Goal: Transaction & Acquisition: Purchase product/service

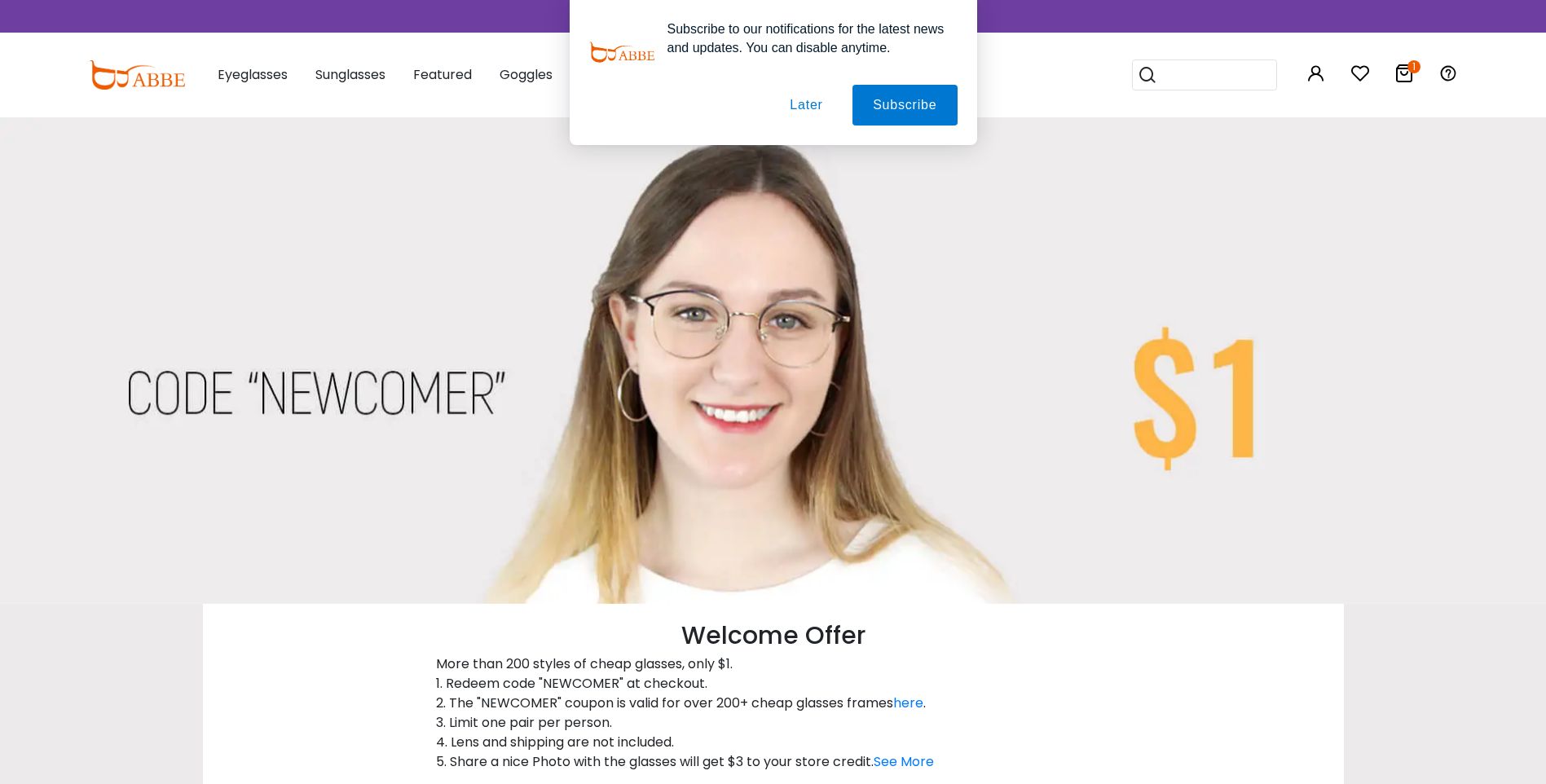
click at [803, 106] on button "Later" at bounding box center [806, 105] width 74 height 41
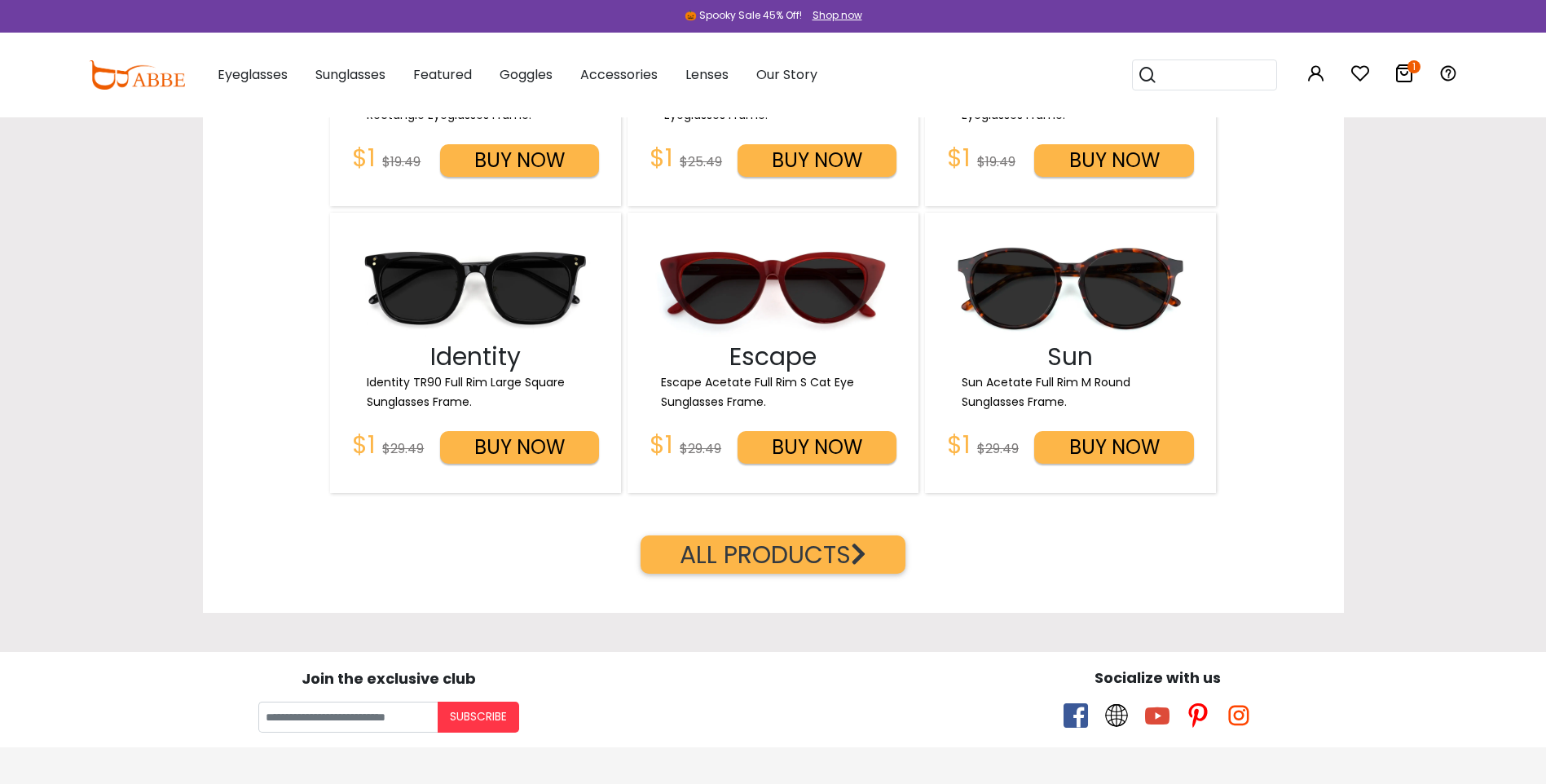
scroll to position [2444, 0]
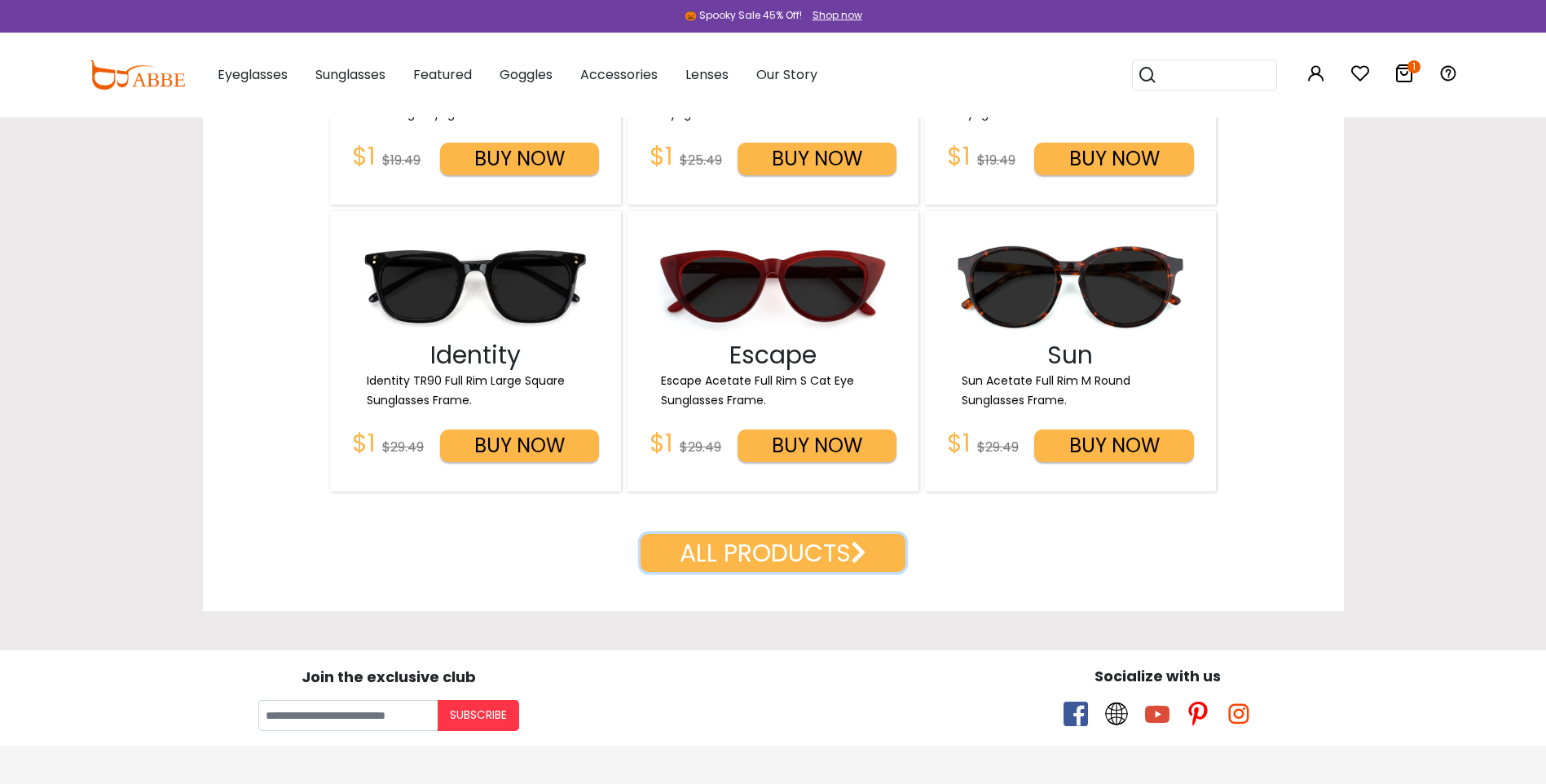
click at [730, 565] on button "ALL PRODUCTS" at bounding box center [773, 553] width 264 height 38
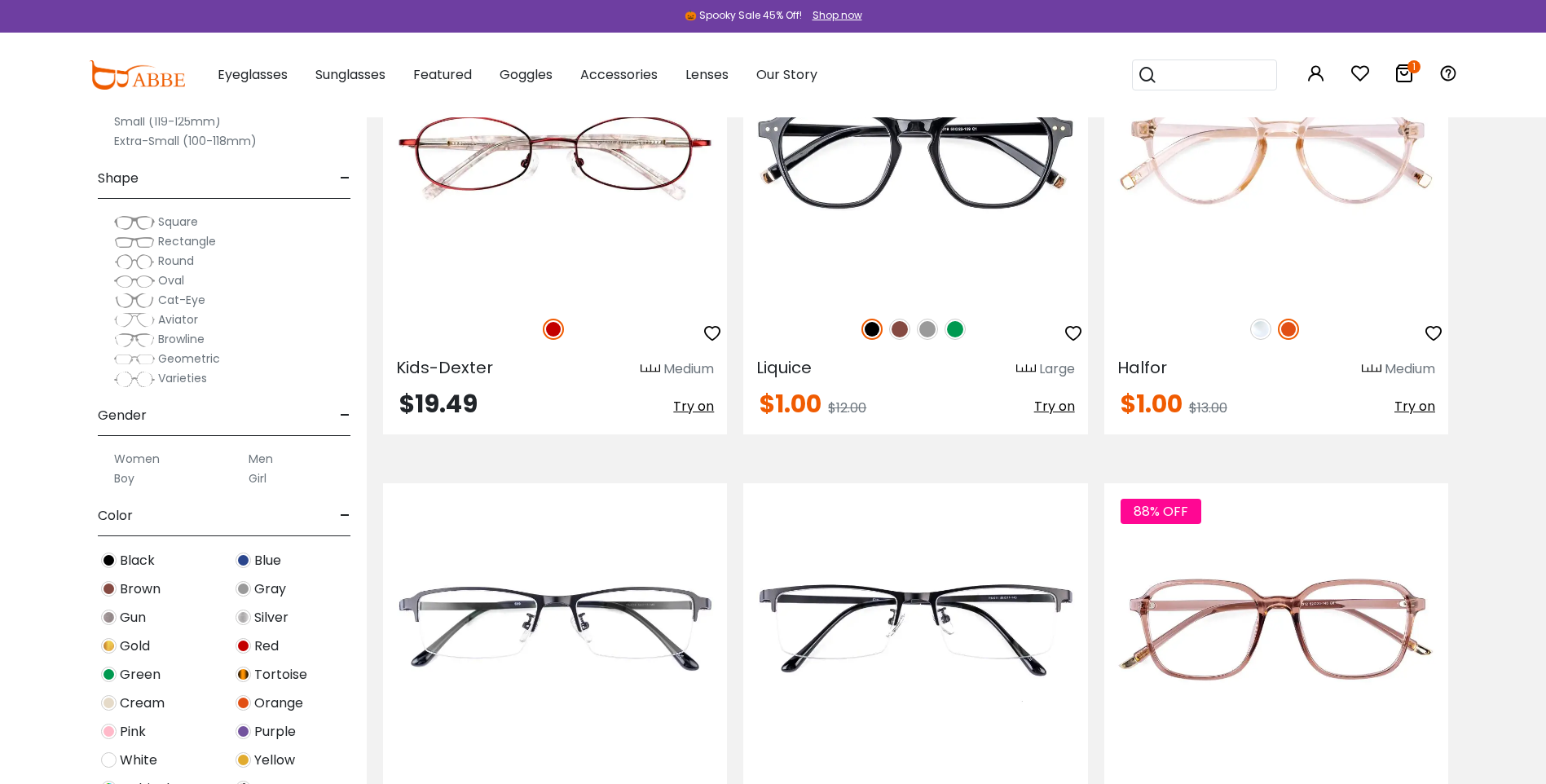
scroll to position [2526, 0]
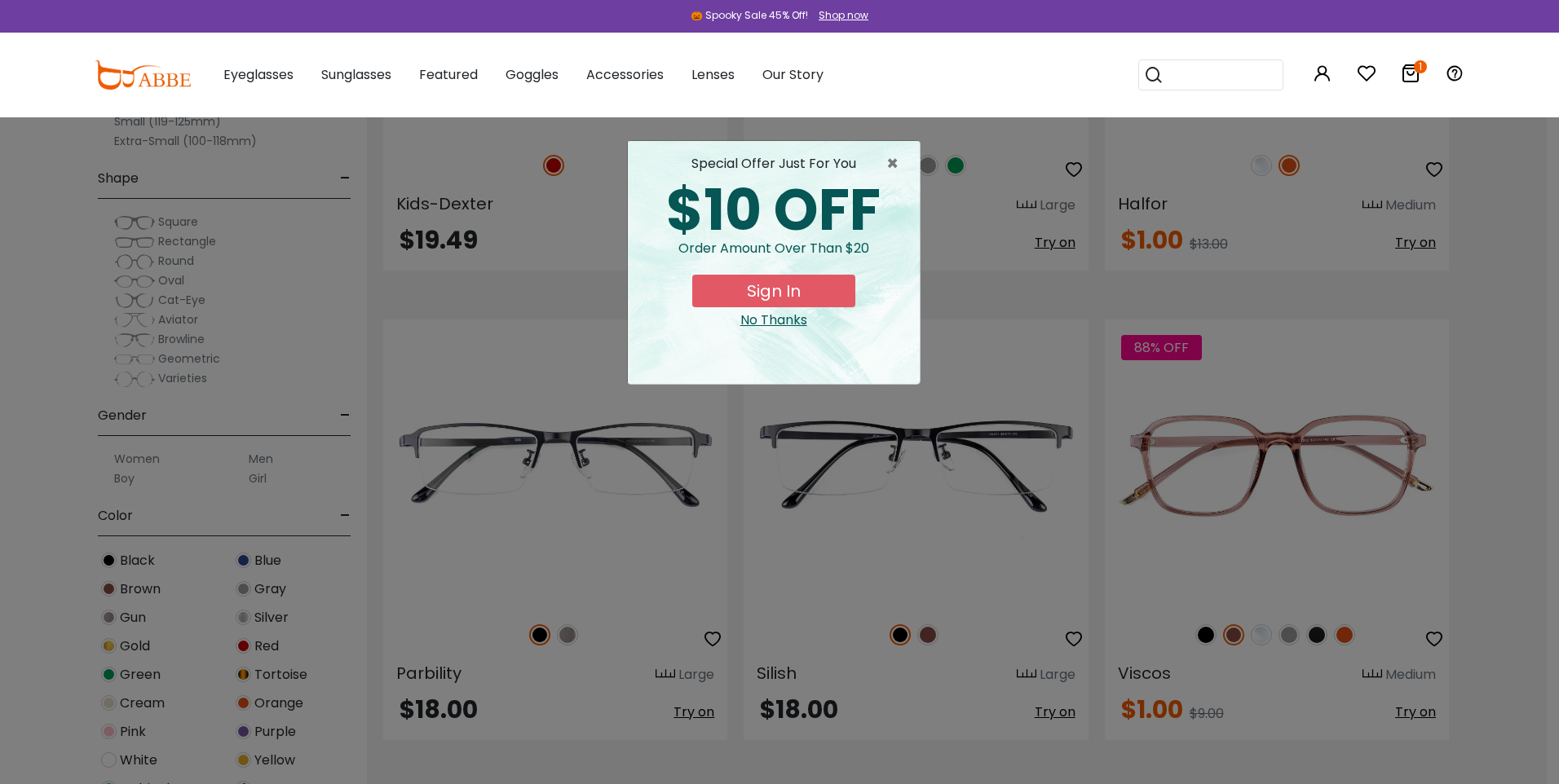
click at [788, 319] on div "No Thanks" at bounding box center [774, 320] width 265 height 20
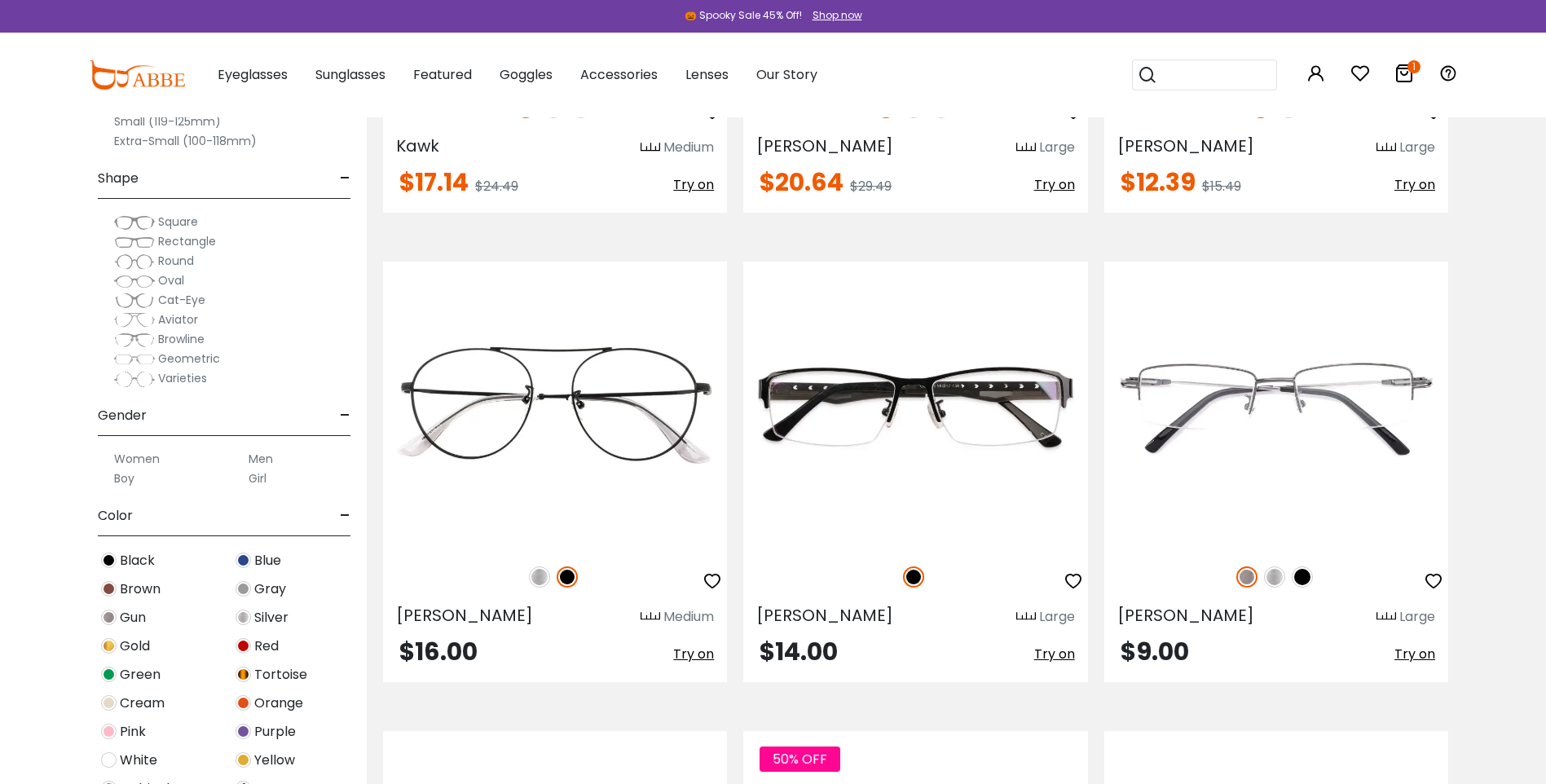
scroll to position [4969, 0]
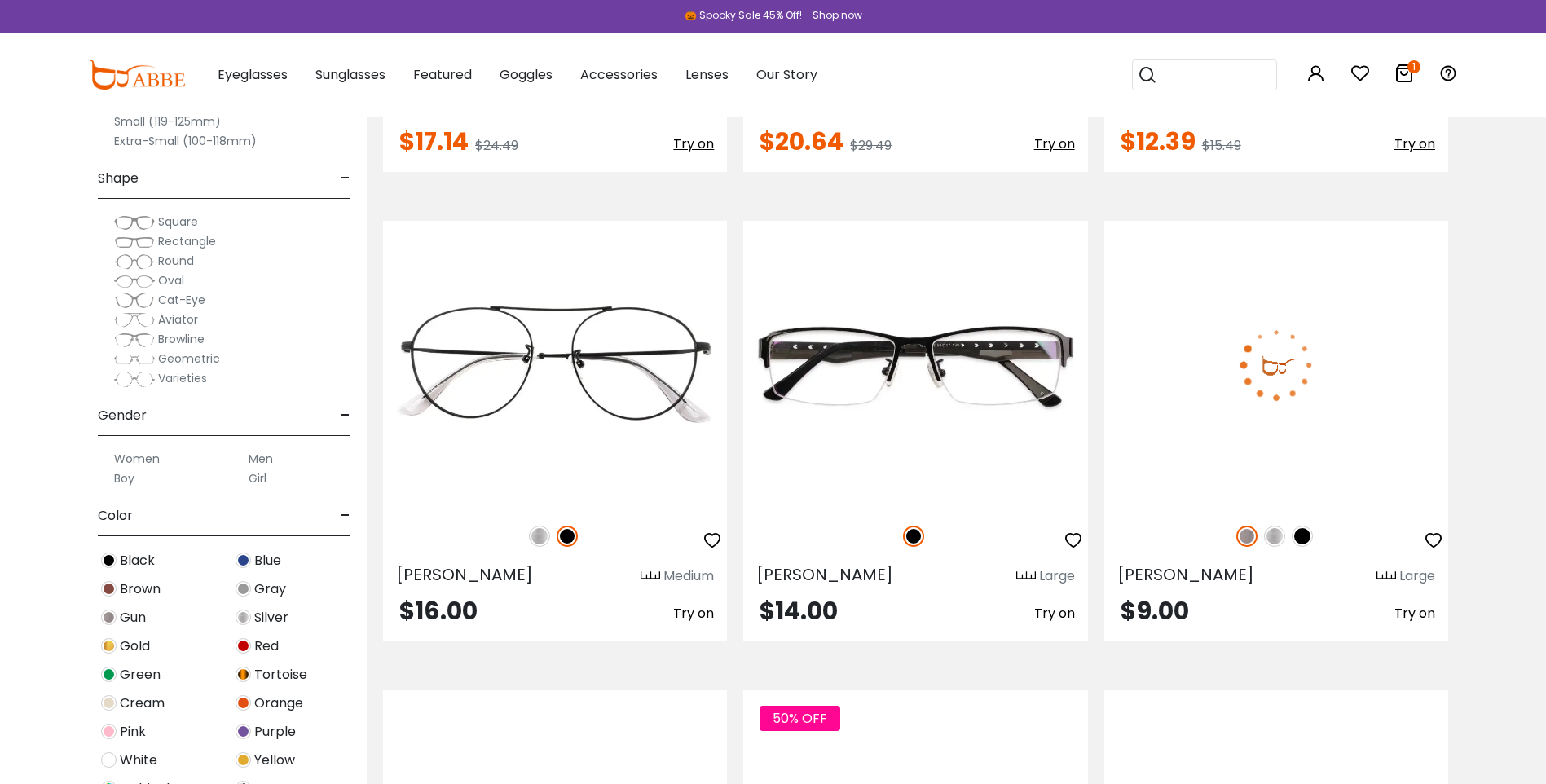
click at [1208, 352] on img at bounding box center [1277, 363] width 344 height 286
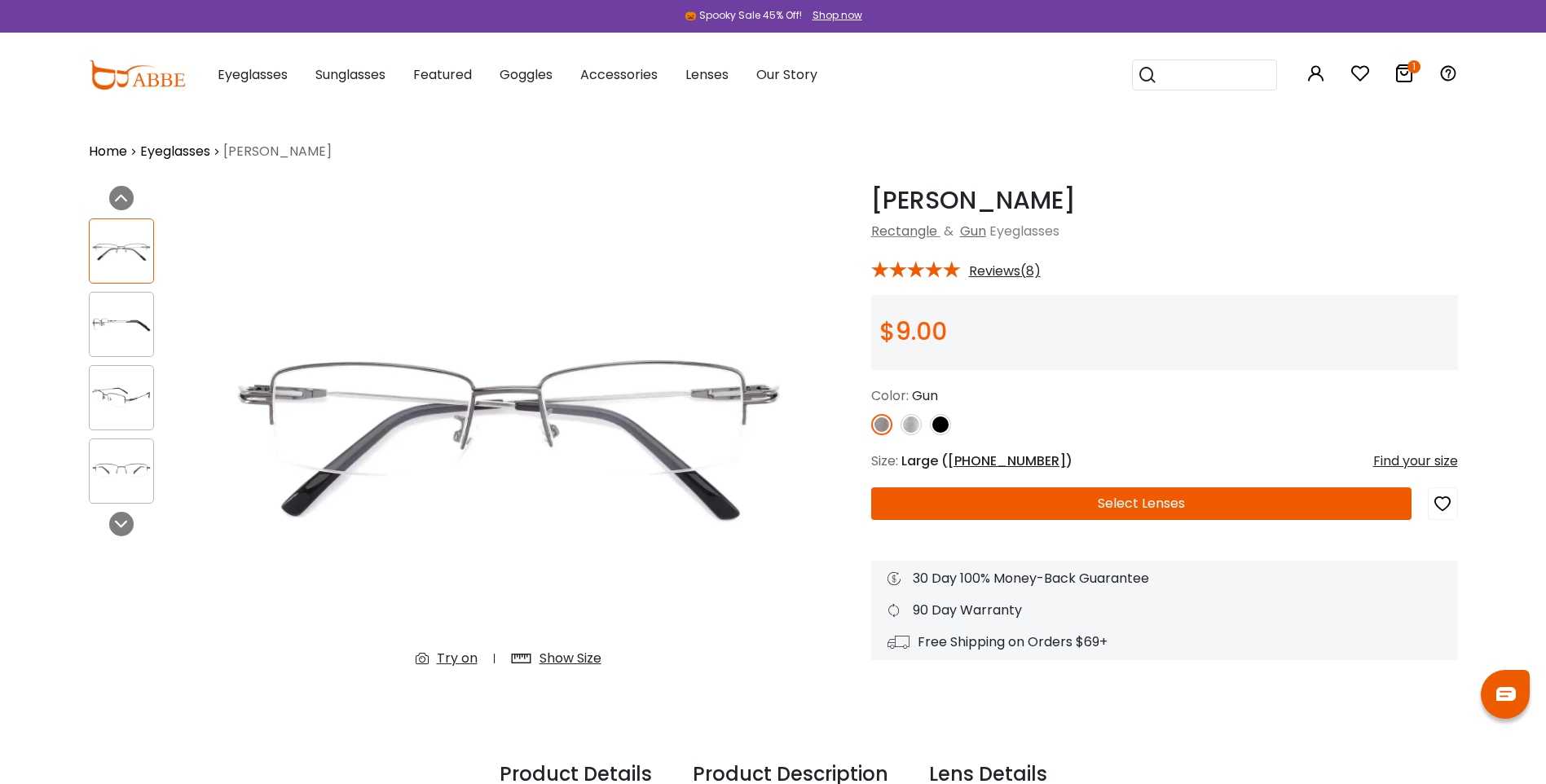
click at [911, 429] on img at bounding box center [910, 424] width 21 height 21
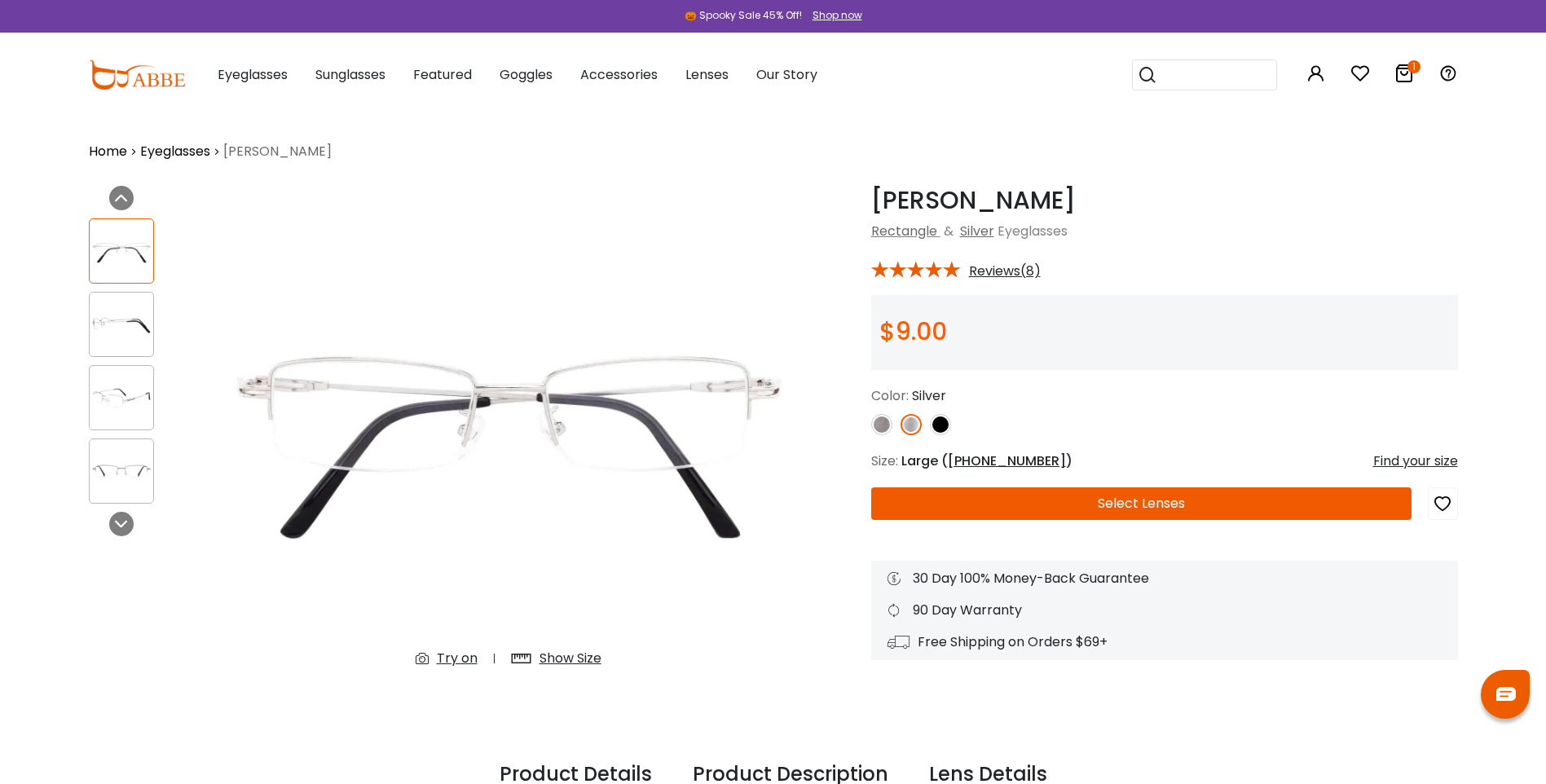
click at [945, 429] on img at bounding box center [940, 424] width 21 height 21
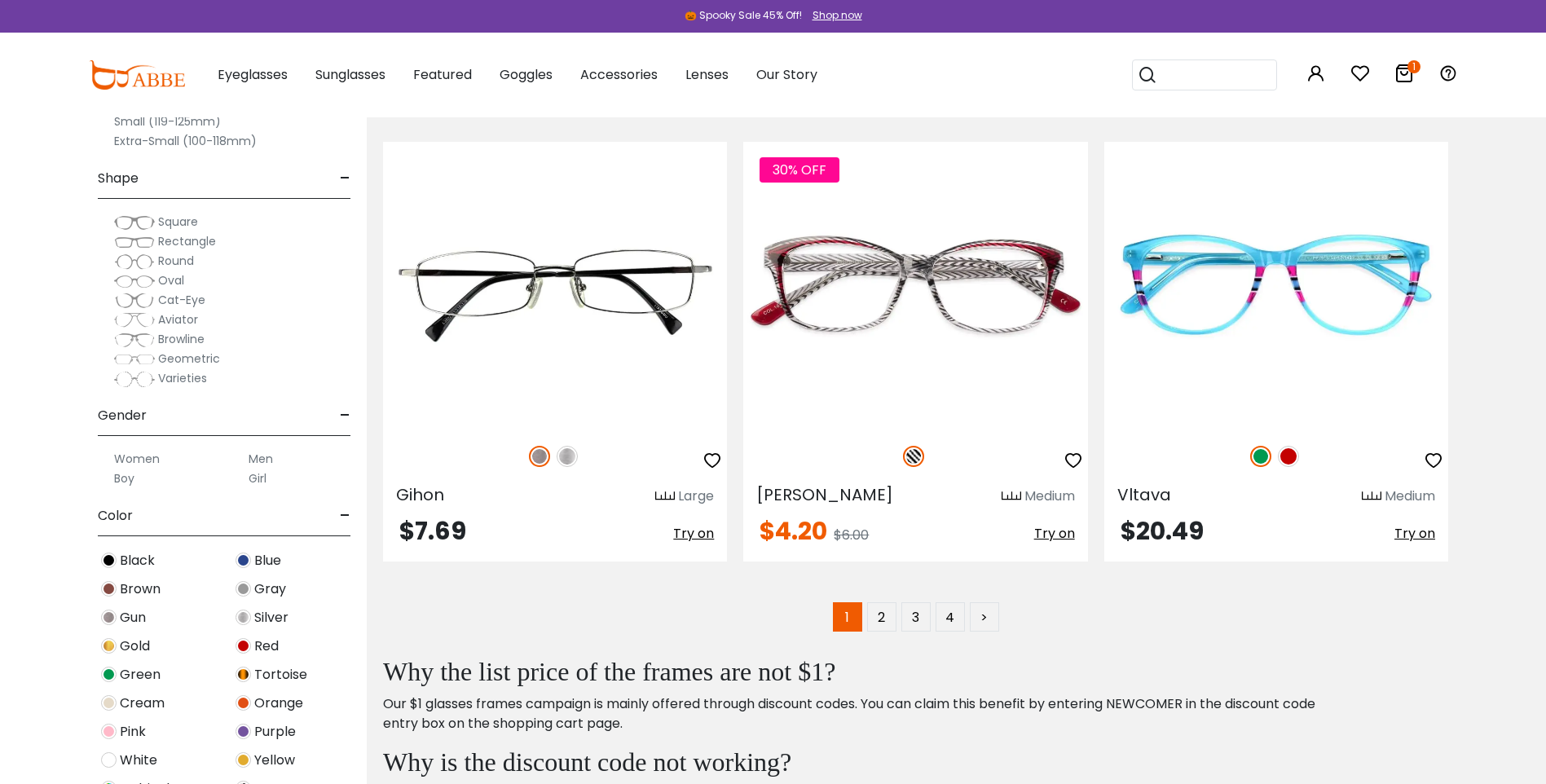
scroll to position [9286, 0]
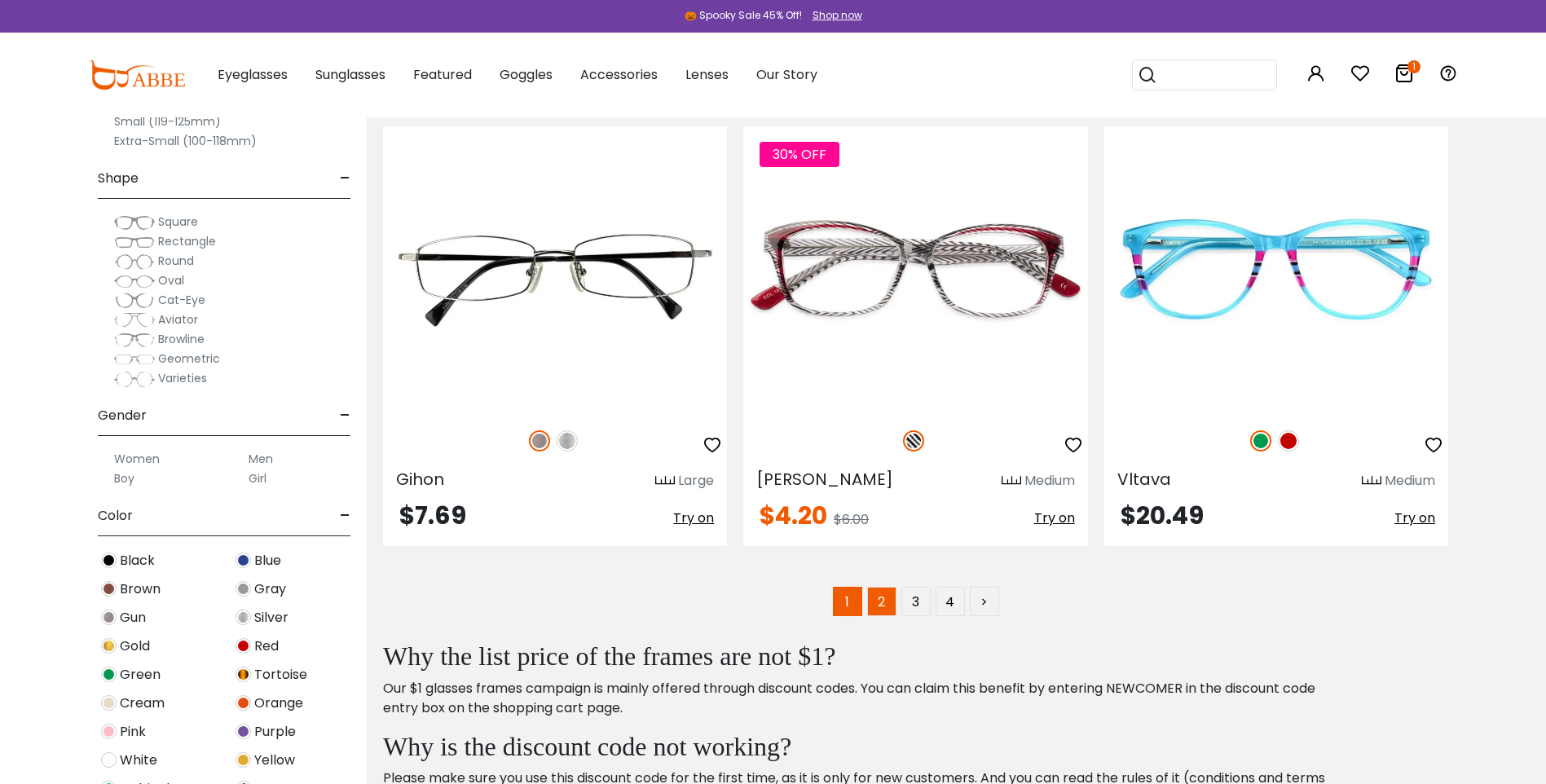
click at [887, 593] on link "2" at bounding box center [881, 600] width 29 height 29
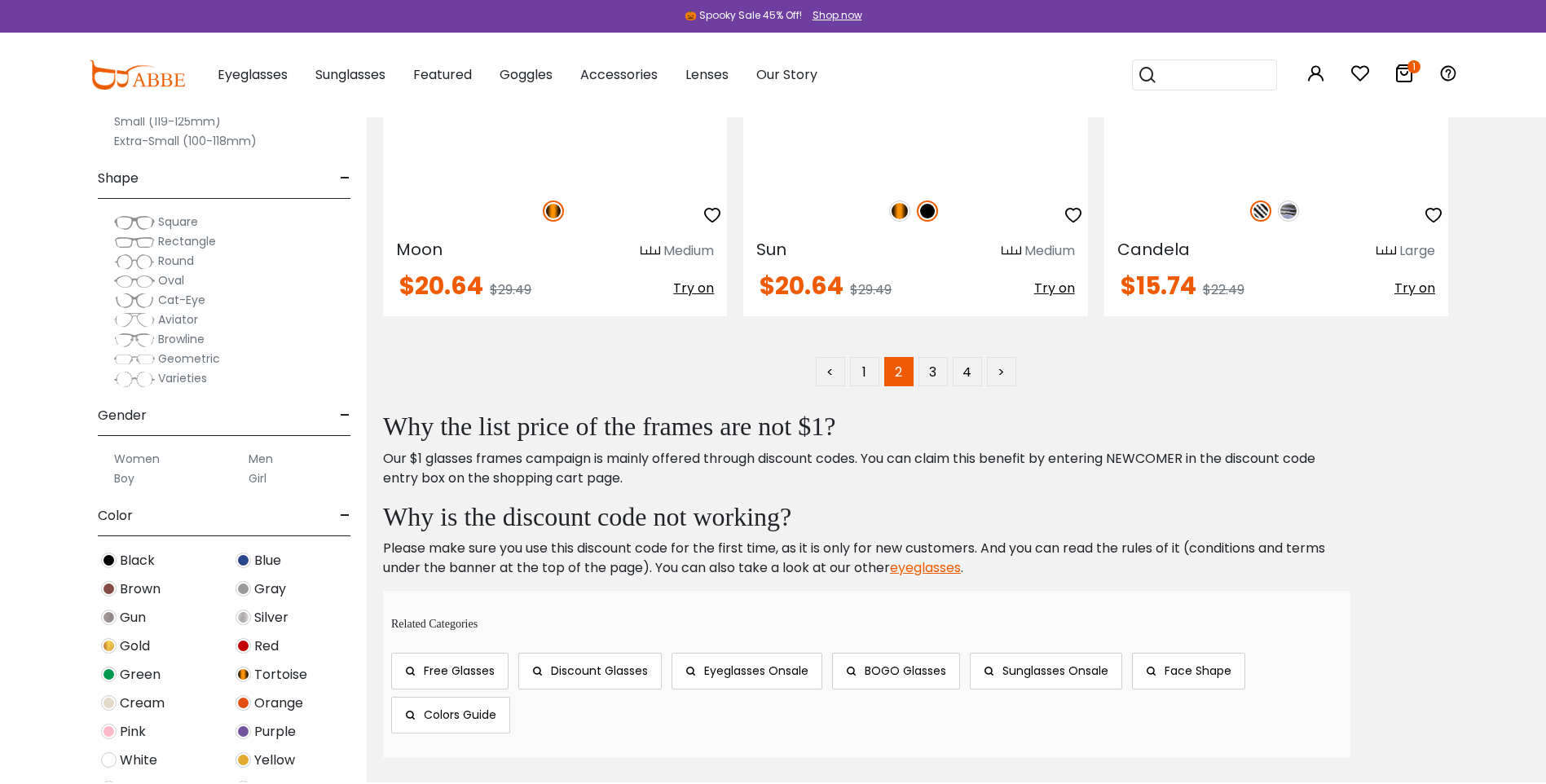
scroll to position [9531, 0]
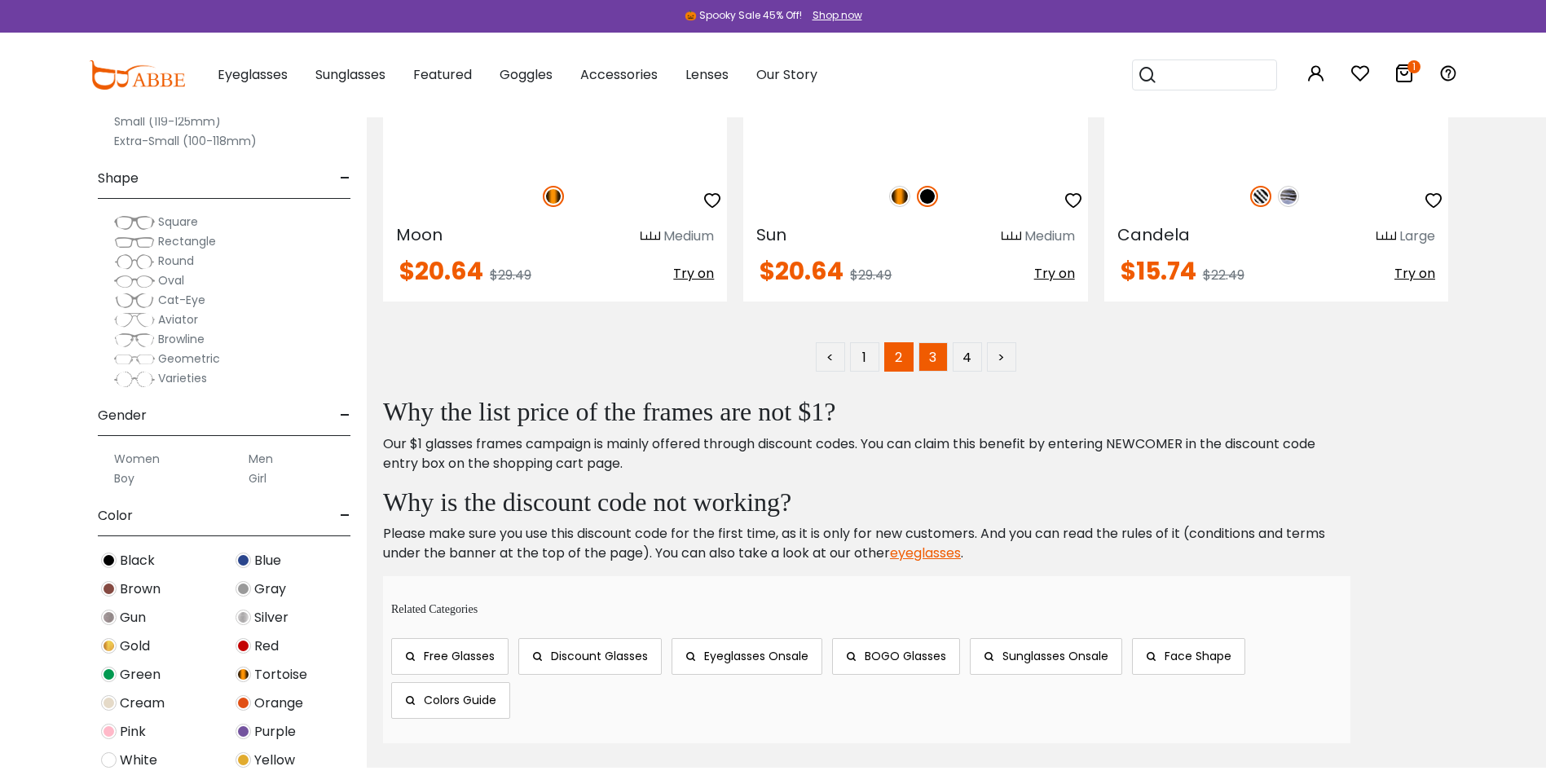
click at [931, 362] on link "3" at bounding box center [932, 356] width 29 height 29
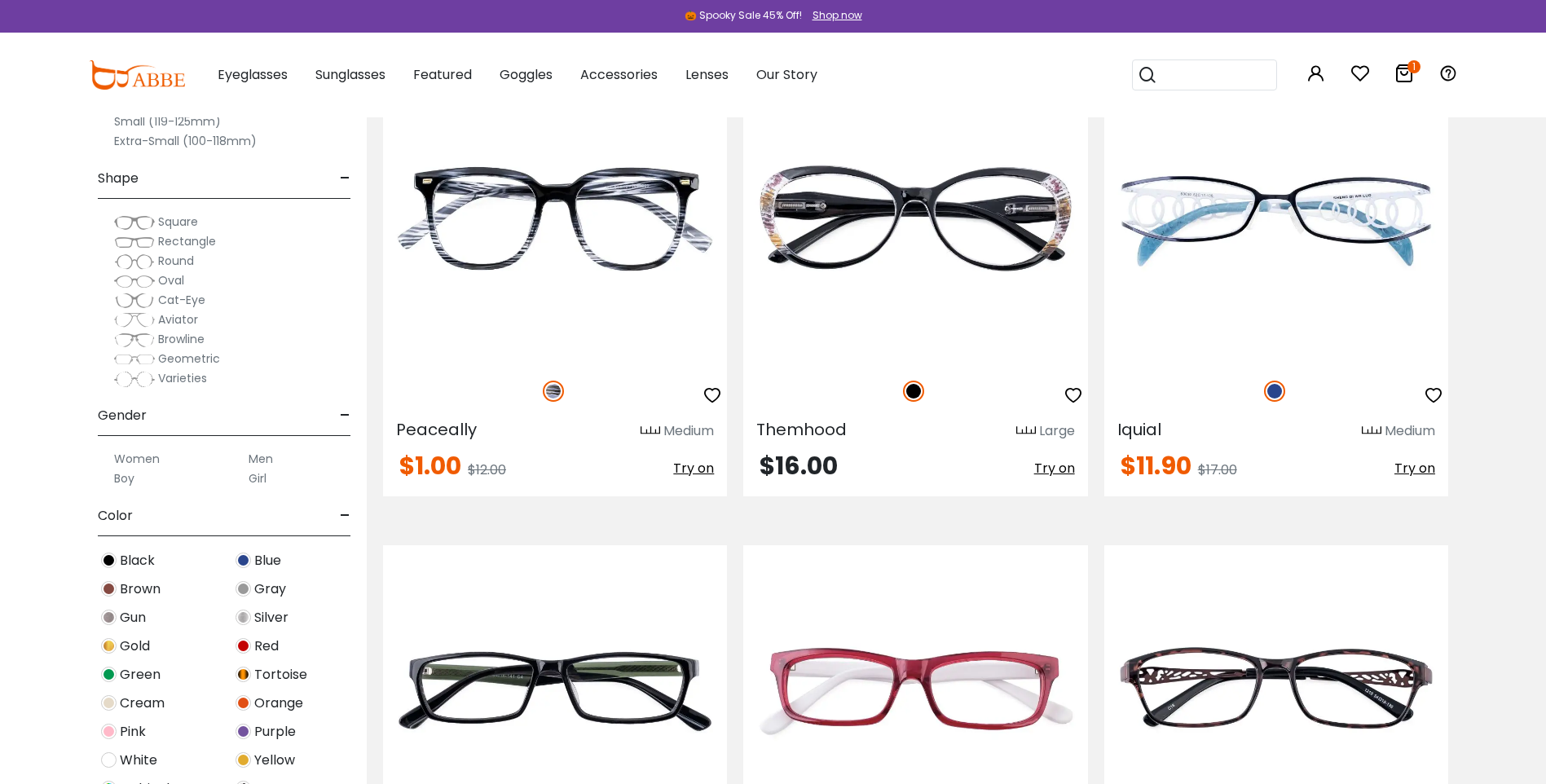
scroll to position [7006, 0]
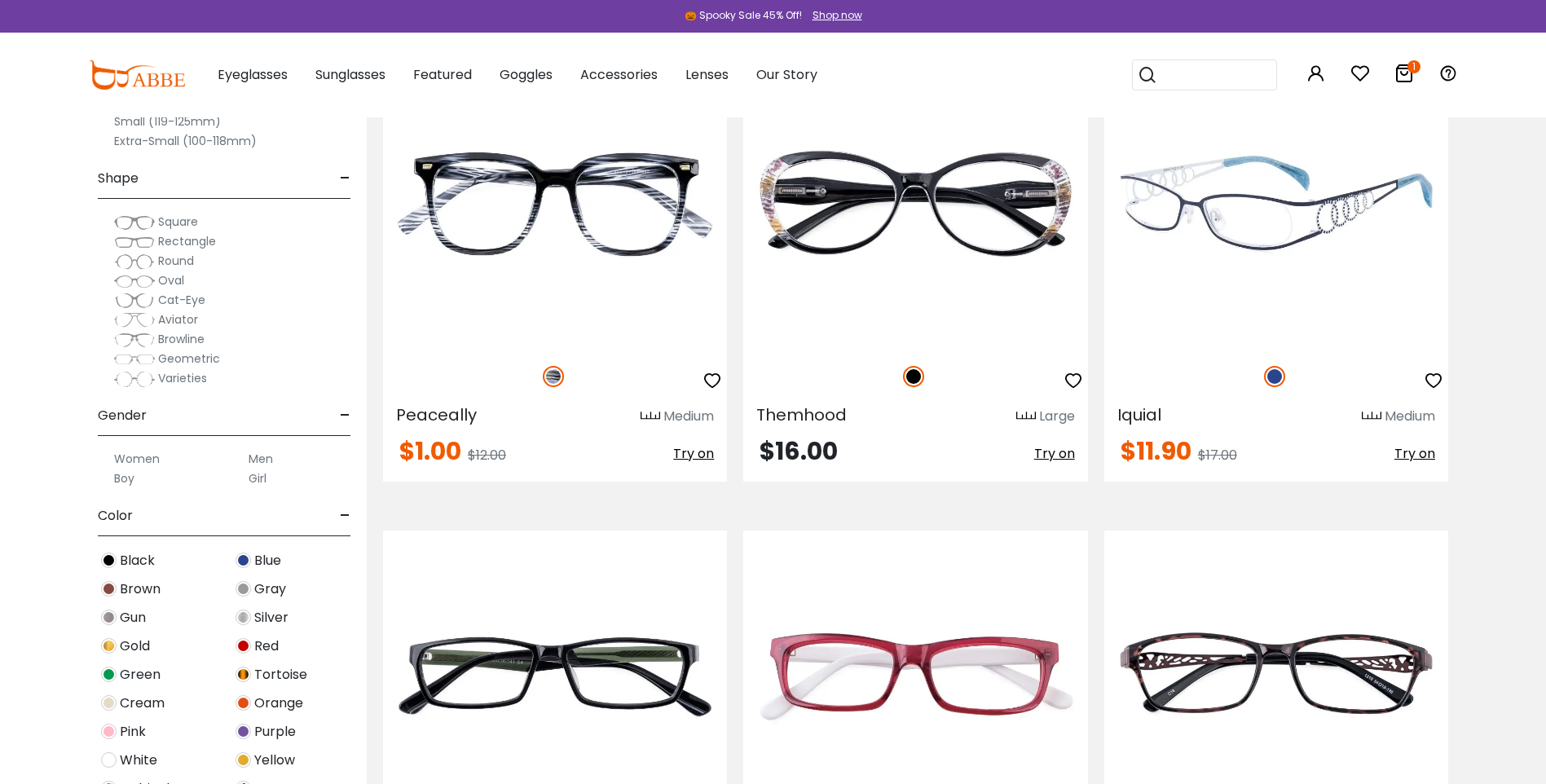
click at [1227, 217] on img at bounding box center [1277, 203] width 344 height 286
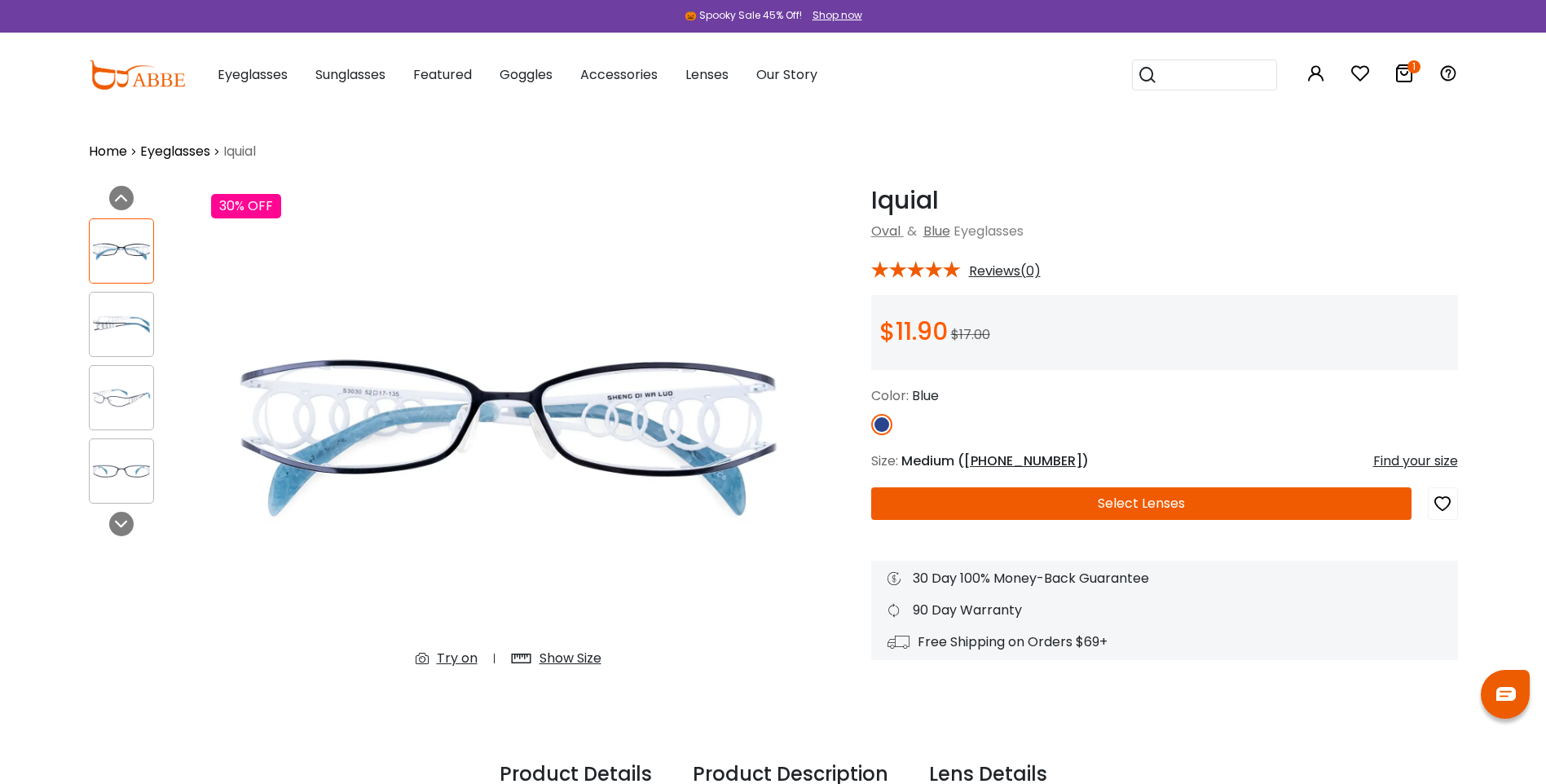
click at [105, 315] on img at bounding box center [122, 325] width 64 height 32
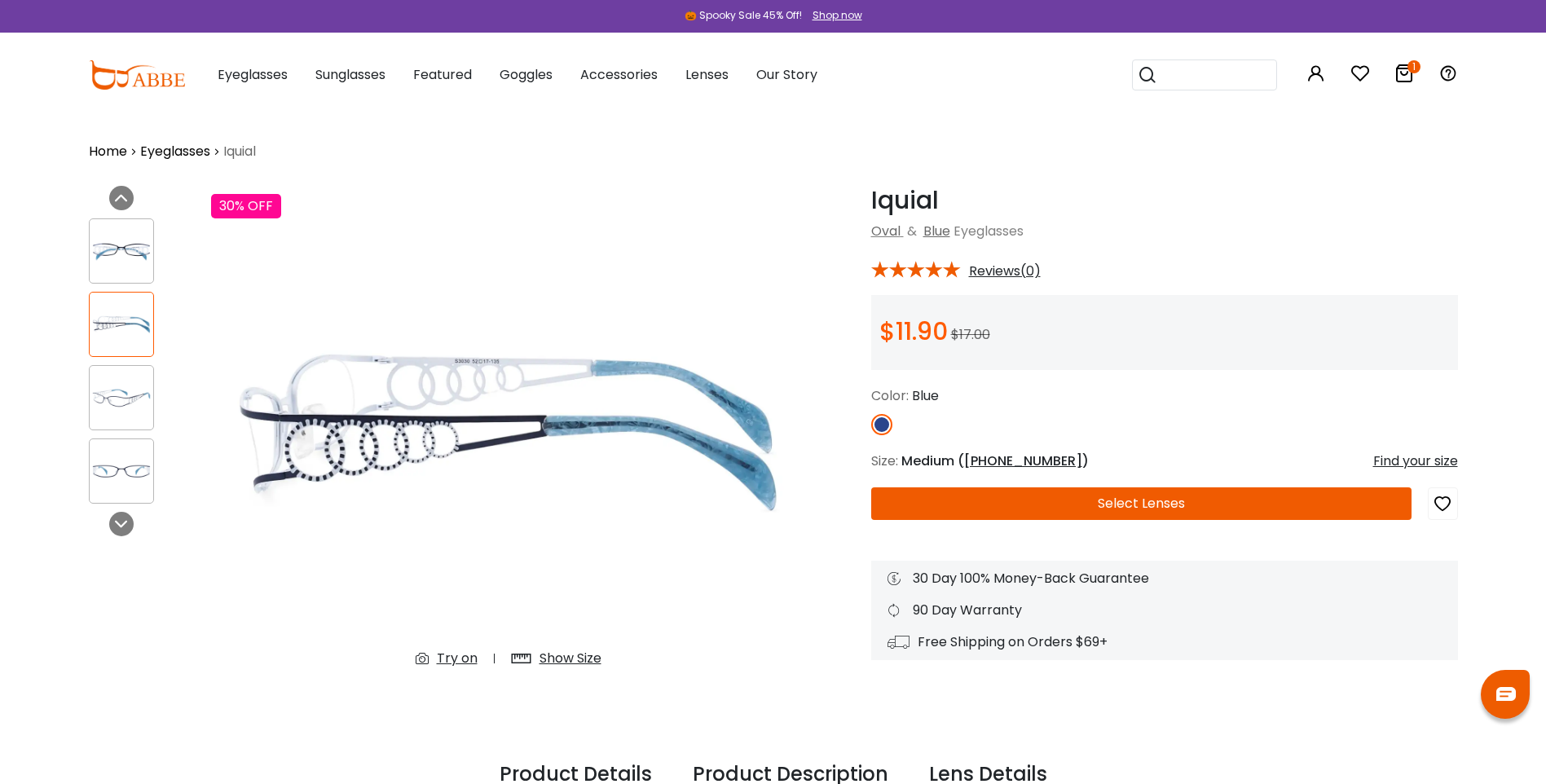
click at [123, 396] on img at bounding box center [122, 398] width 64 height 32
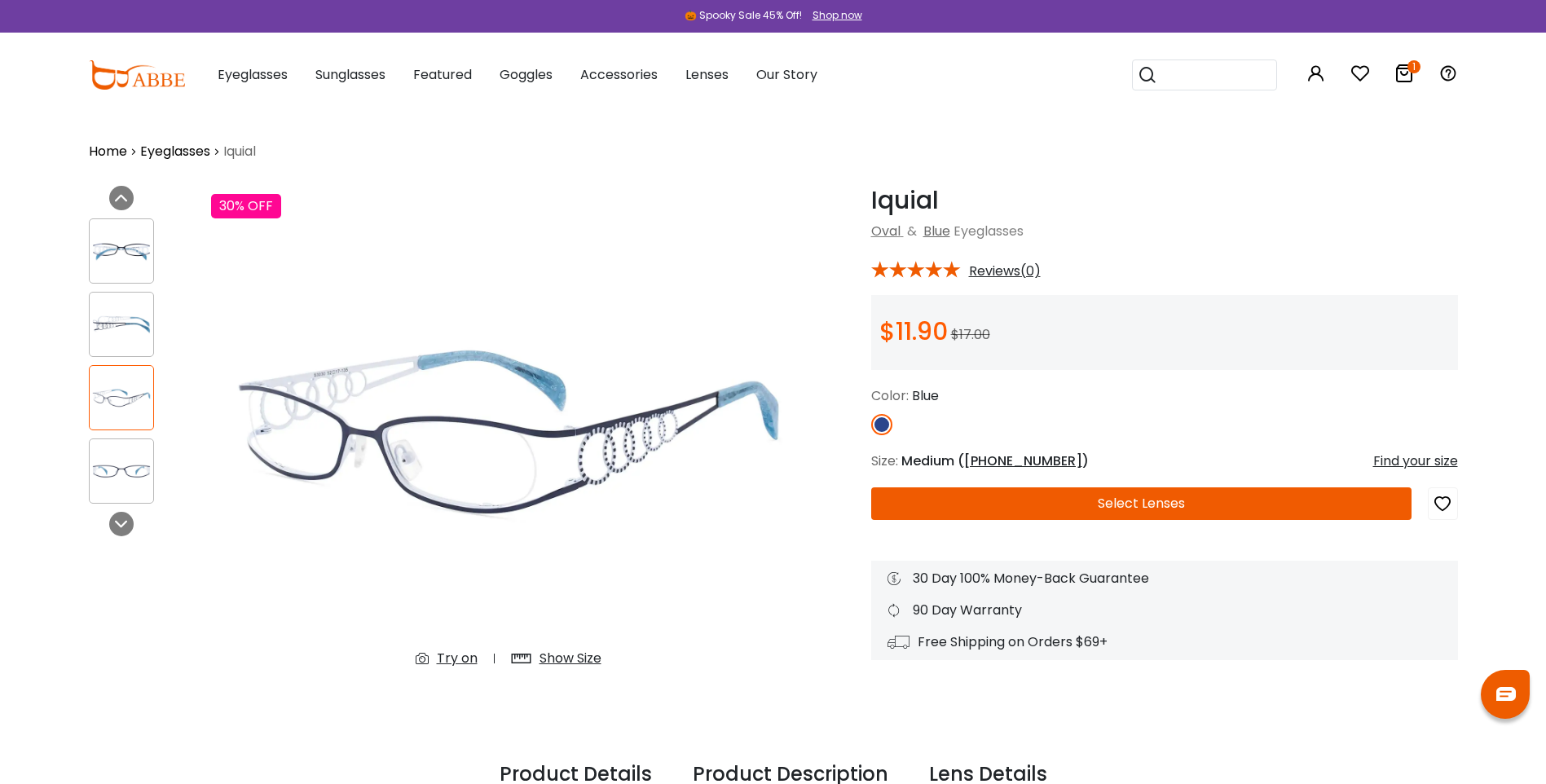
click at [127, 484] on img at bounding box center [122, 472] width 64 height 32
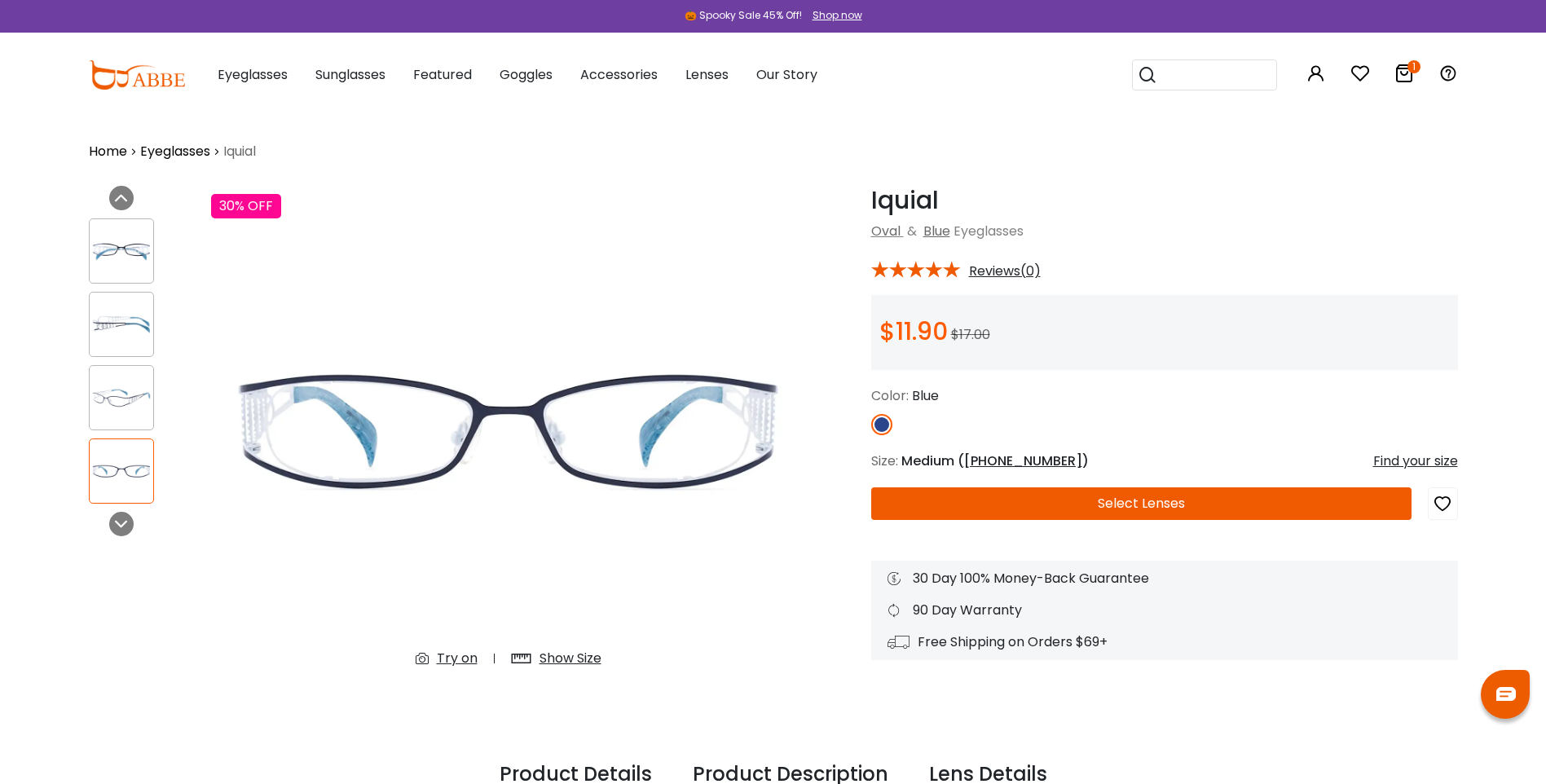
click at [457, 657] on div "Try on" at bounding box center [457, 658] width 41 height 20
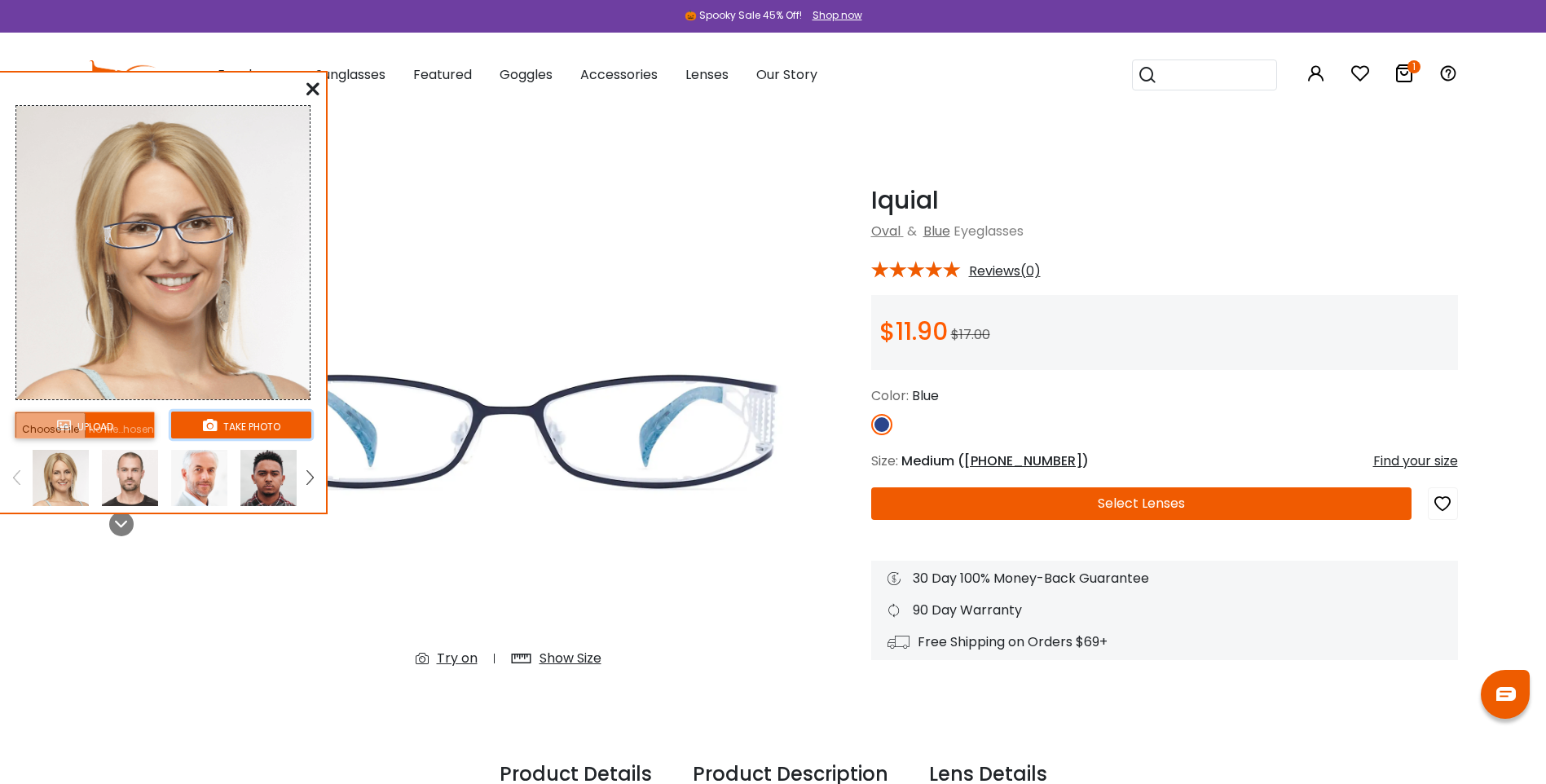
click at [232, 426] on button "take photo" at bounding box center [242, 424] width 140 height 27
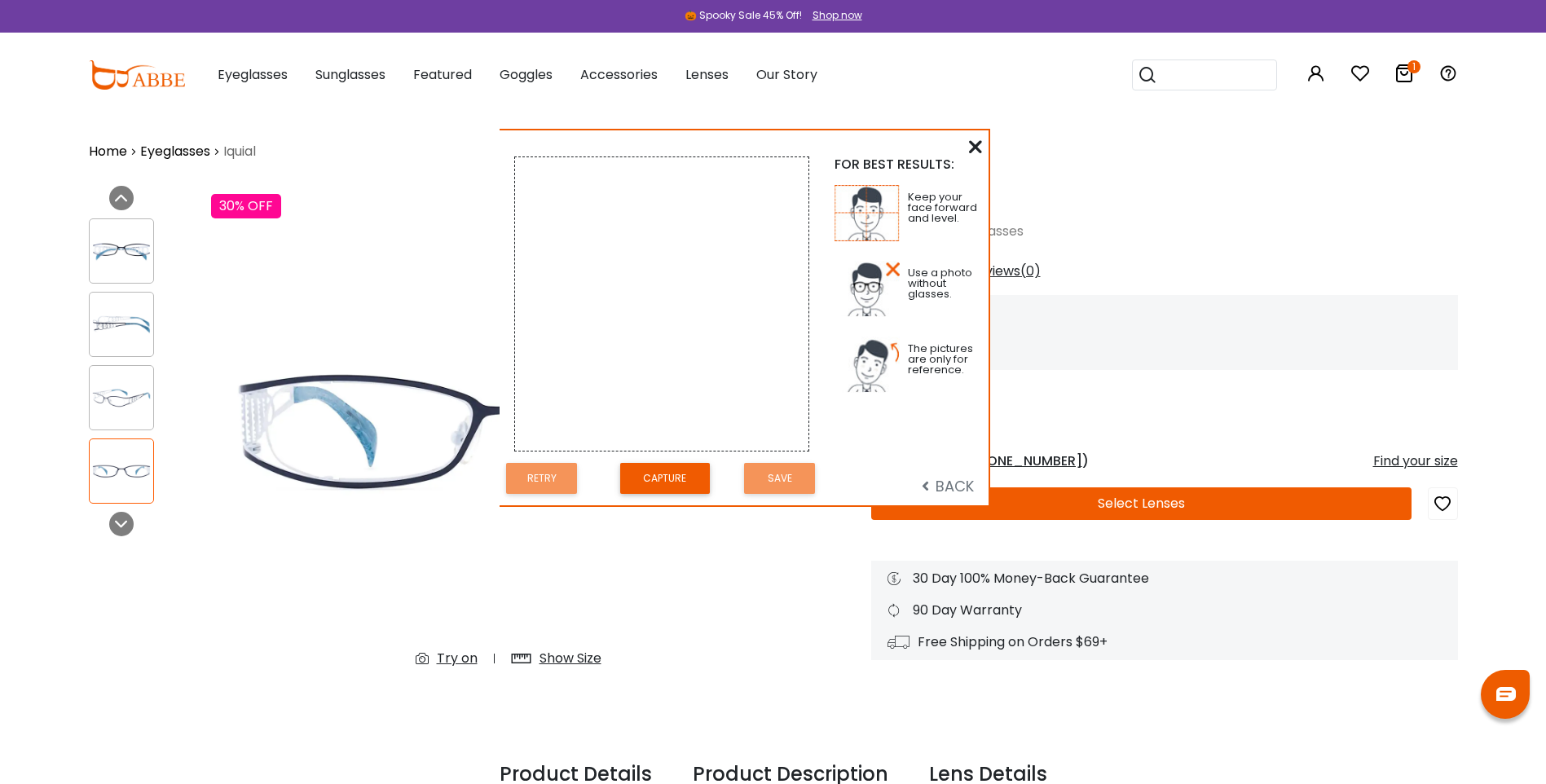
drag, startPoint x: 202, startPoint y: 83, endPoint x: 713, endPoint y: 146, distance: 514.9
click at [713, 146] on div "FOR BEST RESULTS: Keep your face forward and level. Use a photo without glasses…" at bounding box center [745, 318] width 489 height 376
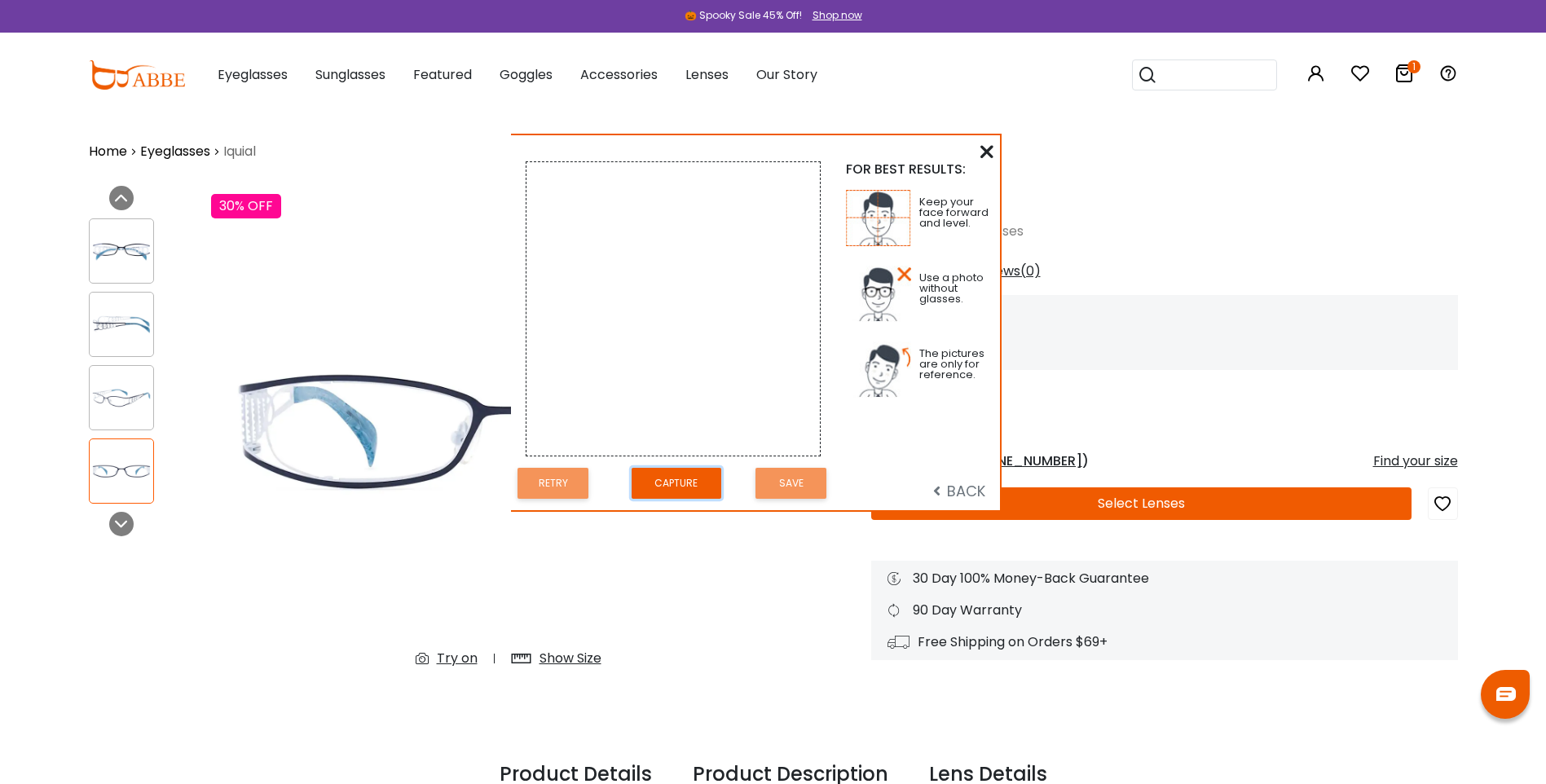
click at [676, 479] on button "Capture" at bounding box center [677, 484] width 90 height 32
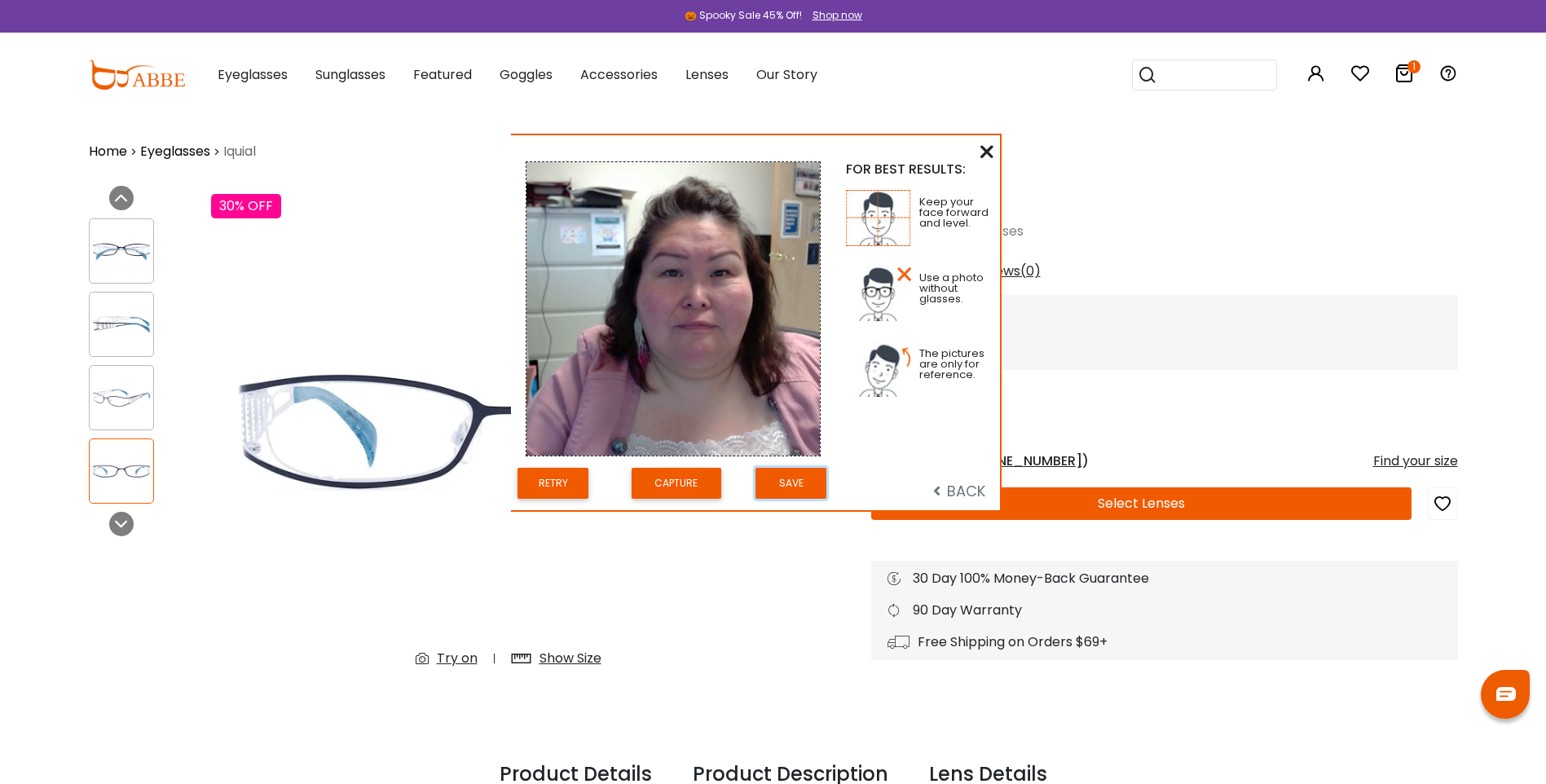
click at [799, 478] on button "Save" at bounding box center [790, 484] width 71 height 32
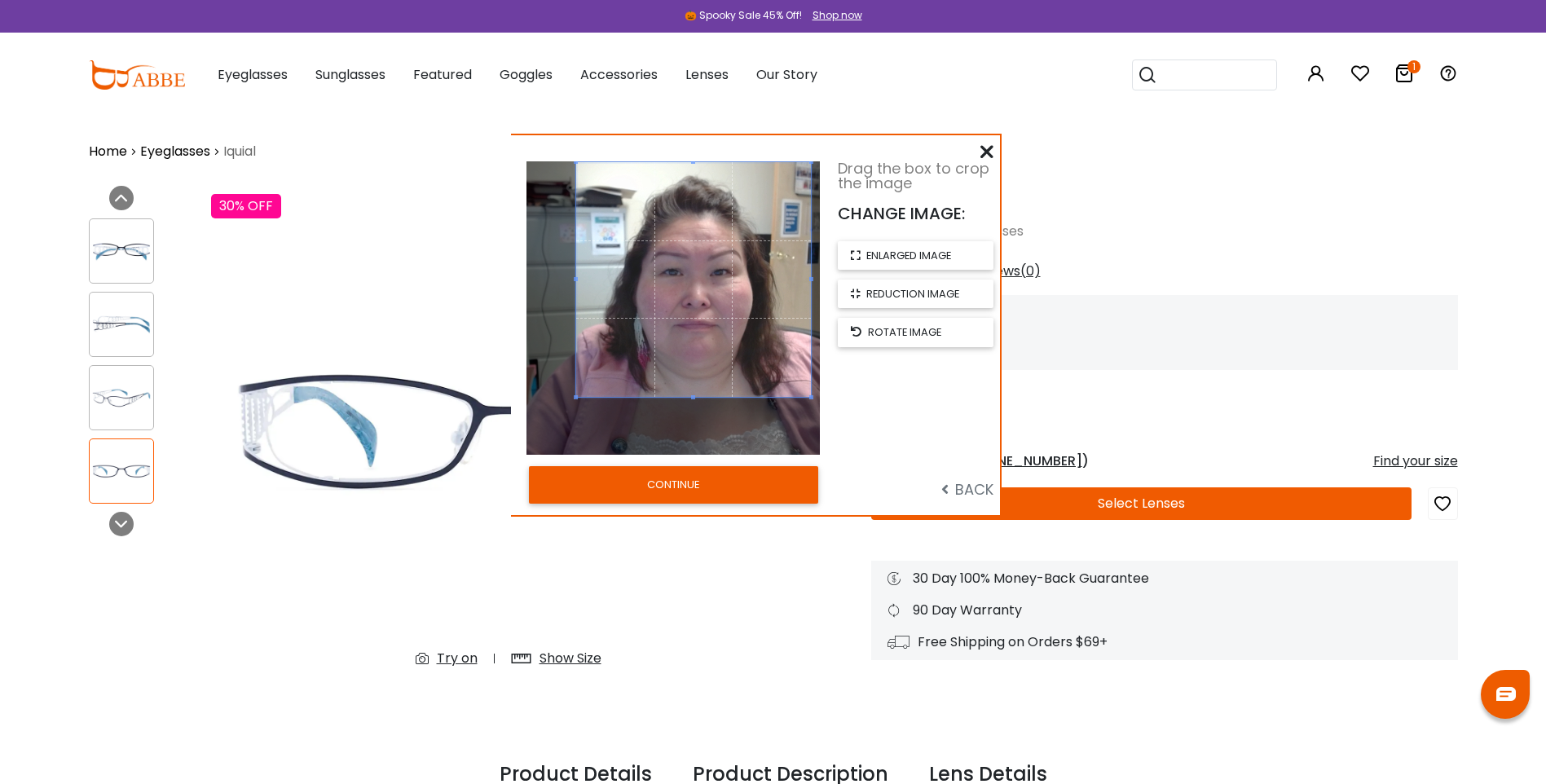
drag, startPoint x: 687, startPoint y: 313, endPoint x: 708, endPoint y: 273, distance: 45.2
click at [708, 273] on span at bounding box center [693, 279] width 235 height 234
click at [686, 484] on button "CONTINUE" at bounding box center [674, 485] width 289 height 38
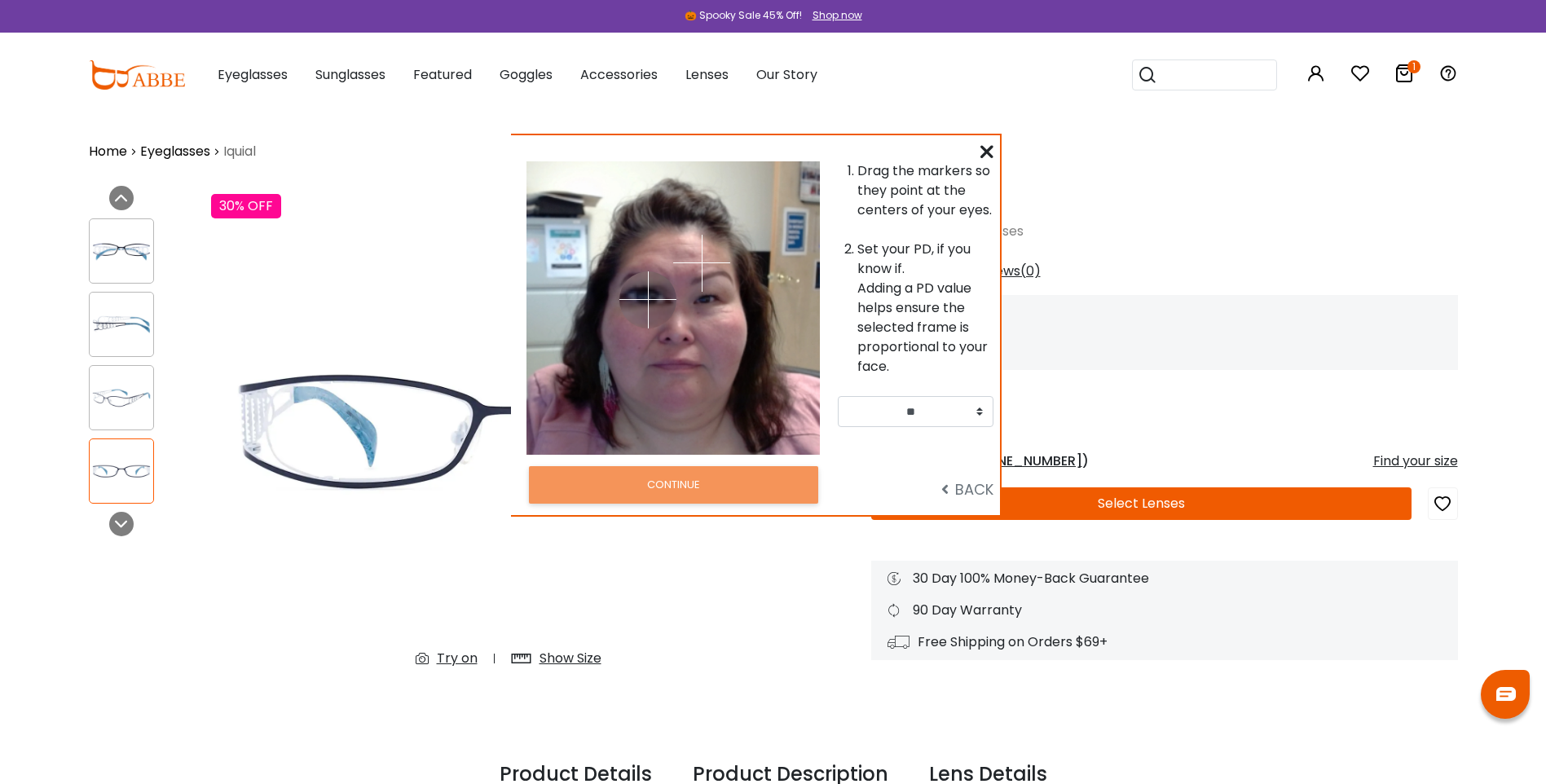
drag, startPoint x: 616, startPoint y: 261, endPoint x: 648, endPoint y: 299, distance: 49.7
click at [648, 299] on img at bounding box center [648, 299] width 57 height 57
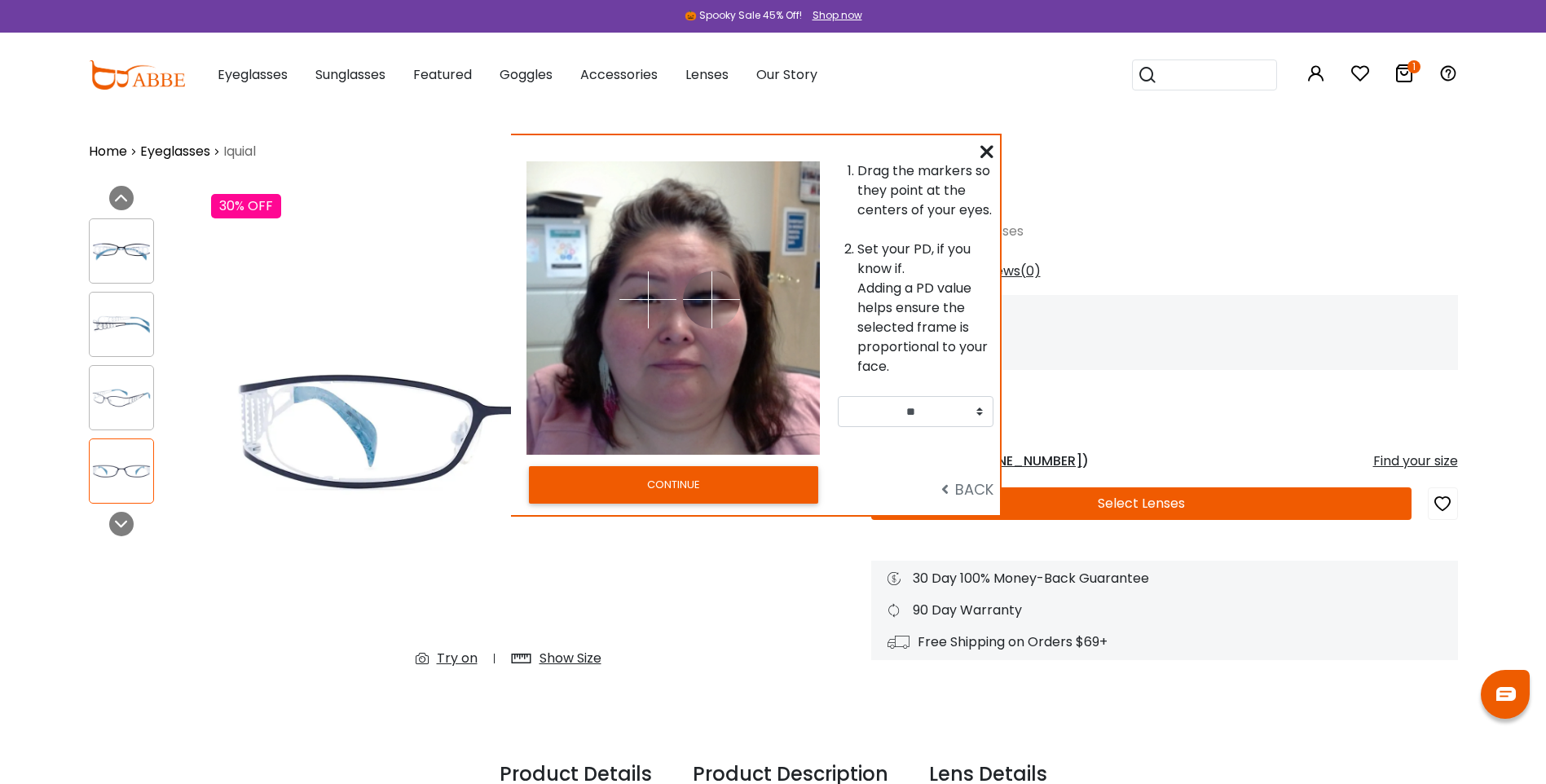
drag, startPoint x: 704, startPoint y: 260, endPoint x: 692, endPoint y: 478, distance: 218.3
click at [712, 299] on img at bounding box center [711, 299] width 57 height 57
click at [692, 475] on button "CONTINUE" at bounding box center [674, 485] width 289 height 38
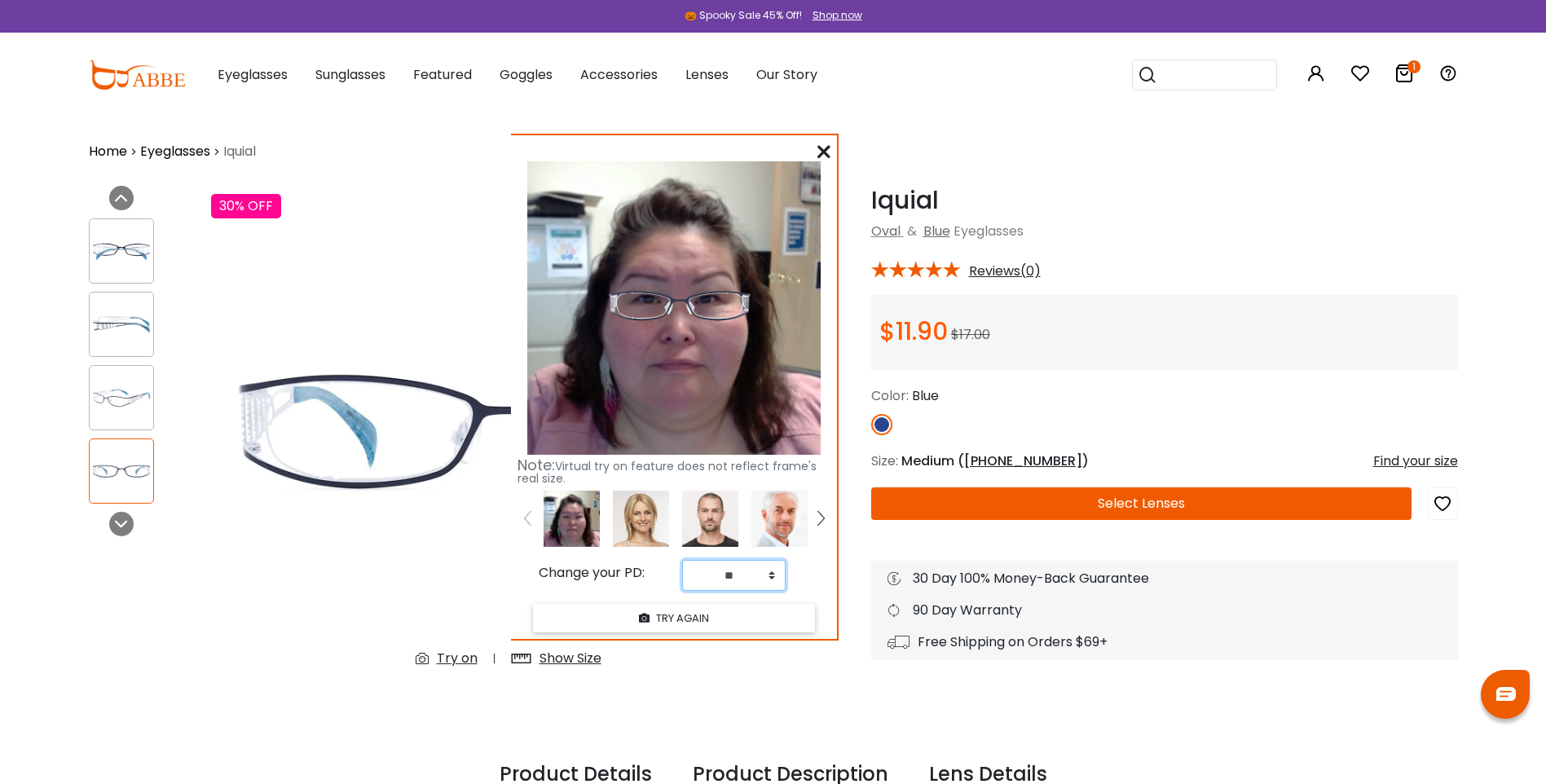
click at [772, 578] on select "** ** ** ** ** ** ** ** ** ** ** ** ** ** ** ** ** ** ** ** ** ** ** ** ** ** *…" at bounding box center [735, 575] width 104 height 31
select select "**"
click at [683, 560] on select "** ** ** ** ** ** ** ** ** ** ** ** ** ** ** ** ** ** ** ** ** ** ** ** ** ** *…" at bounding box center [735, 575] width 104 height 31
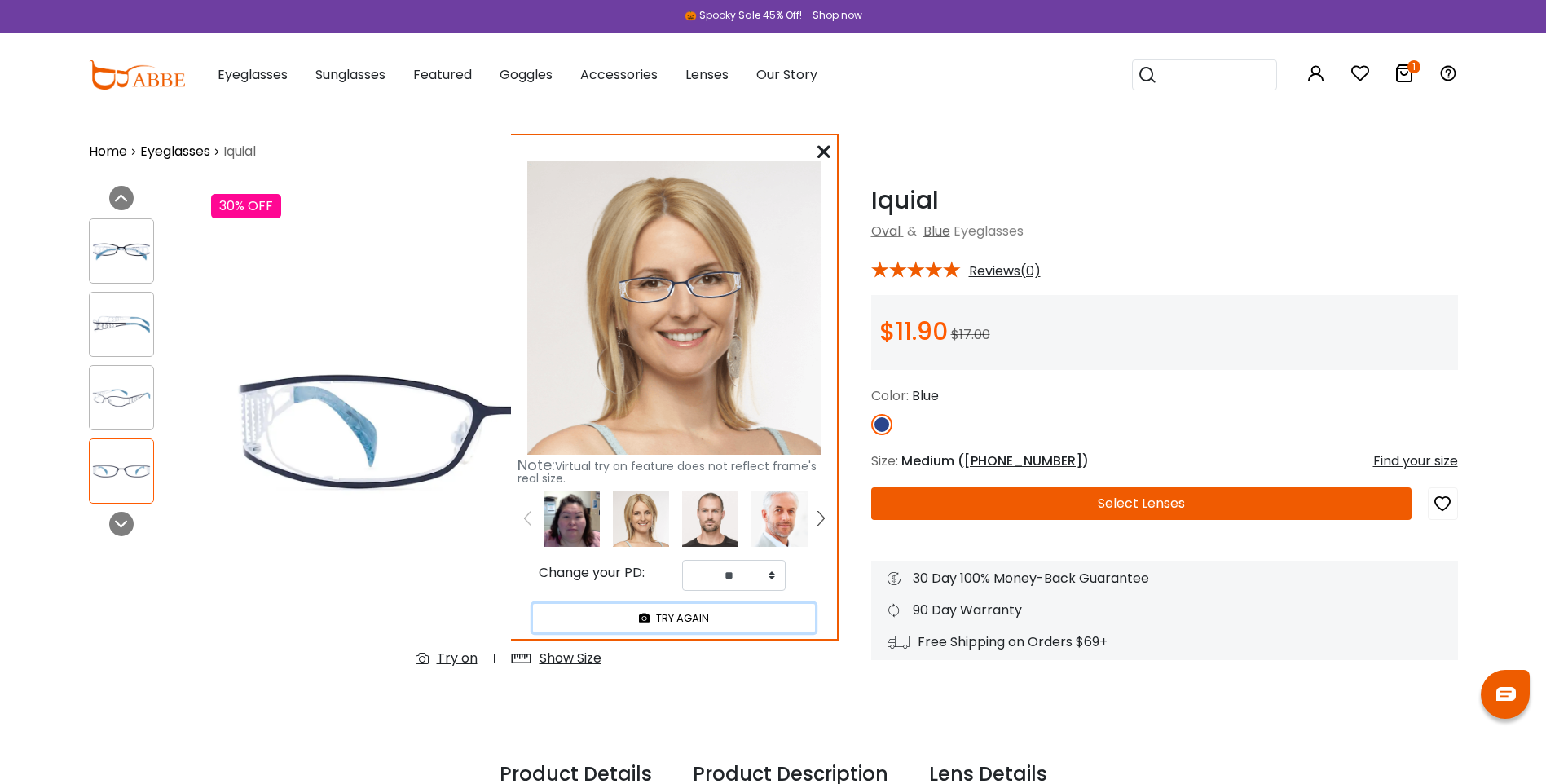
click at [744, 610] on button "TRY AGAIN" at bounding box center [674, 617] width 282 height 29
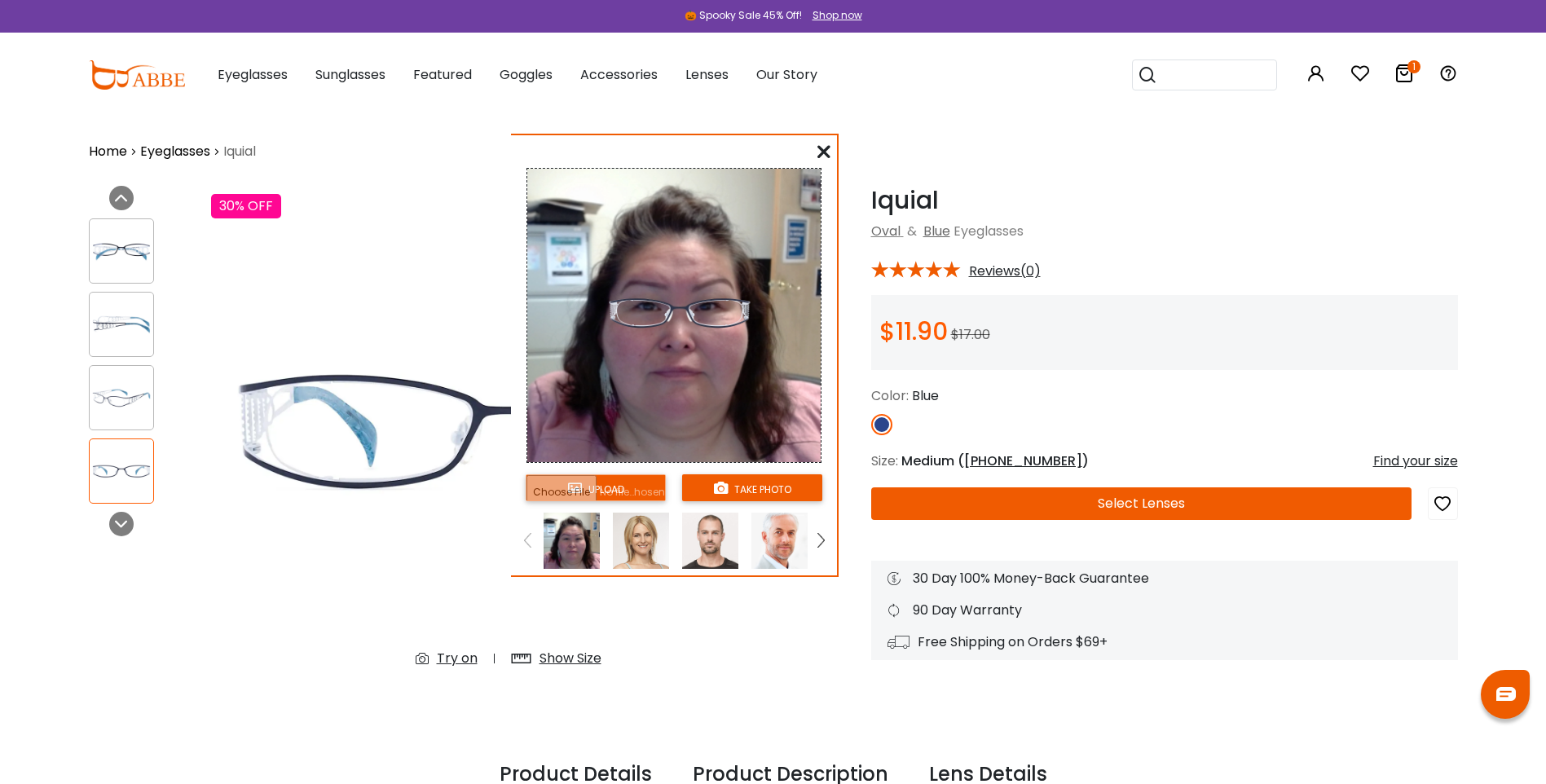
click at [814, 147] on div "upload take photo" at bounding box center [674, 358] width 326 height 433
click at [825, 150] on icon at bounding box center [823, 151] width 13 height 13
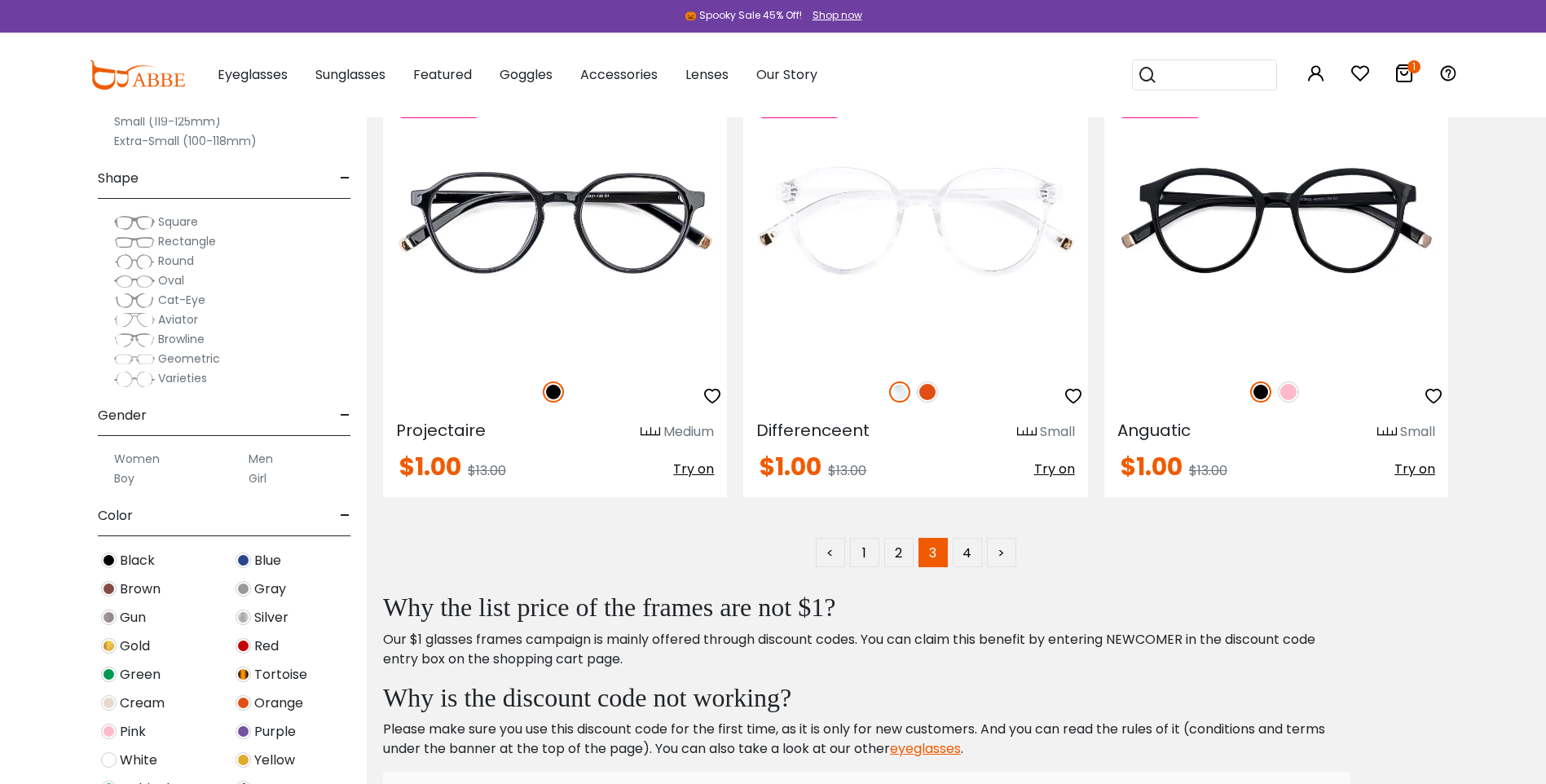
scroll to position [9368, 0]
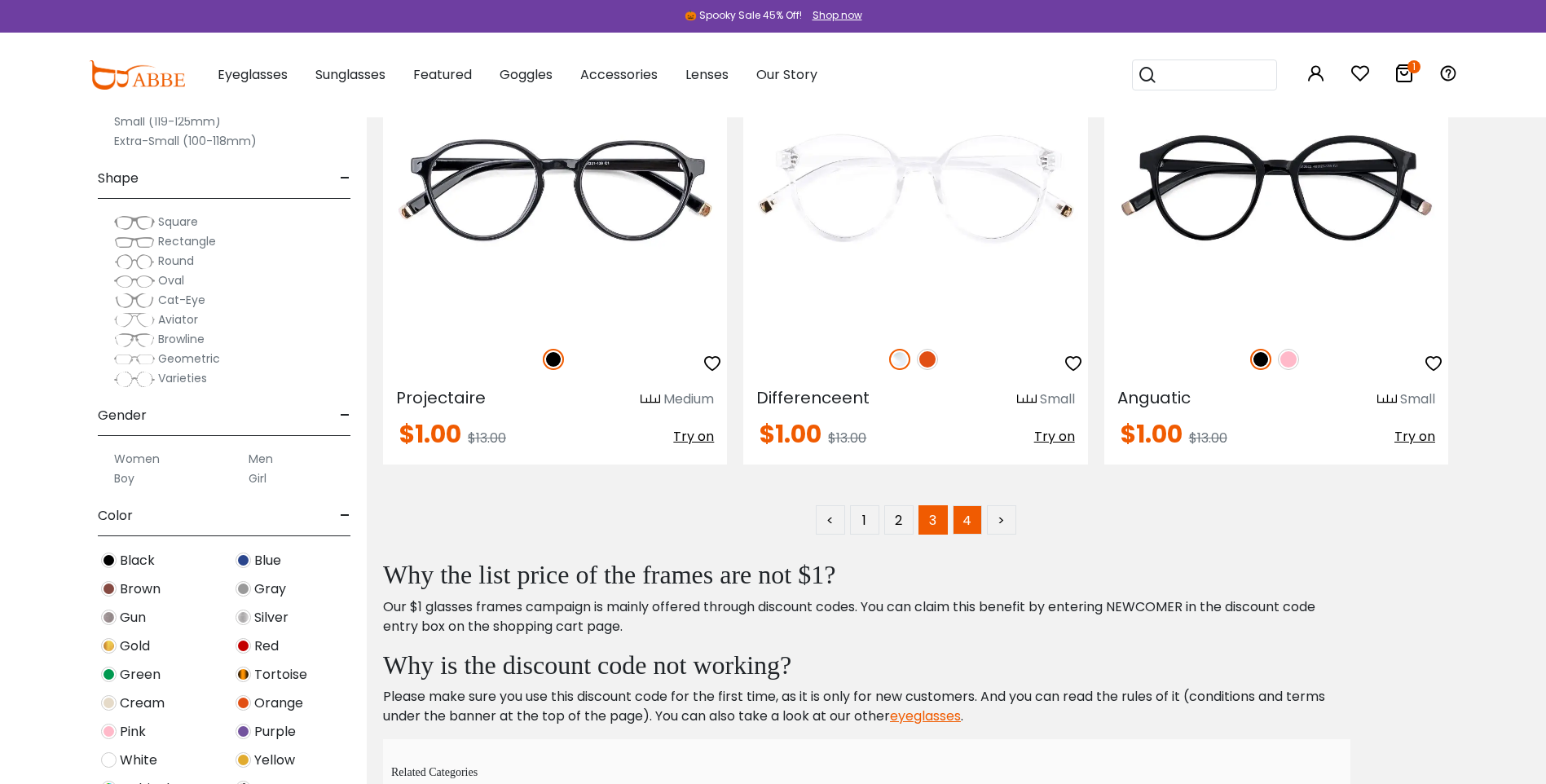
click at [973, 528] on link "4" at bounding box center [967, 519] width 29 height 29
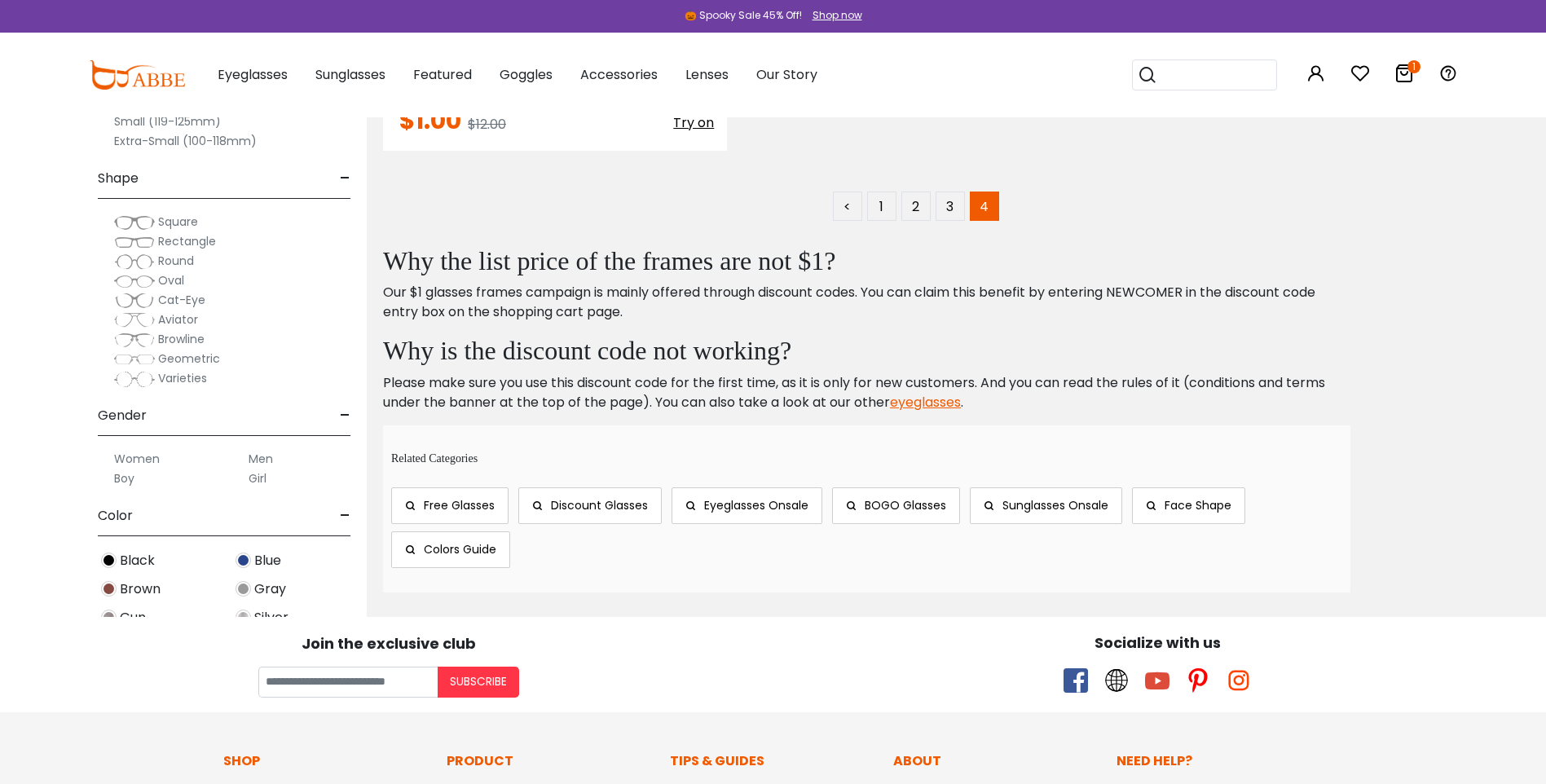
scroll to position [1384, 0]
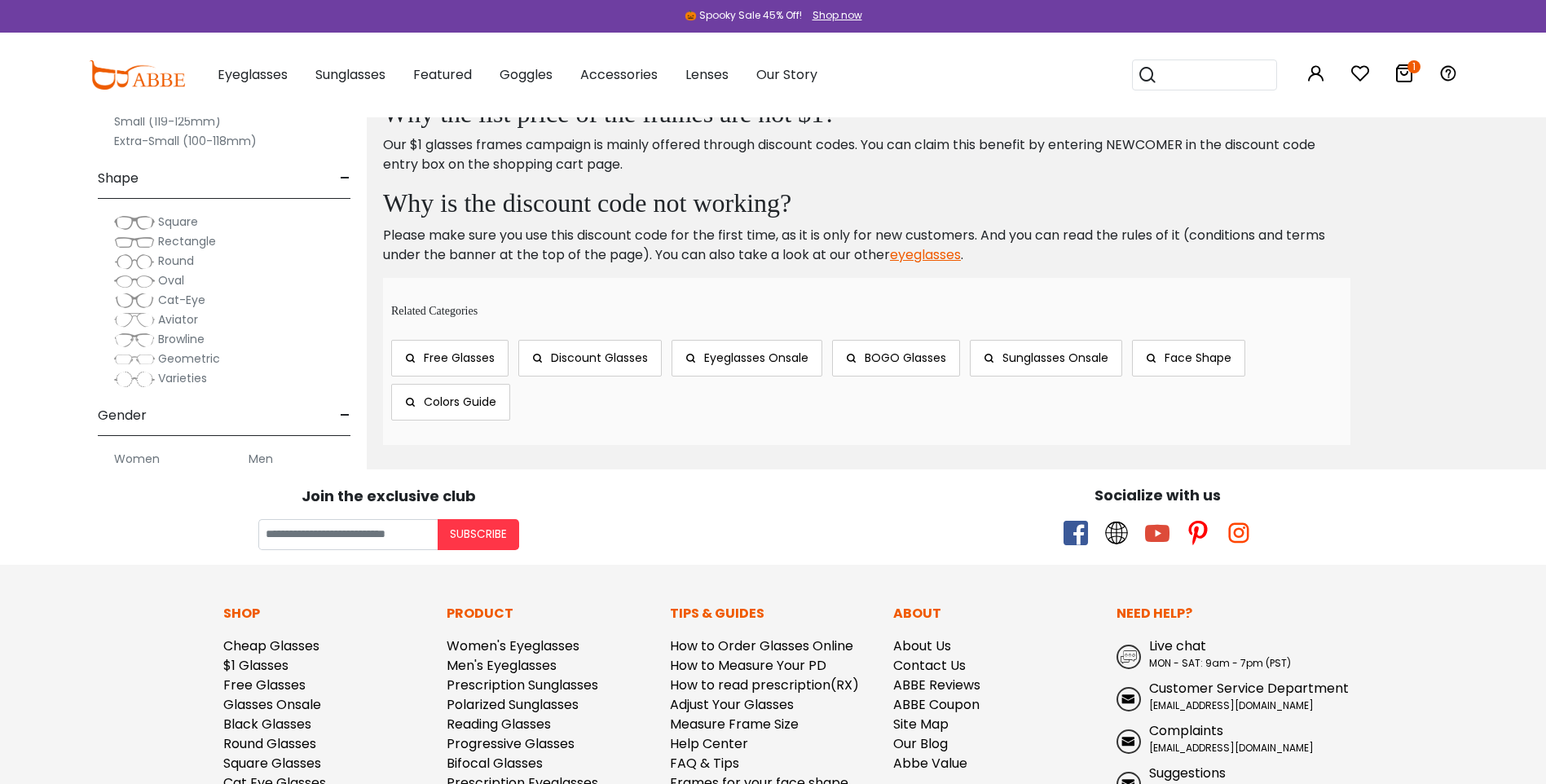
click at [442, 365] on span "Free Glasses" at bounding box center [459, 357] width 71 height 16
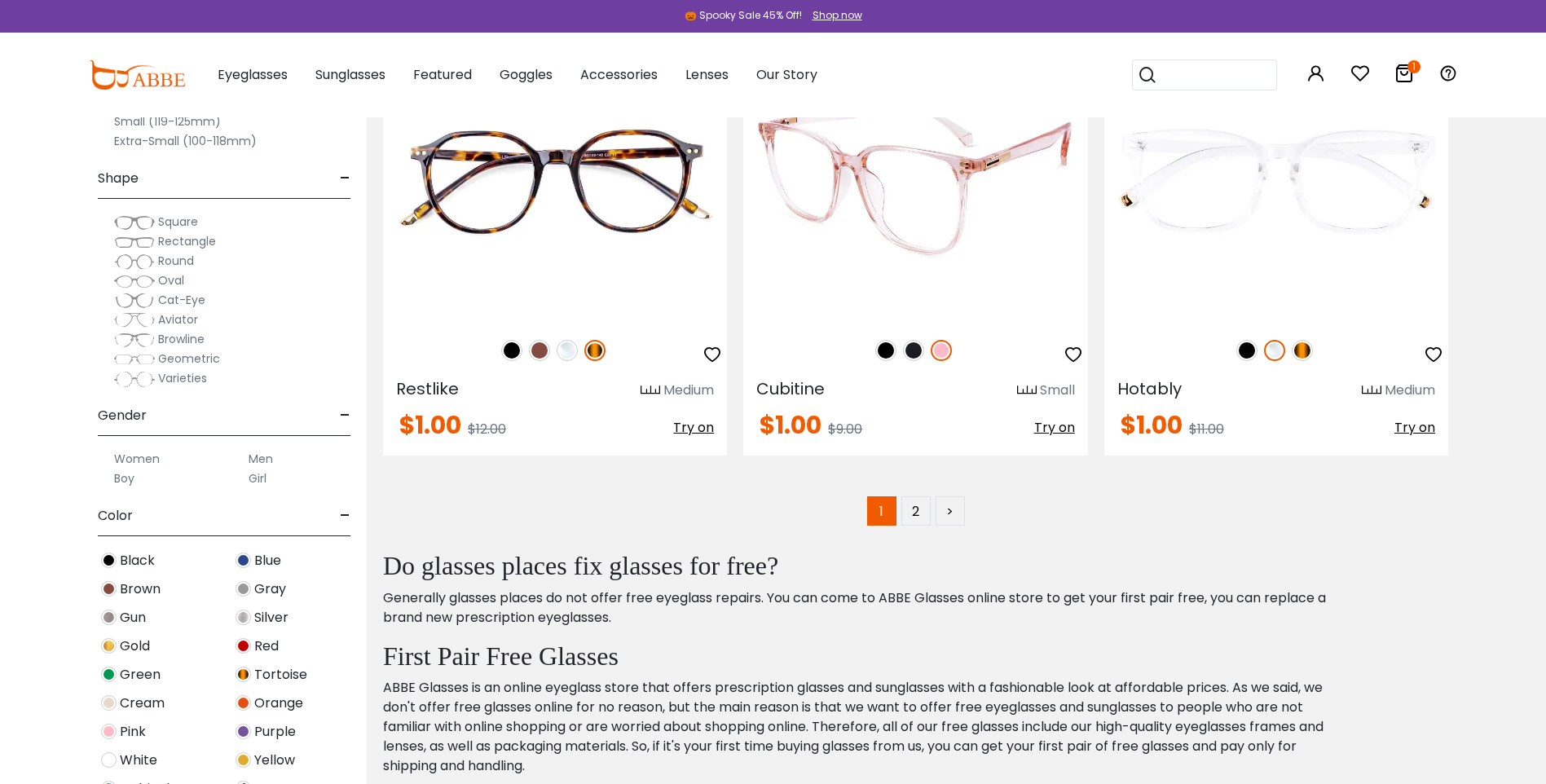
scroll to position [9286, 0]
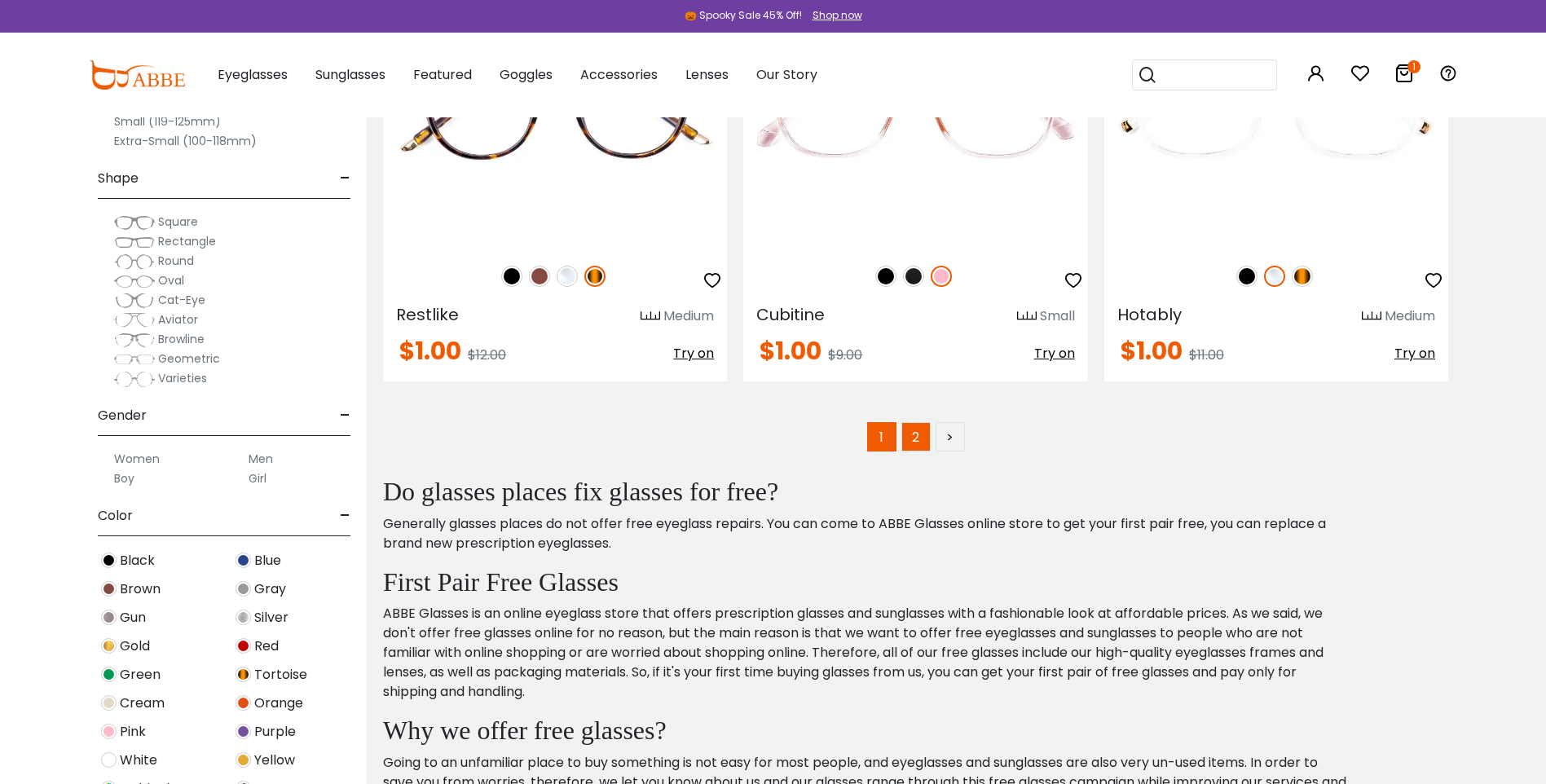
click at [914, 436] on link "2" at bounding box center [915, 436] width 29 height 29
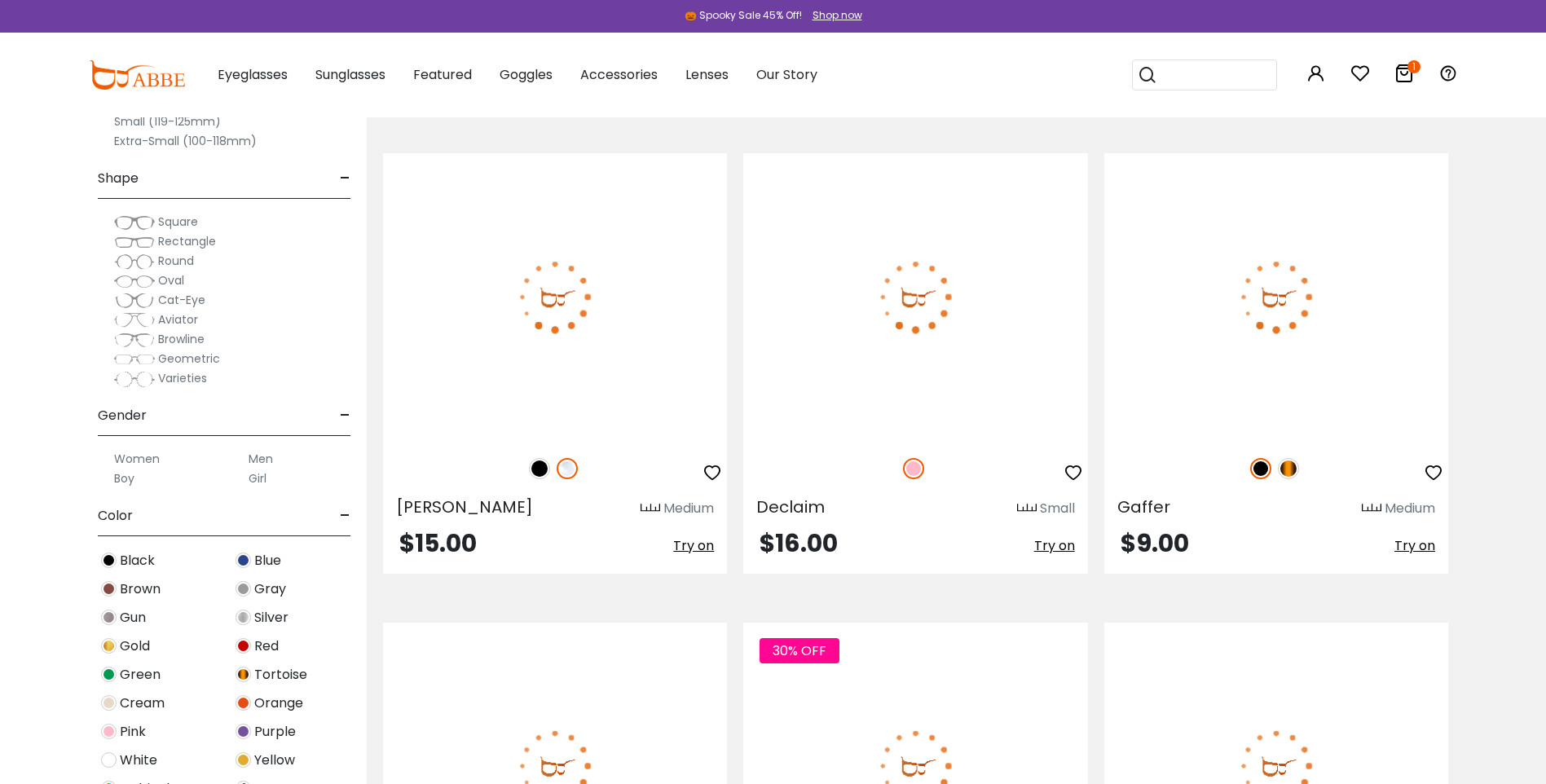
scroll to position [6273, 0]
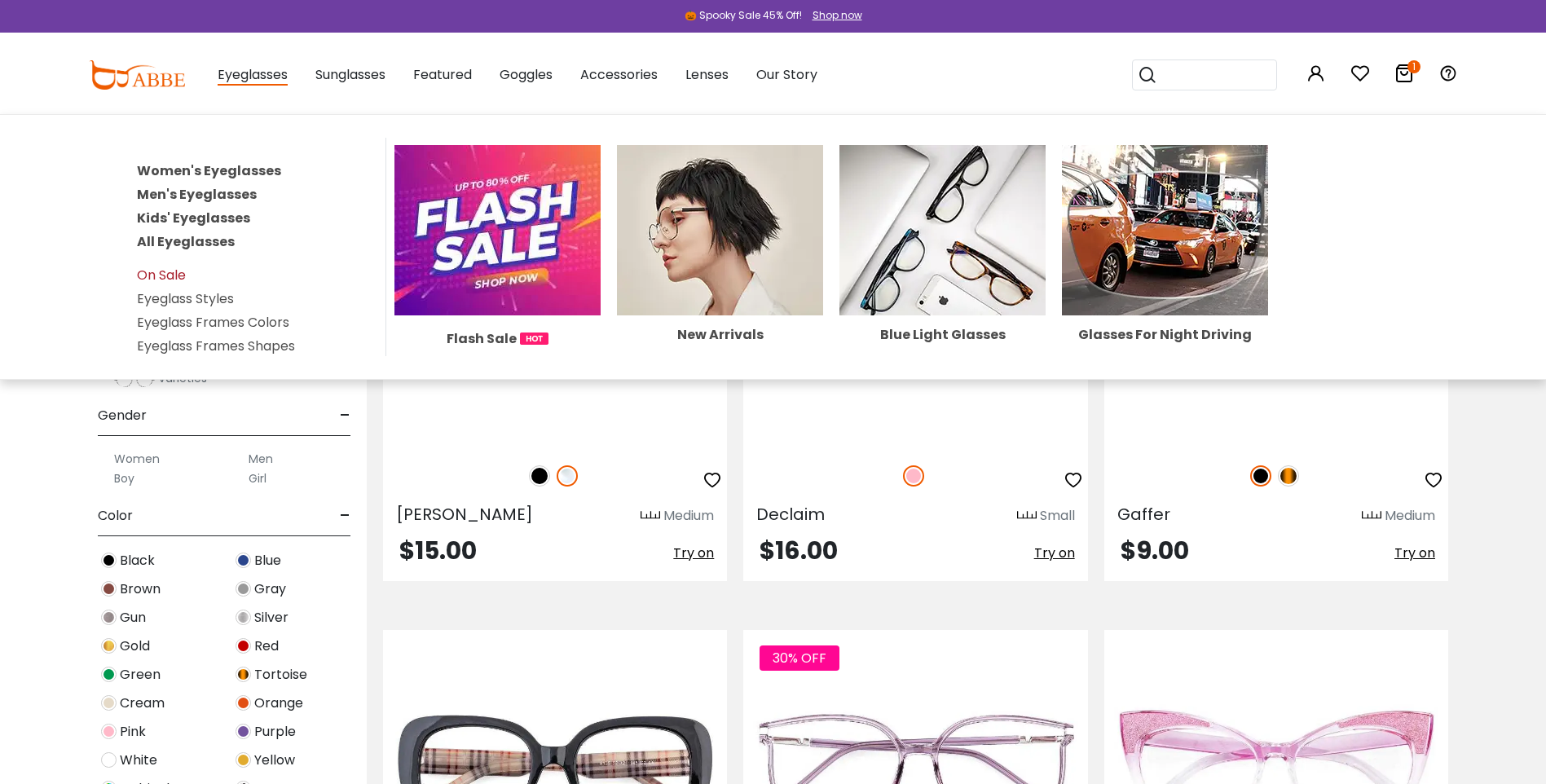
click at [183, 273] on link "On Sale" at bounding box center [161, 274] width 49 height 19
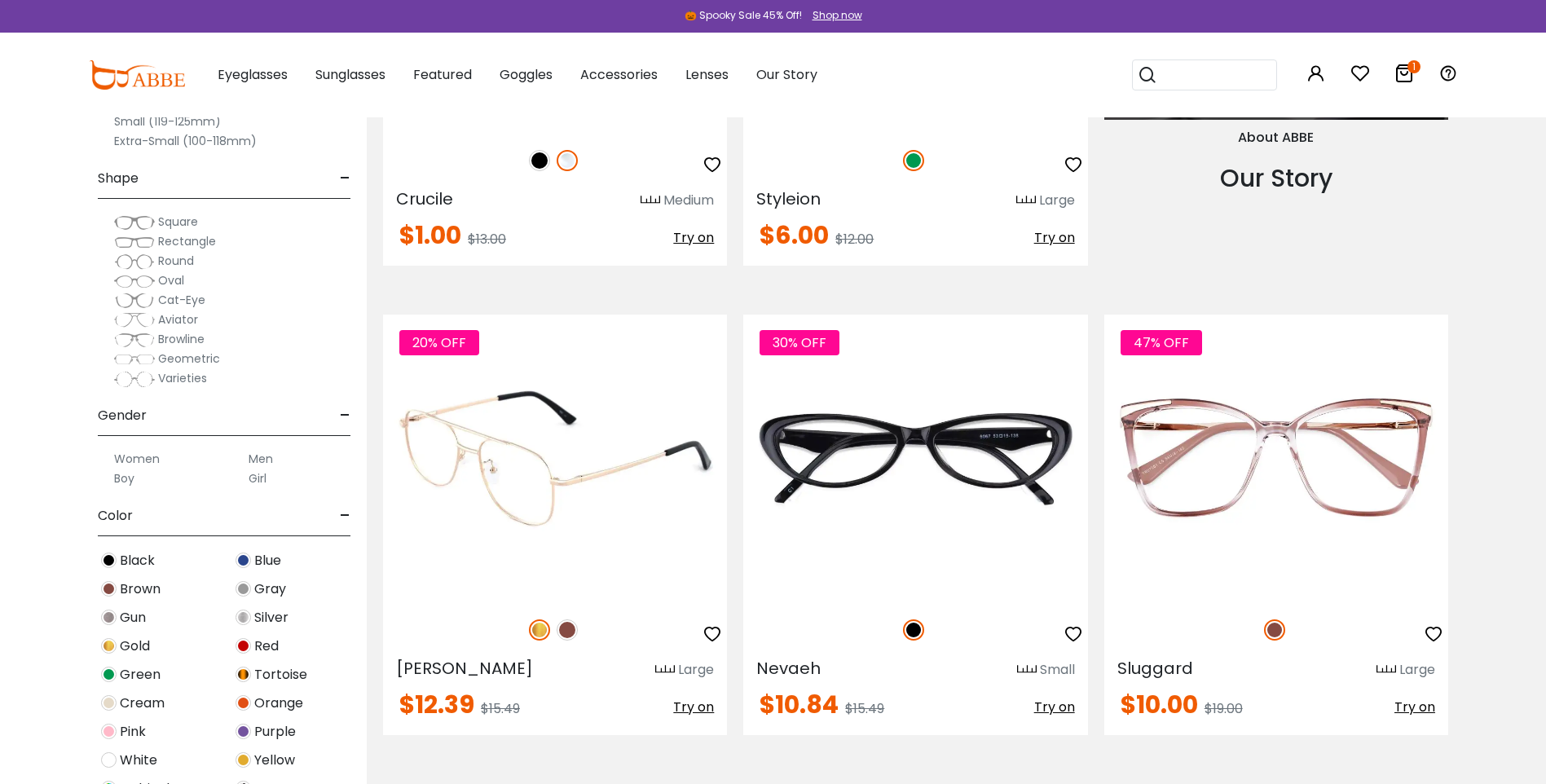
scroll to position [2037, 0]
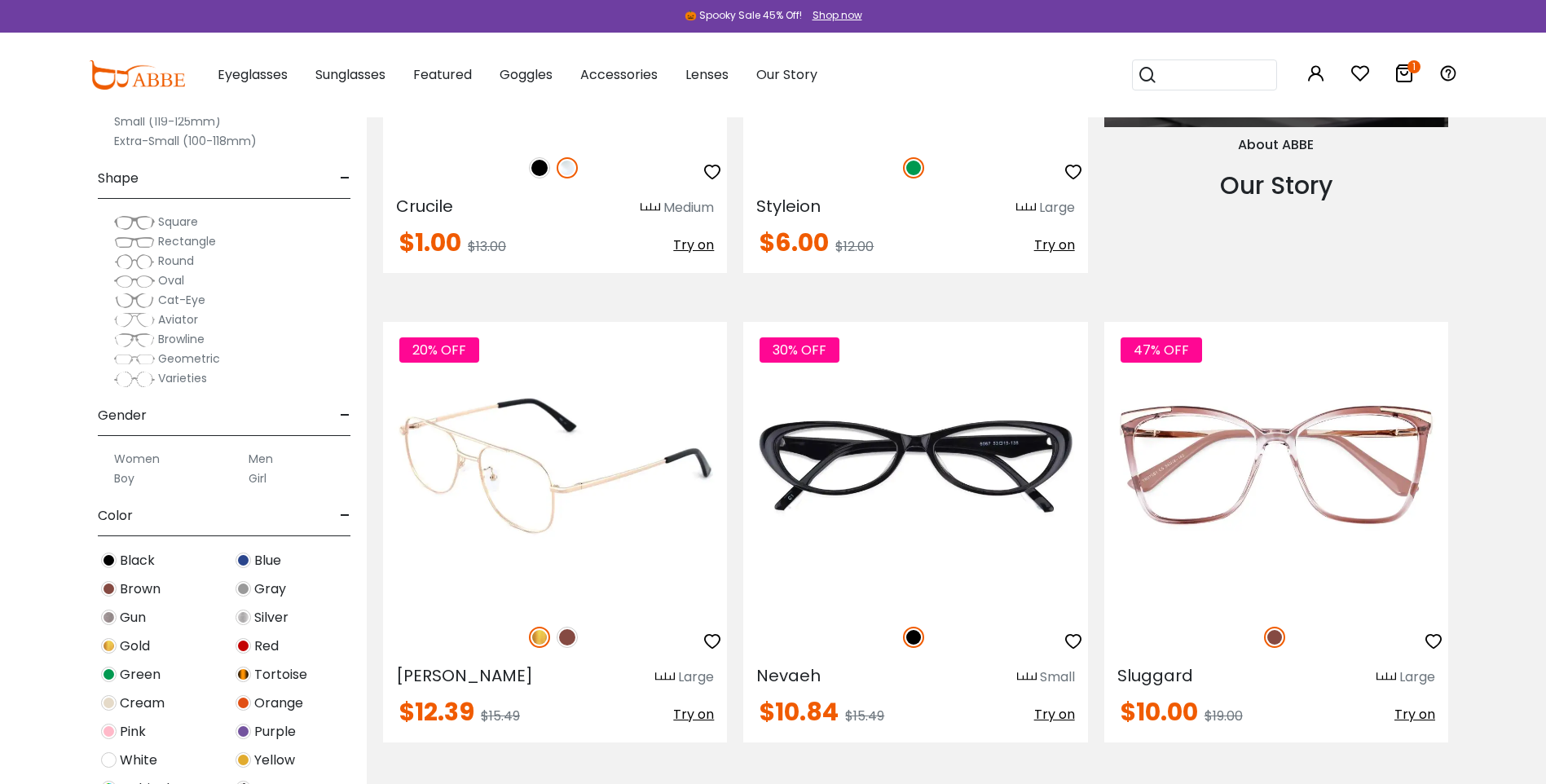
click at [583, 473] on img at bounding box center [555, 465] width 344 height 286
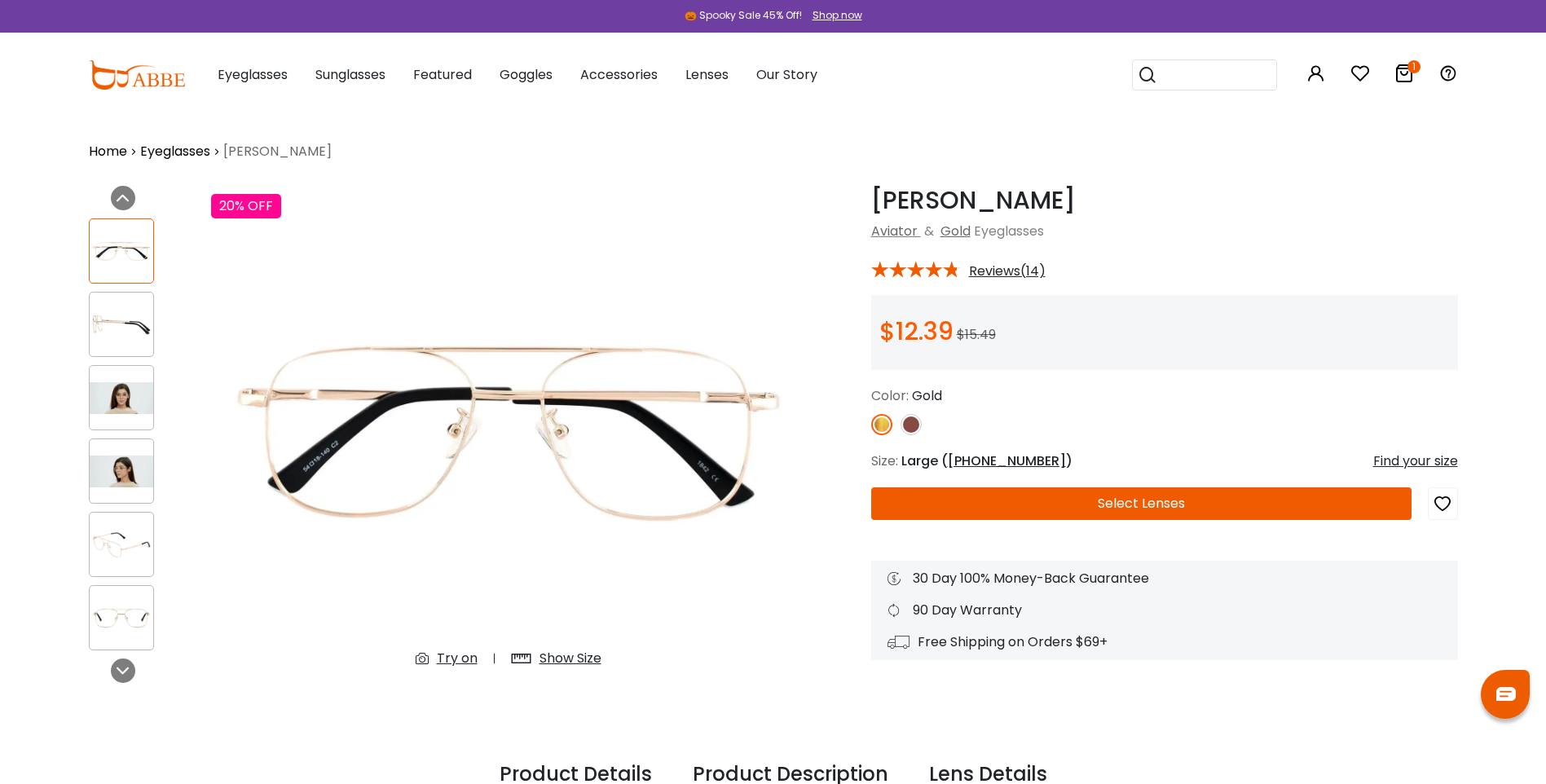
click at [908, 428] on img at bounding box center [910, 424] width 21 height 21
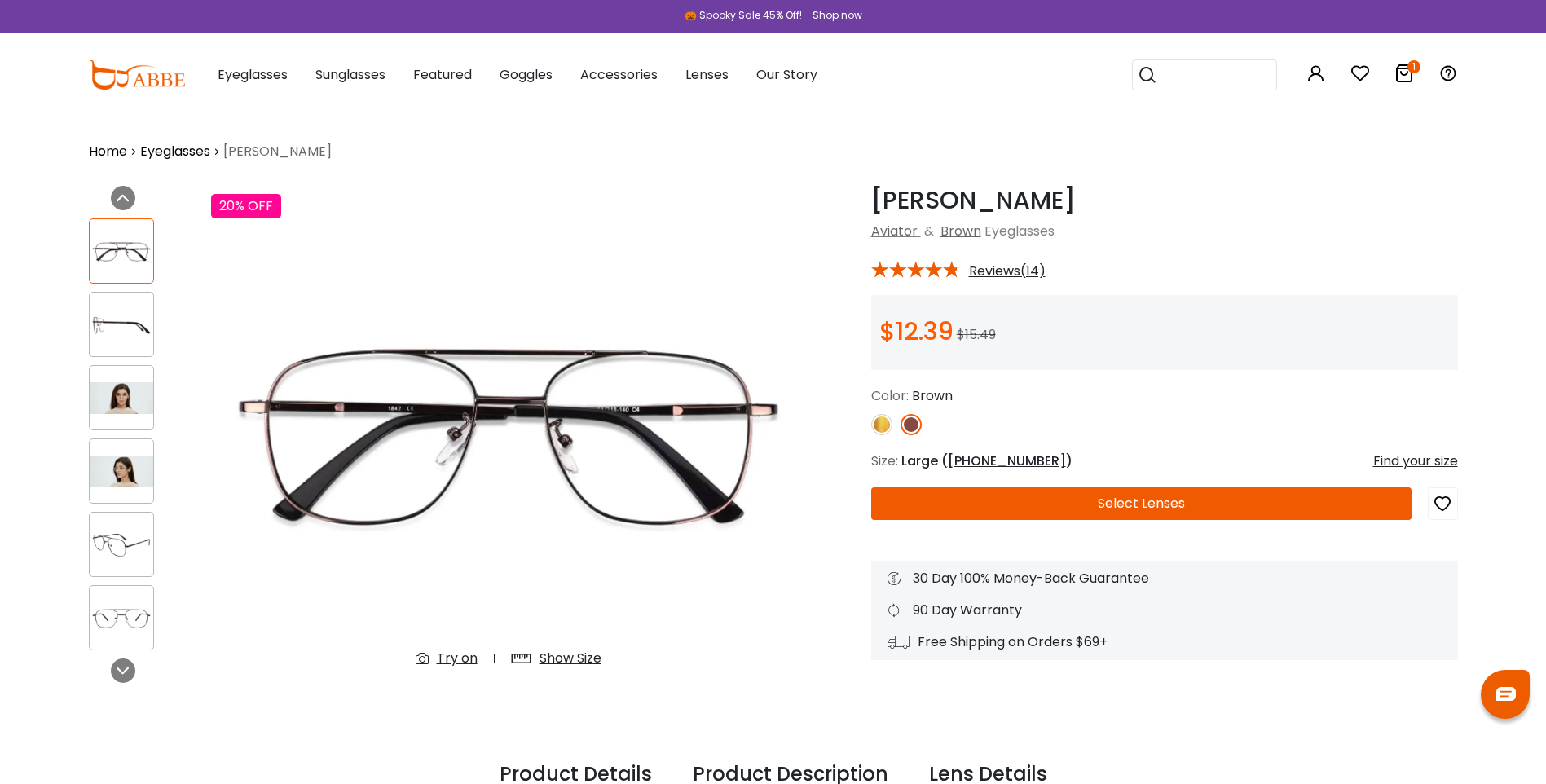
click at [879, 425] on img at bounding box center [881, 424] width 21 height 21
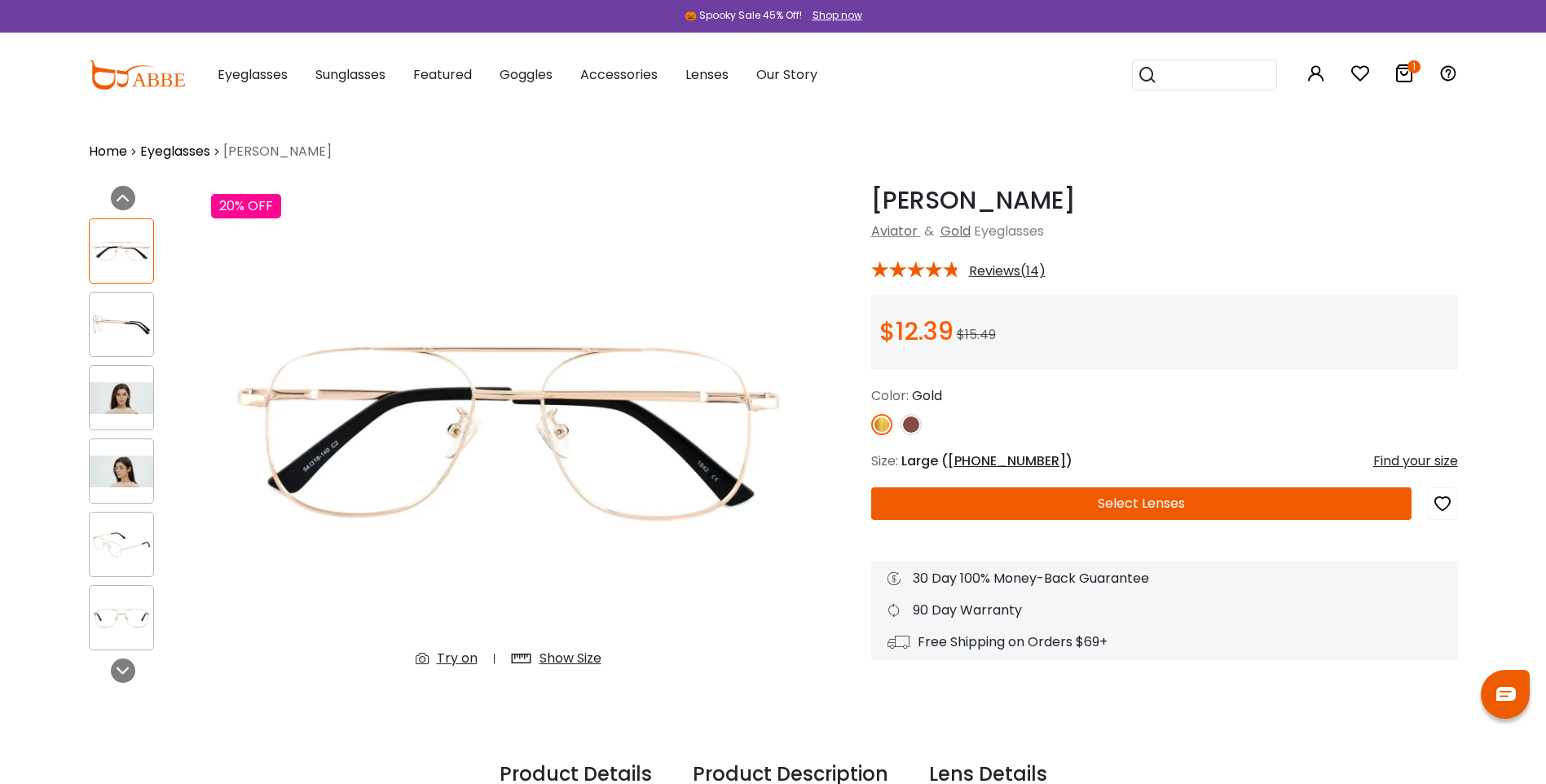
click at [976, 504] on button "Select Lenses" at bounding box center [1141, 503] width 540 height 33
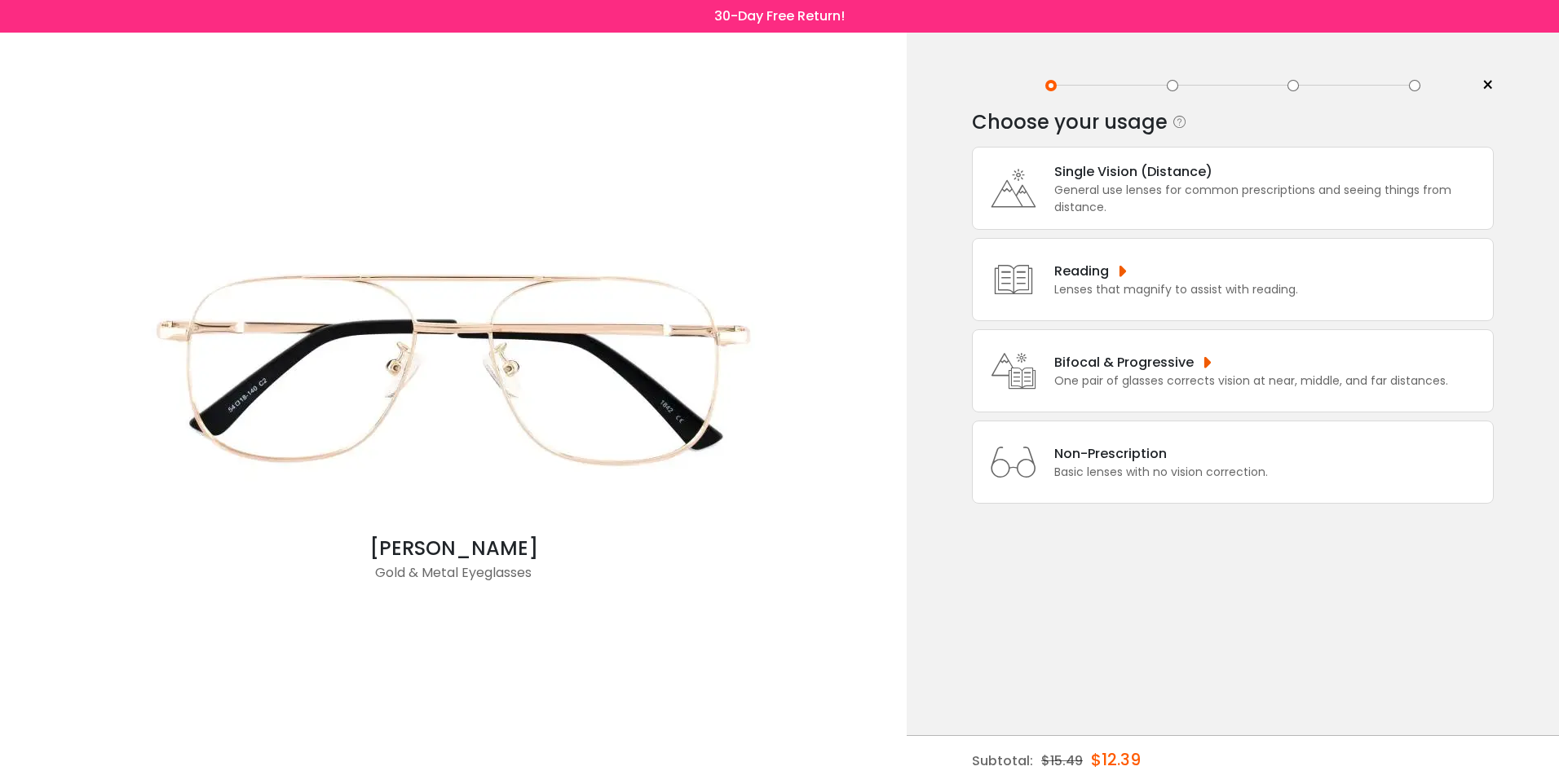
click at [1183, 206] on div "General use lenses for common prescriptions and seeing things from distance." at bounding box center [1269, 198] width 430 height 34
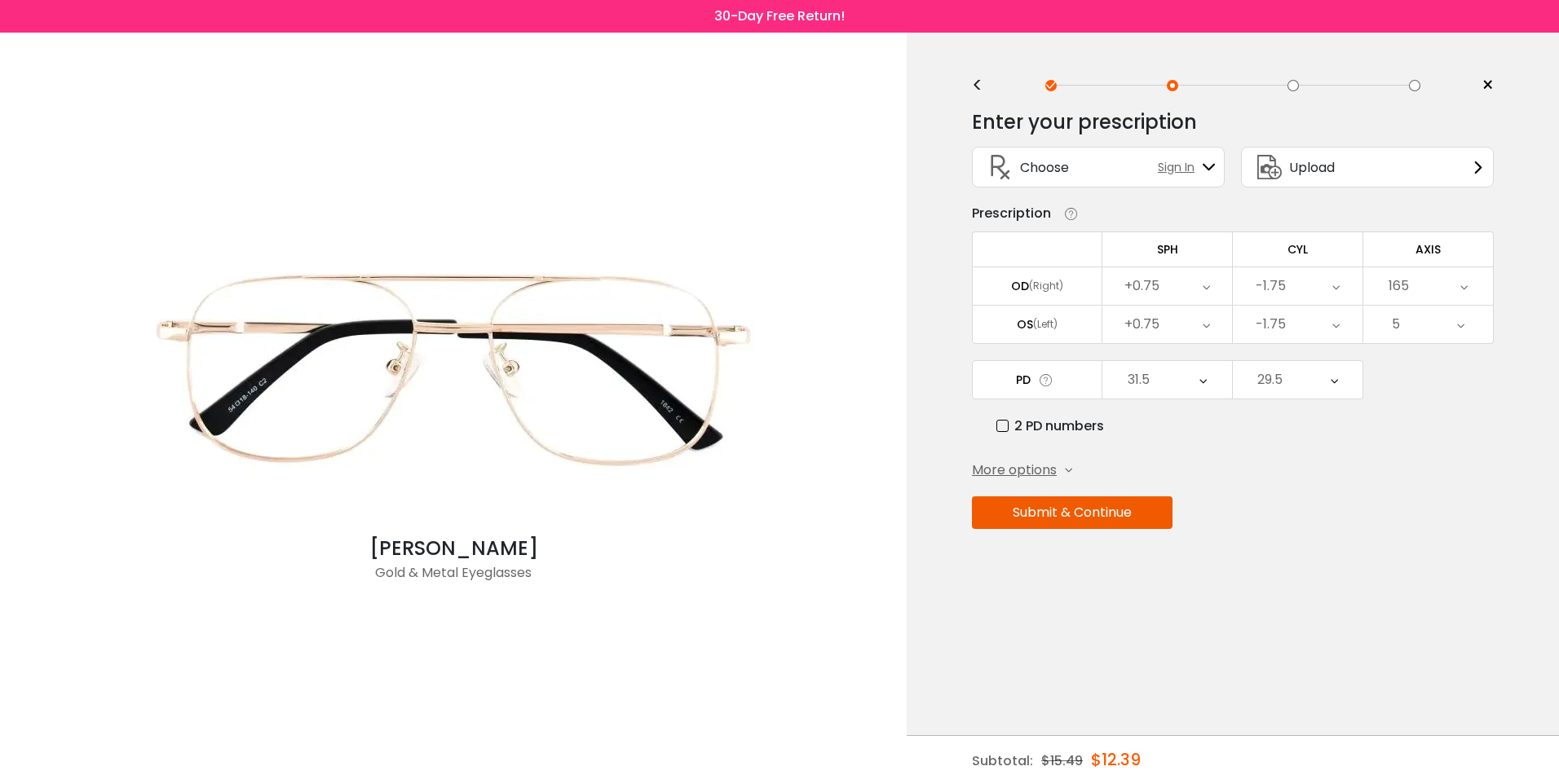
click at [1205, 287] on icon at bounding box center [1206, 286] width 7 height 38
click at [1190, 310] on li "-2.75" at bounding box center [1167, 311] width 130 height 29
click at [1329, 289] on div "-1.75" at bounding box center [1298, 286] width 130 height 38
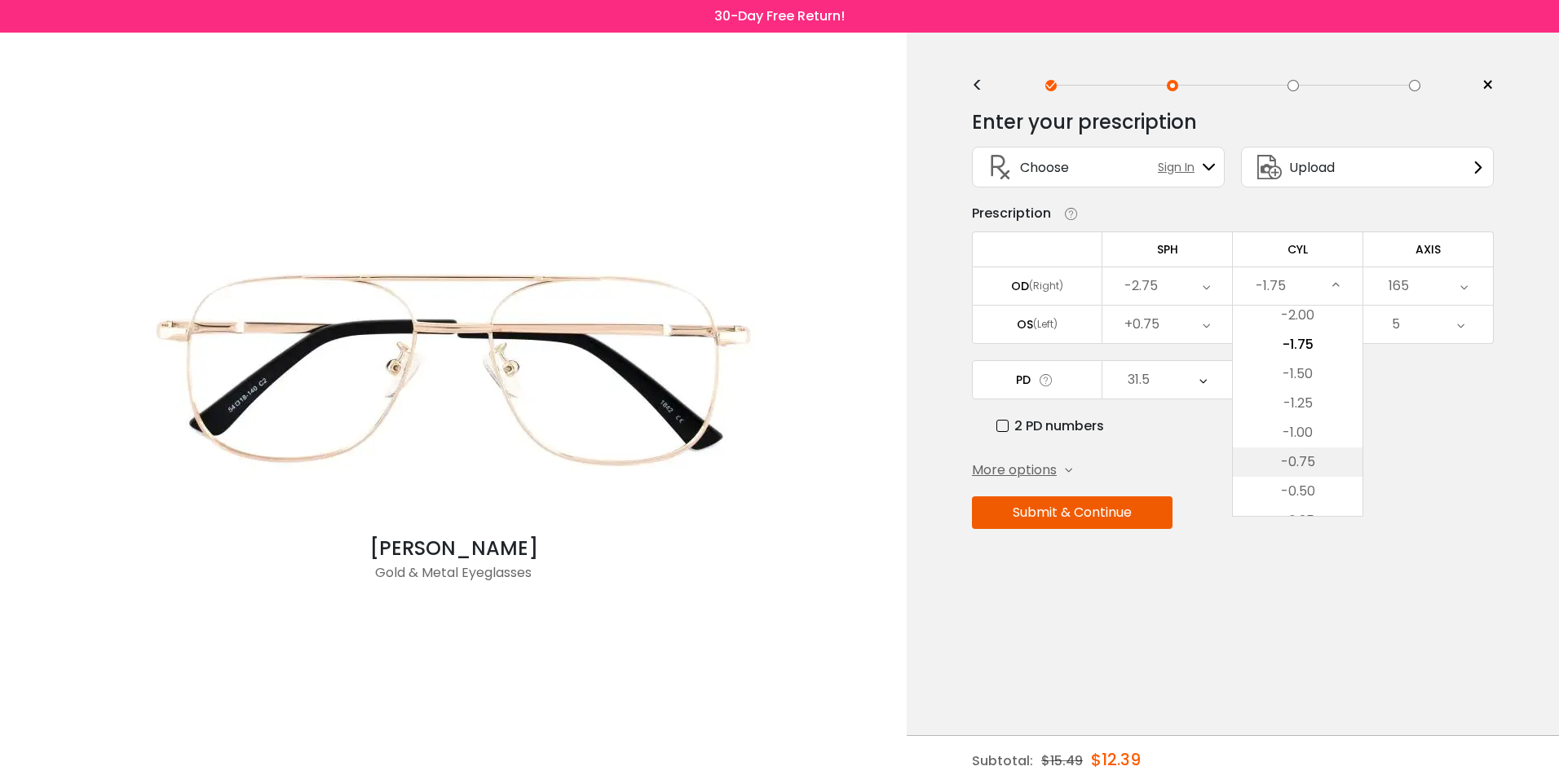
click at [1299, 460] on li "-0.75" at bounding box center [1298, 461] width 130 height 29
click at [1340, 285] on div "-0.75" at bounding box center [1298, 286] width 130 height 38
click at [1318, 459] on li "-0.50" at bounding box center [1298, 455] width 130 height 29
click at [1415, 282] on div "165" at bounding box center [1428, 286] width 130 height 38
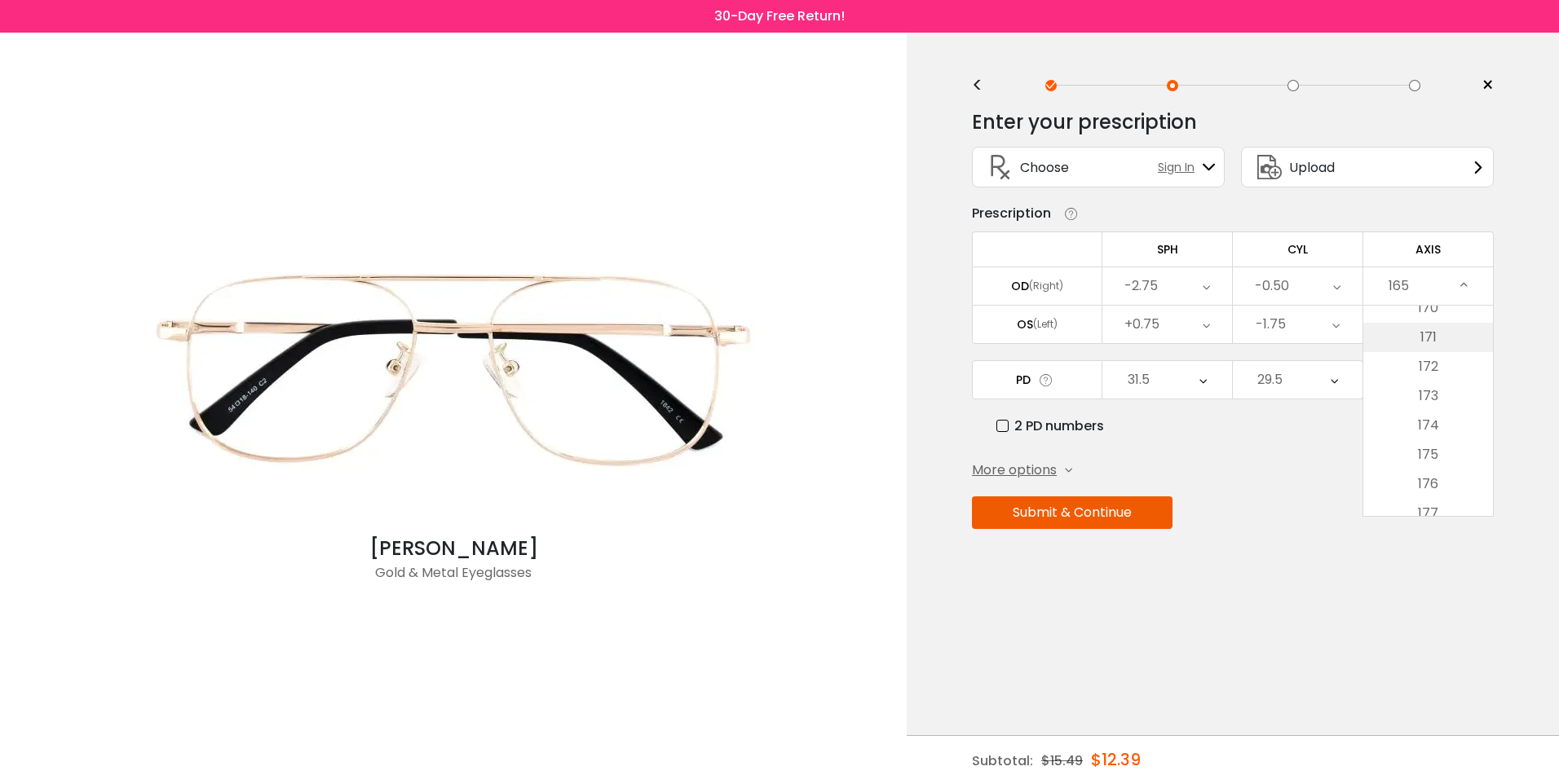
scroll to position [5098, 0]
click at [1434, 499] on li "180" at bounding box center [1428, 501] width 130 height 29
click at [1212, 325] on div "+0.75" at bounding box center [1167, 324] width 130 height 38
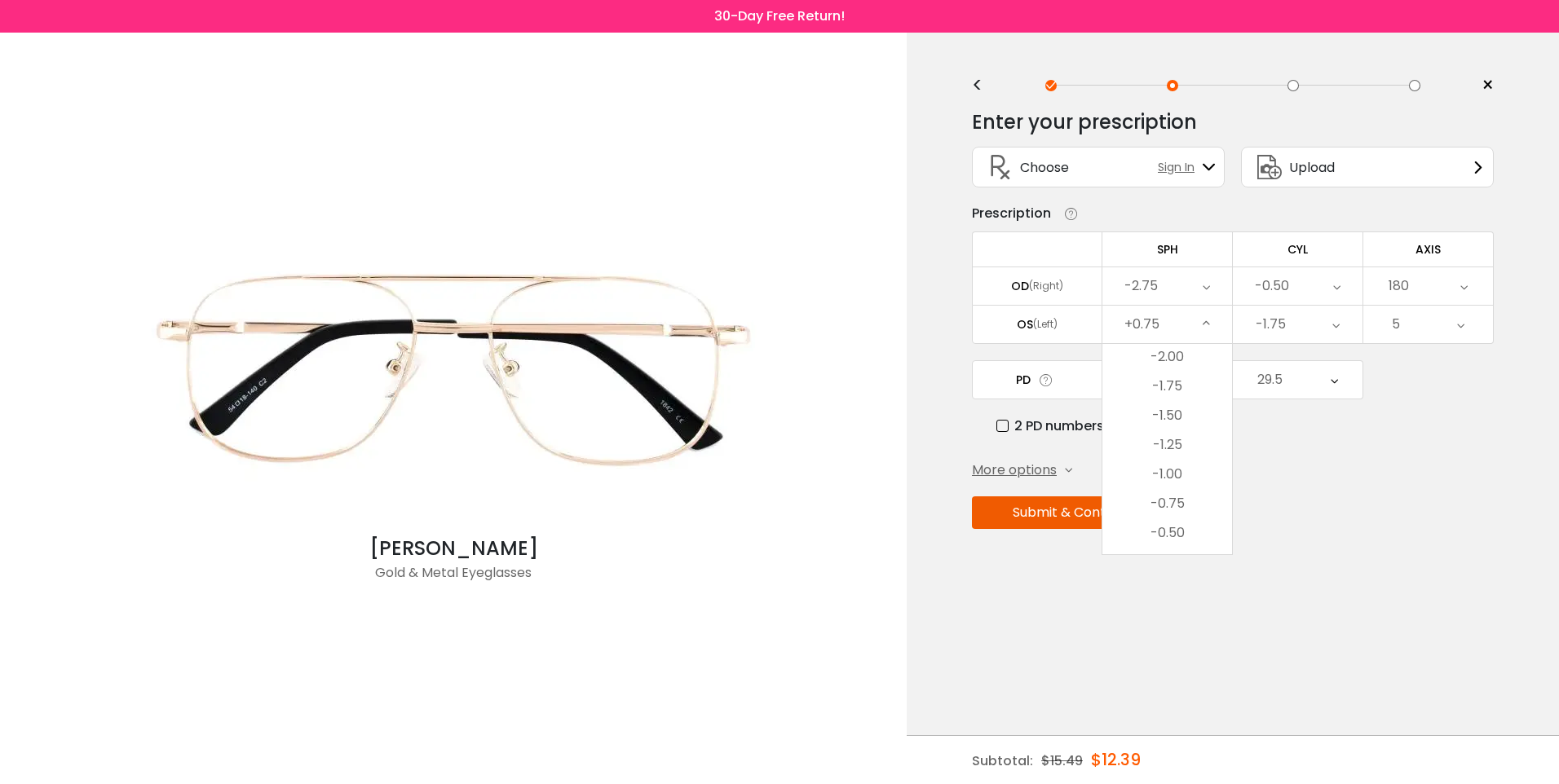
scroll to position [2032, 0]
click at [1151, 356] on li "-2.75" at bounding box center [1167, 349] width 130 height 29
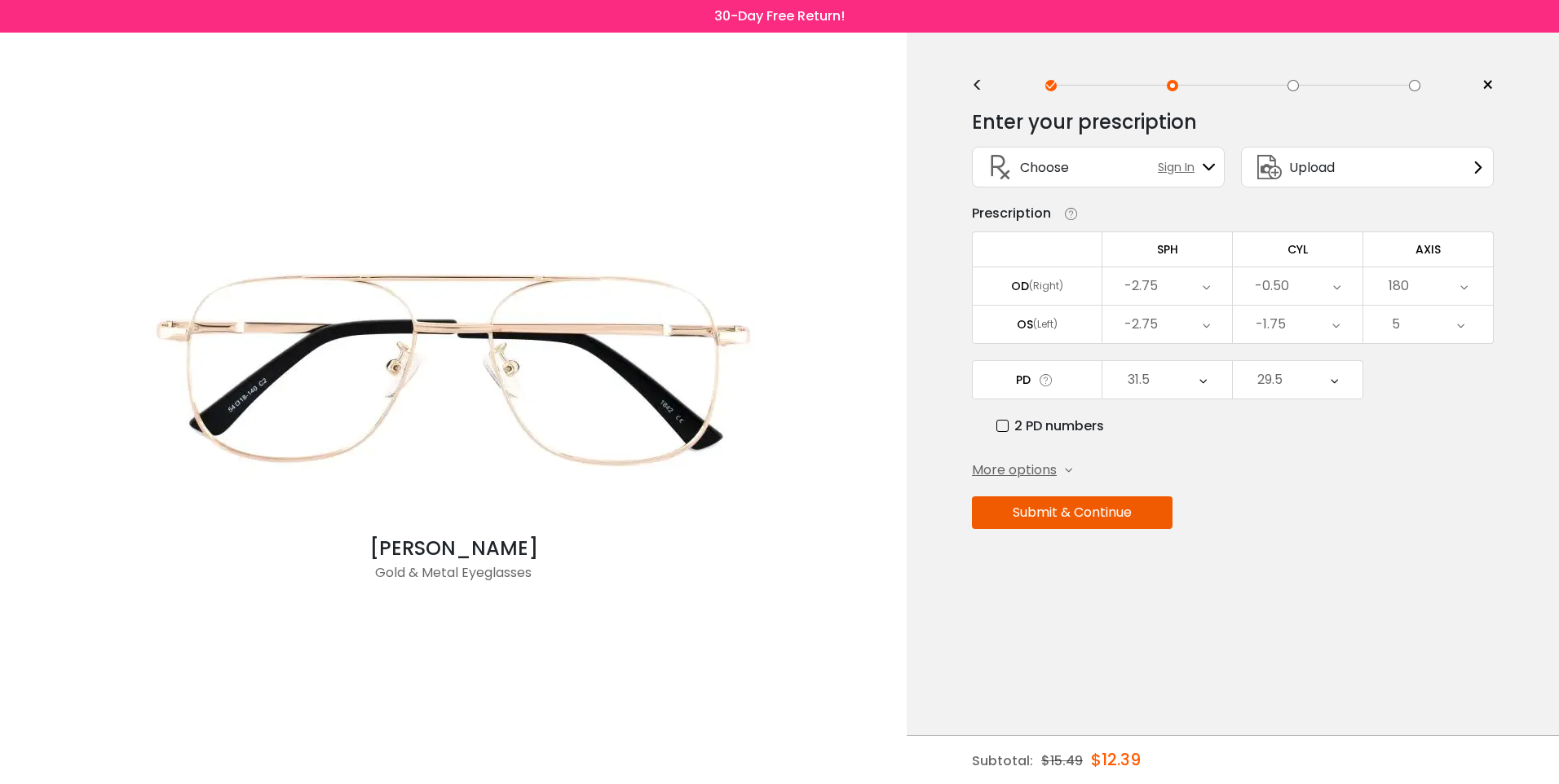
click at [1338, 324] on icon at bounding box center [1334, 324] width 7 height 38
click at [1313, 521] on li "-0.50" at bounding box center [1298, 529] width 130 height 29
click at [1450, 327] on div "5" at bounding box center [1428, 324] width 130 height 38
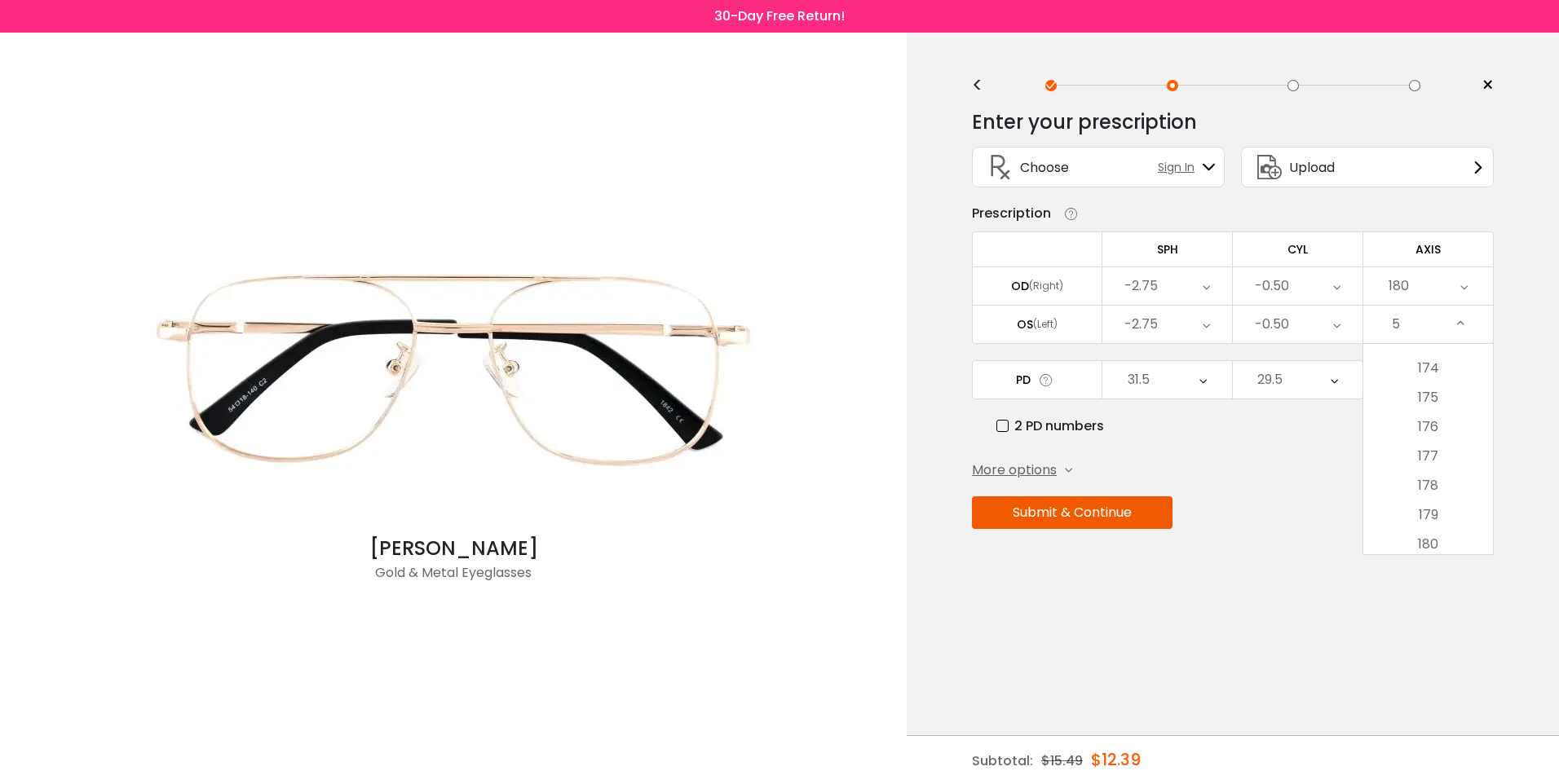
scroll to position [5098, 0]
click at [1387, 539] on li "180" at bounding box center [1428, 539] width 130 height 29
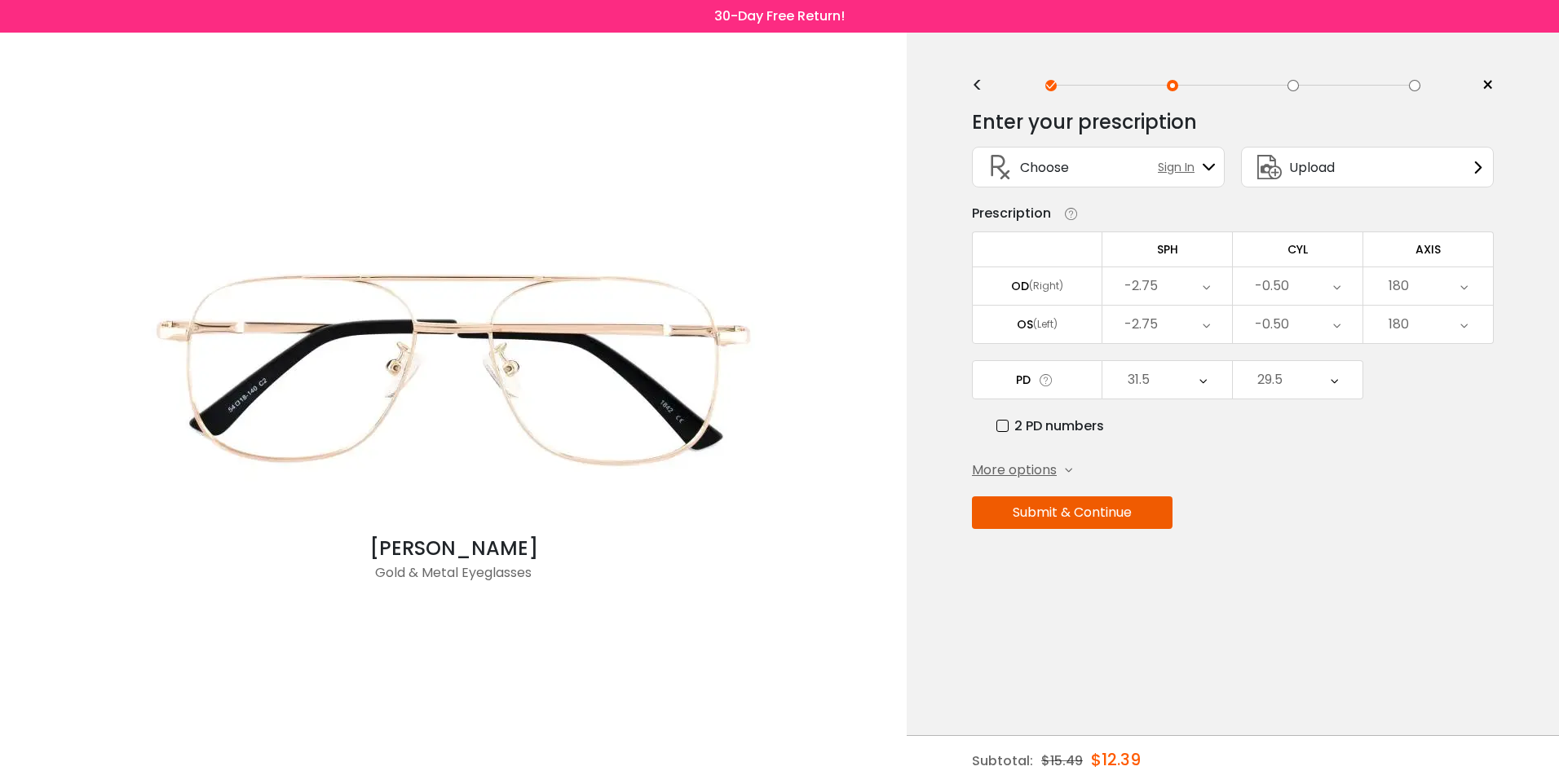
click at [1003, 425] on label "2 PD numbers" at bounding box center [1050, 426] width 108 height 20
click at [1209, 384] on div "63" at bounding box center [1167, 380] width 130 height 38
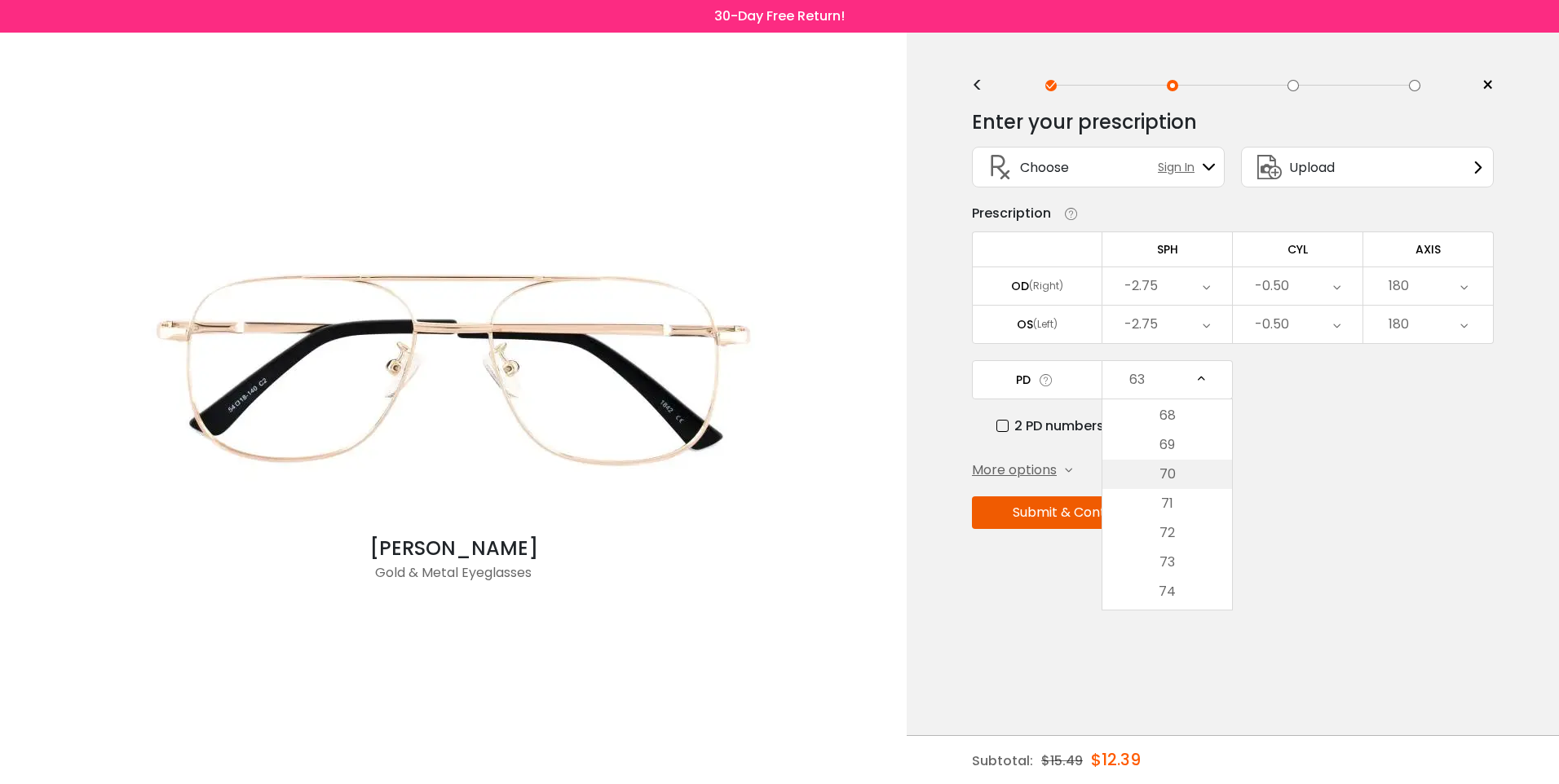
scroll to position [624, 0]
click at [1173, 406] on li "67" at bounding box center [1167, 405] width 130 height 29
click at [1068, 515] on button "Submit & Continue" at bounding box center [1072, 512] width 201 height 33
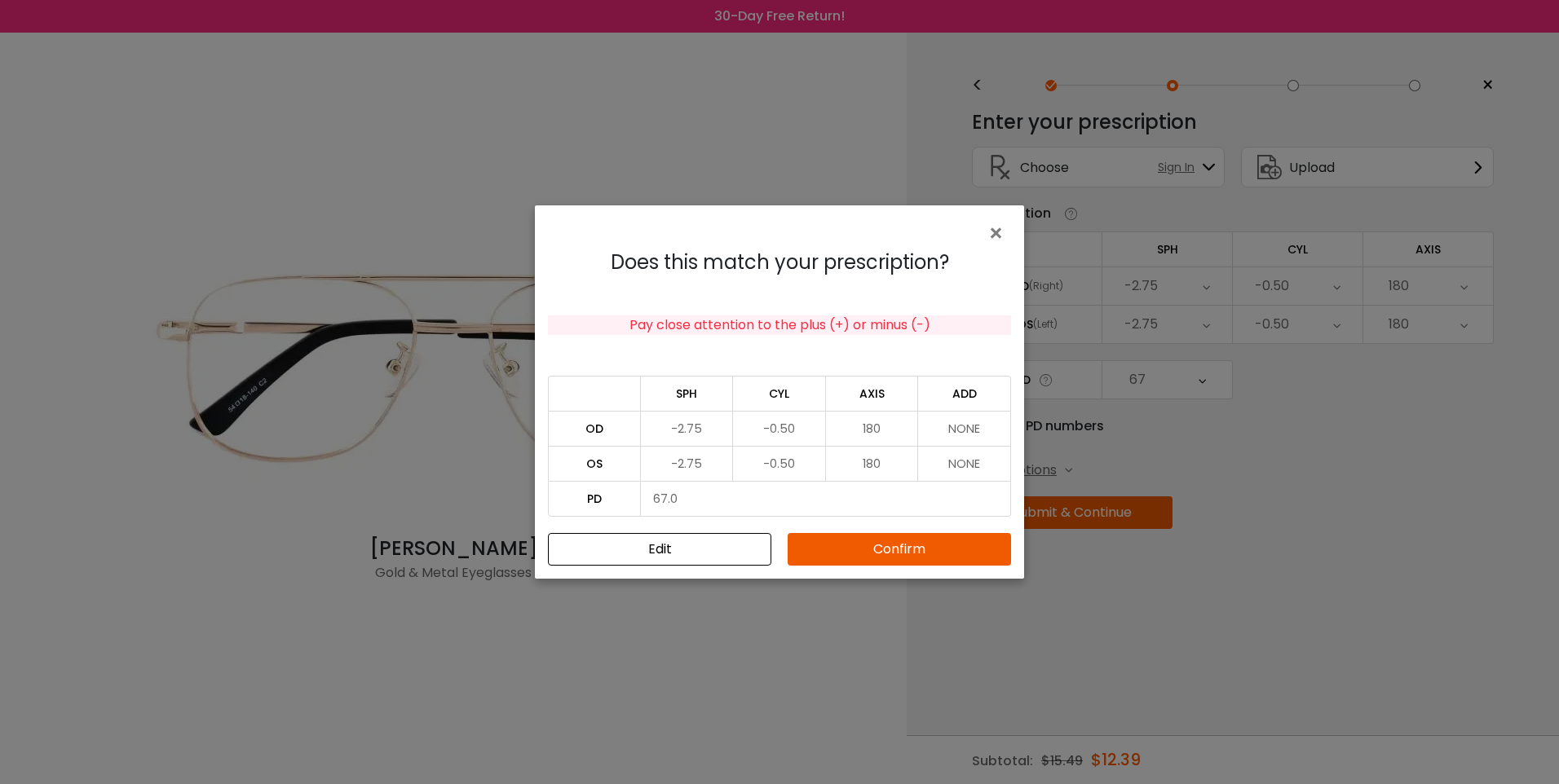
click at [896, 549] on button "Confirm" at bounding box center [899, 549] width 224 height 33
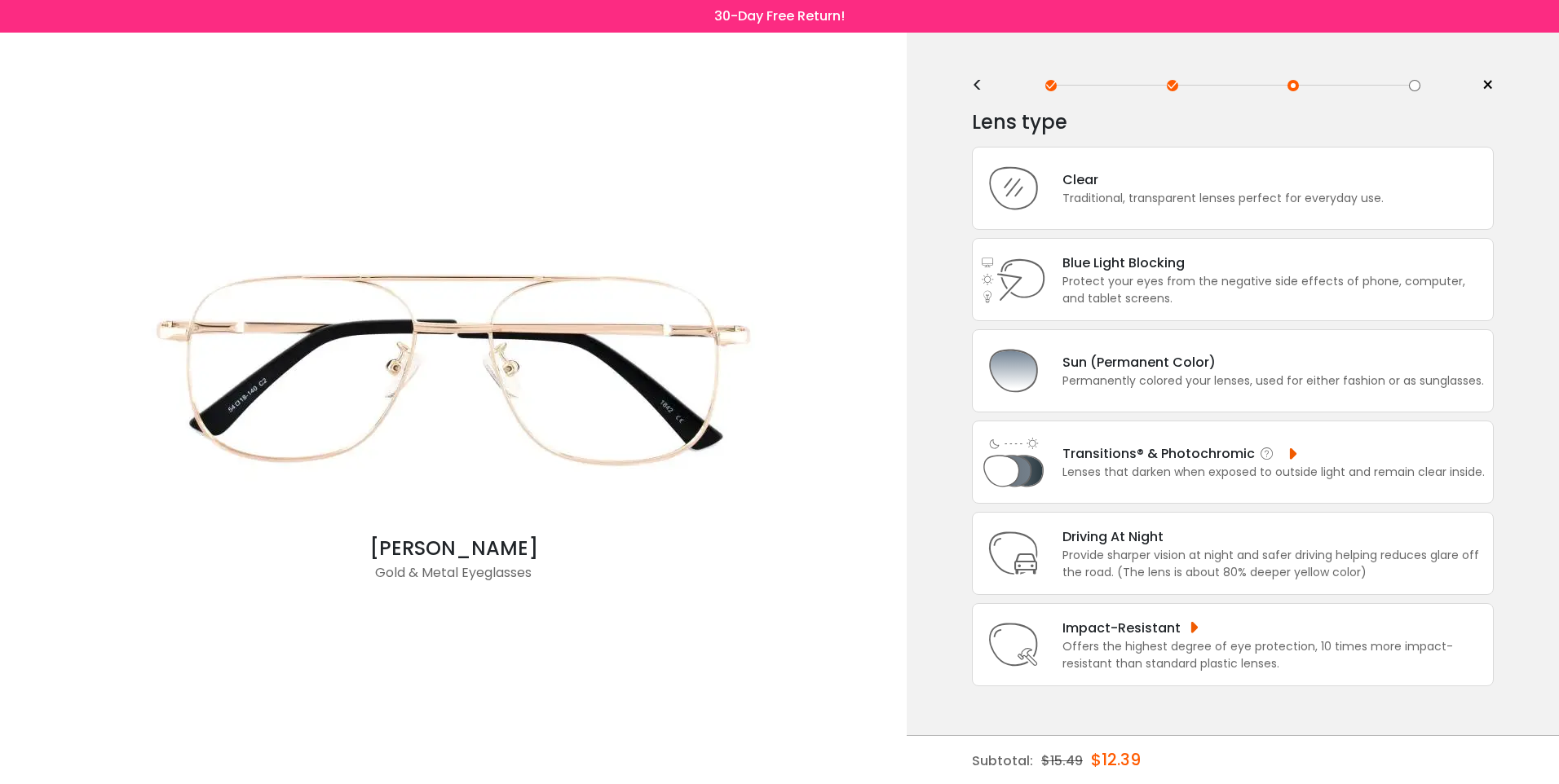
click at [1177, 480] on div "Lenses that darken when exposed to outside light and remain clear inside." at bounding box center [1273, 472] width 422 height 17
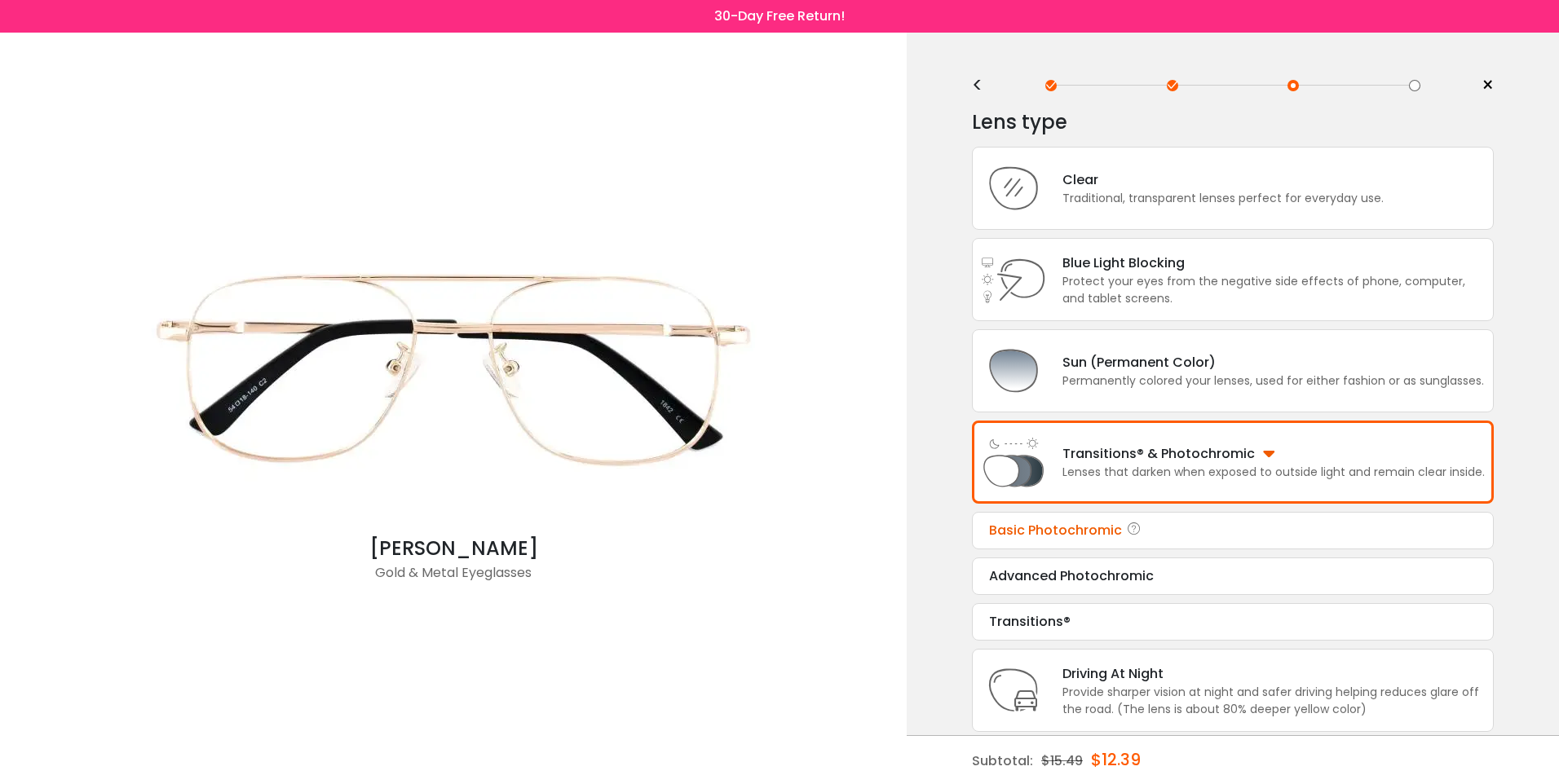
click at [1164, 527] on div "Basic Photochromic" at bounding box center [1233, 531] width 487 height 20
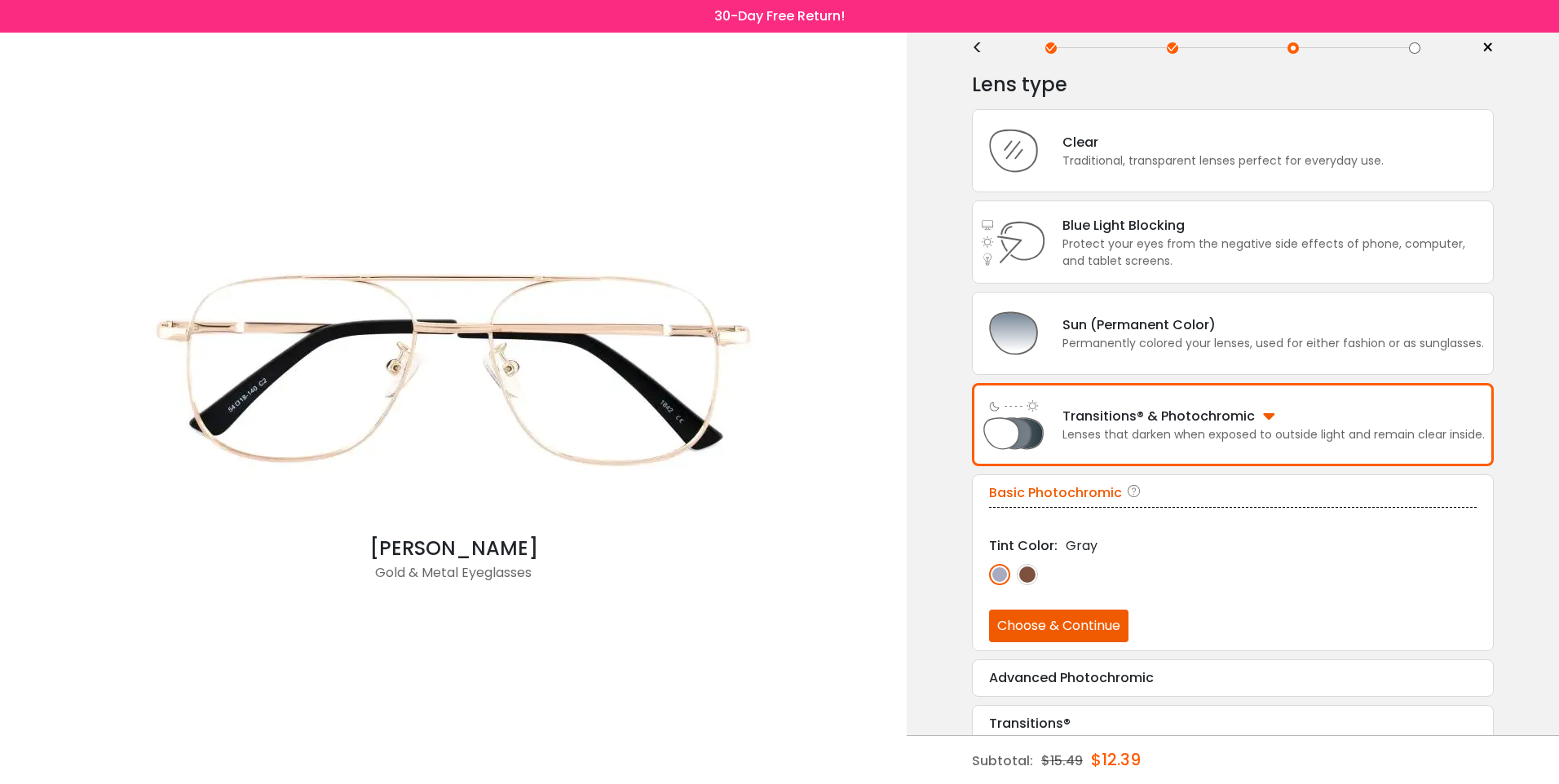
scroll to position [53, 0]
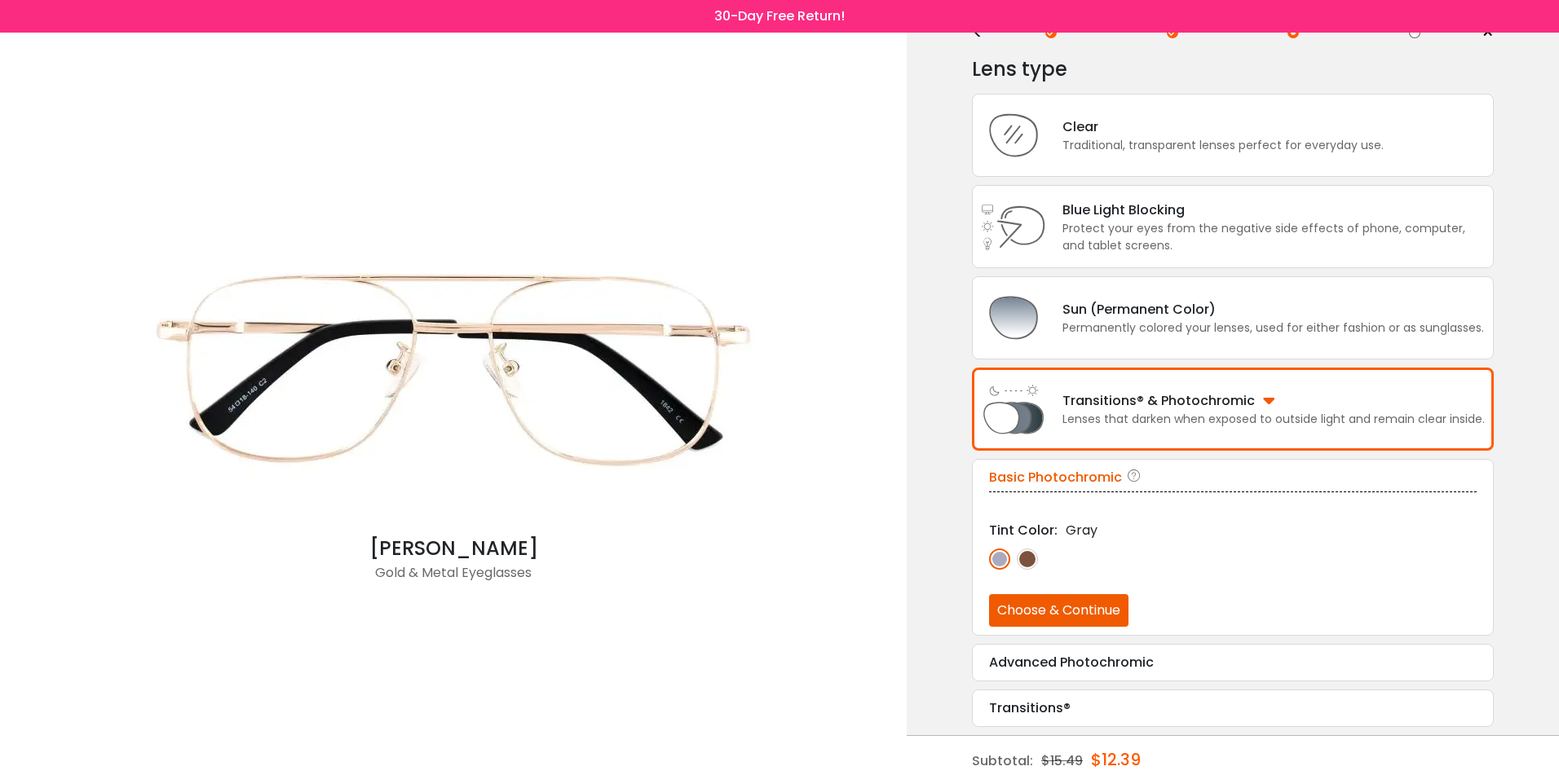
click at [1031, 560] on img at bounding box center [1026, 559] width 21 height 21
click at [998, 563] on img at bounding box center [999, 559] width 21 height 21
click at [1034, 558] on img at bounding box center [1026, 559] width 21 height 21
click at [1116, 611] on button "Choose & Continue" at bounding box center [1059, 609] width 140 height 33
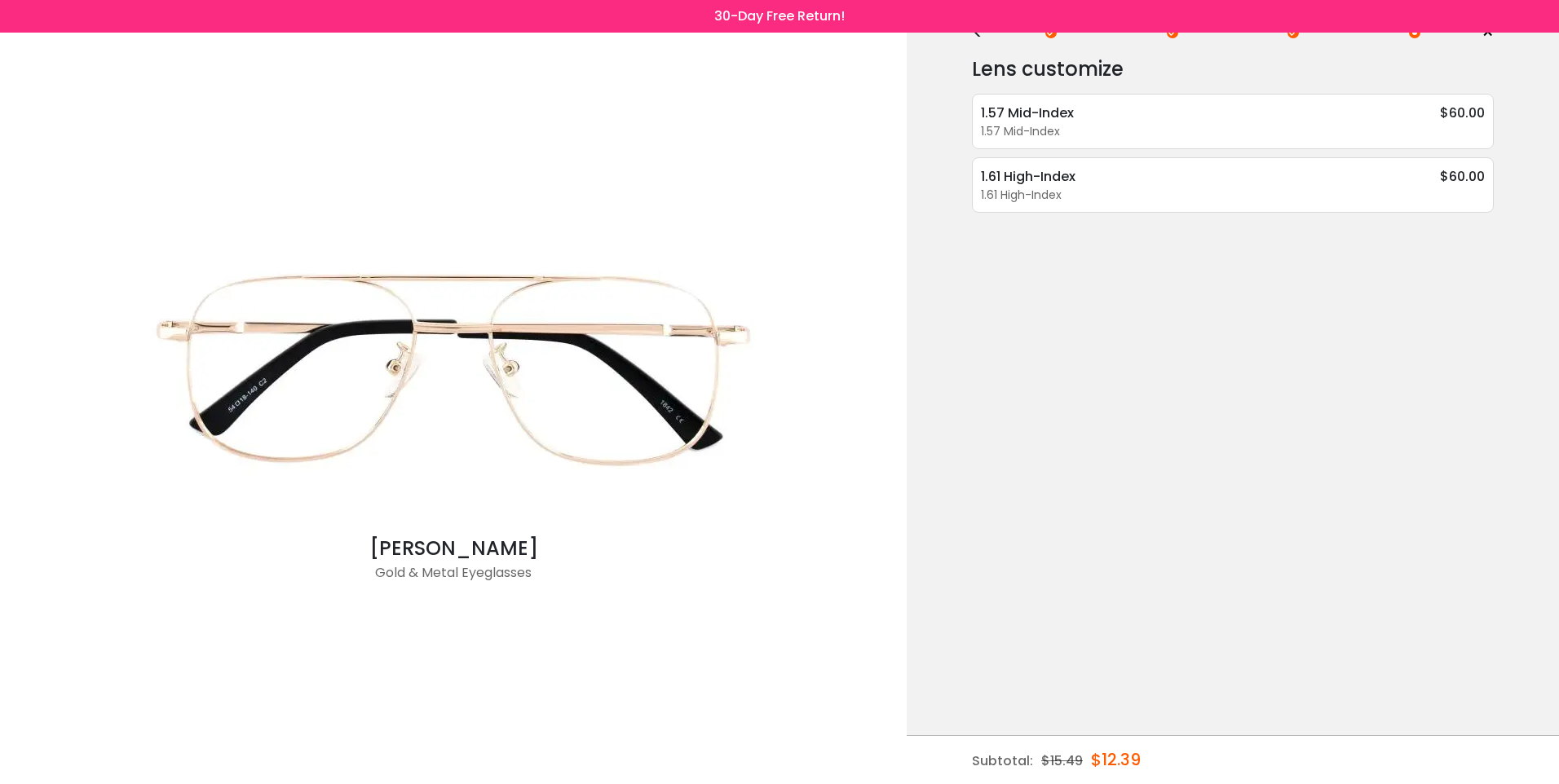
scroll to position [0, 0]
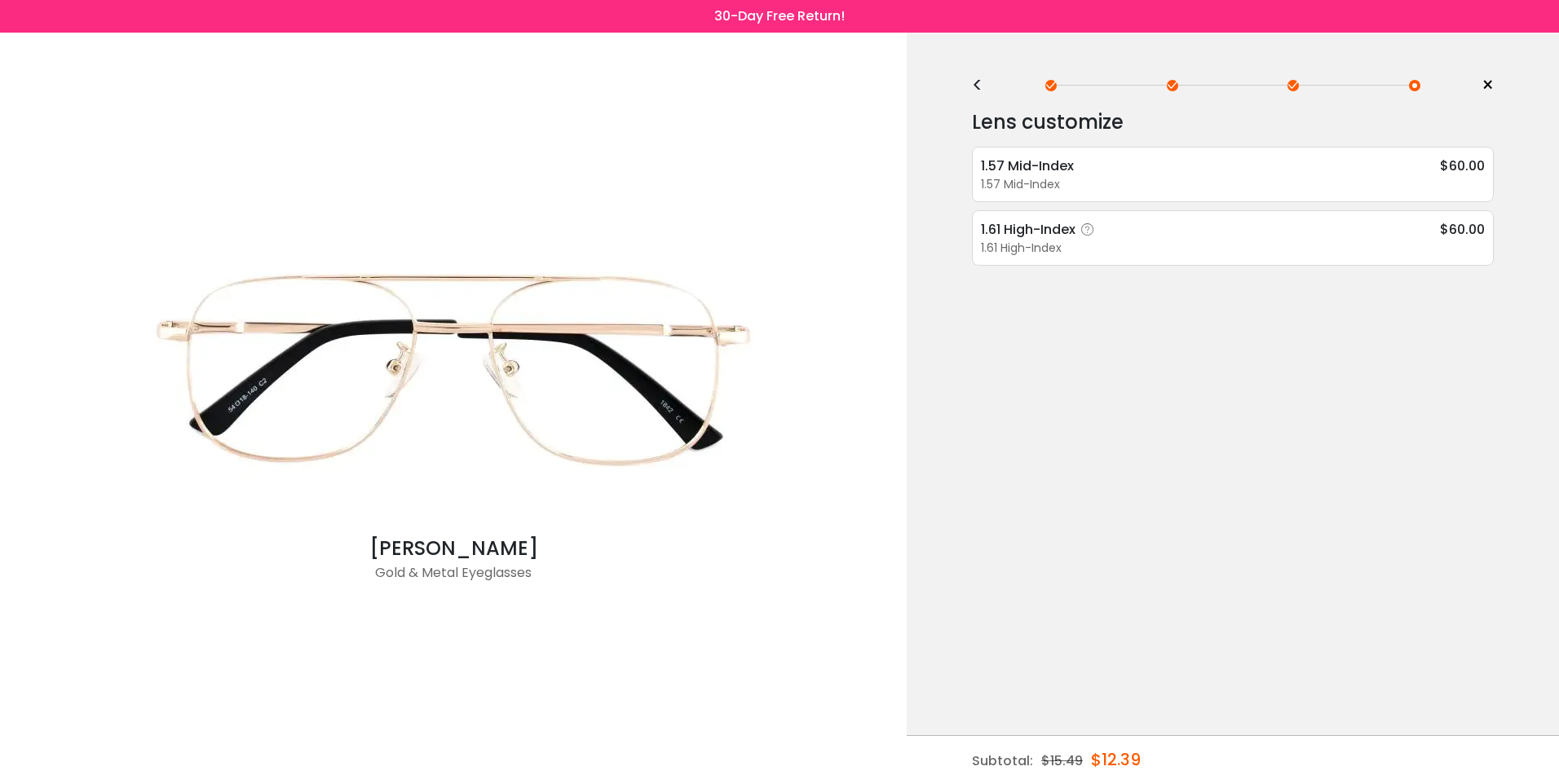
click at [1111, 250] on div "1.61 High-Index" at bounding box center [1232, 247] width 504 height 17
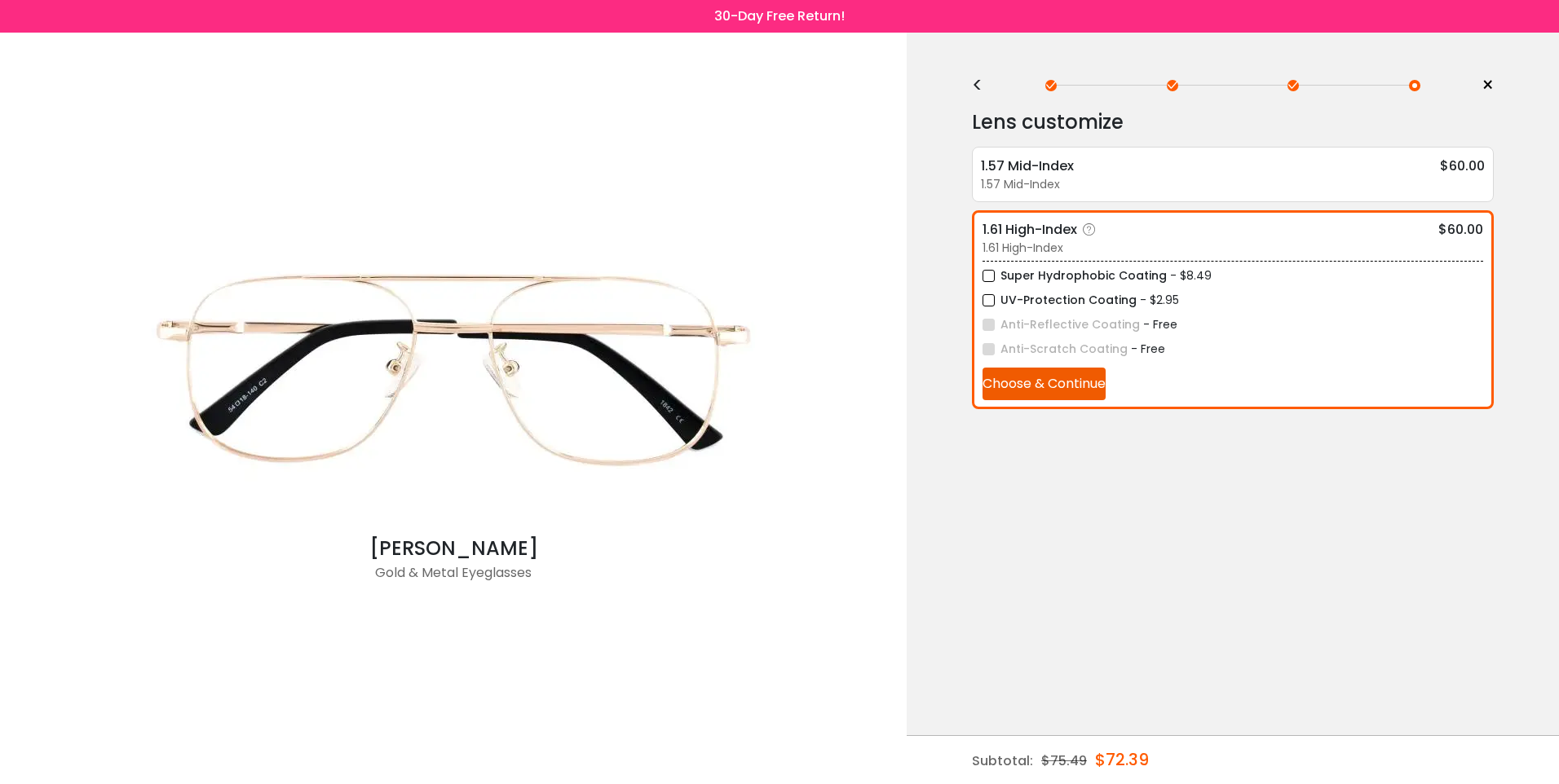
click at [986, 277] on label "Super Hydrophobic Coating" at bounding box center [1074, 275] width 185 height 20
click at [994, 309] on label "UV-Protection Coating" at bounding box center [1059, 300] width 154 height 20
click at [1033, 379] on button "Choose & Continue" at bounding box center [1043, 383] width 123 height 33
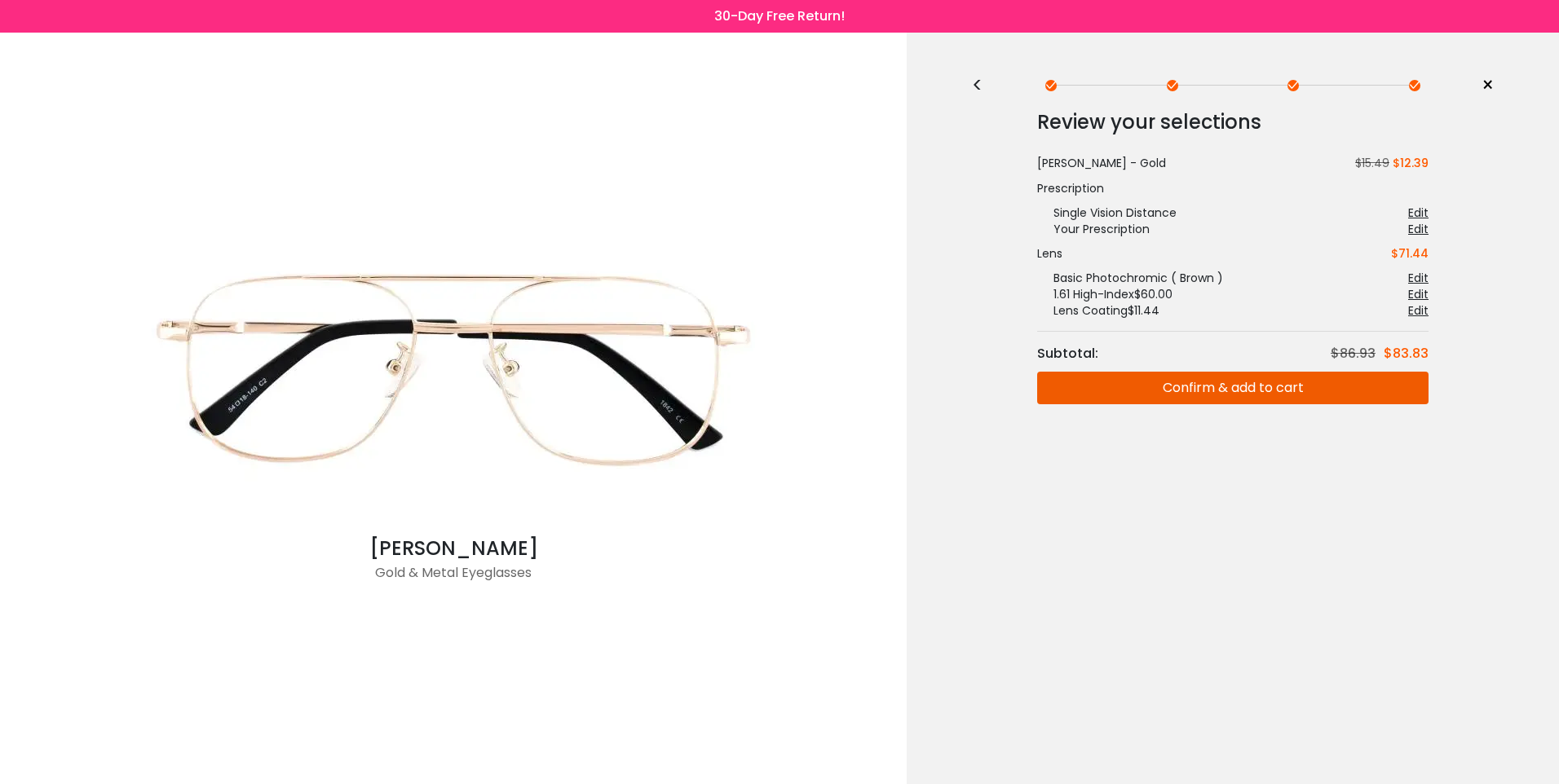
click at [1156, 393] on button "Confirm & add to cart" at bounding box center [1233, 387] width 391 height 33
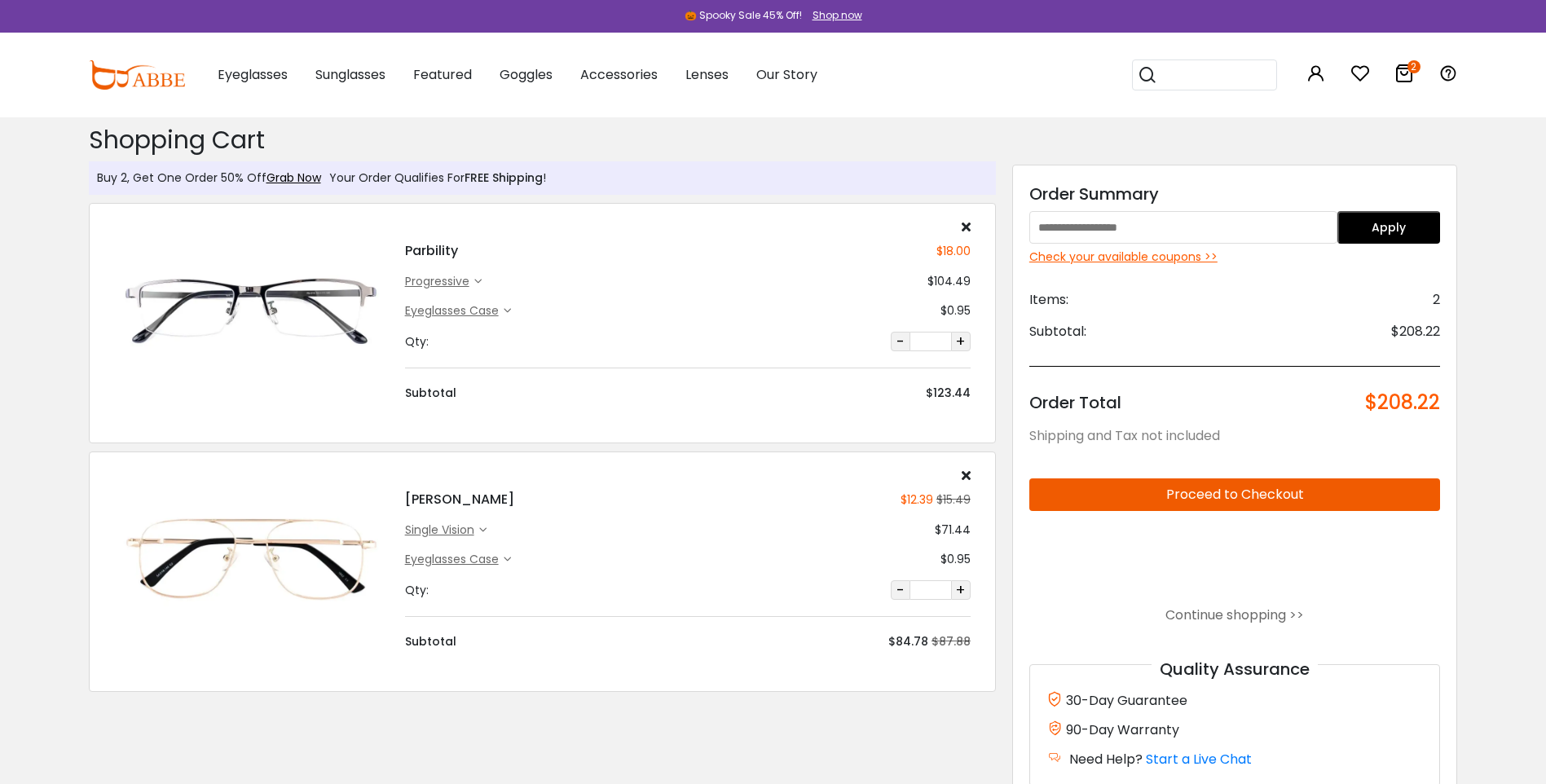
click at [966, 229] on icon at bounding box center [966, 226] width 9 height 13
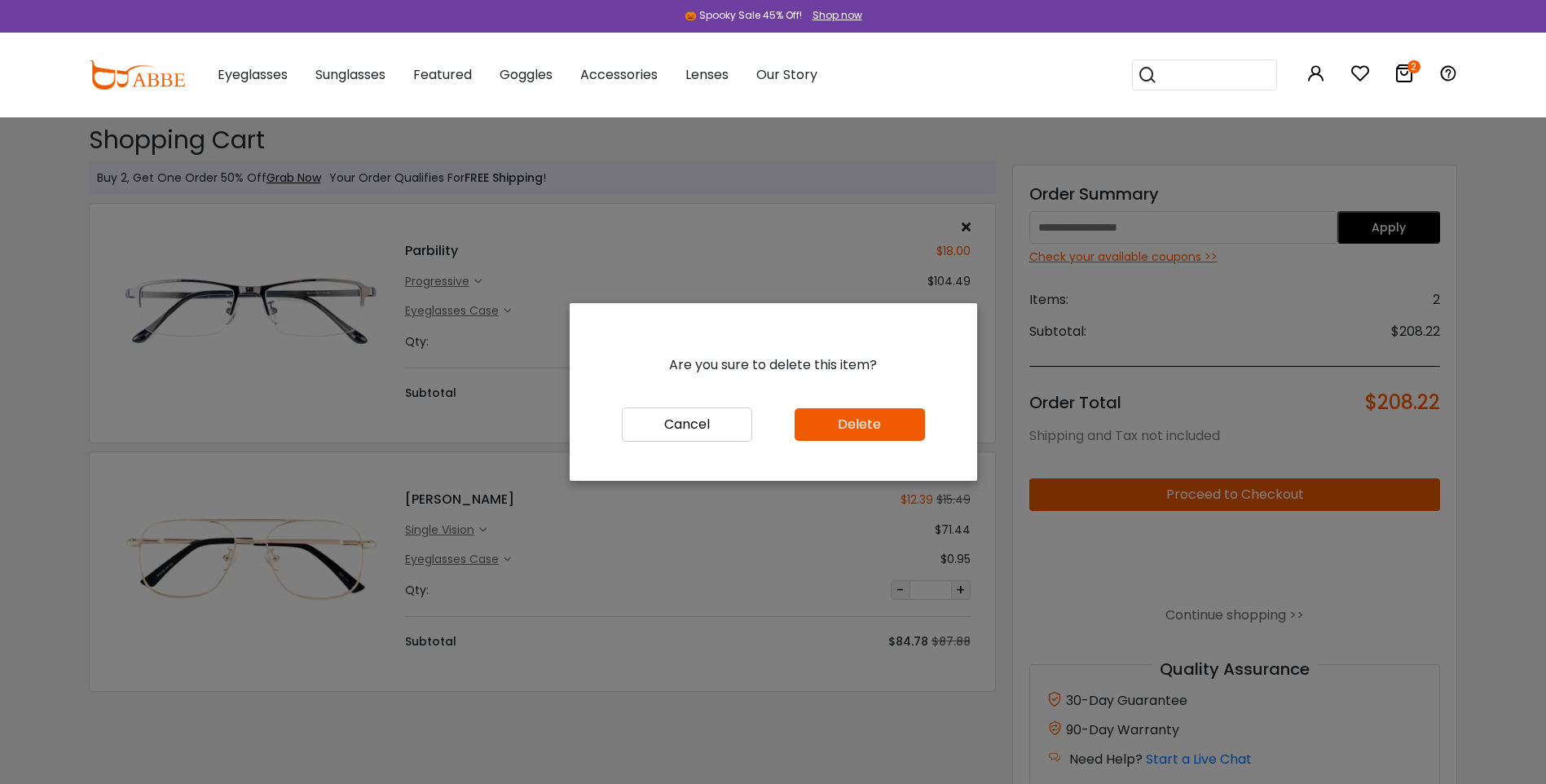
click at [882, 419] on button "Delete" at bounding box center [859, 424] width 131 height 33
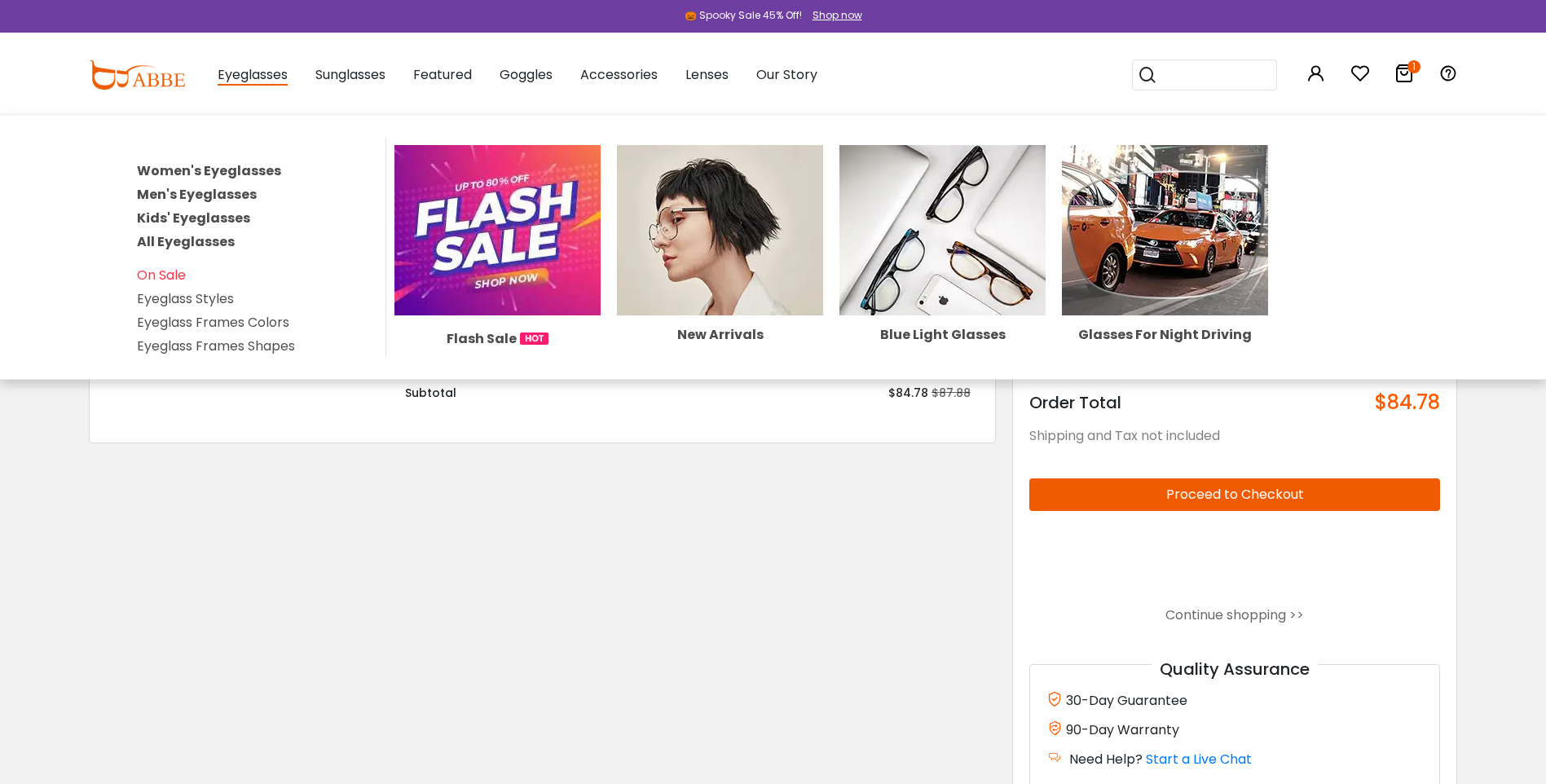
click at [505, 207] on img at bounding box center [497, 229] width 207 height 171
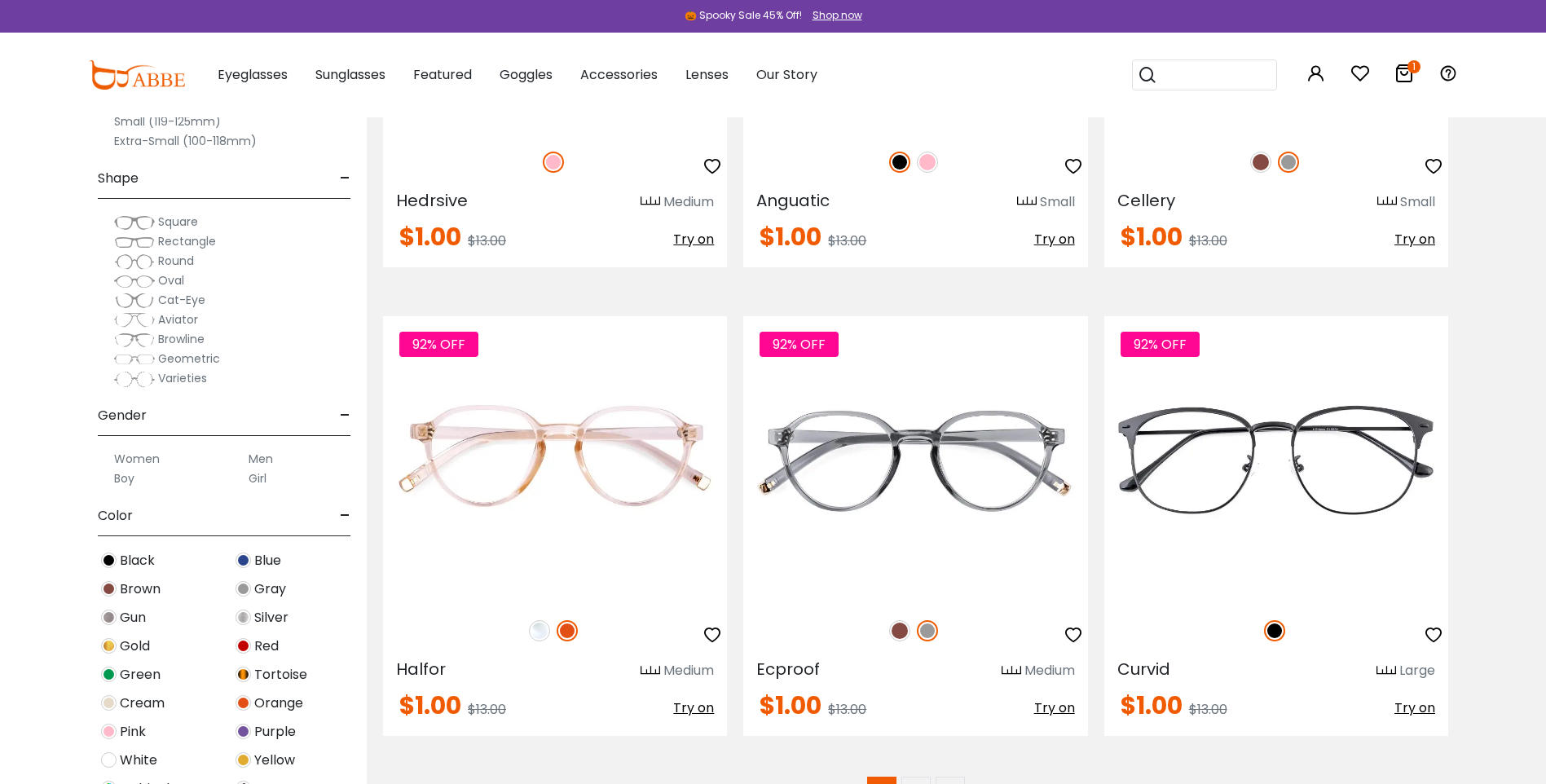
scroll to position [9206, 0]
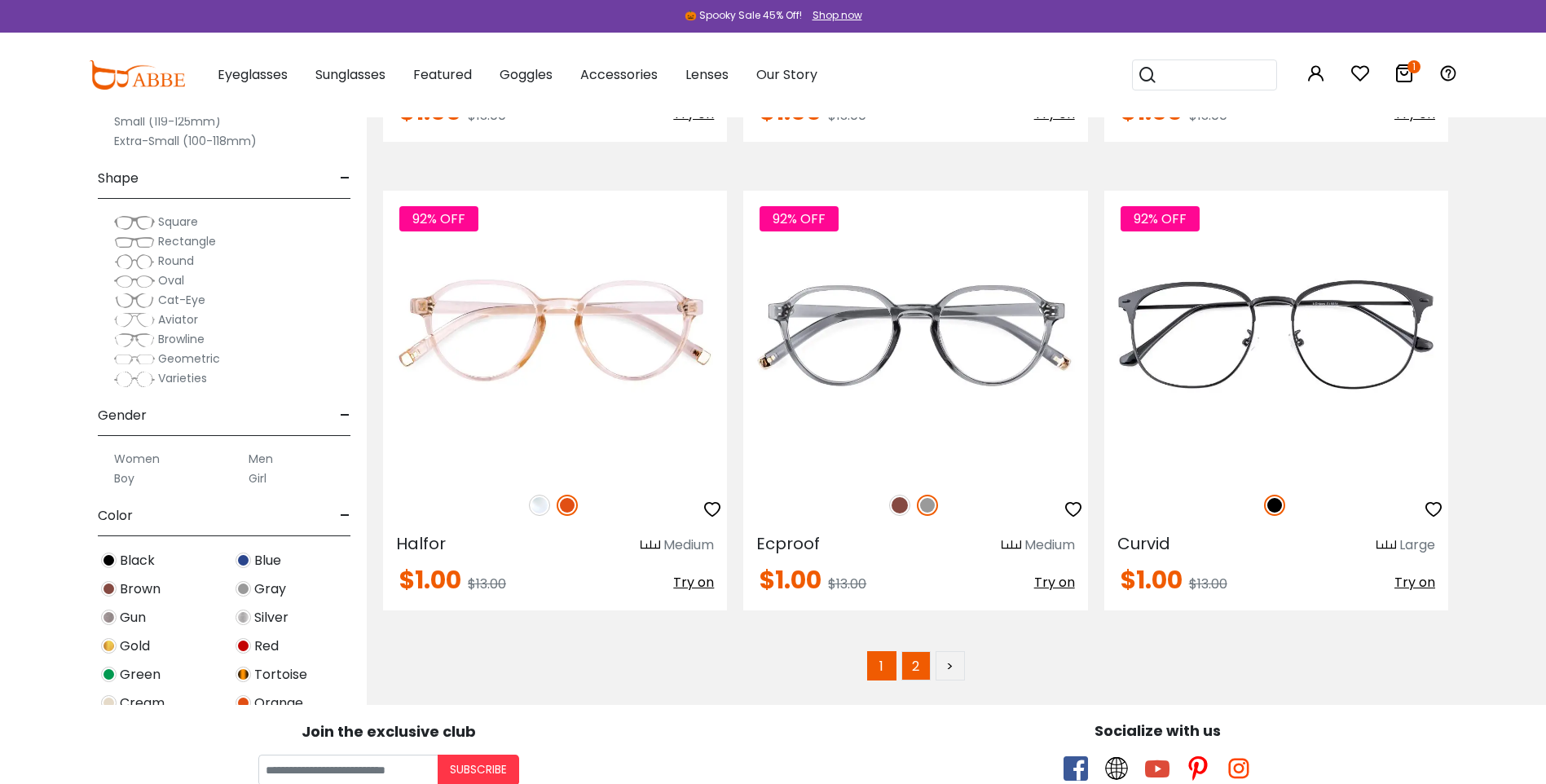
click at [919, 674] on link "2" at bounding box center [915, 665] width 29 height 29
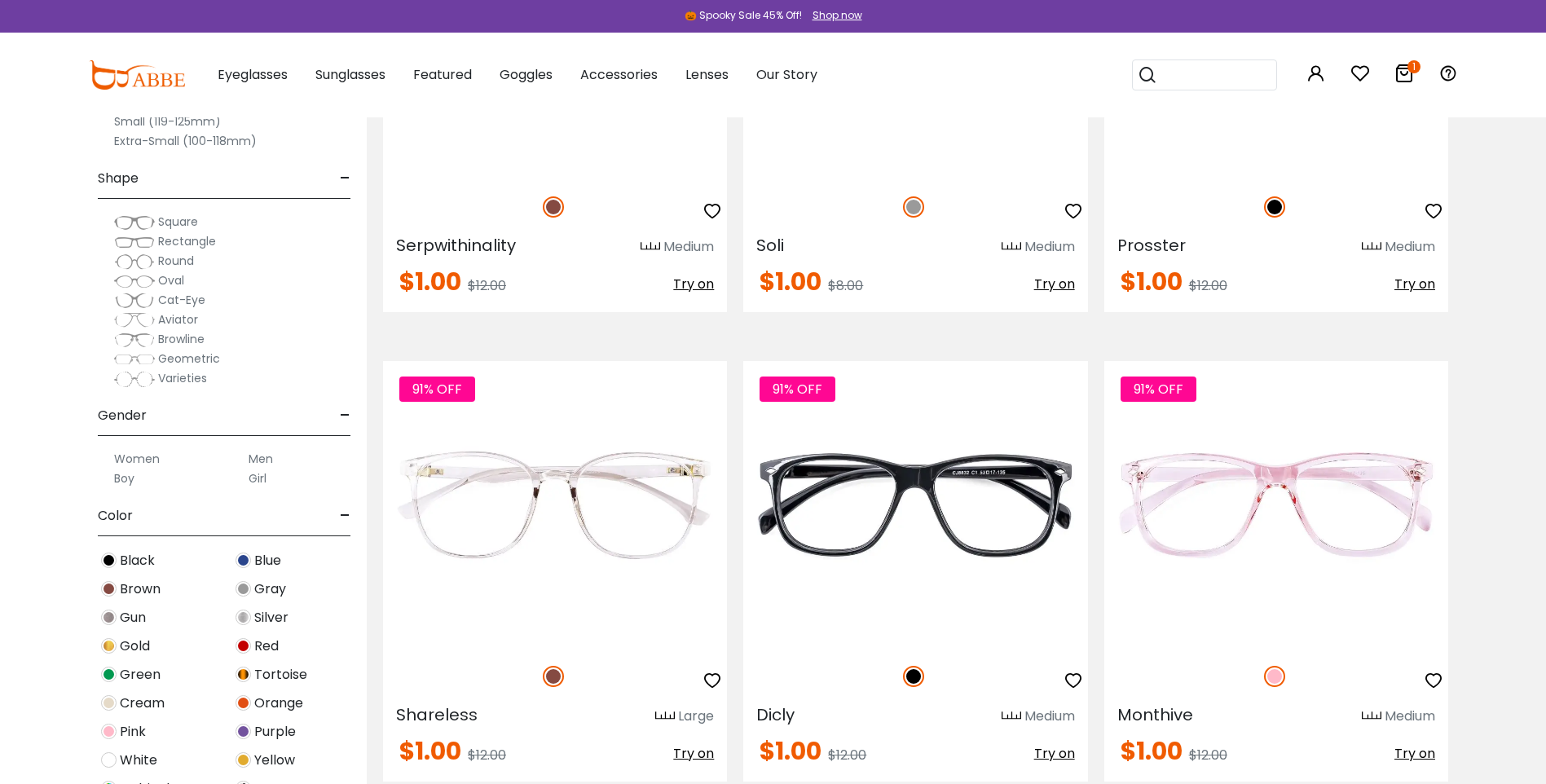
scroll to position [733, 0]
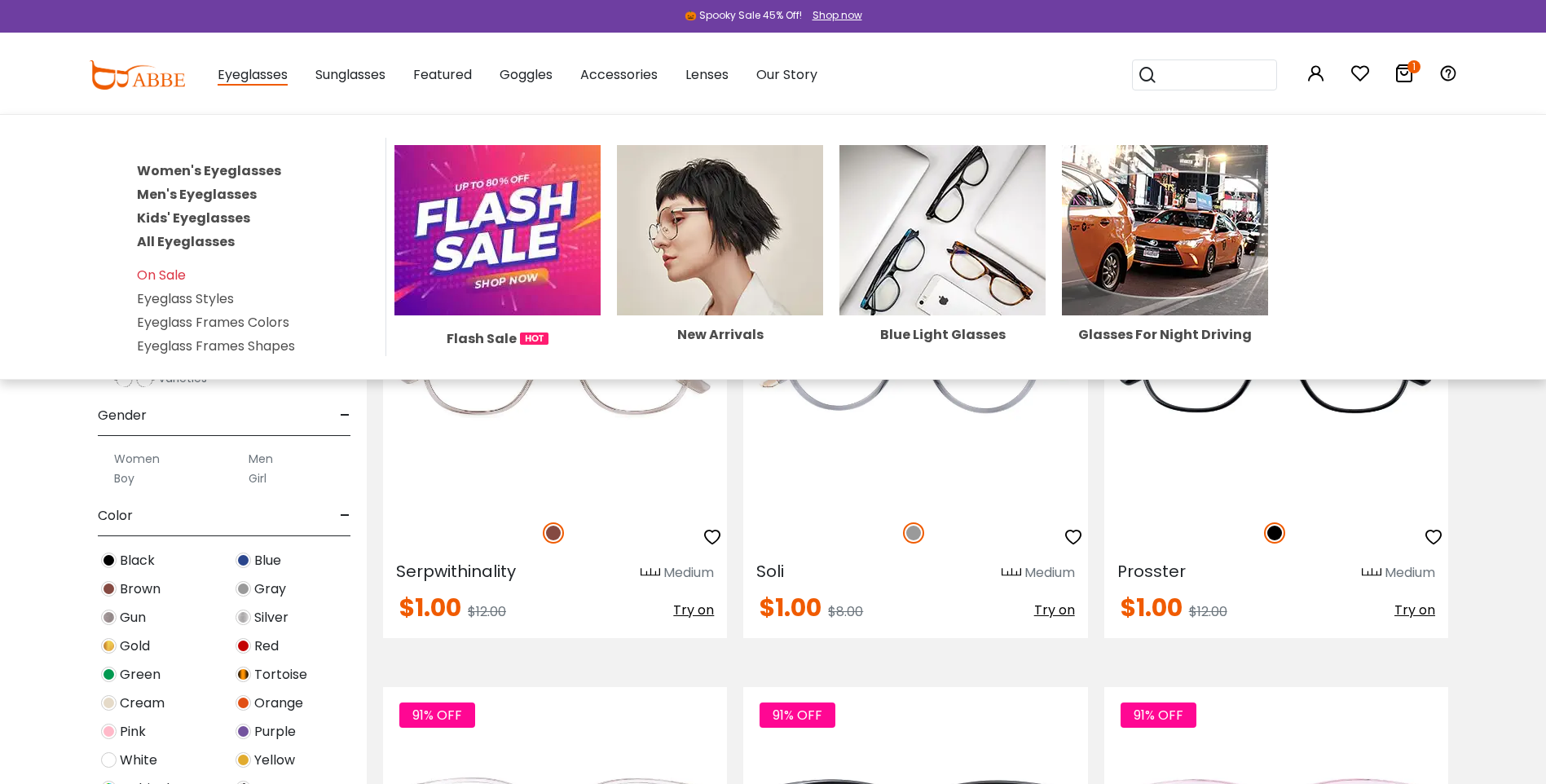
click at [238, 172] on link "Women's Eyeglasses" at bounding box center [209, 171] width 145 height 19
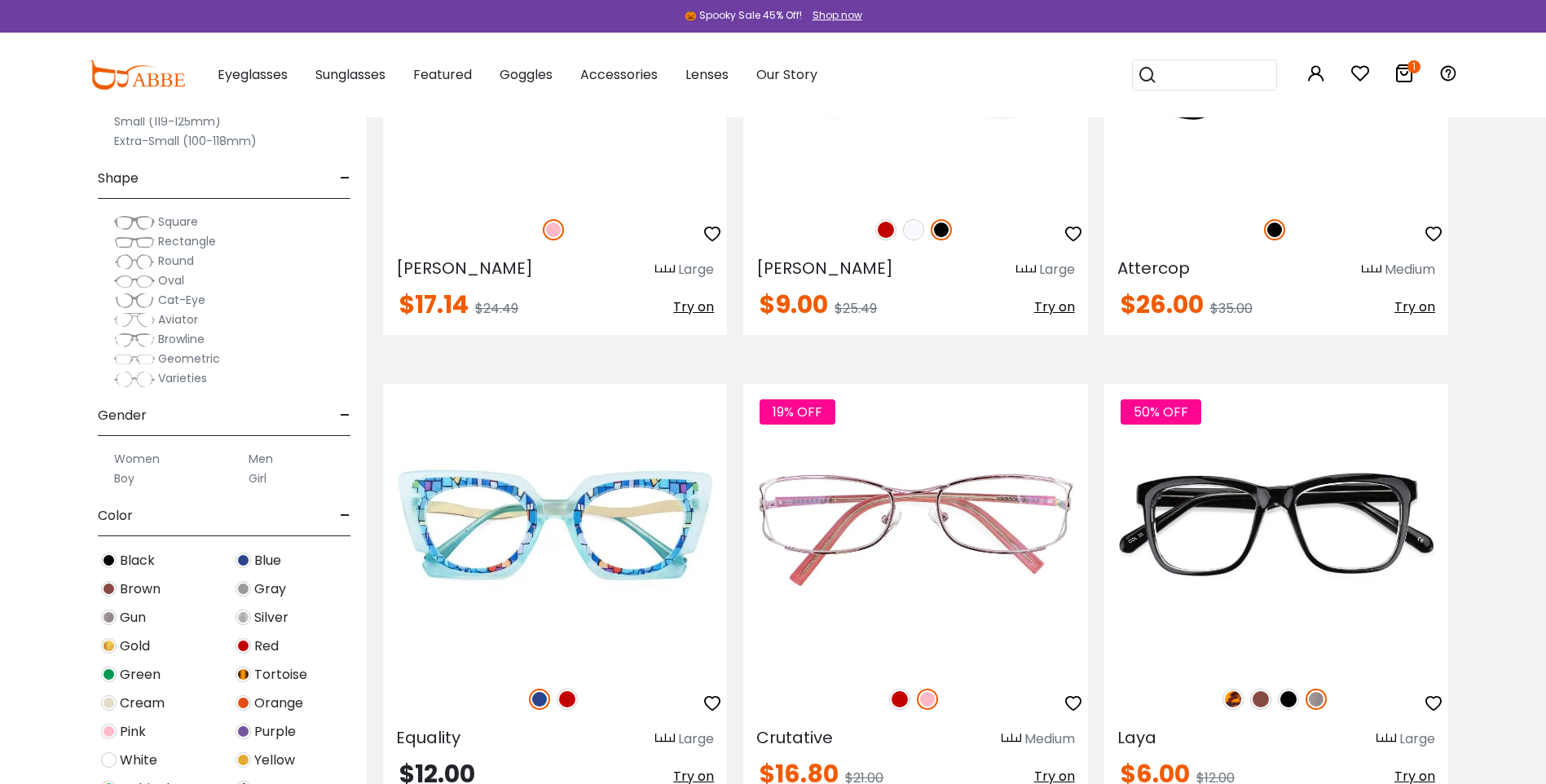
scroll to position [2688, 0]
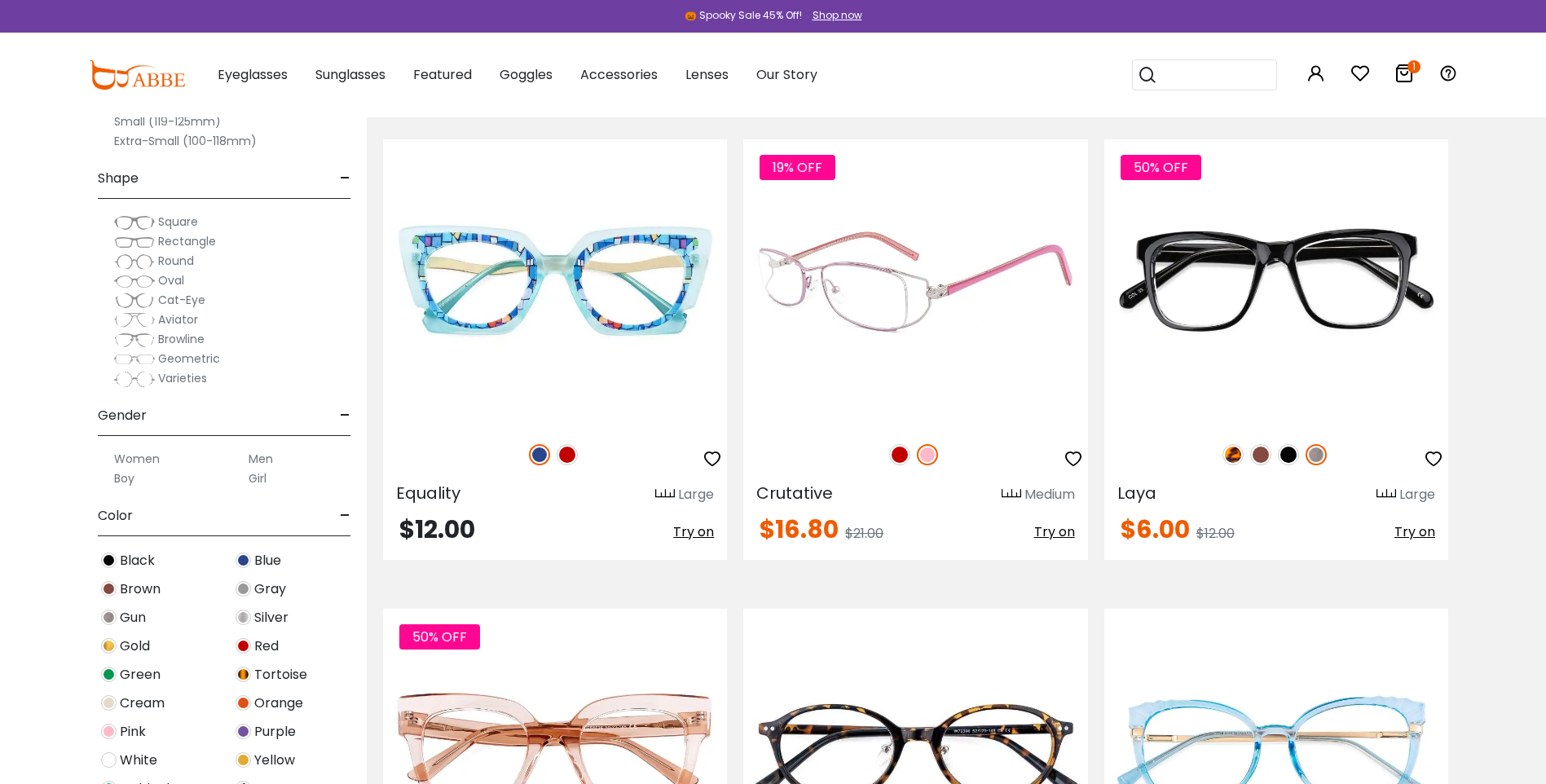
click at [894, 456] on img at bounding box center [899, 454] width 21 height 21
click at [865, 313] on img at bounding box center [915, 282] width 344 height 286
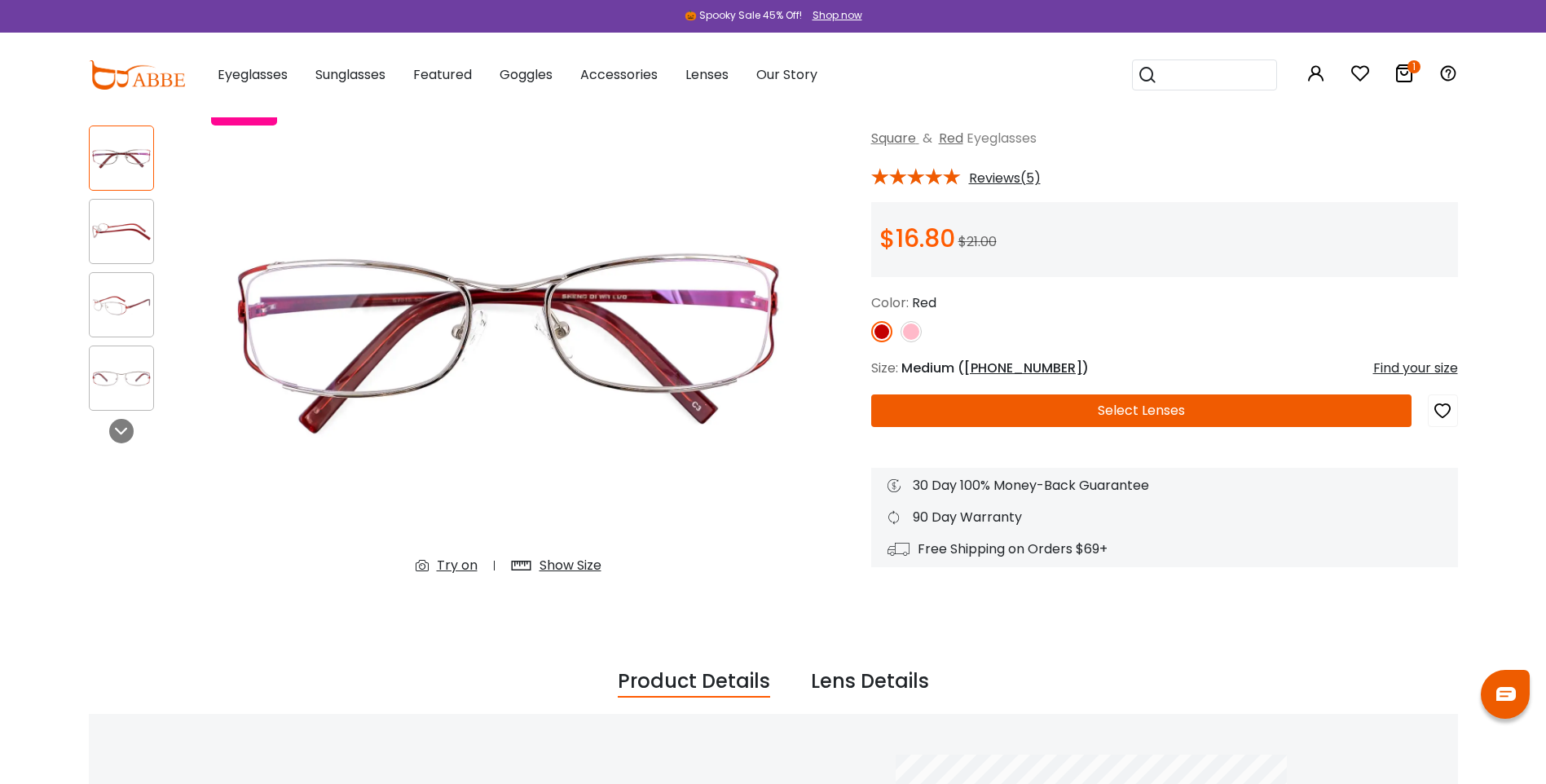
scroll to position [82, 0]
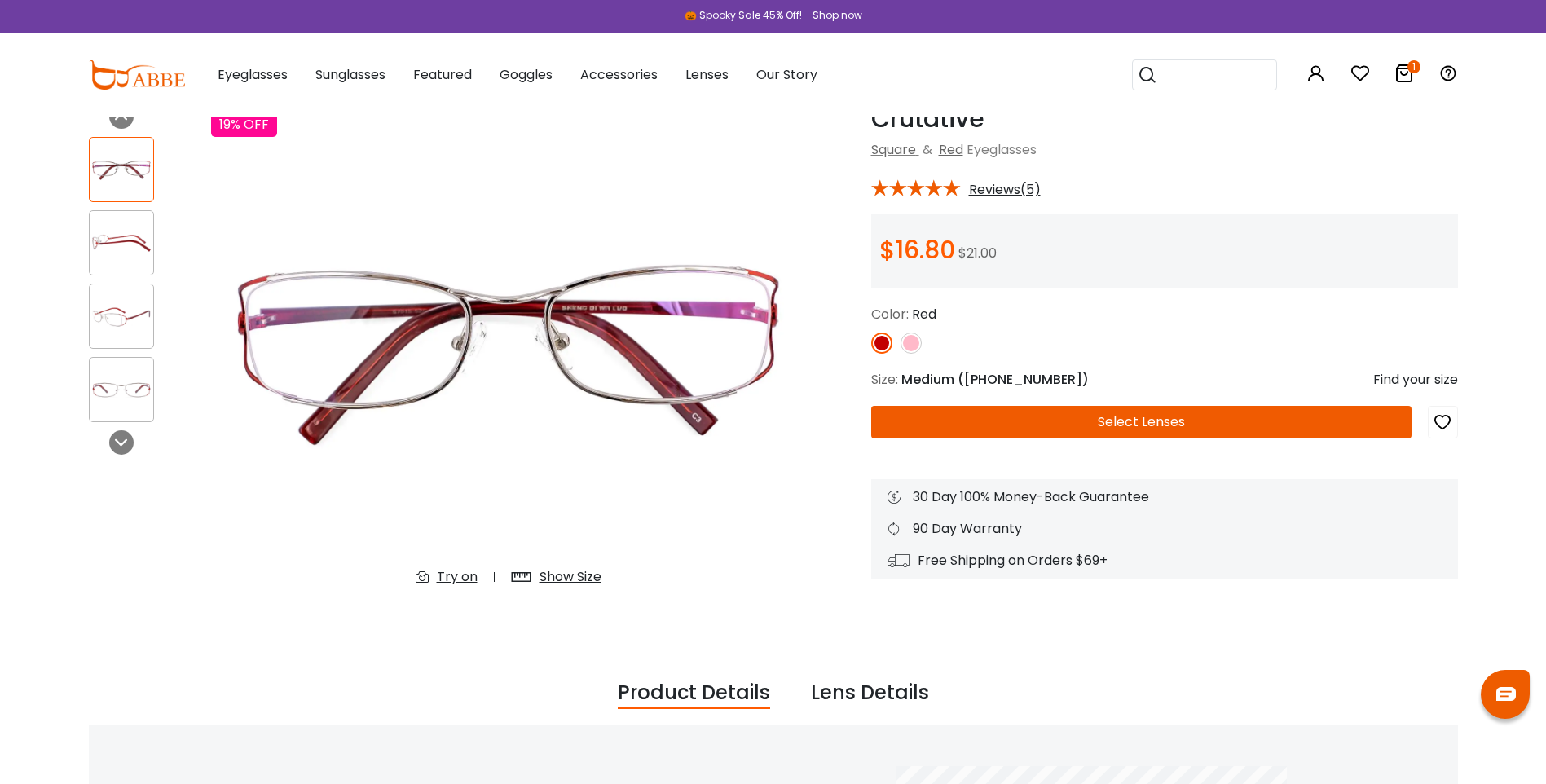
click at [587, 573] on div "Show Size" at bounding box center [571, 577] width 62 height 20
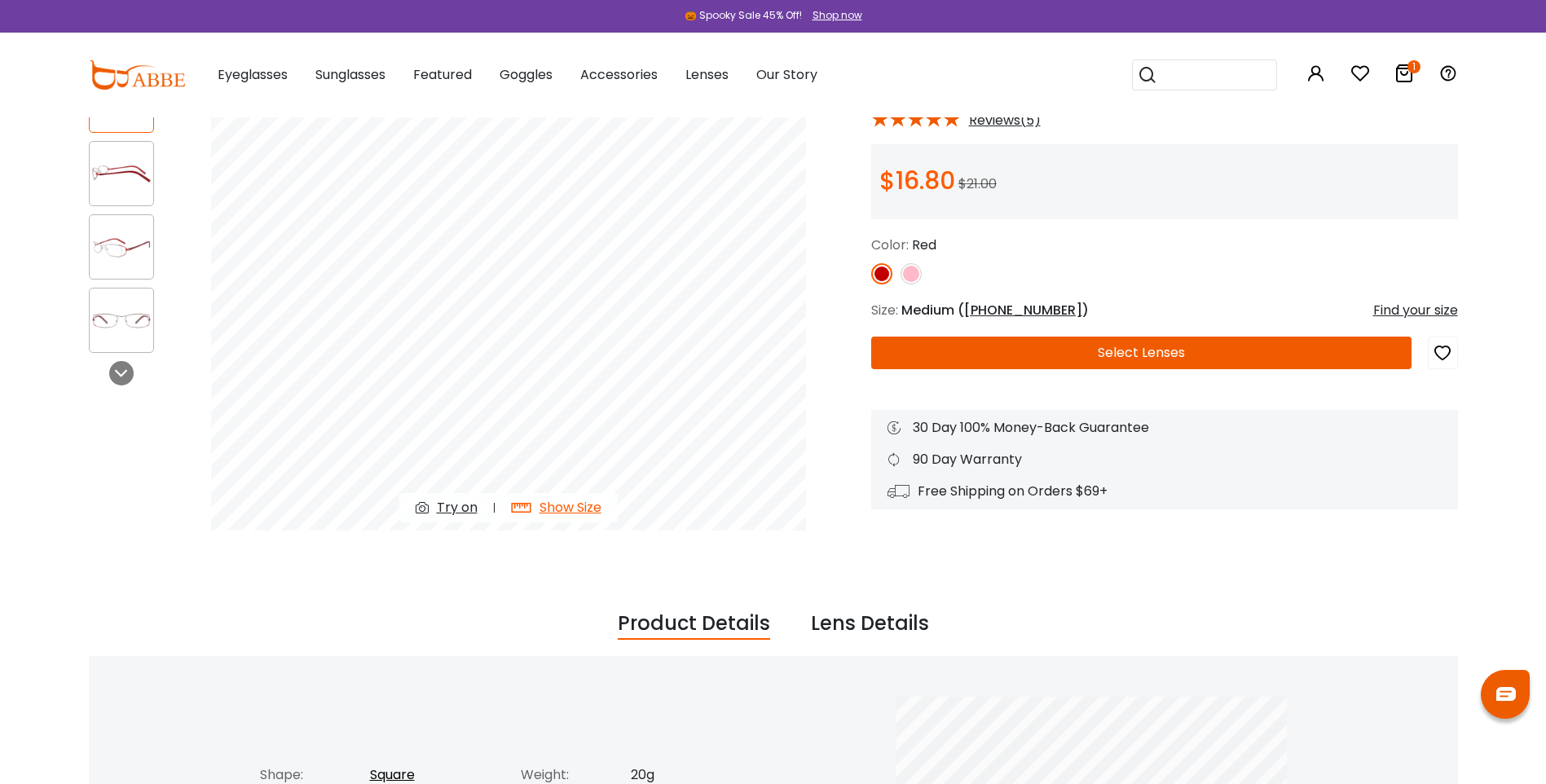
scroll to position [0, 0]
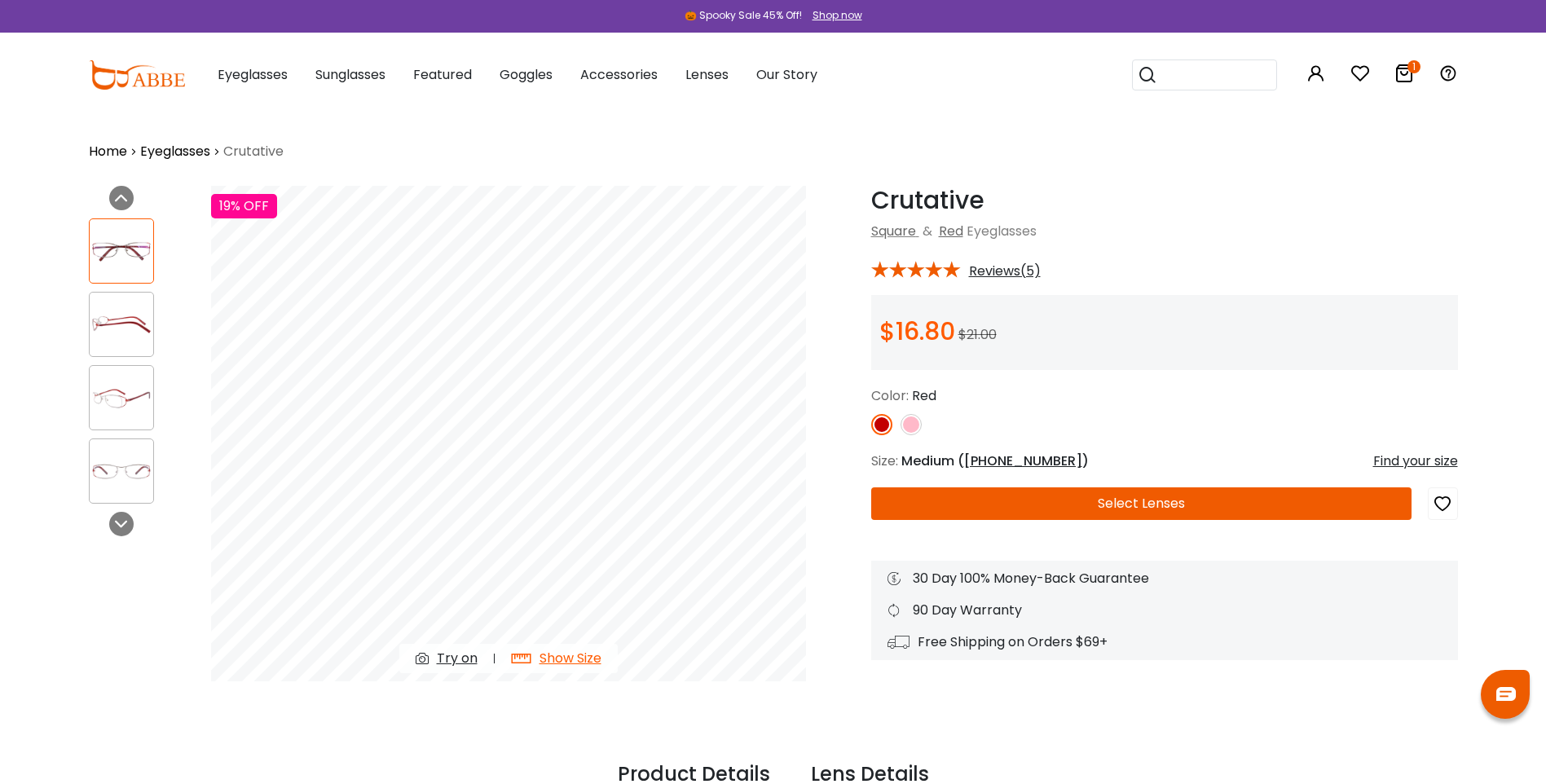
click at [118, 348] on div at bounding box center [121, 323] width 65 height 65
click at [115, 325] on img at bounding box center [122, 325] width 64 height 32
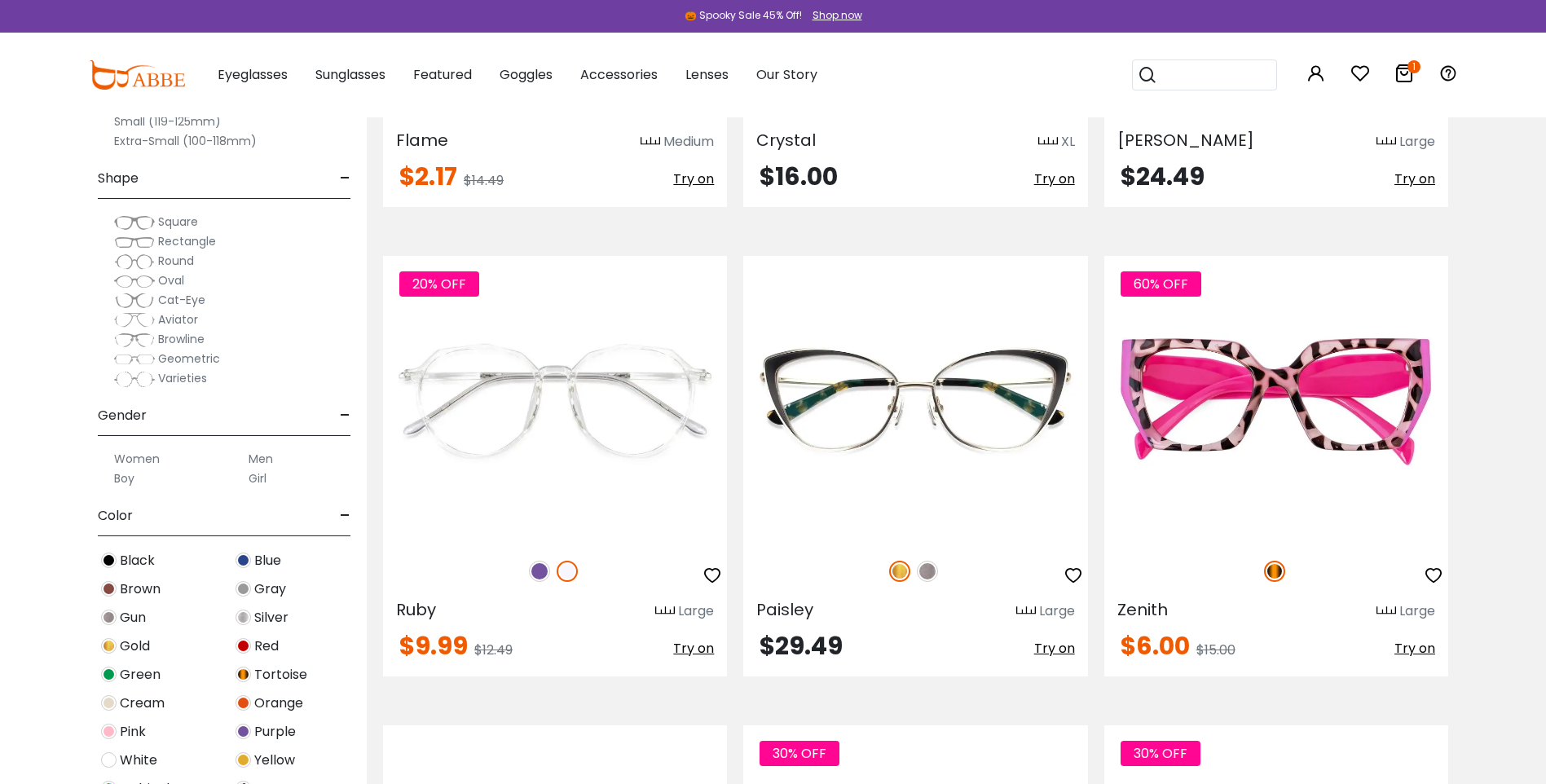
scroll to position [6354, 0]
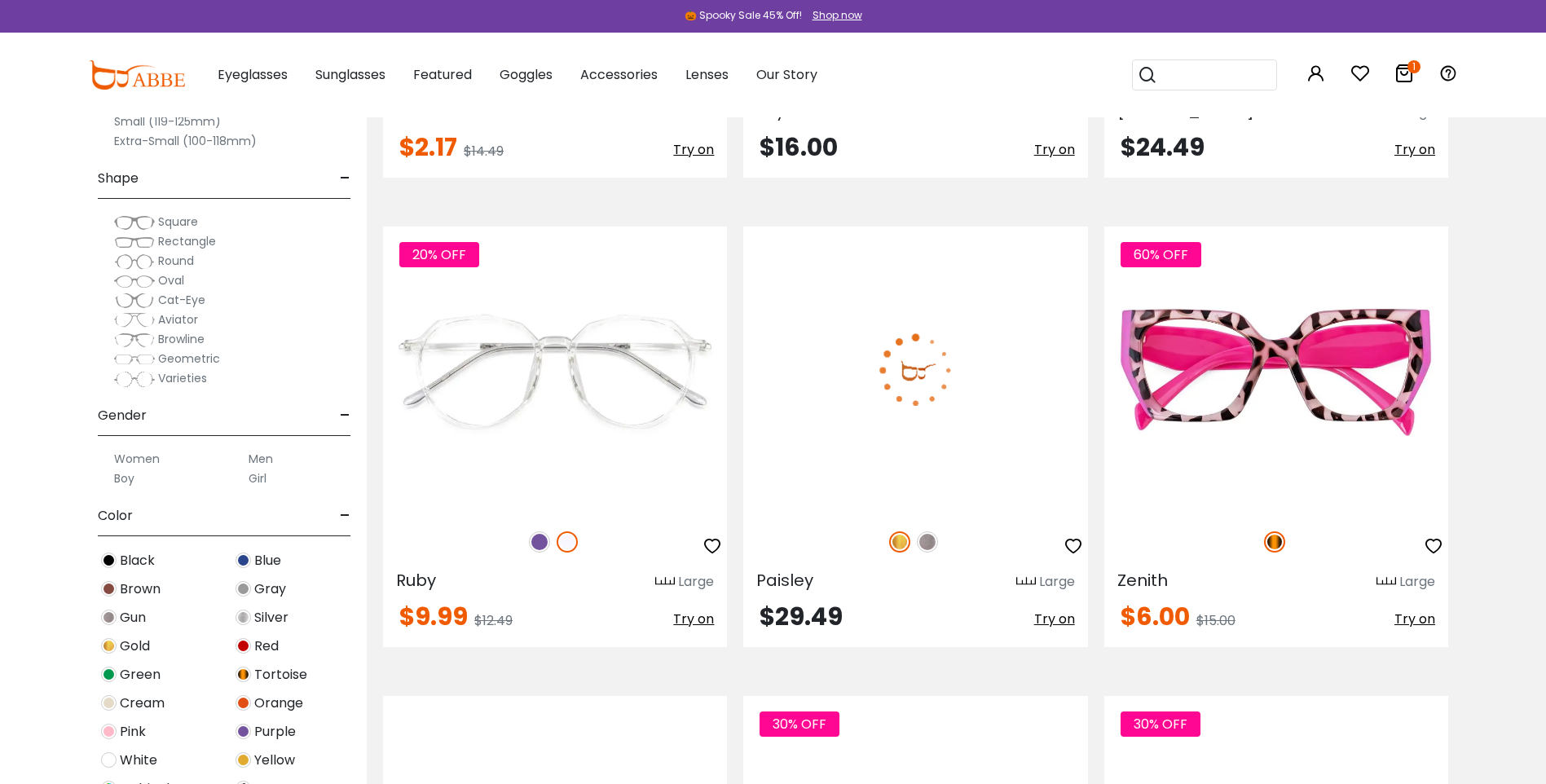
click at [894, 541] on img at bounding box center [899, 541] width 21 height 21
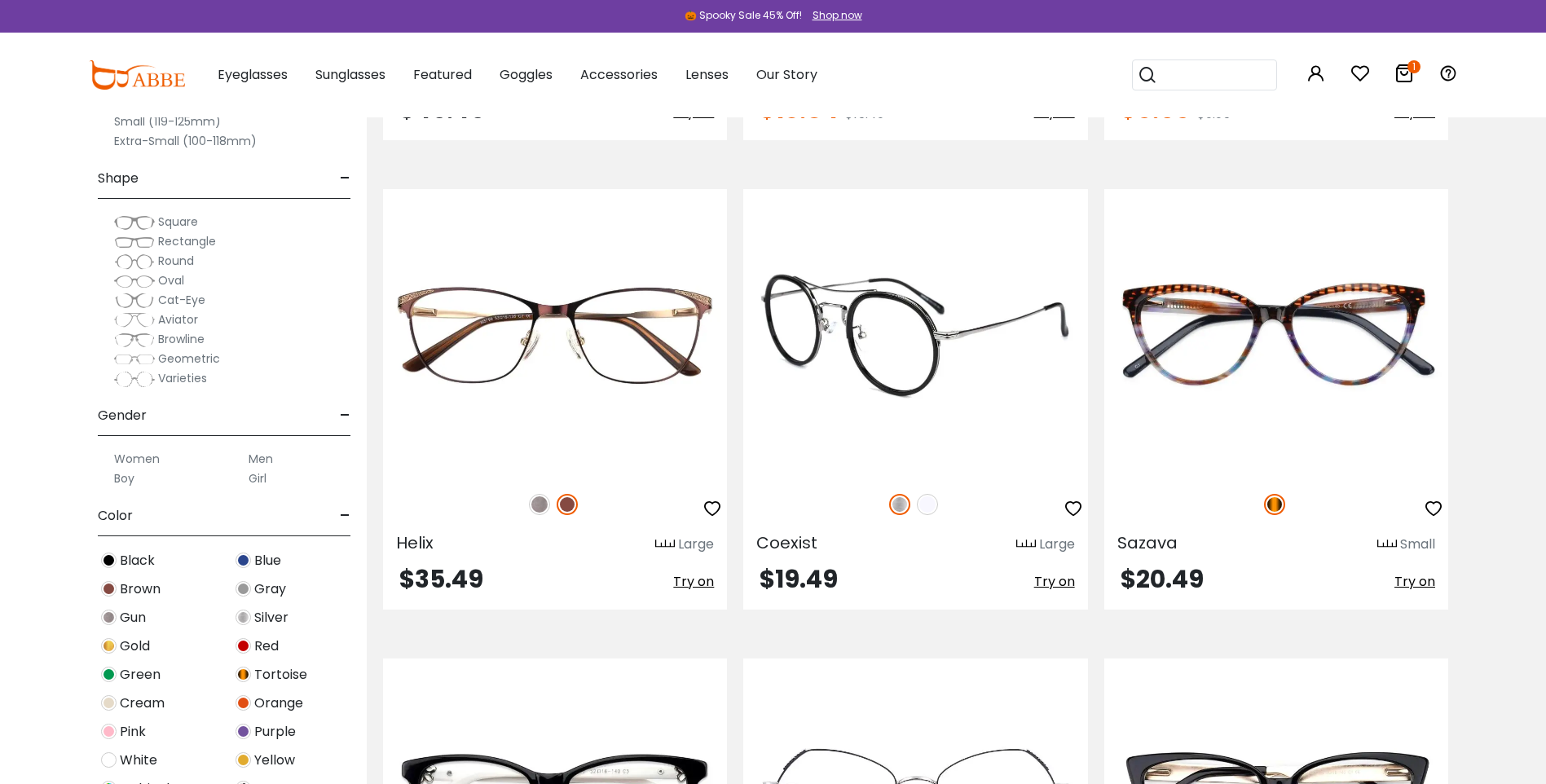
scroll to position [7331, 0]
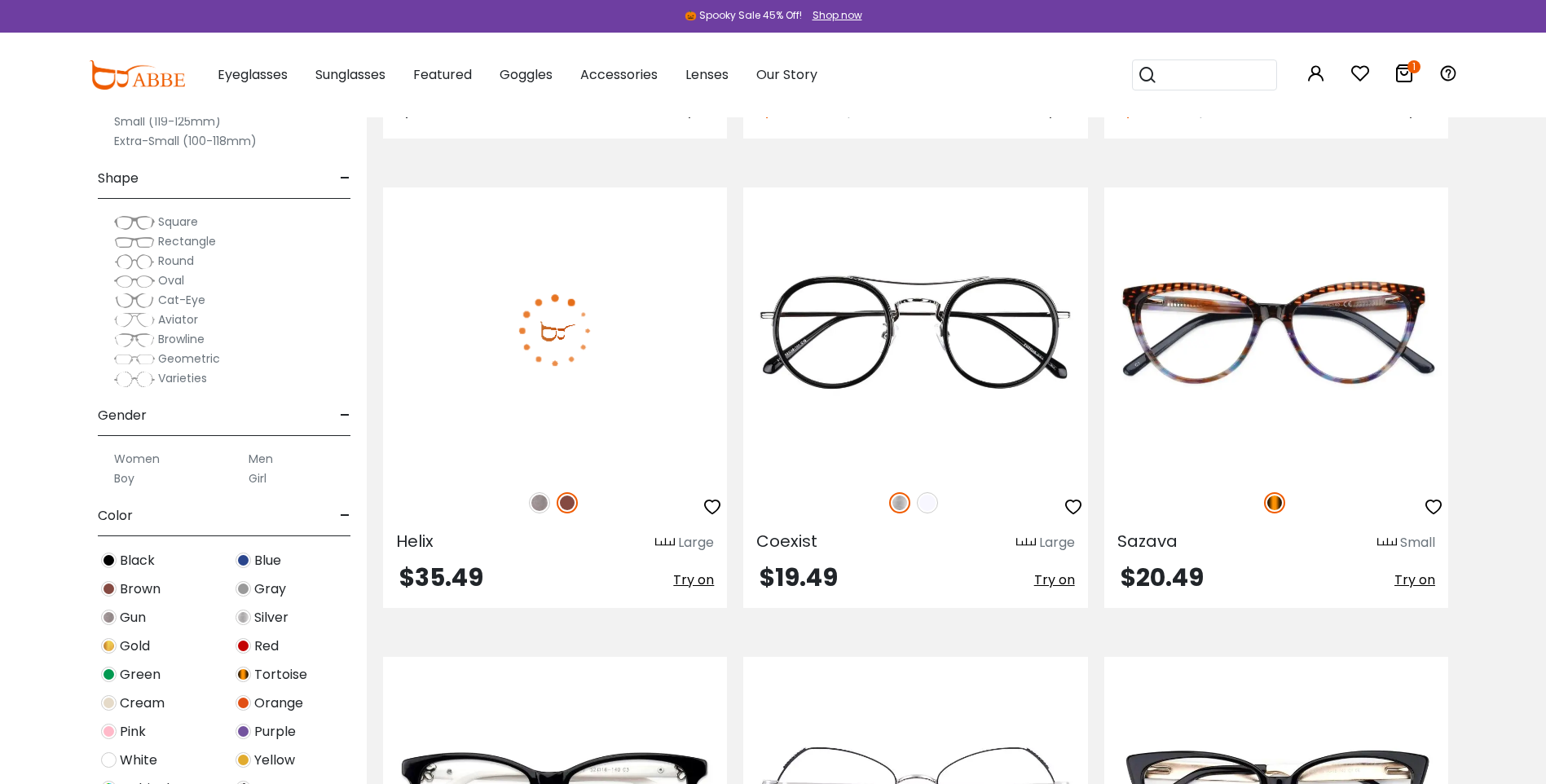
click at [539, 502] on img at bounding box center [539, 502] width 21 height 21
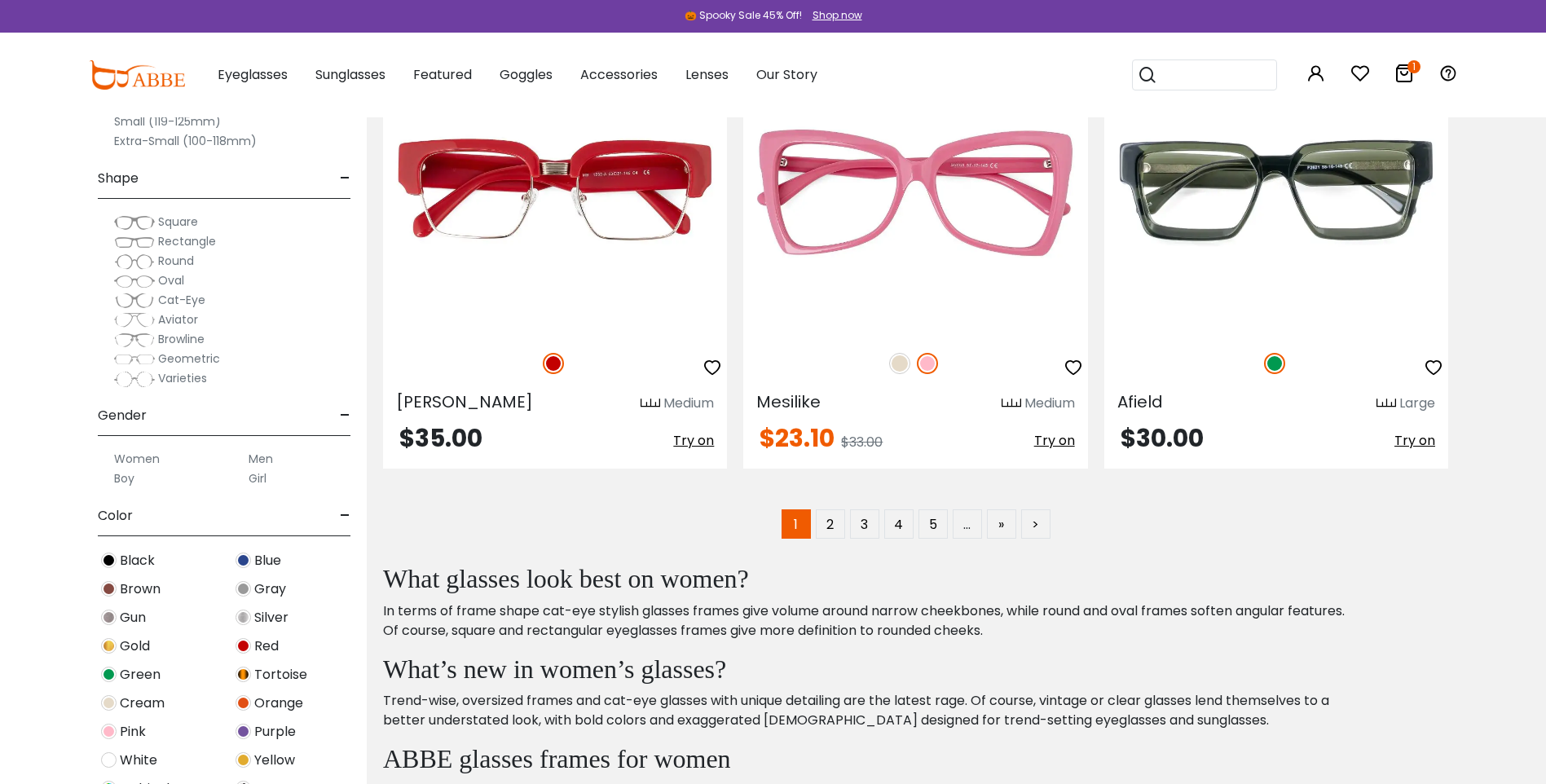
scroll to position [9368, 0]
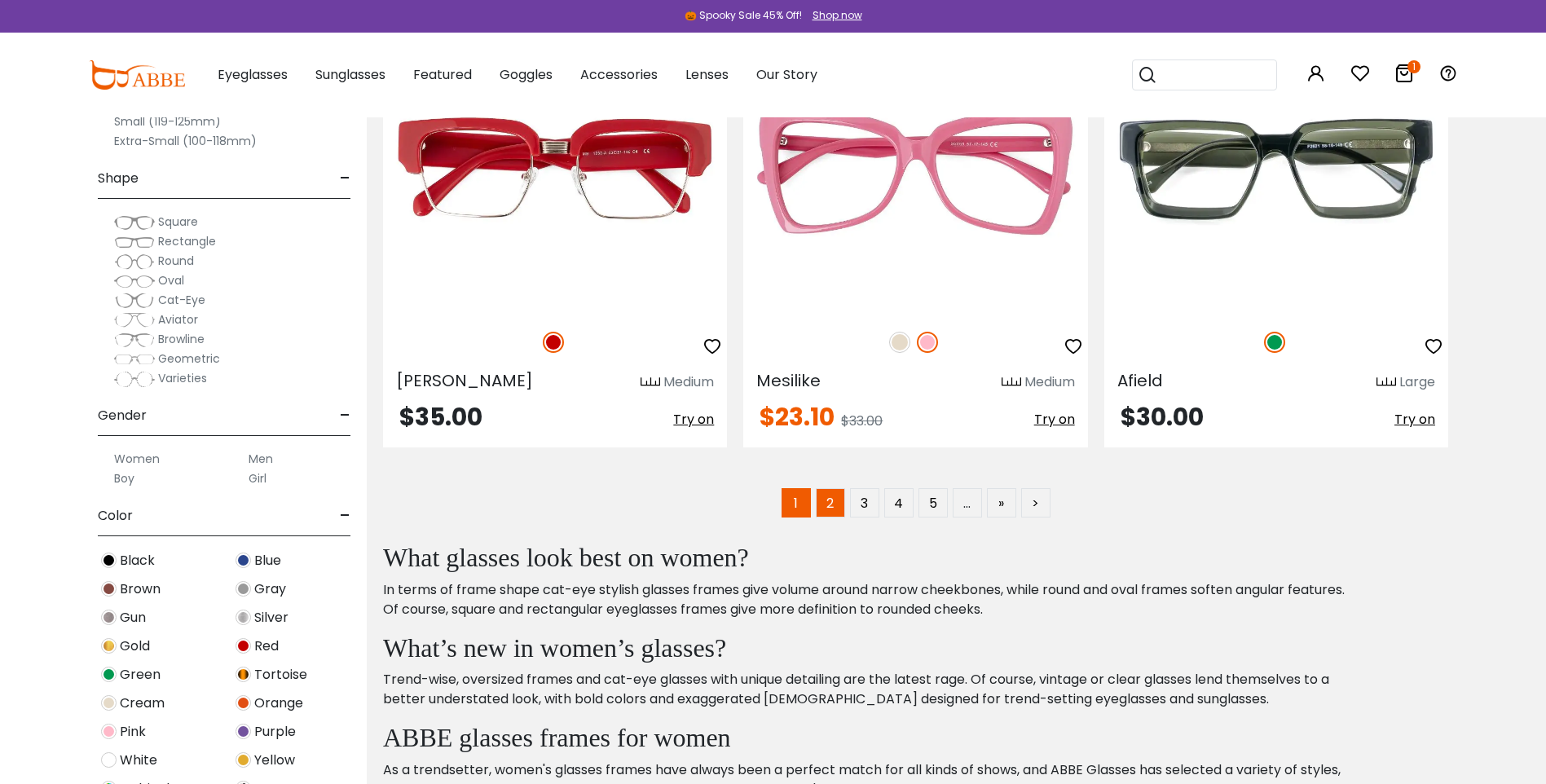
click at [817, 502] on link "2" at bounding box center [830, 502] width 29 height 29
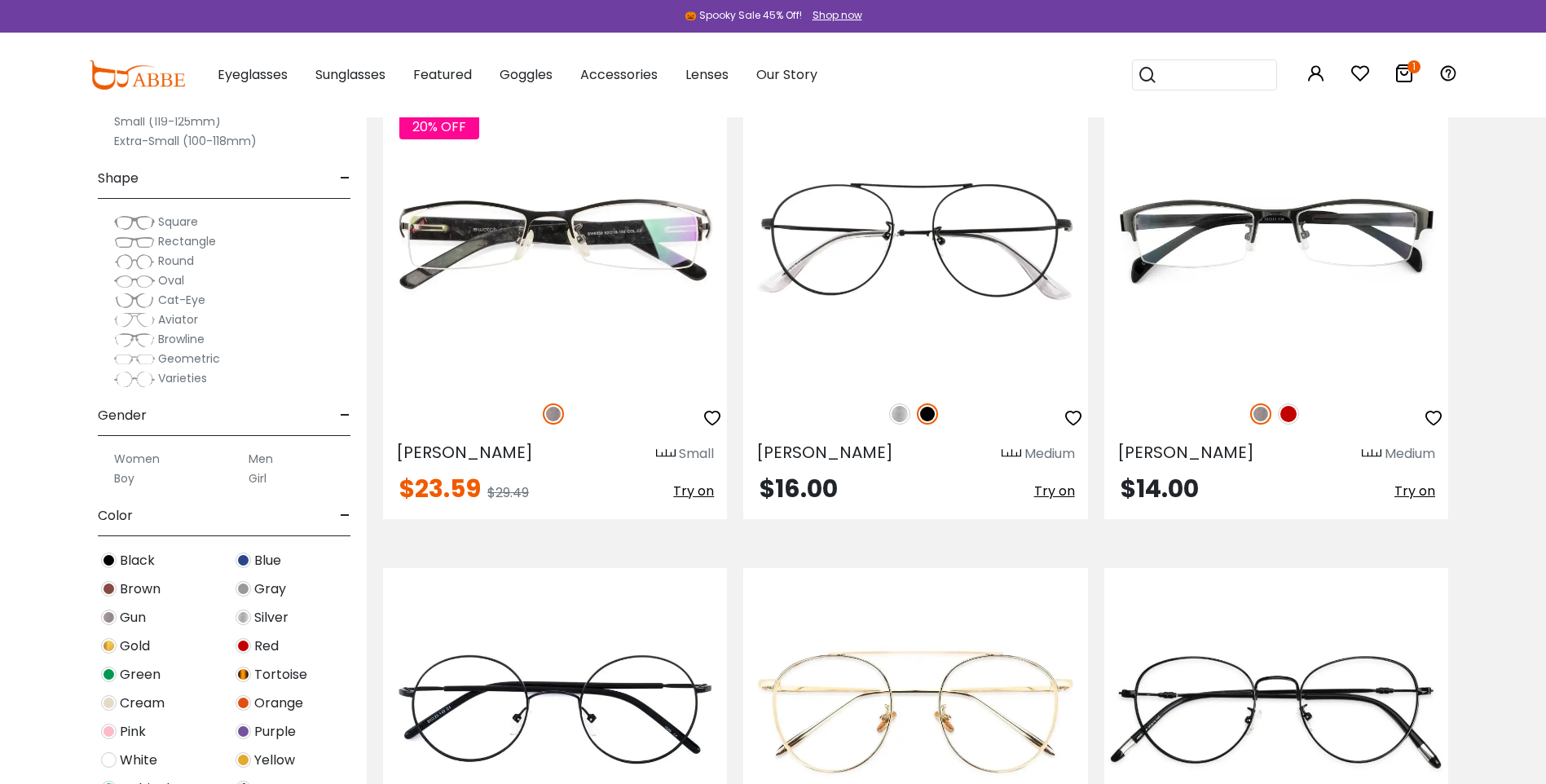
scroll to position [7413, 0]
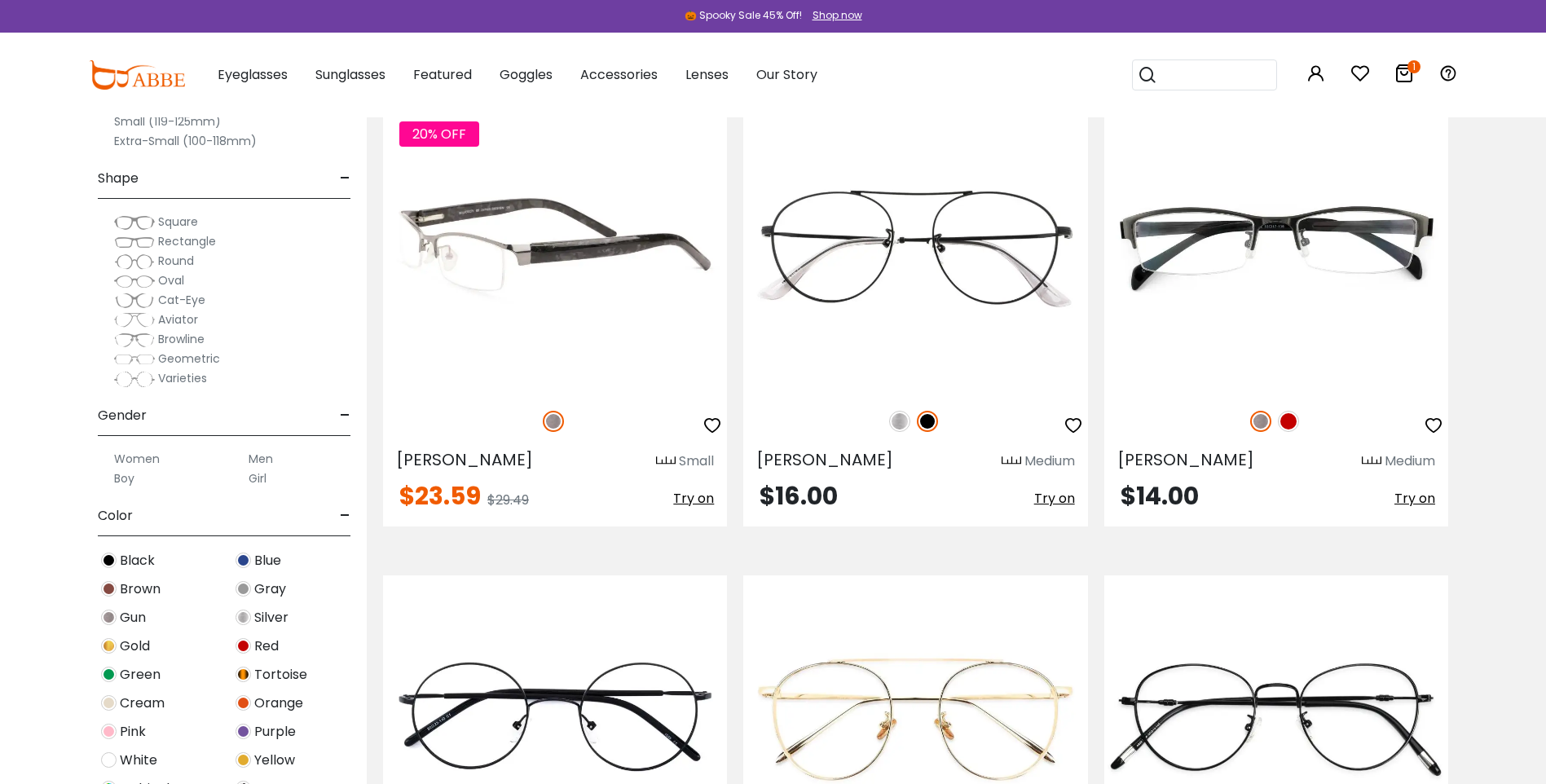
click at [720, 423] on icon "button" at bounding box center [713, 426] width 20 height 20
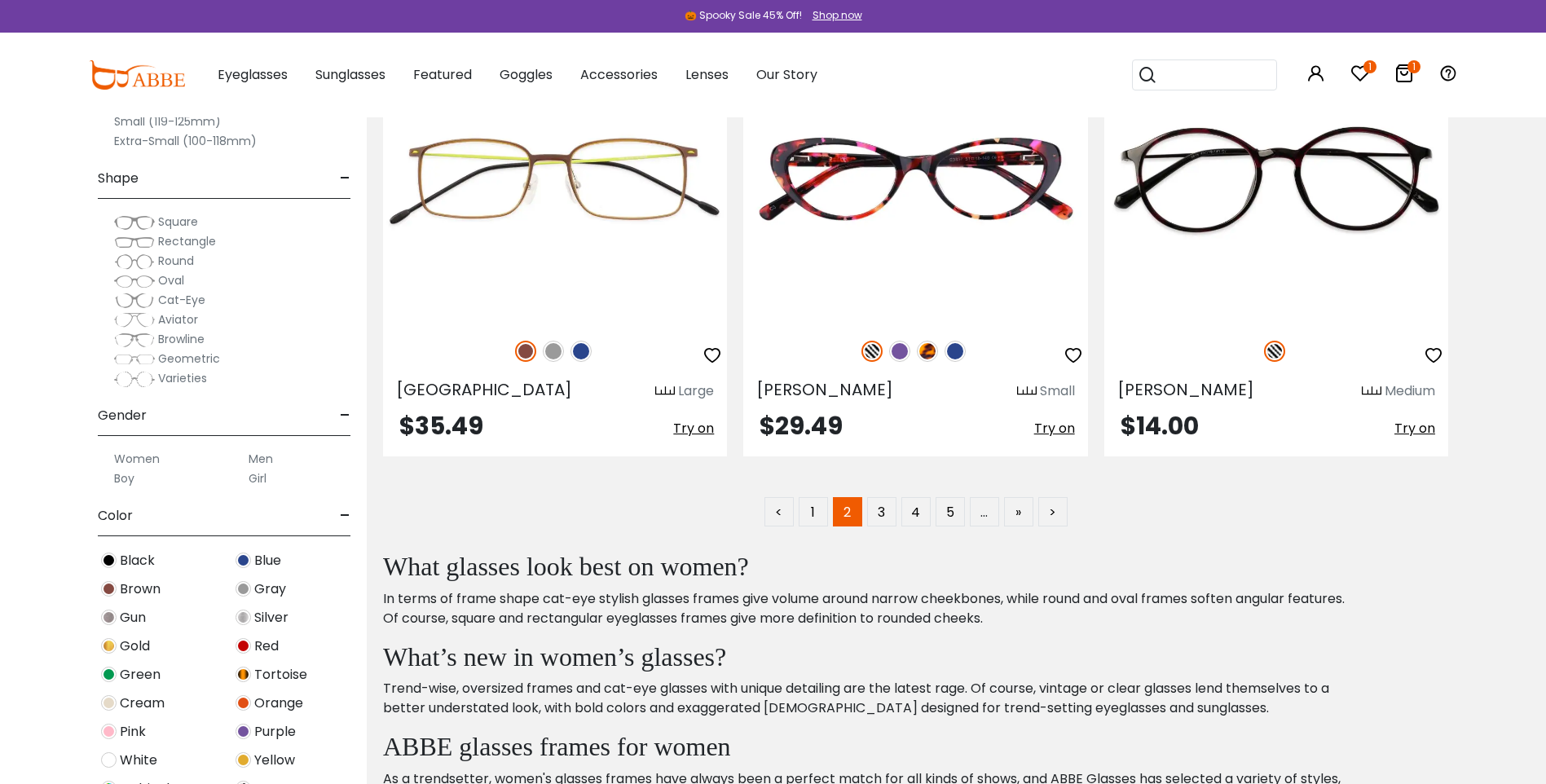
scroll to position [9368, 0]
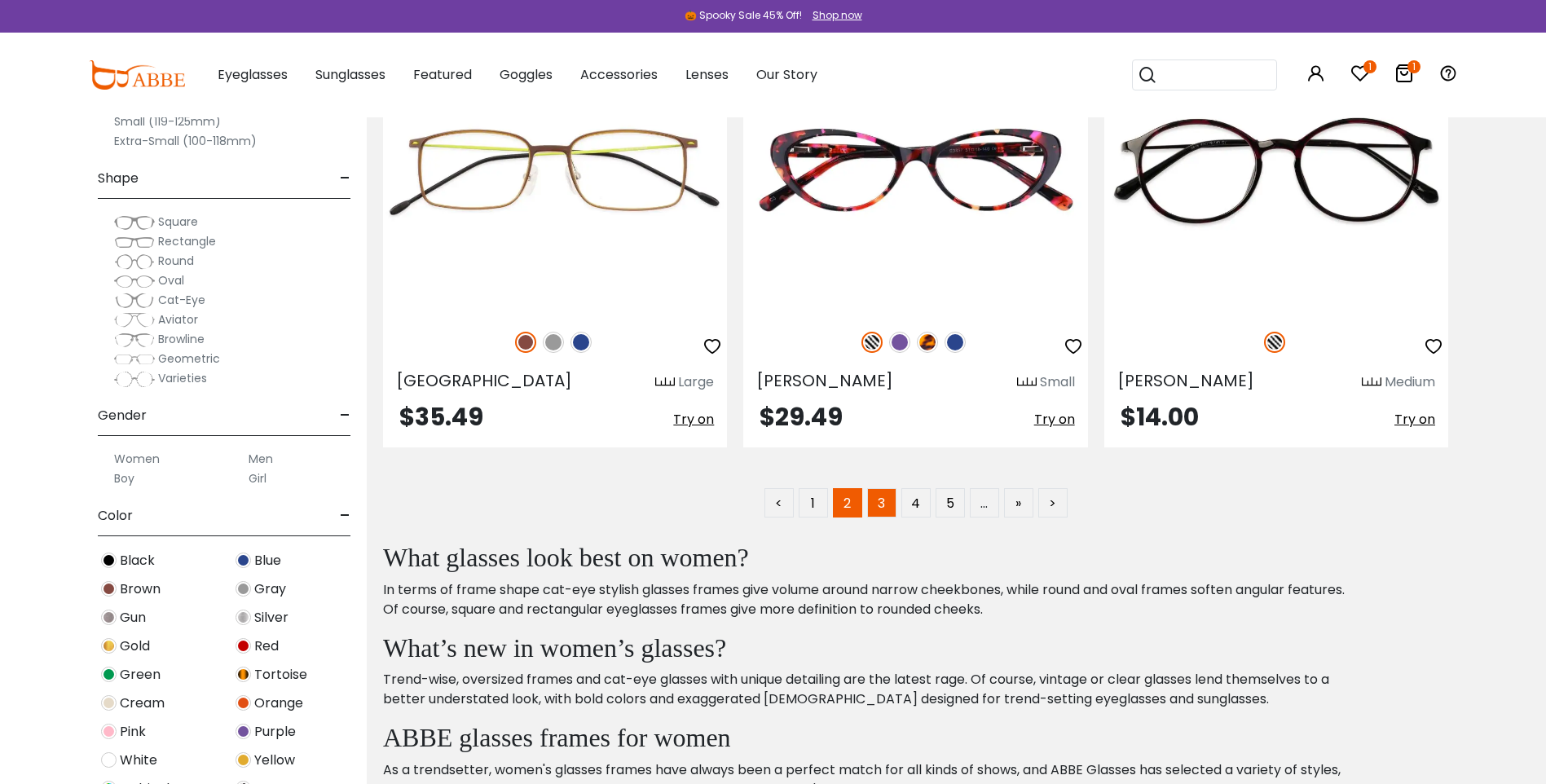
click at [882, 506] on link "3" at bounding box center [881, 502] width 29 height 29
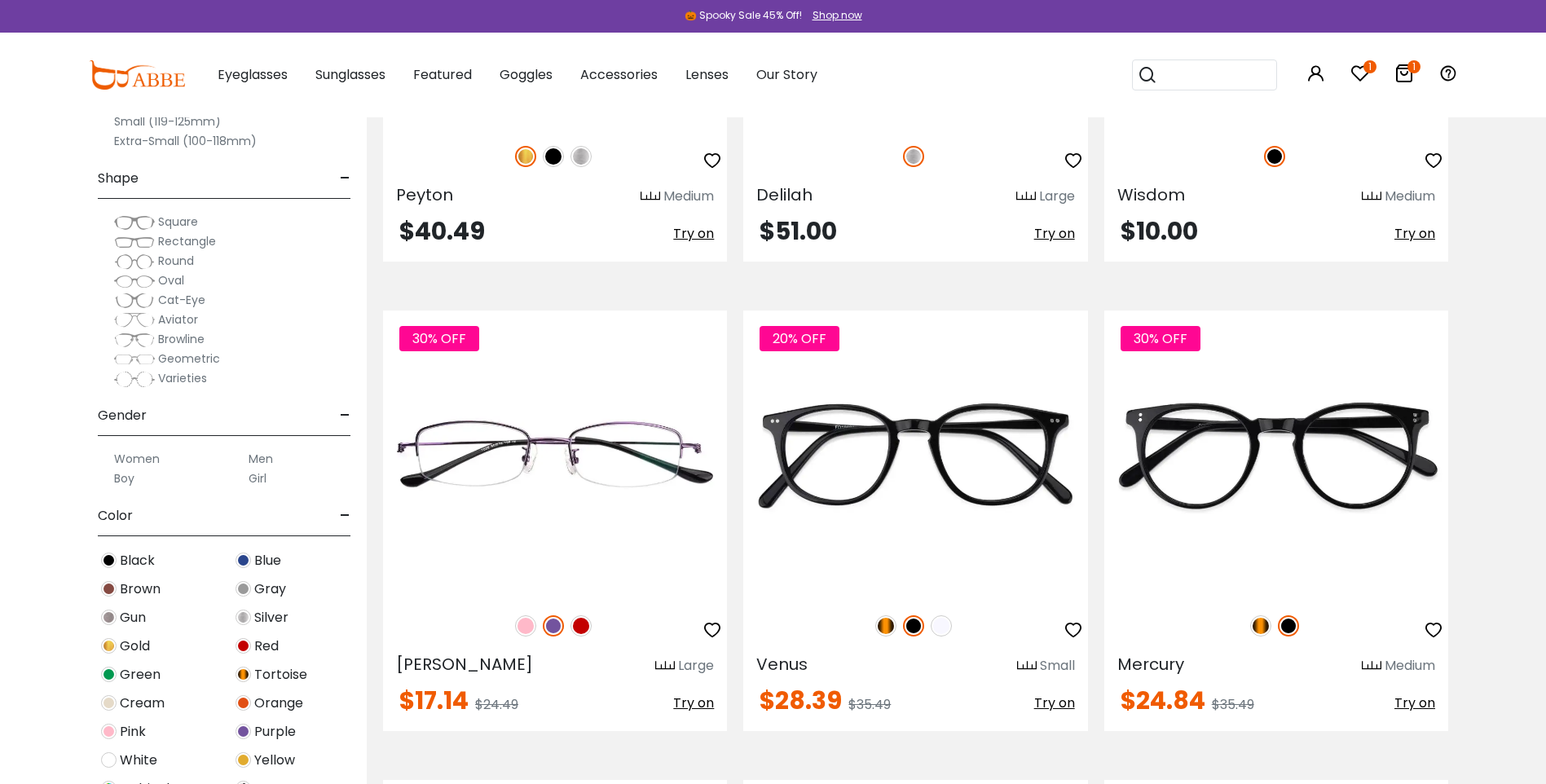
scroll to position [3992, 0]
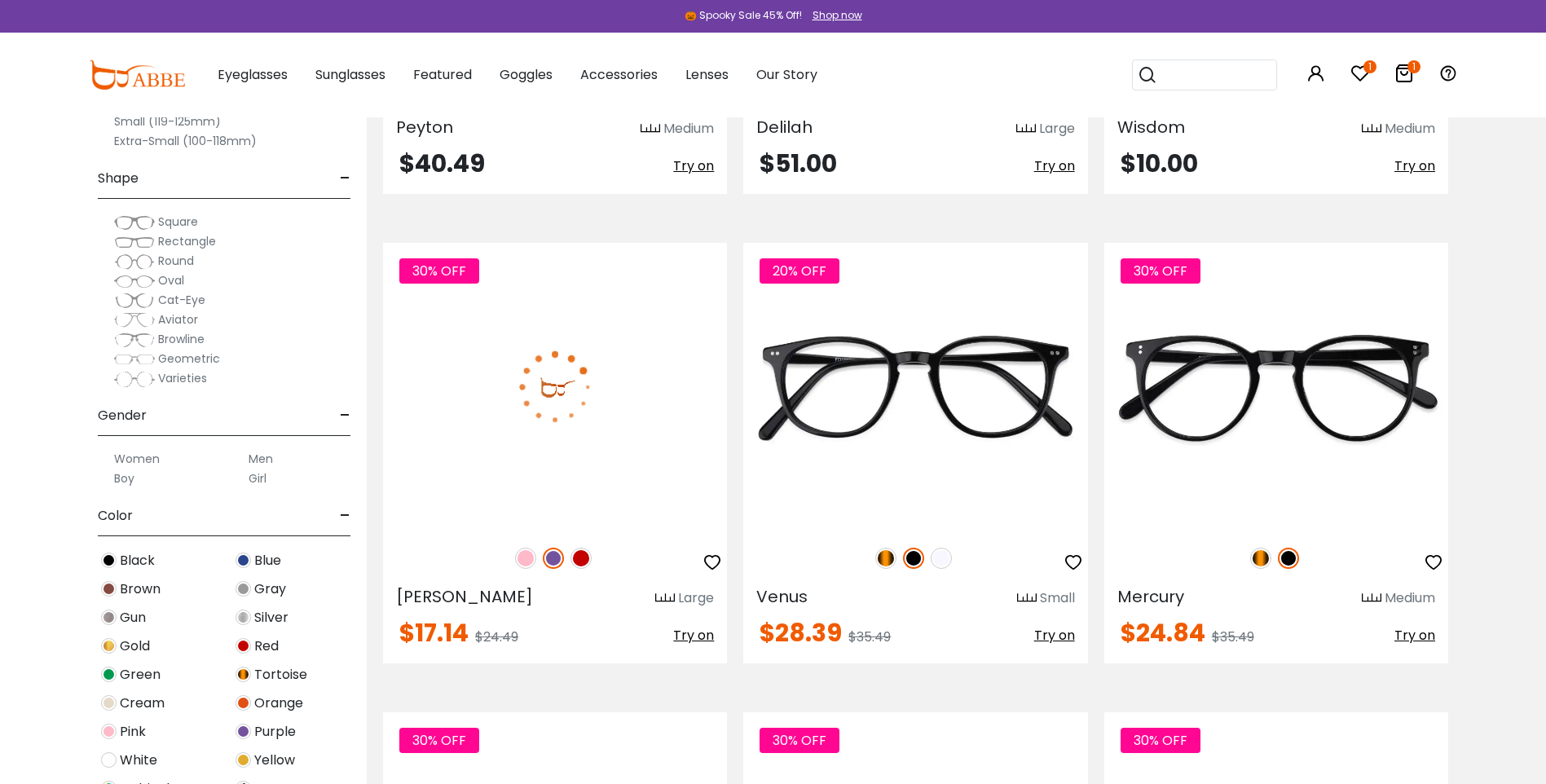
click at [585, 566] on img at bounding box center [581, 558] width 21 height 21
click at [713, 568] on icon "button" at bounding box center [713, 563] width 20 height 20
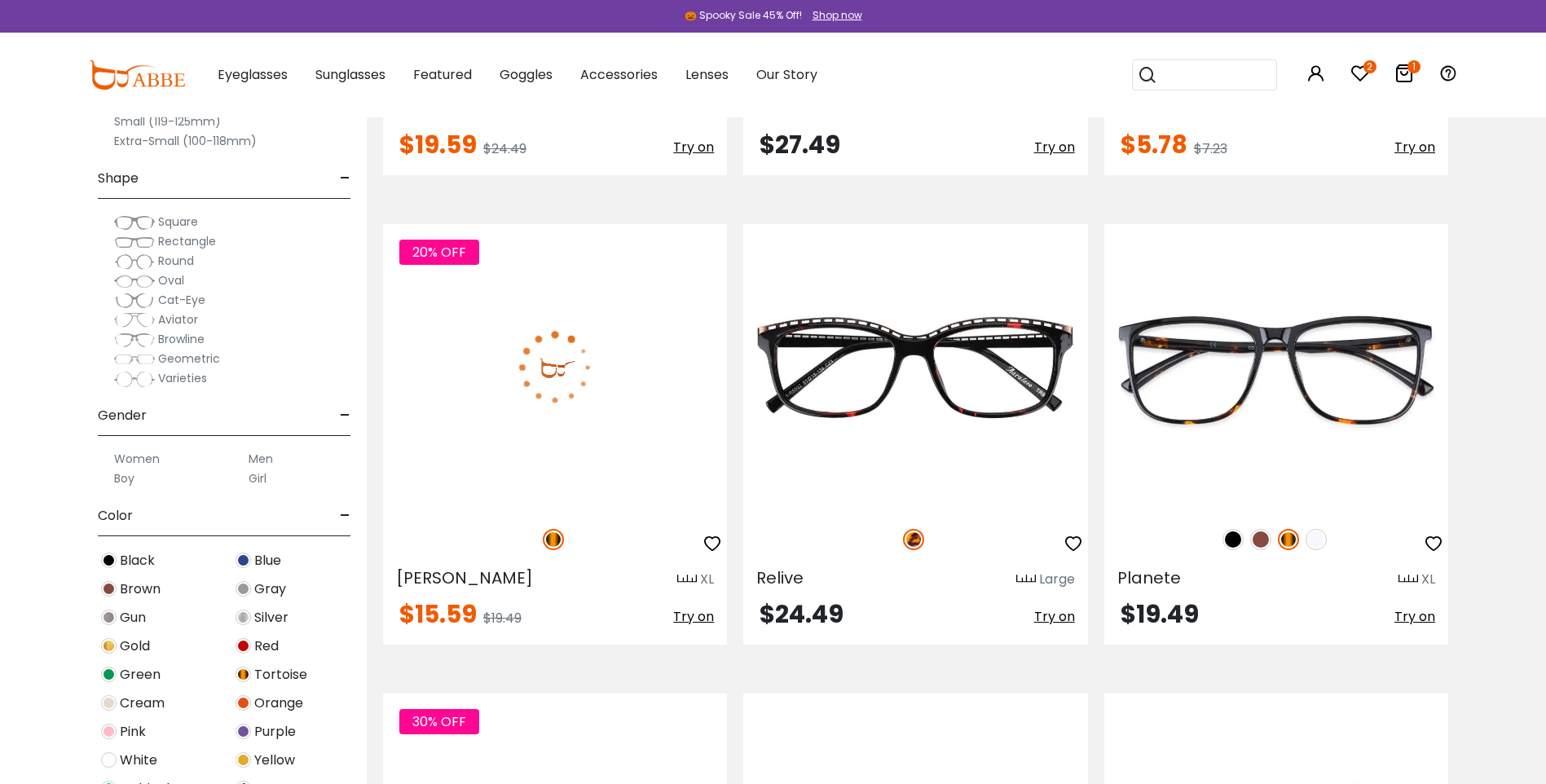
scroll to position [7331, 0]
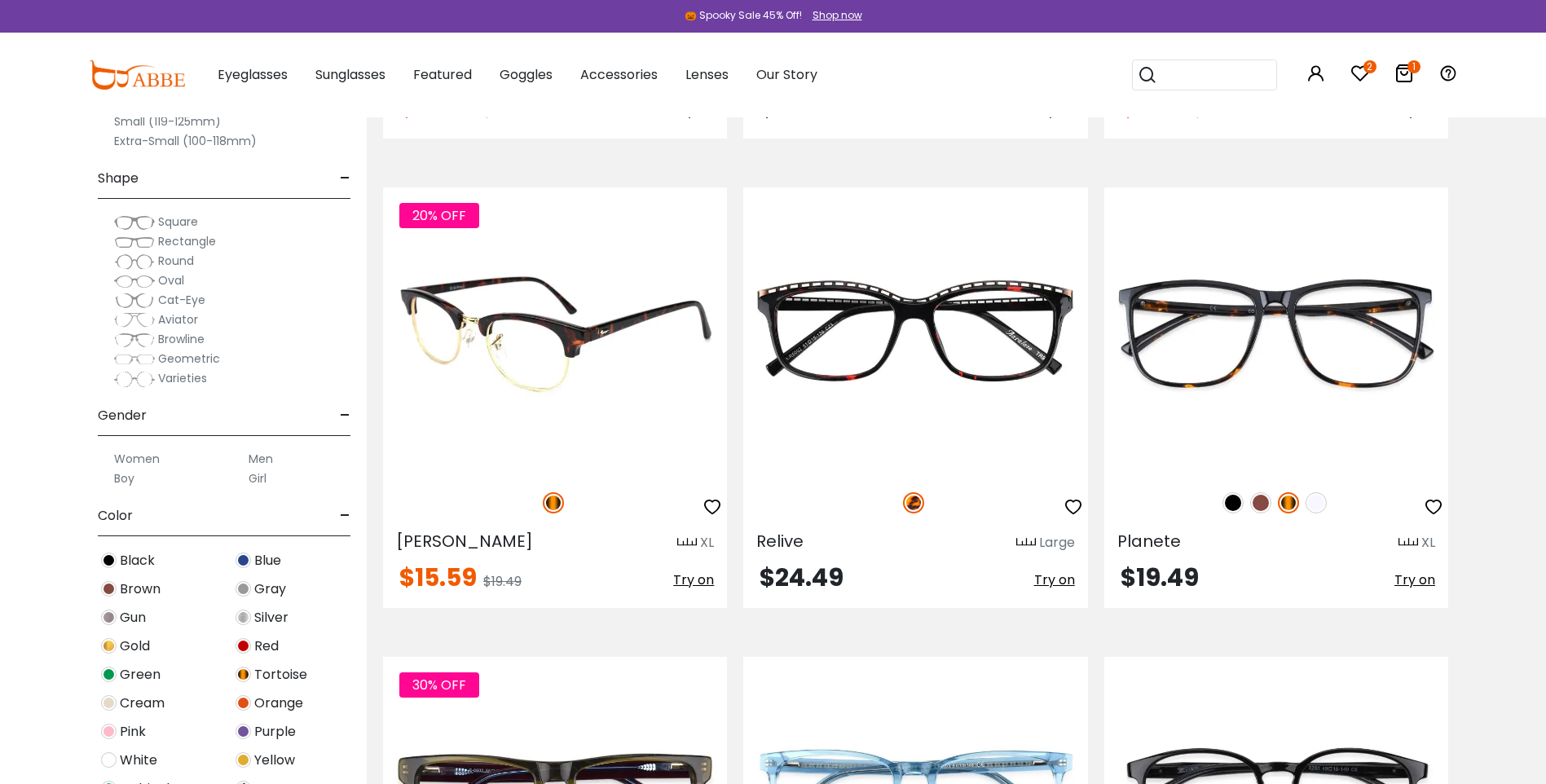
click at [706, 502] on icon "button" at bounding box center [713, 507] width 20 height 20
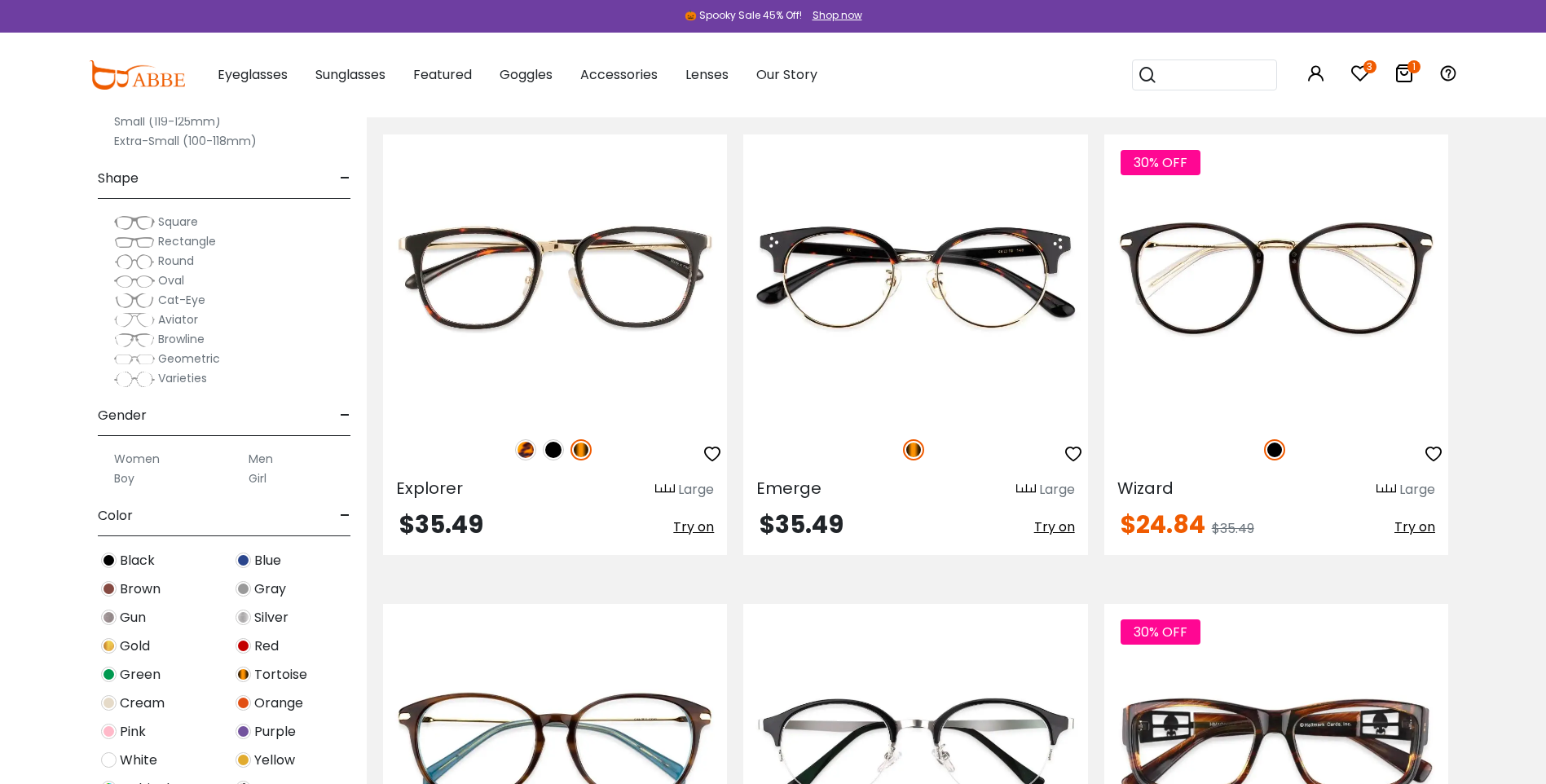
scroll to position [8798, 0]
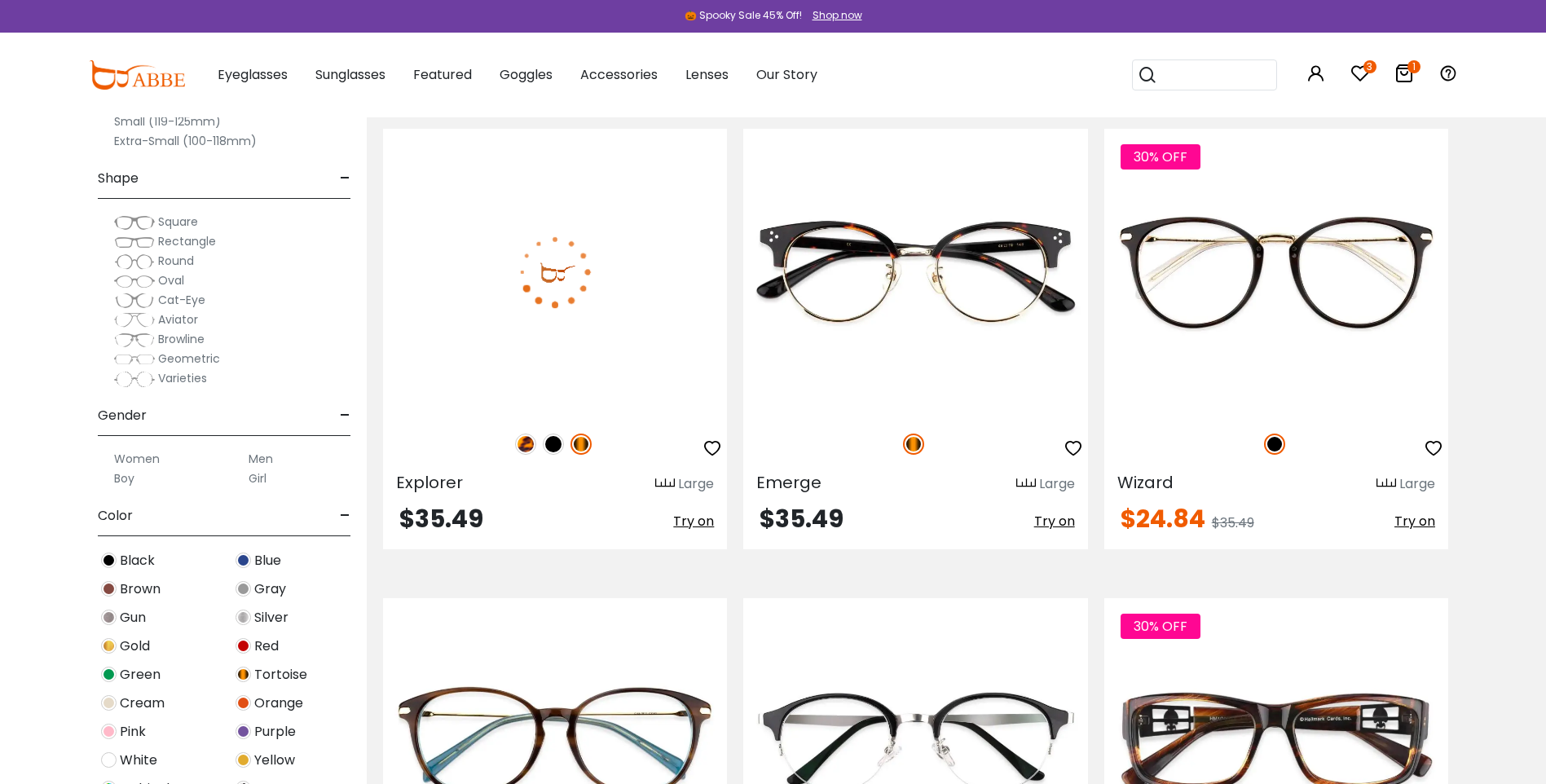
click at [554, 447] on img at bounding box center [553, 443] width 21 height 21
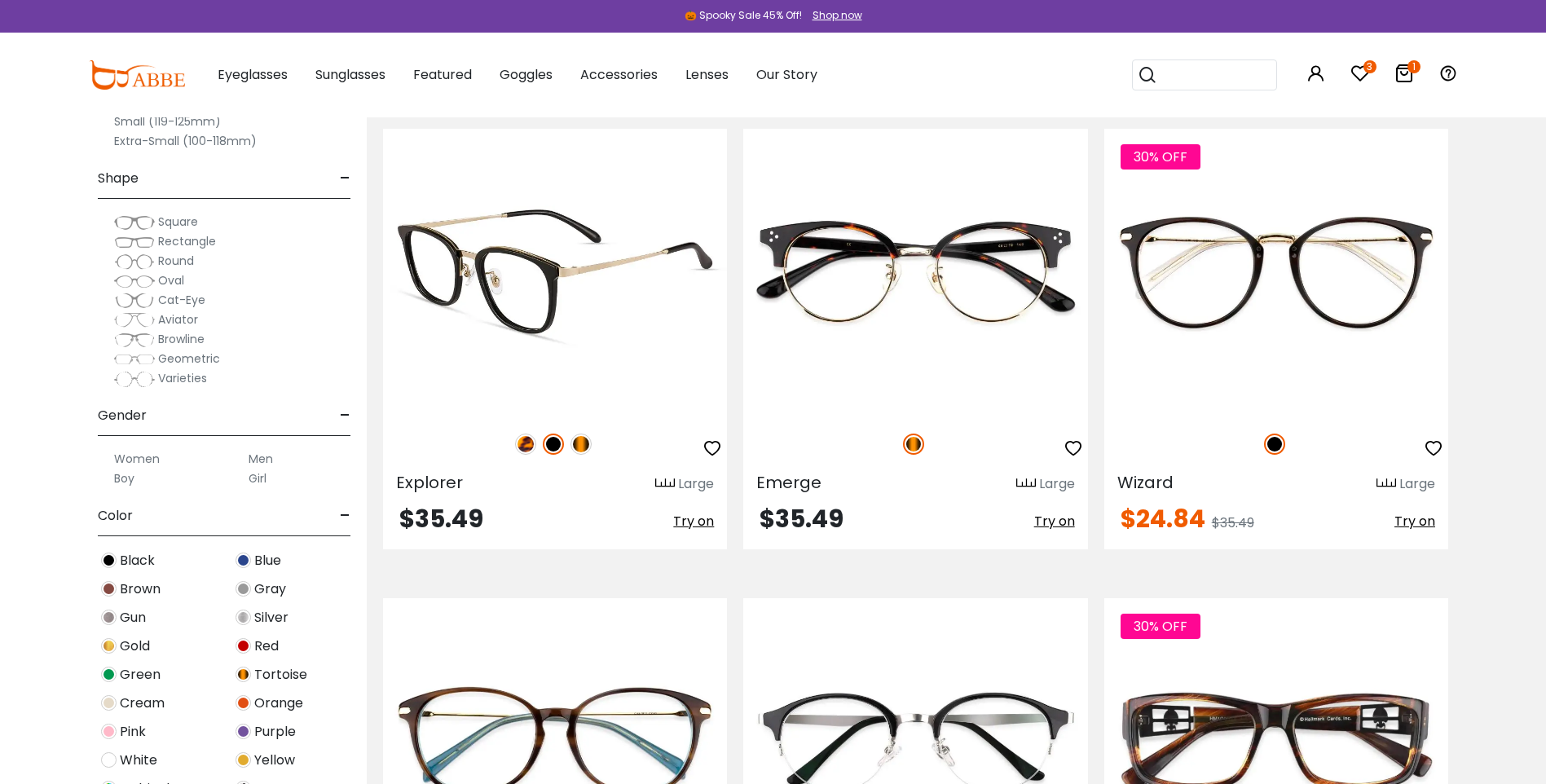
click at [528, 446] on img at bounding box center [525, 443] width 21 height 21
click at [527, 282] on img at bounding box center [555, 271] width 344 height 286
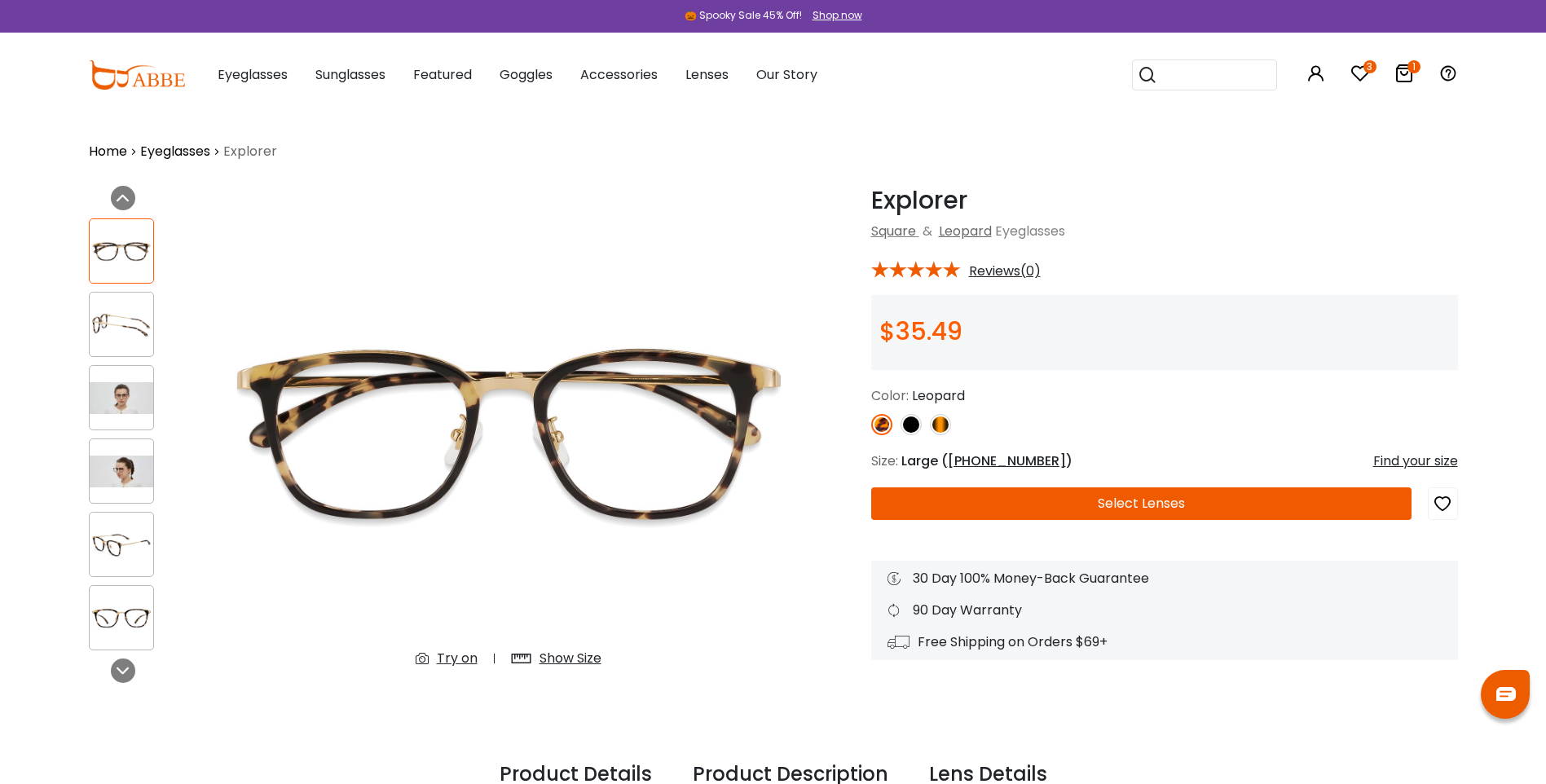
click at [915, 420] on img at bounding box center [910, 424] width 21 height 21
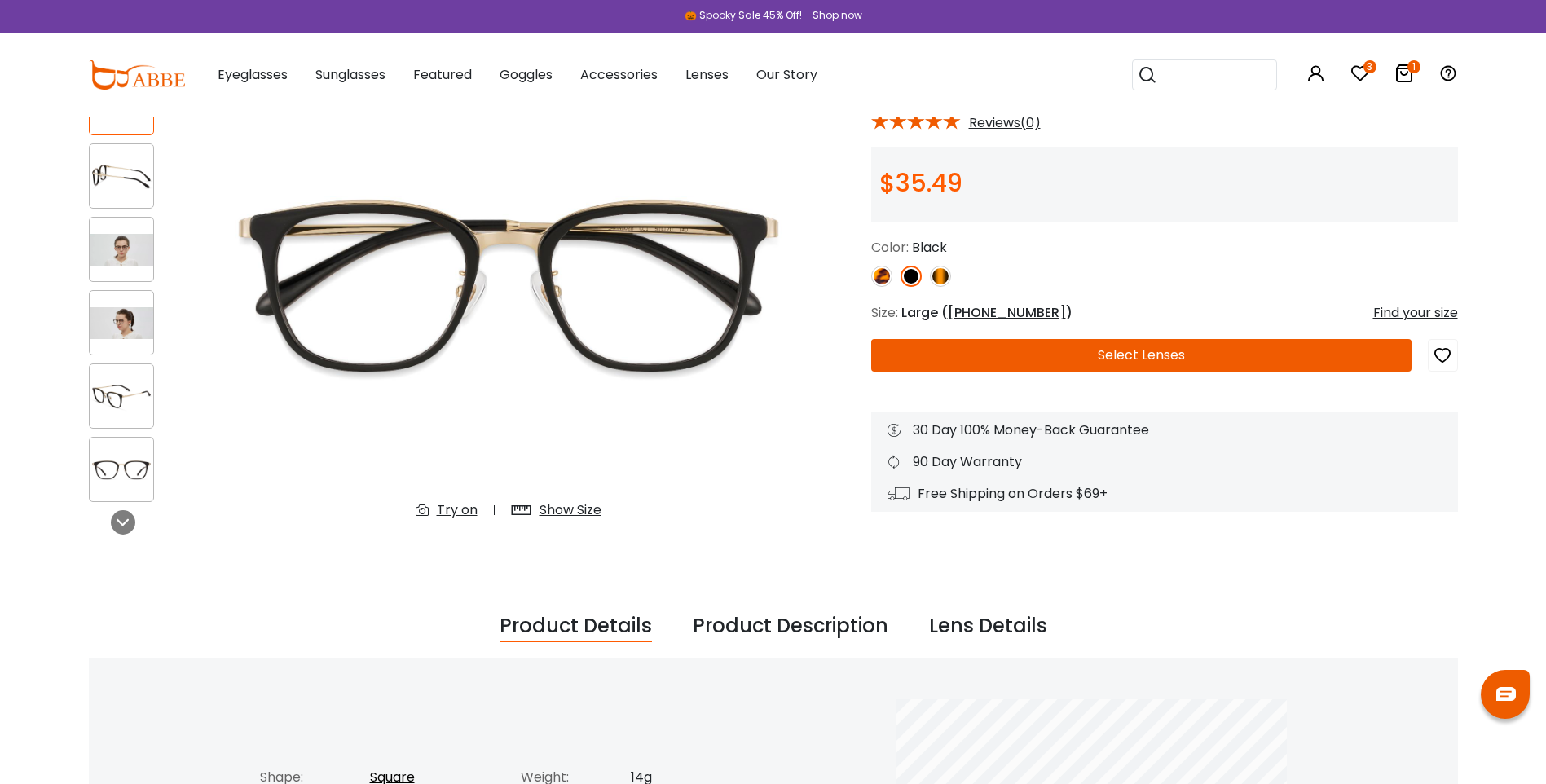
scroll to position [82, 0]
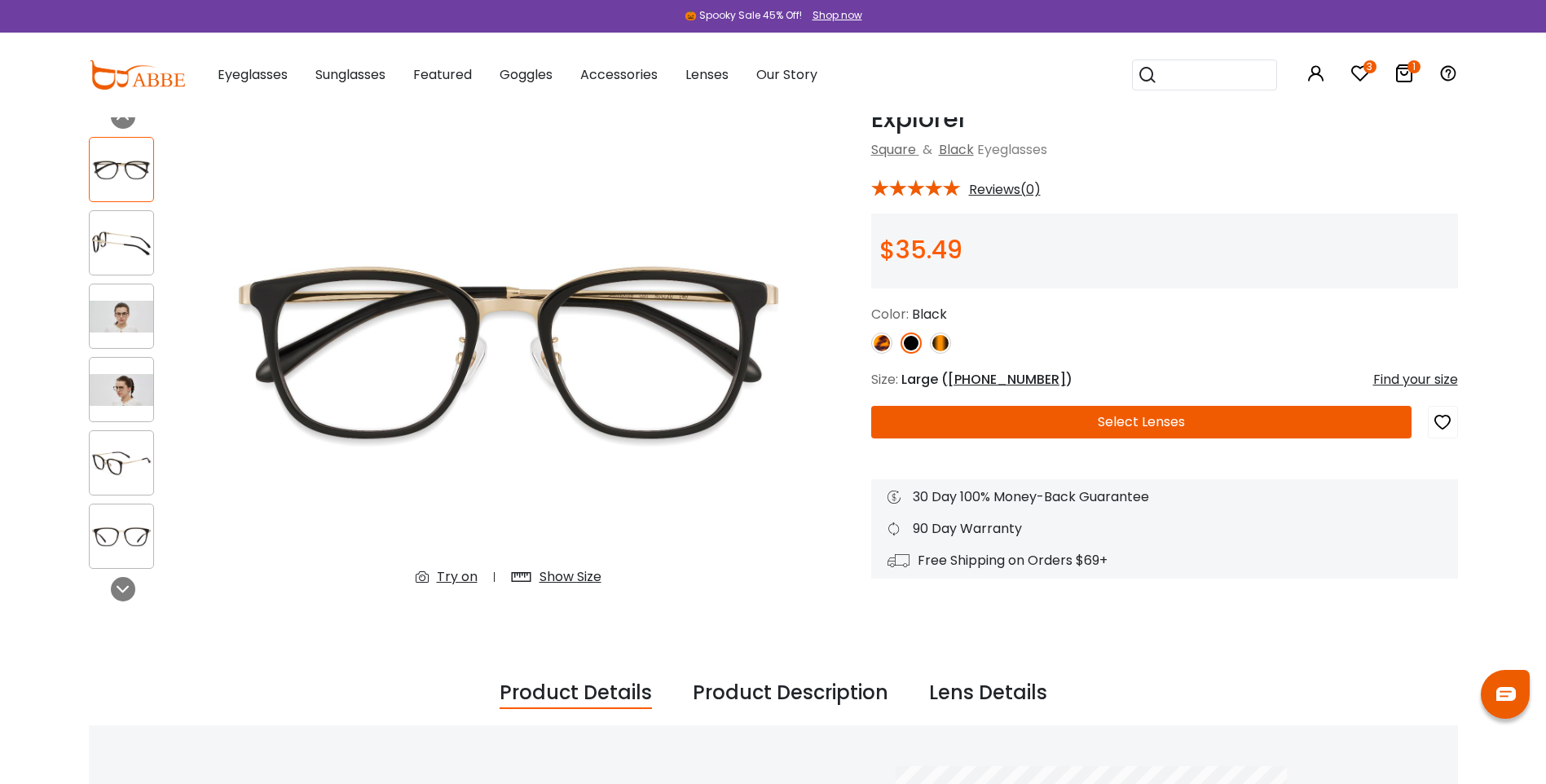
click at [459, 575] on div "Try on" at bounding box center [457, 577] width 41 height 20
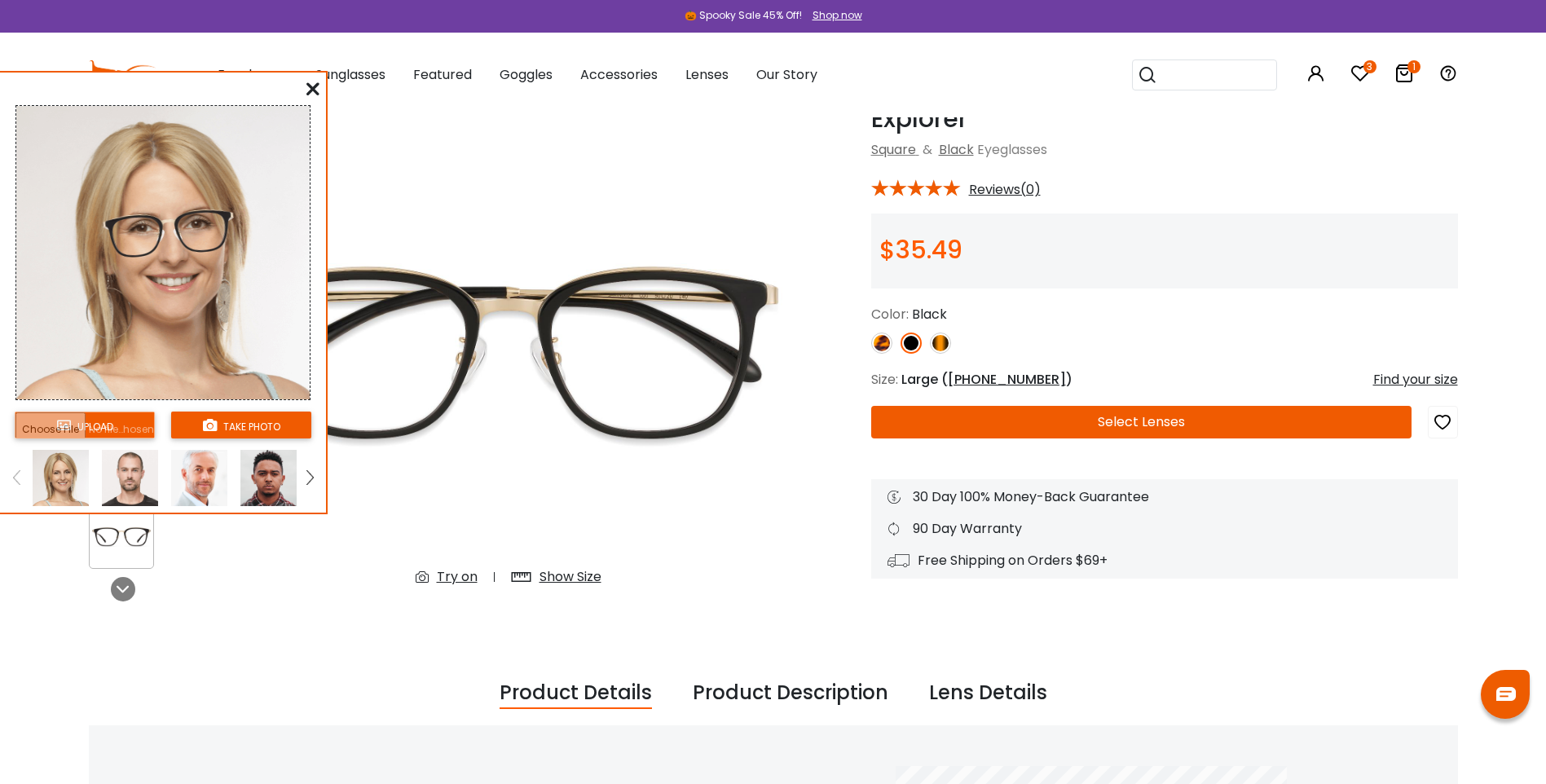
click at [99, 421] on input "file" at bounding box center [85, 424] width 140 height 27
click at [316, 87] on icon at bounding box center [312, 88] width 13 height 13
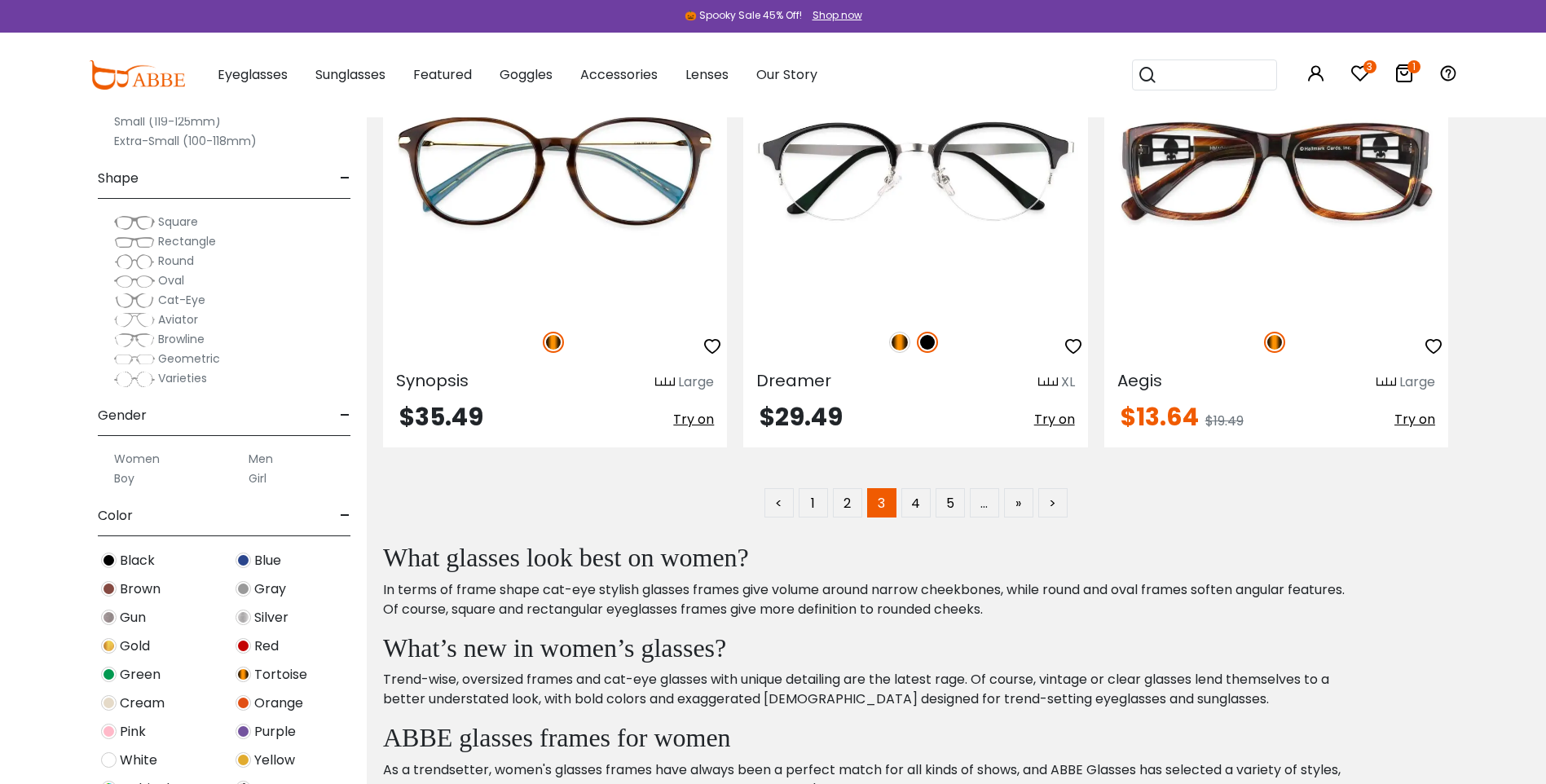
scroll to position [9450, 0]
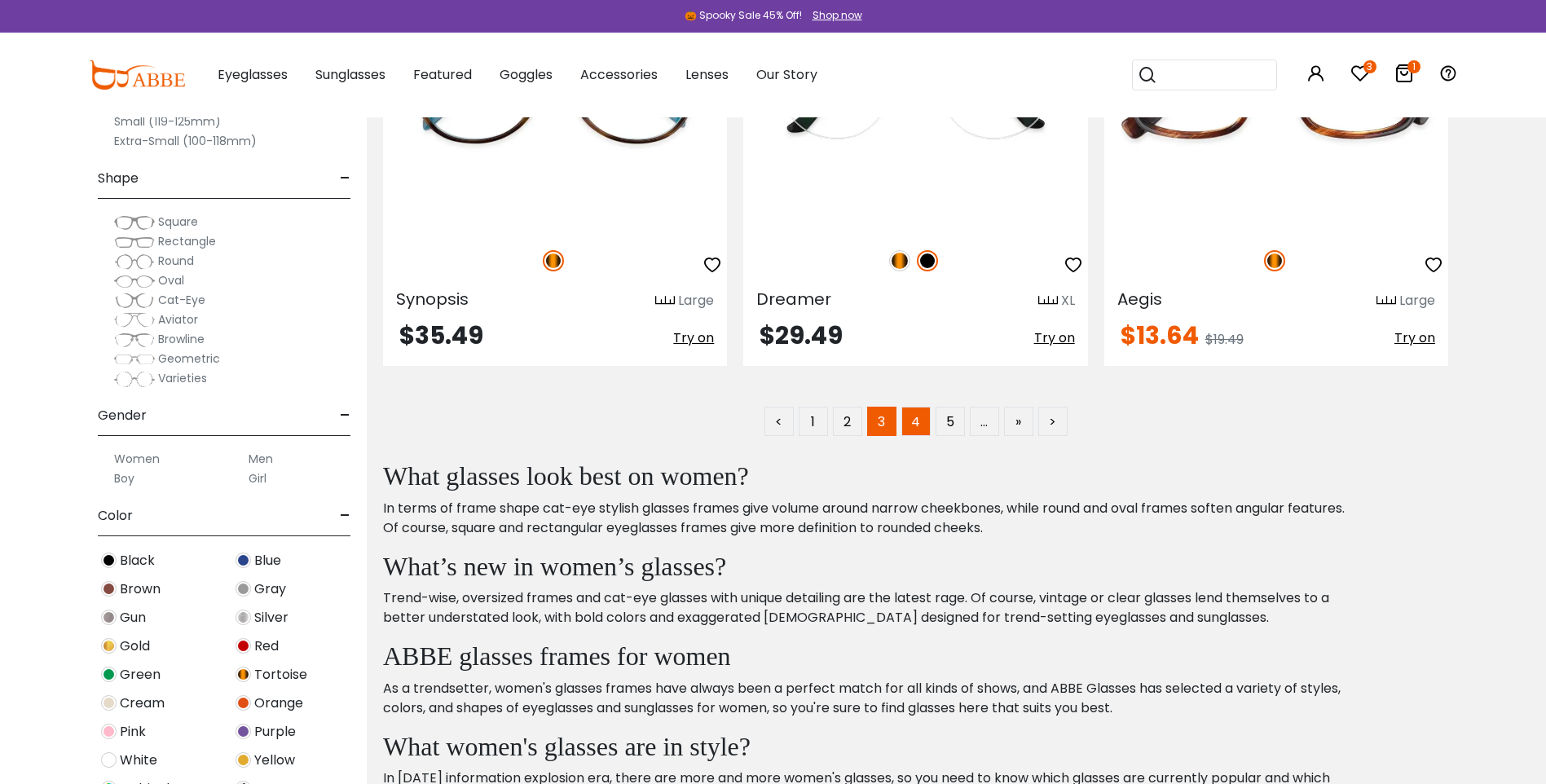
click at [916, 416] on link "4" at bounding box center [915, 421] width 29 height 29
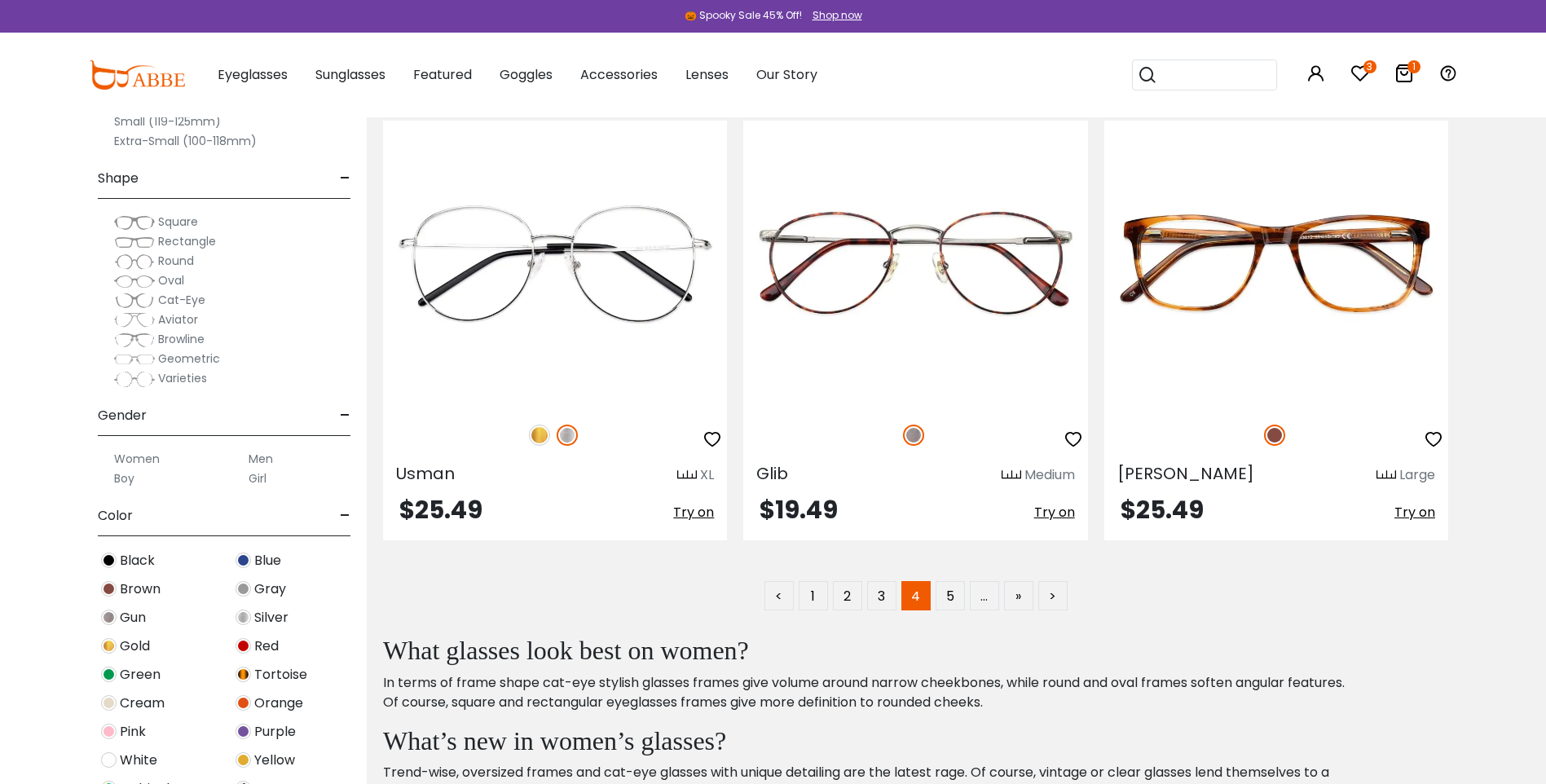
scroll to position [9286, 0]
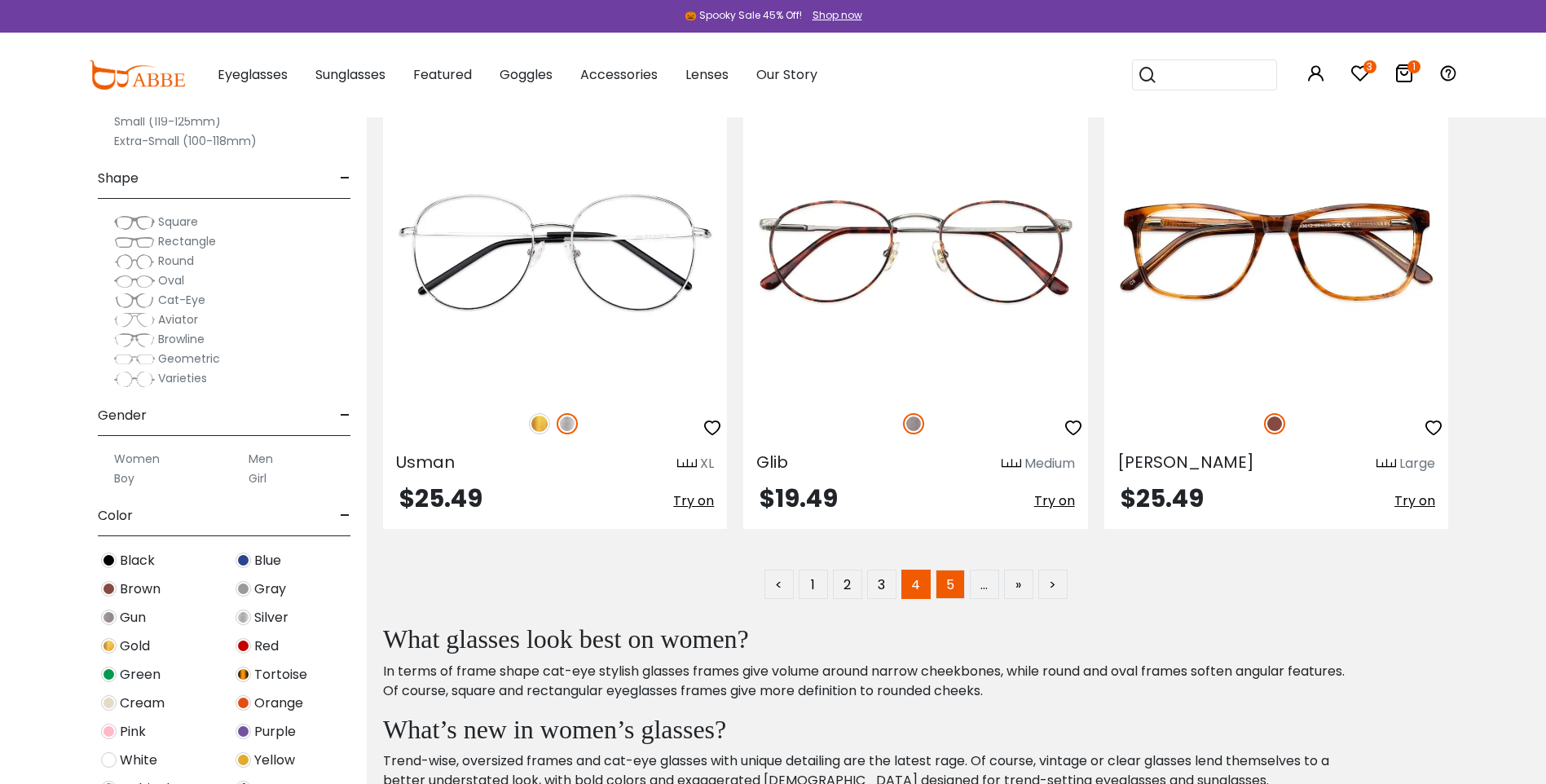
click at [946, 589] on link "5" at bounding box center [950, 584] width 29 height 29
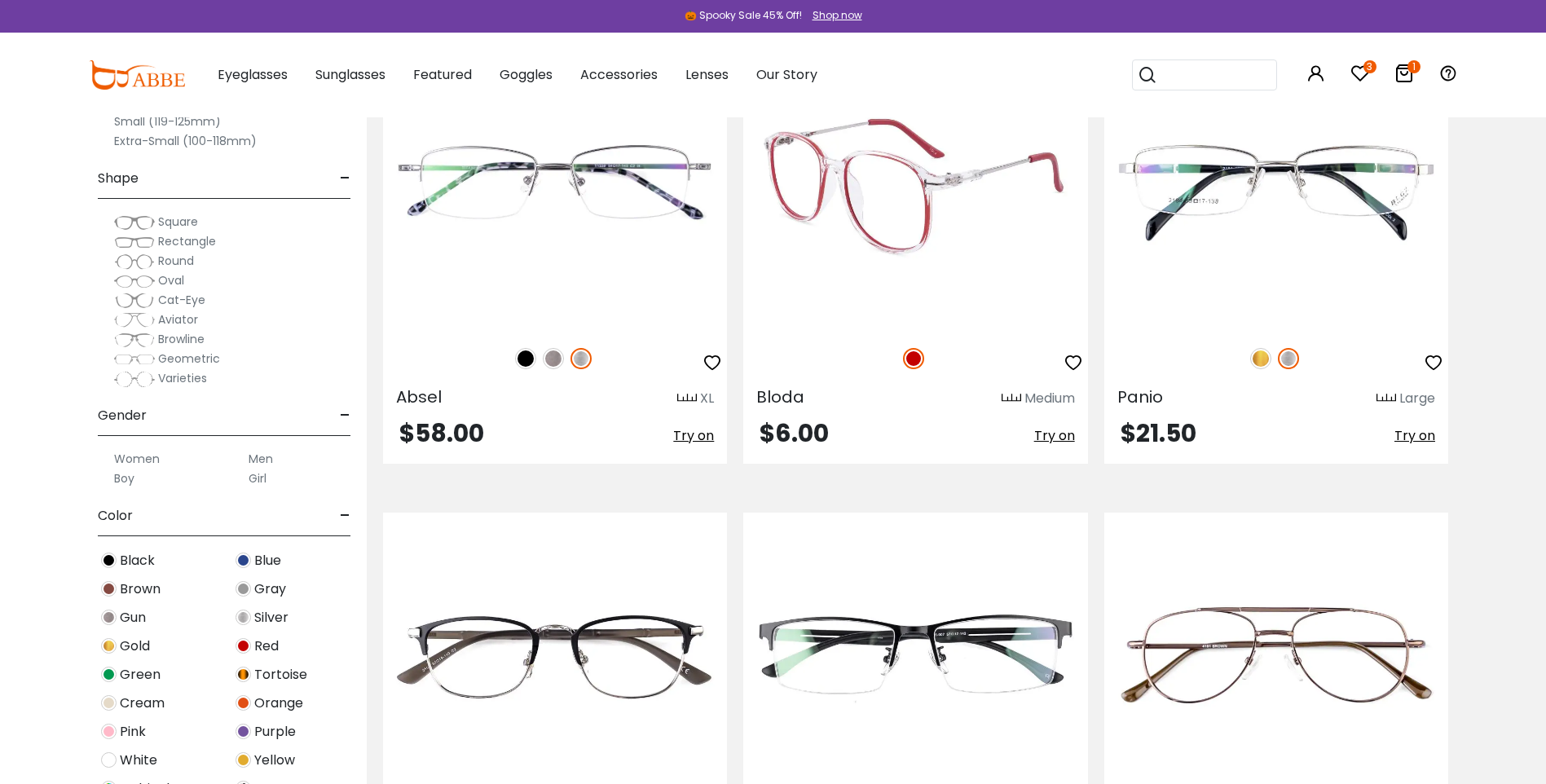
scroll to position [7006, 0]
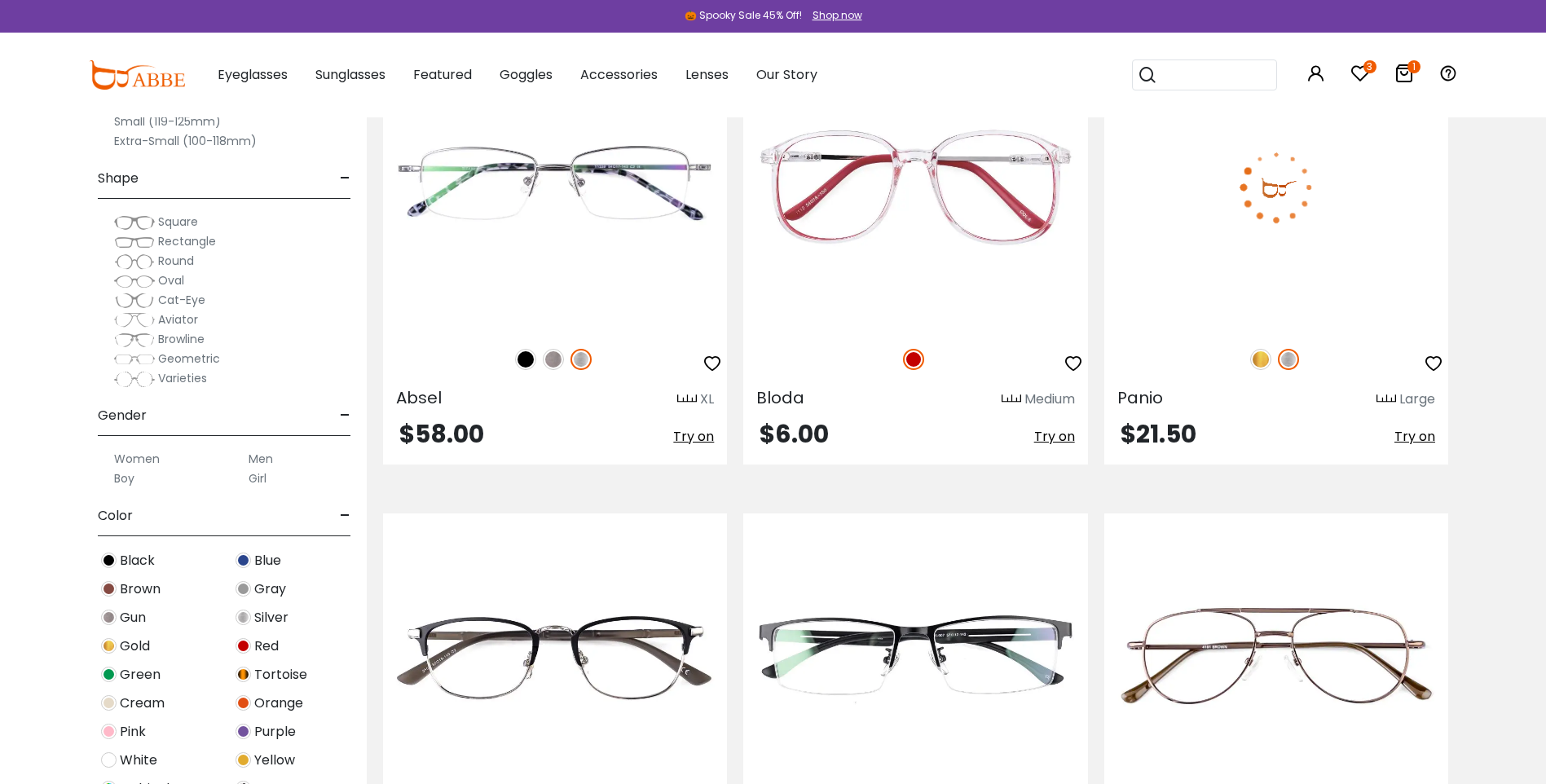
click at [1265, 362] on img at bounding box center [1261, 359] width 21 height 21
click at [1277, 182] on img at bounding box center [1277, 187] width 344 height 286
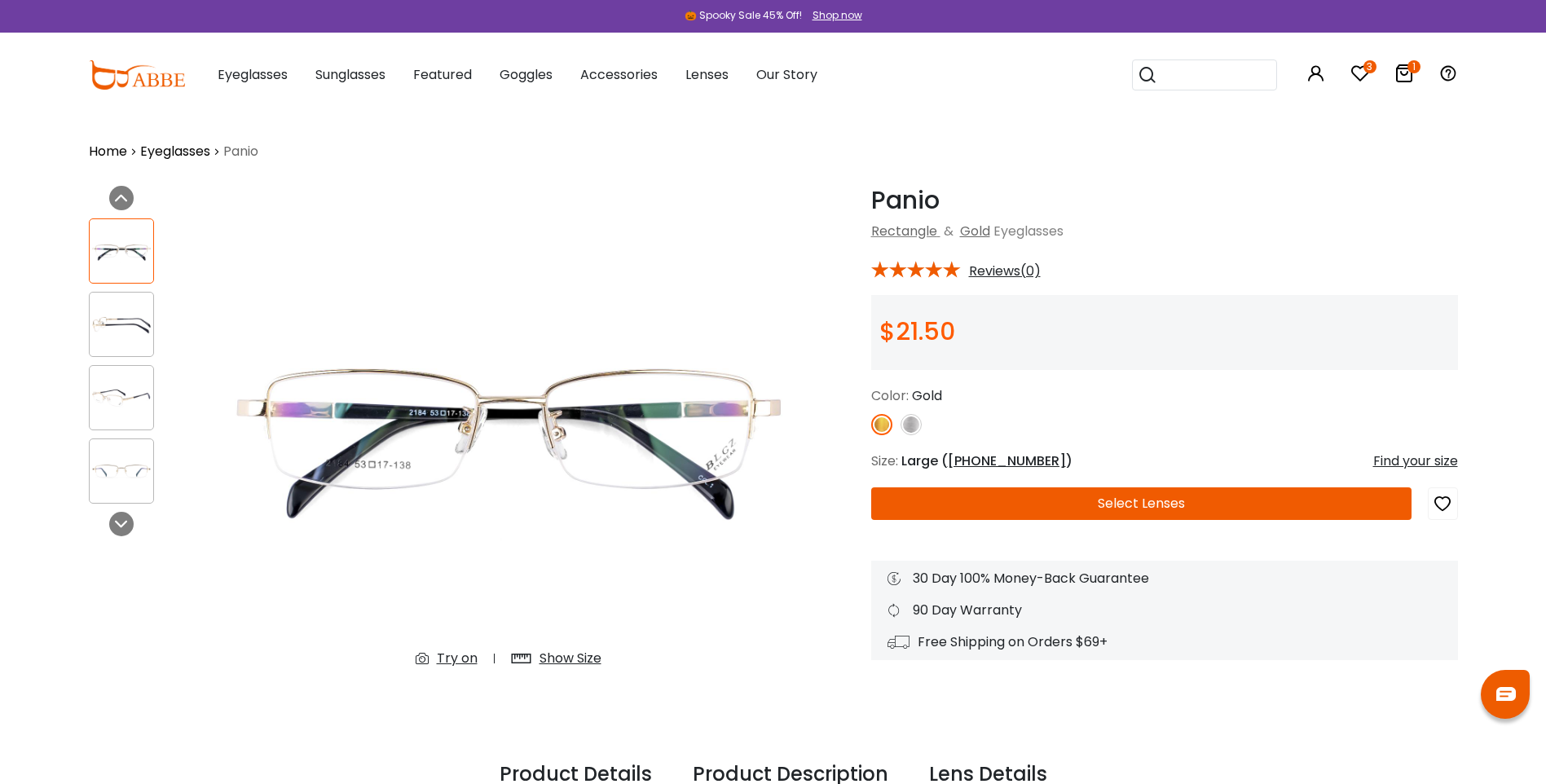
click at [137, 322] on img at bounding box center [122, 325] width 64 height 32
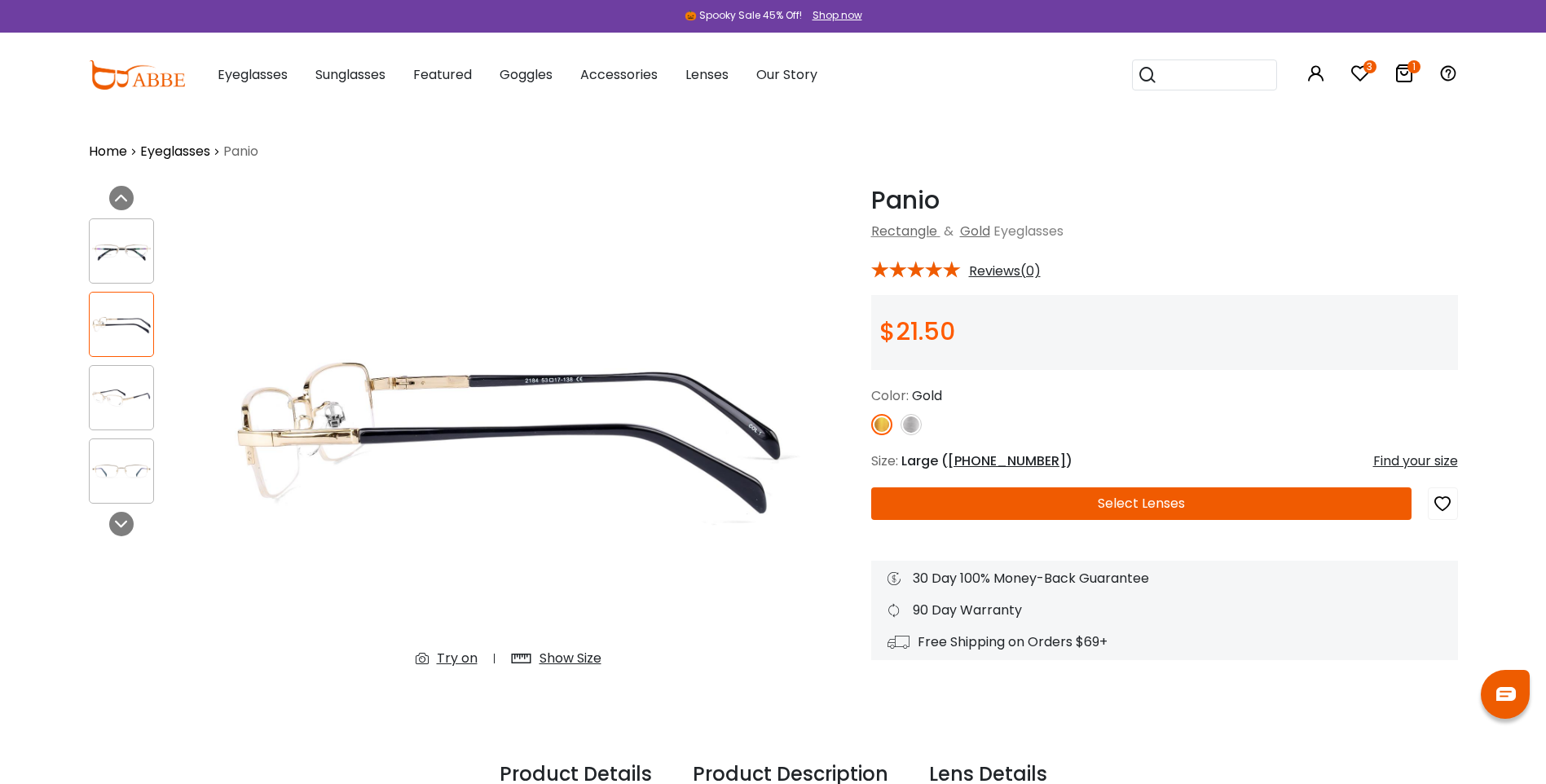
click at [118, 392] on img at bounding box center [122, 398] width 64 height 32
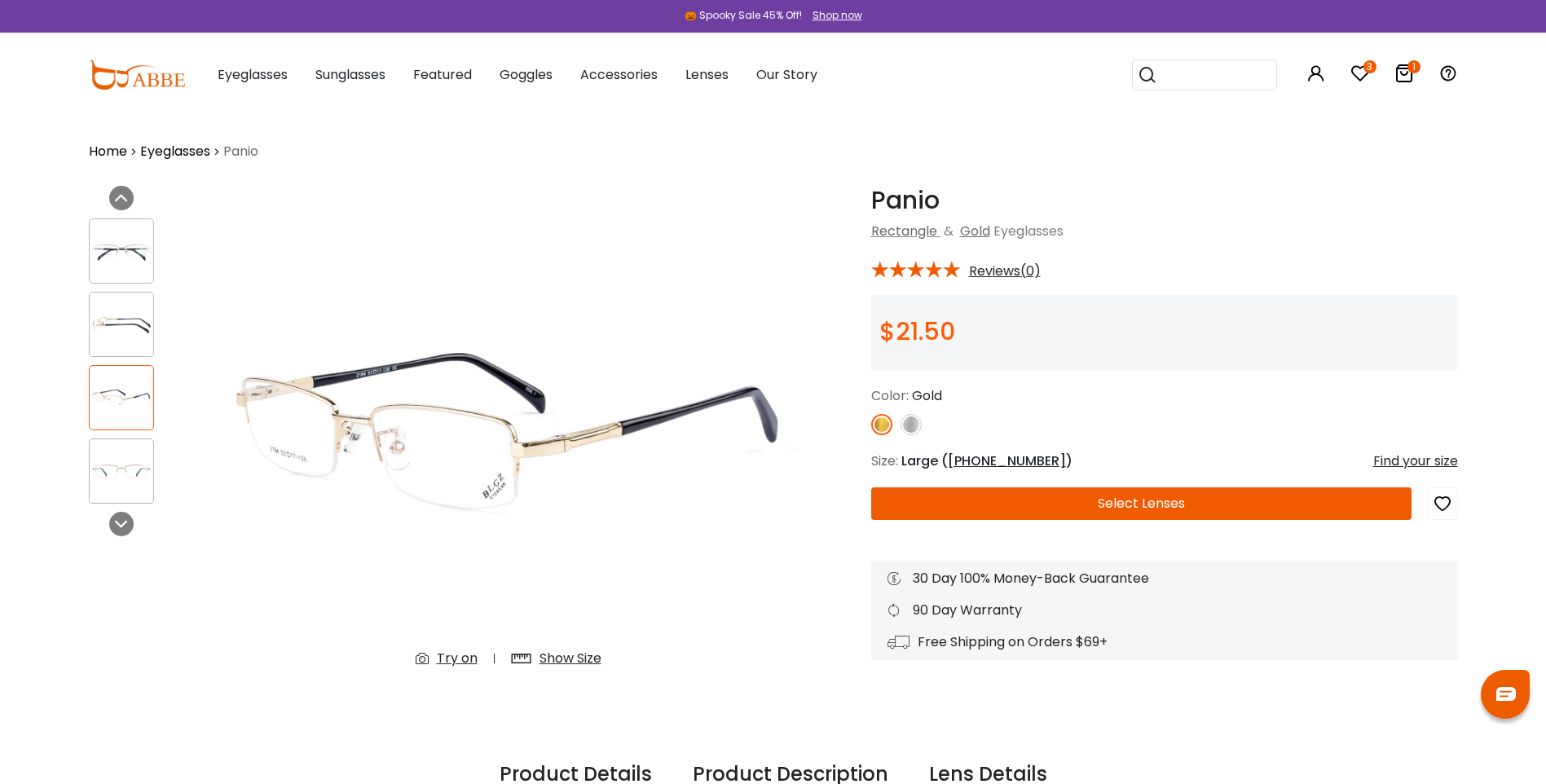
click at [139, 484] on img at bounding box center [122, 472] width 64 height 32
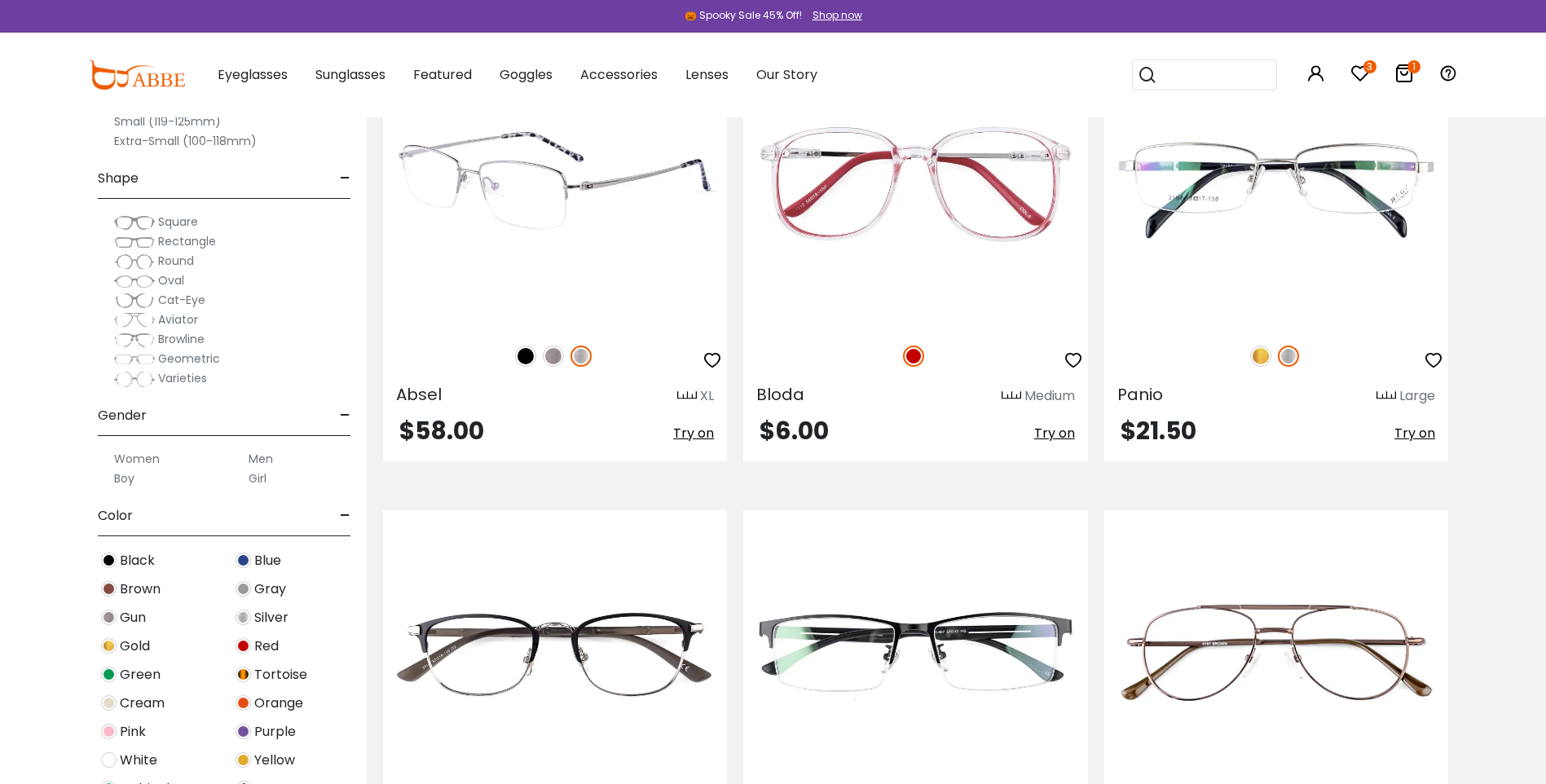
scroll to position [7006, 0]
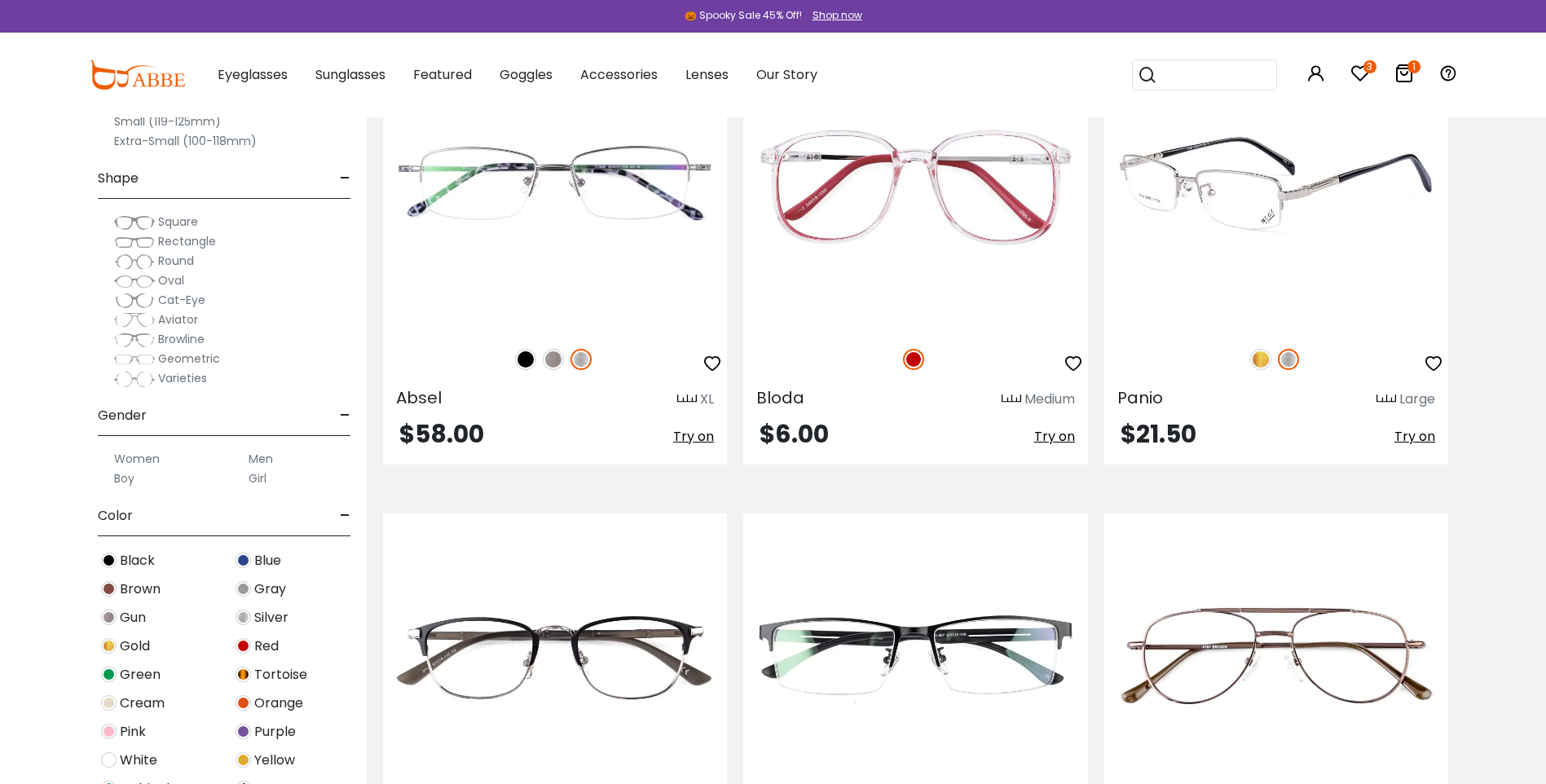
click at [1429, 372] on icon "button" at bounding box center [1434, 363] width 20 height 20
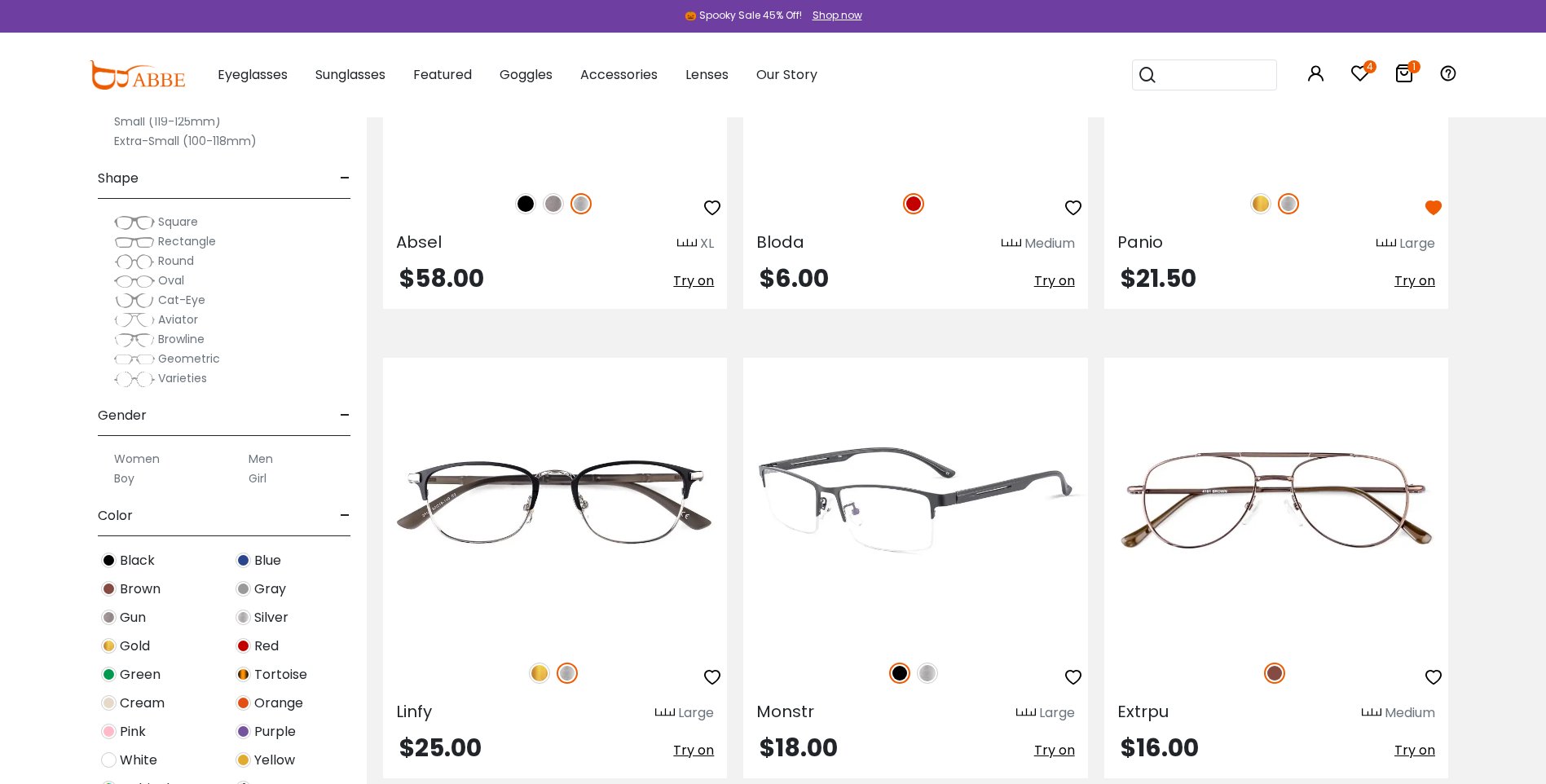
scroll to position [7169, 0]
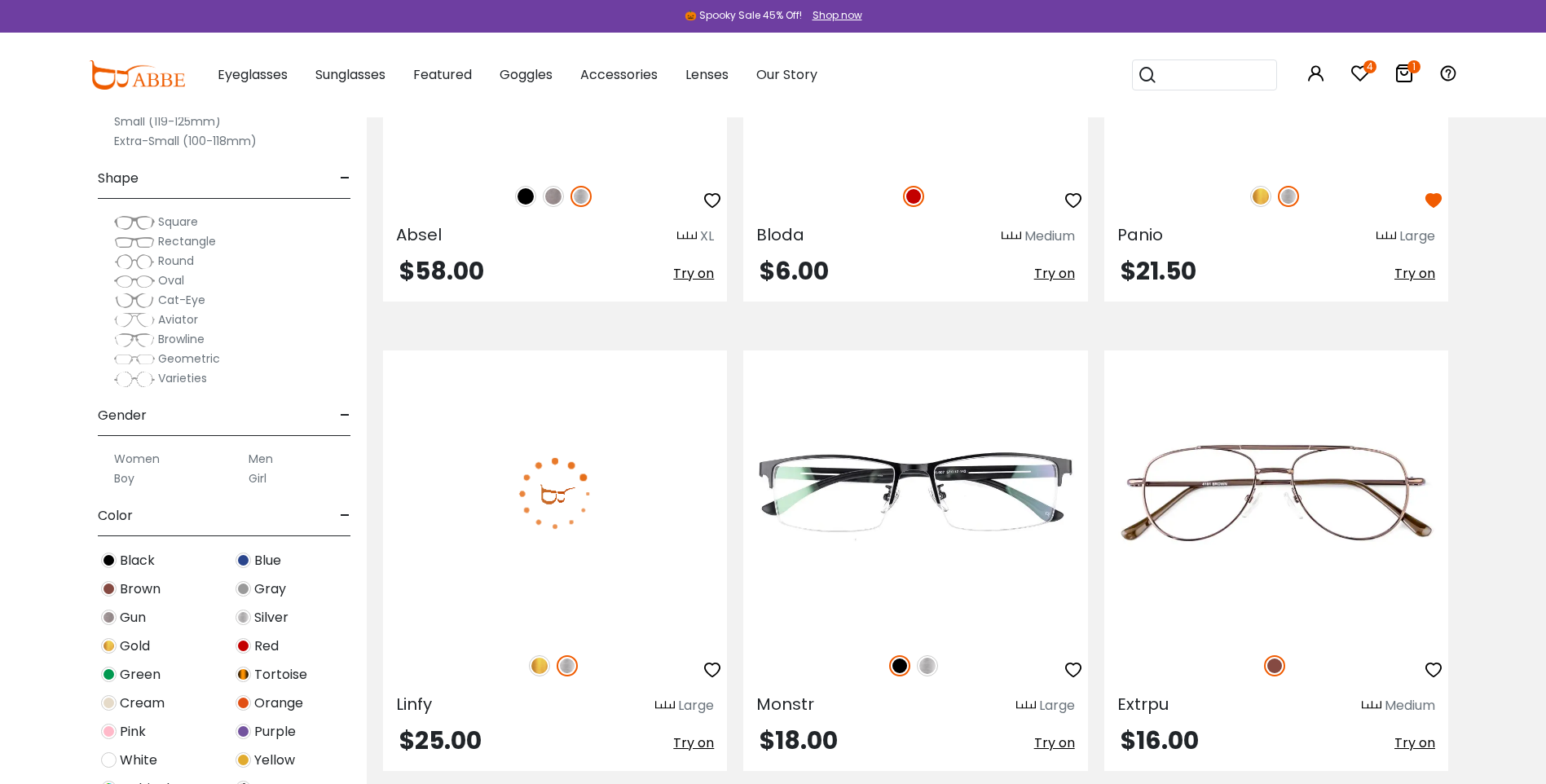
click at [541, 669] on img at bounding box center [539, 665] width 21 height 21
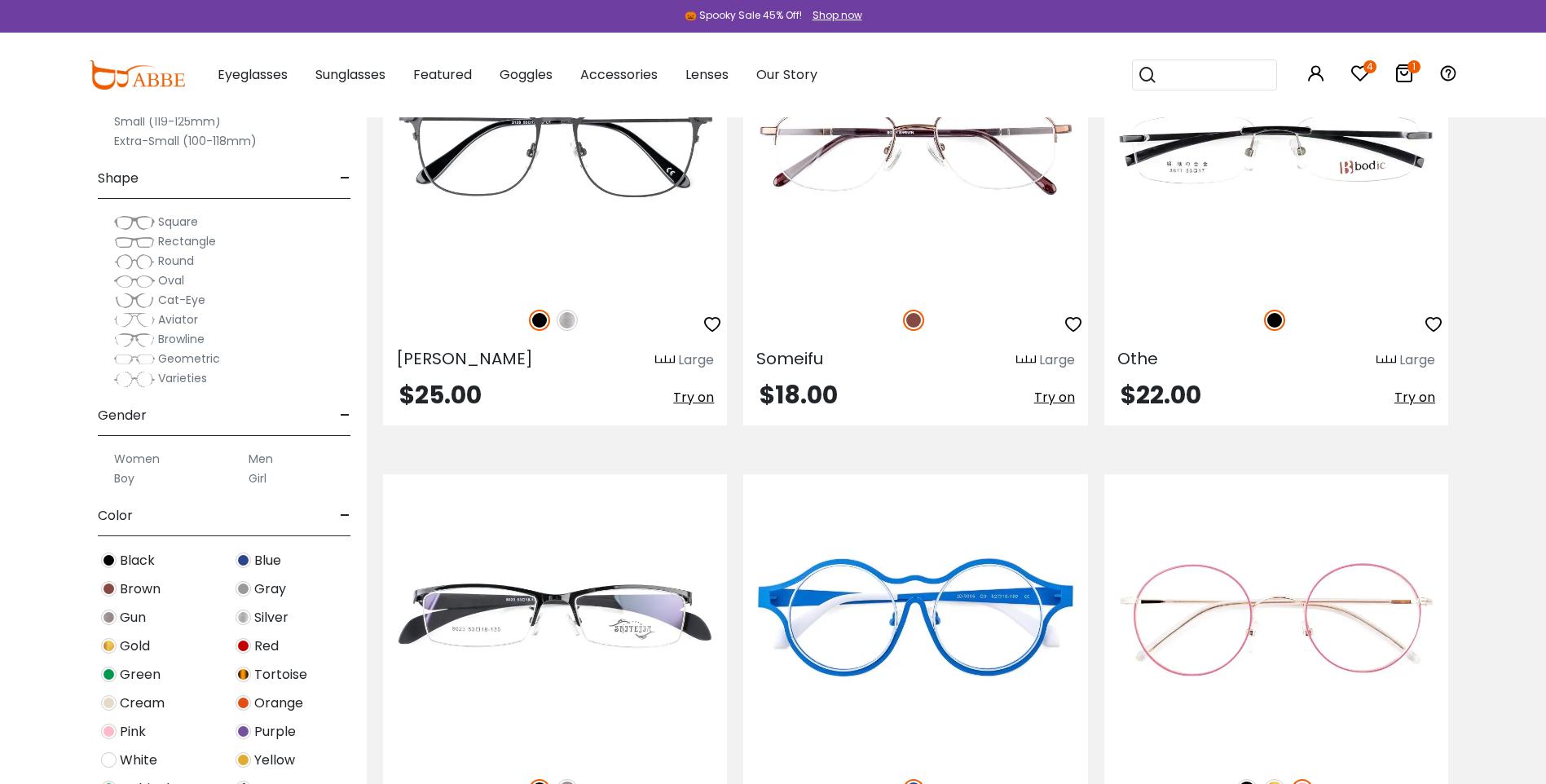
scroll to position [8228, 0]
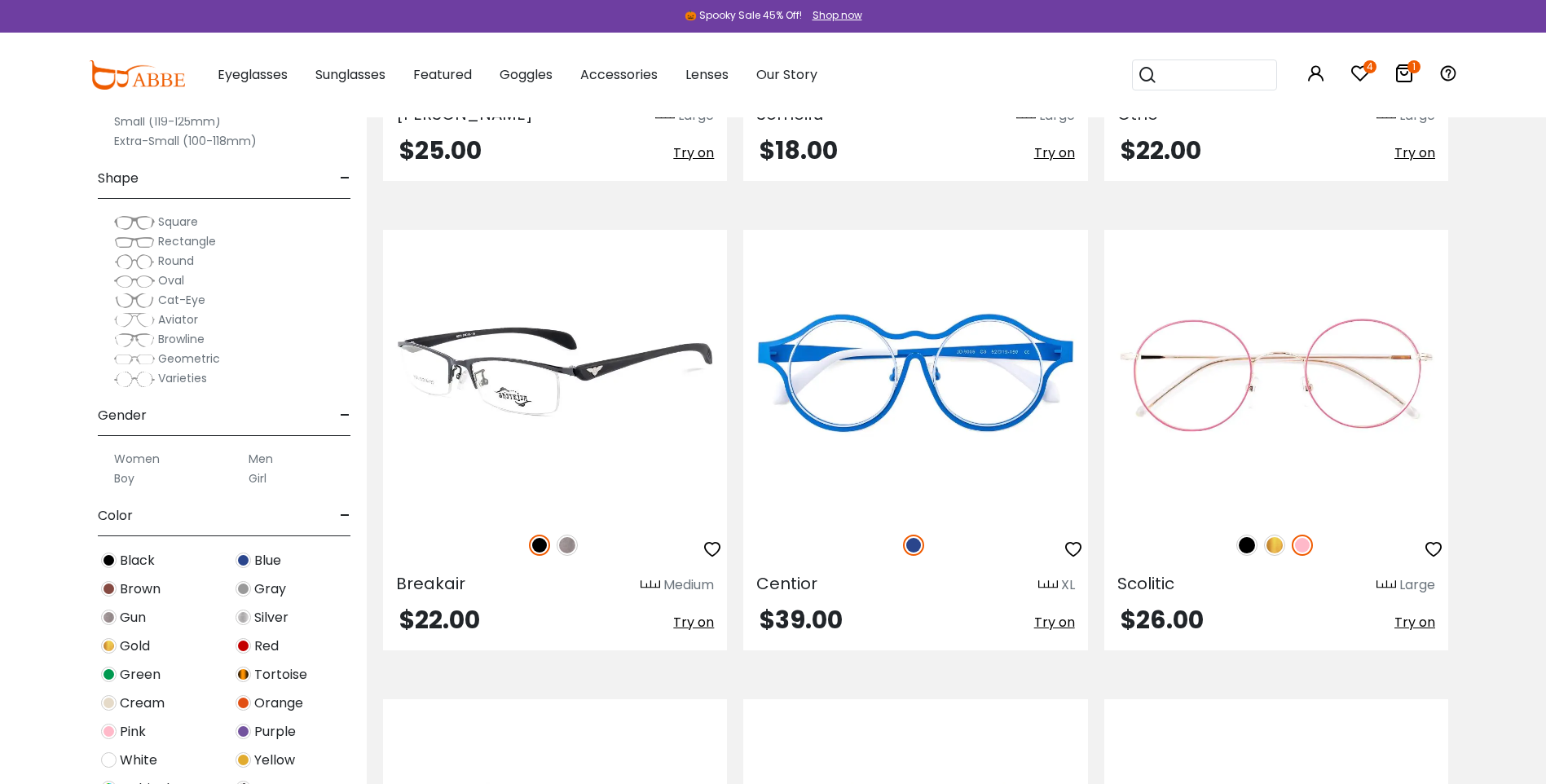
click at [558, 545] on img at bounding box center [567, 545] width 21 height 21
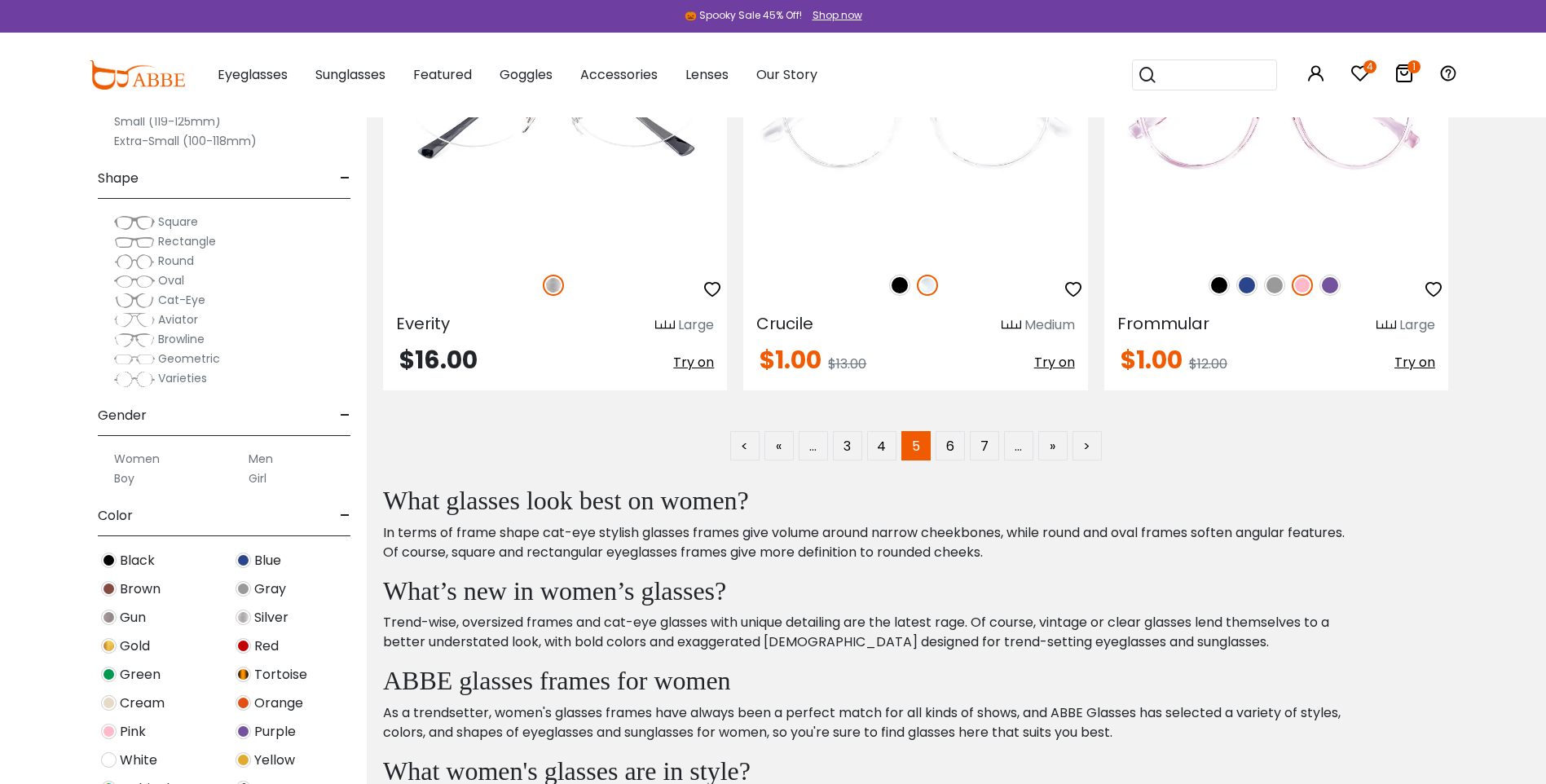
scroll to position [9450, 0]
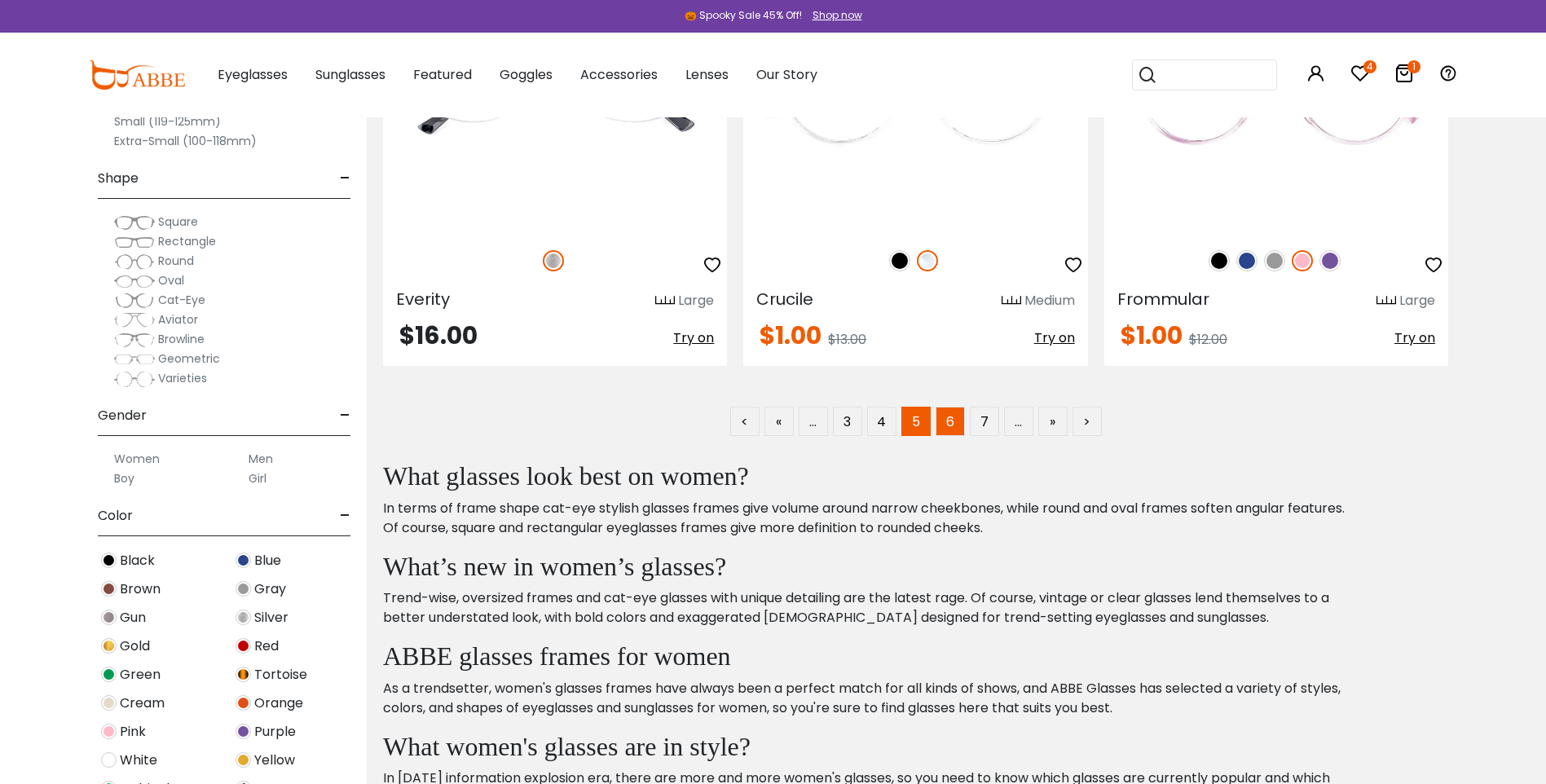
click at [944, 424] on link "6" at bounding box center [950, 421] width 29 height 29
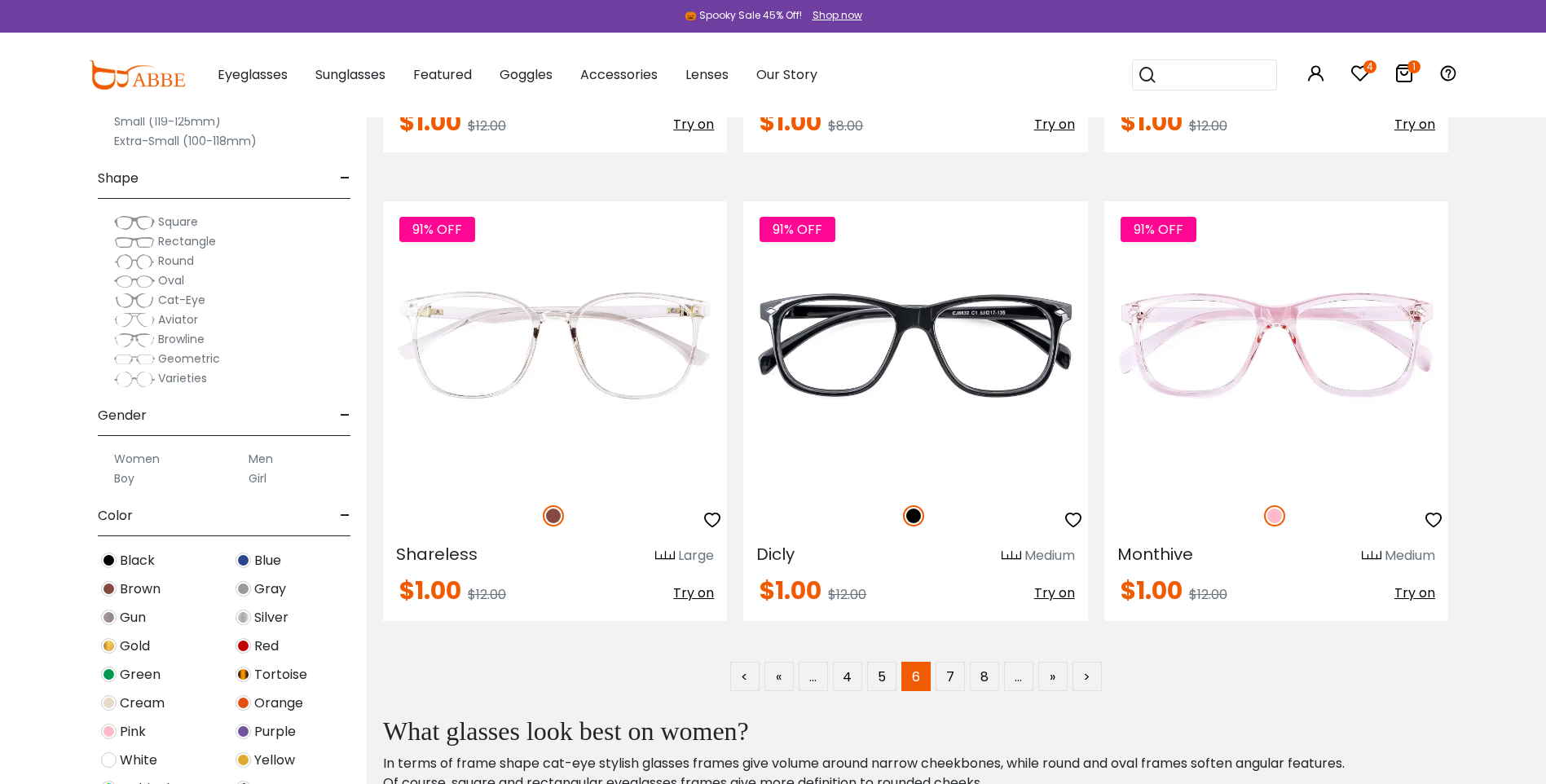
scroll to position [9206, 0]
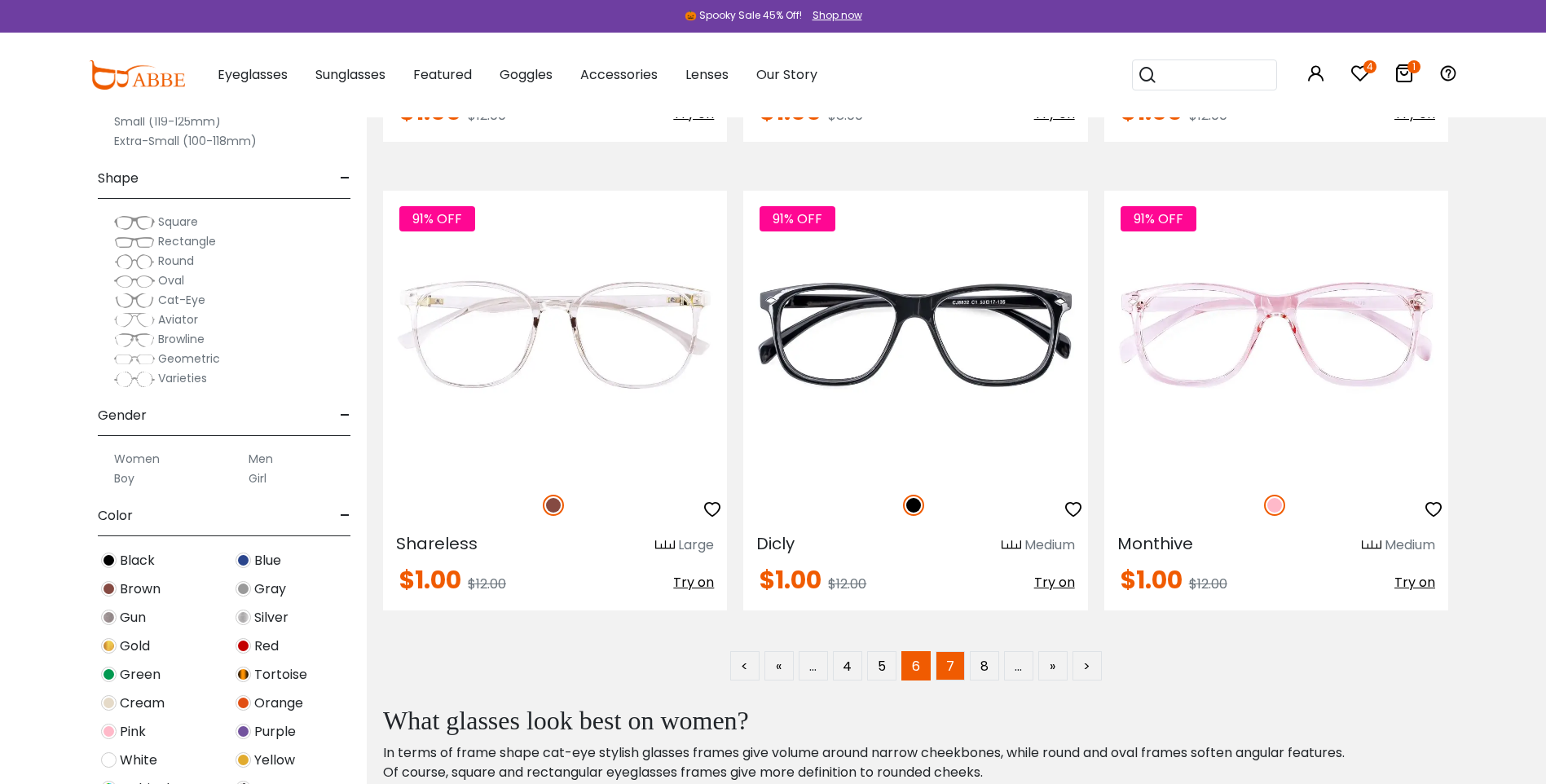
click at [960, 667] on link "7" at bounding box center [950, 665] width 29 height 29
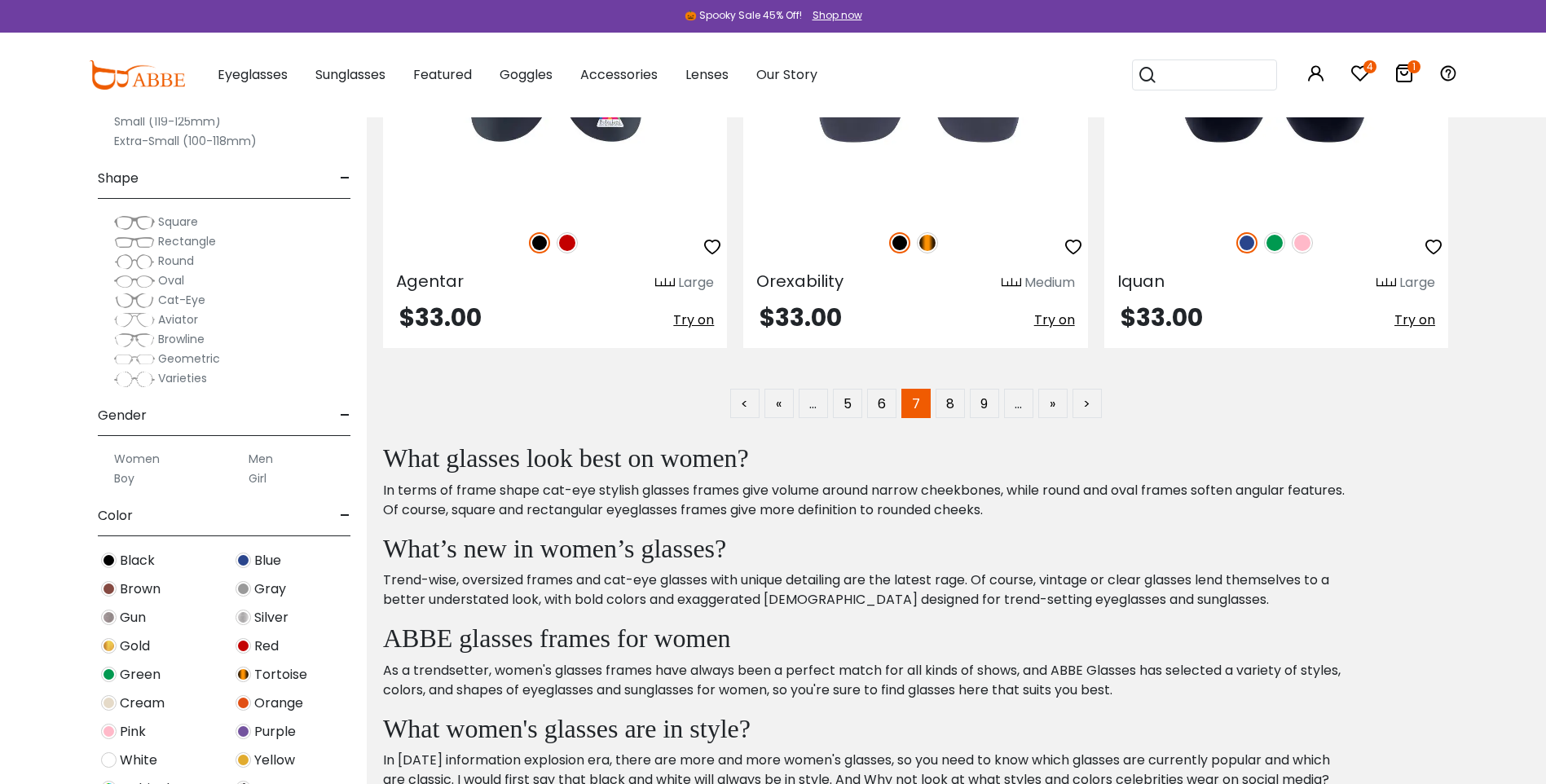
scroll to position [9612, 0]
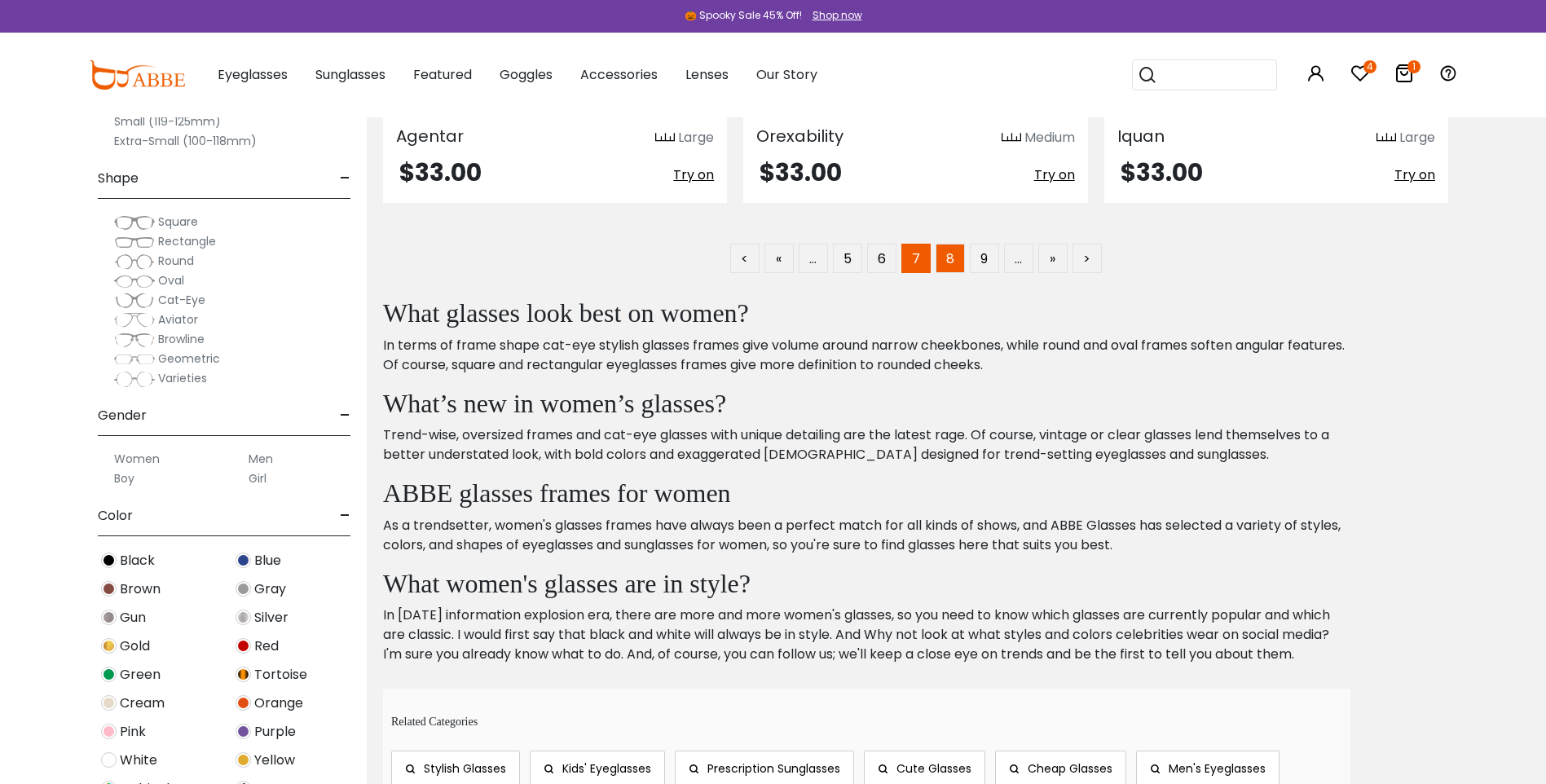
click at [958, 247] on link "8" at bounding box center [950, 257] width 29 height 29
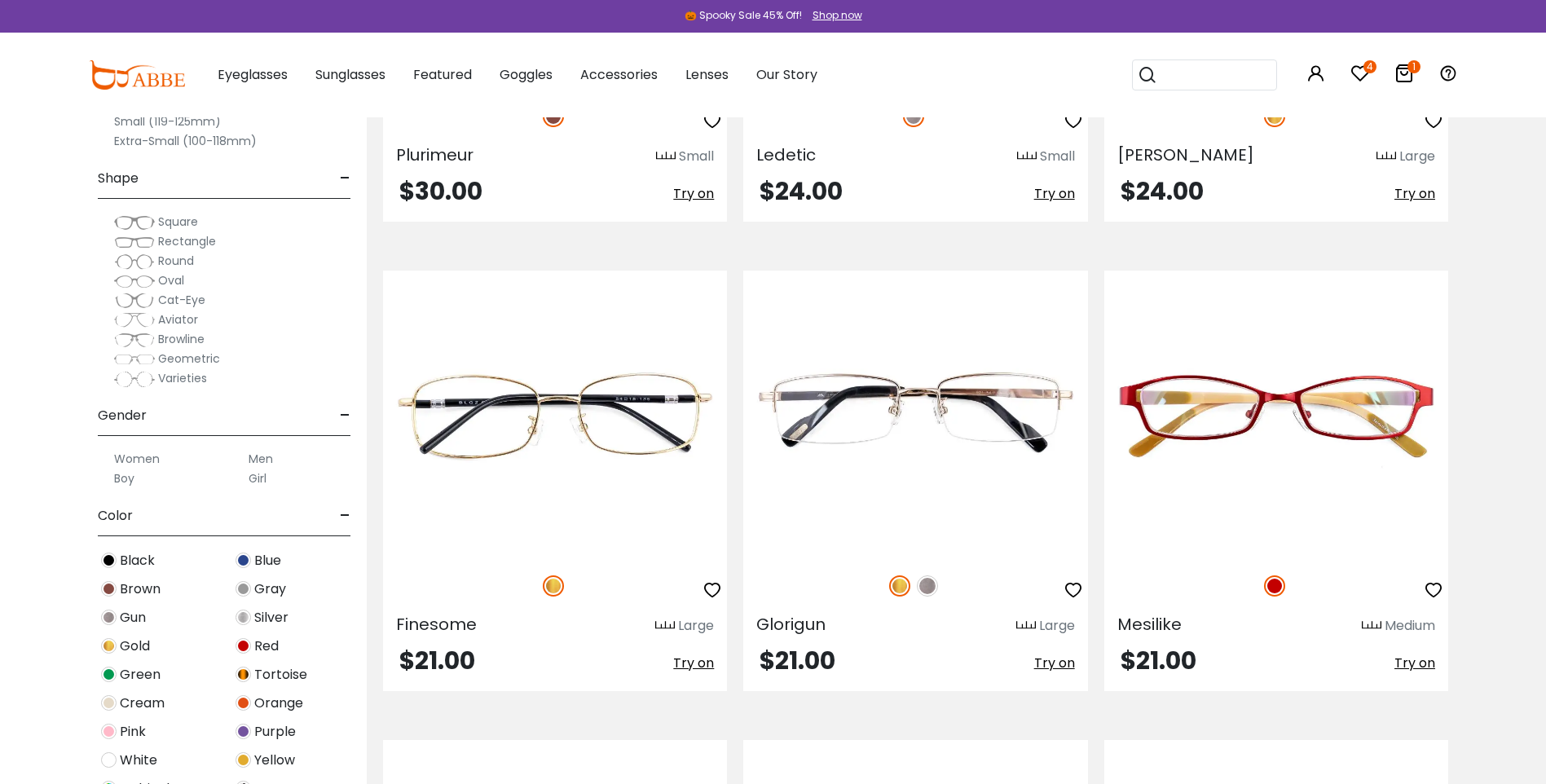
scroll to position [1304, 0]
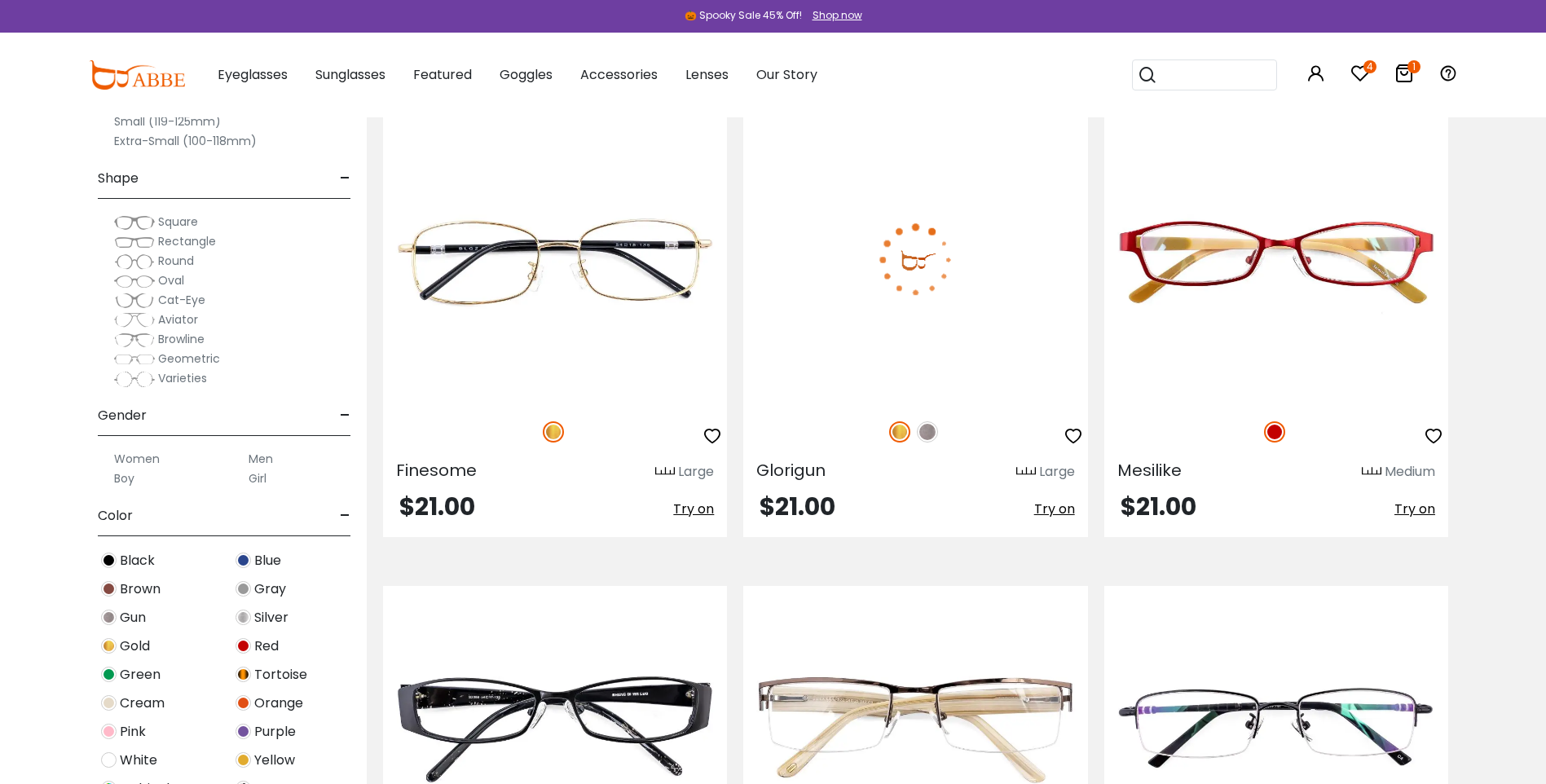
click at [853, 277] on img at bounding box center [915, 259] width 344 height 286
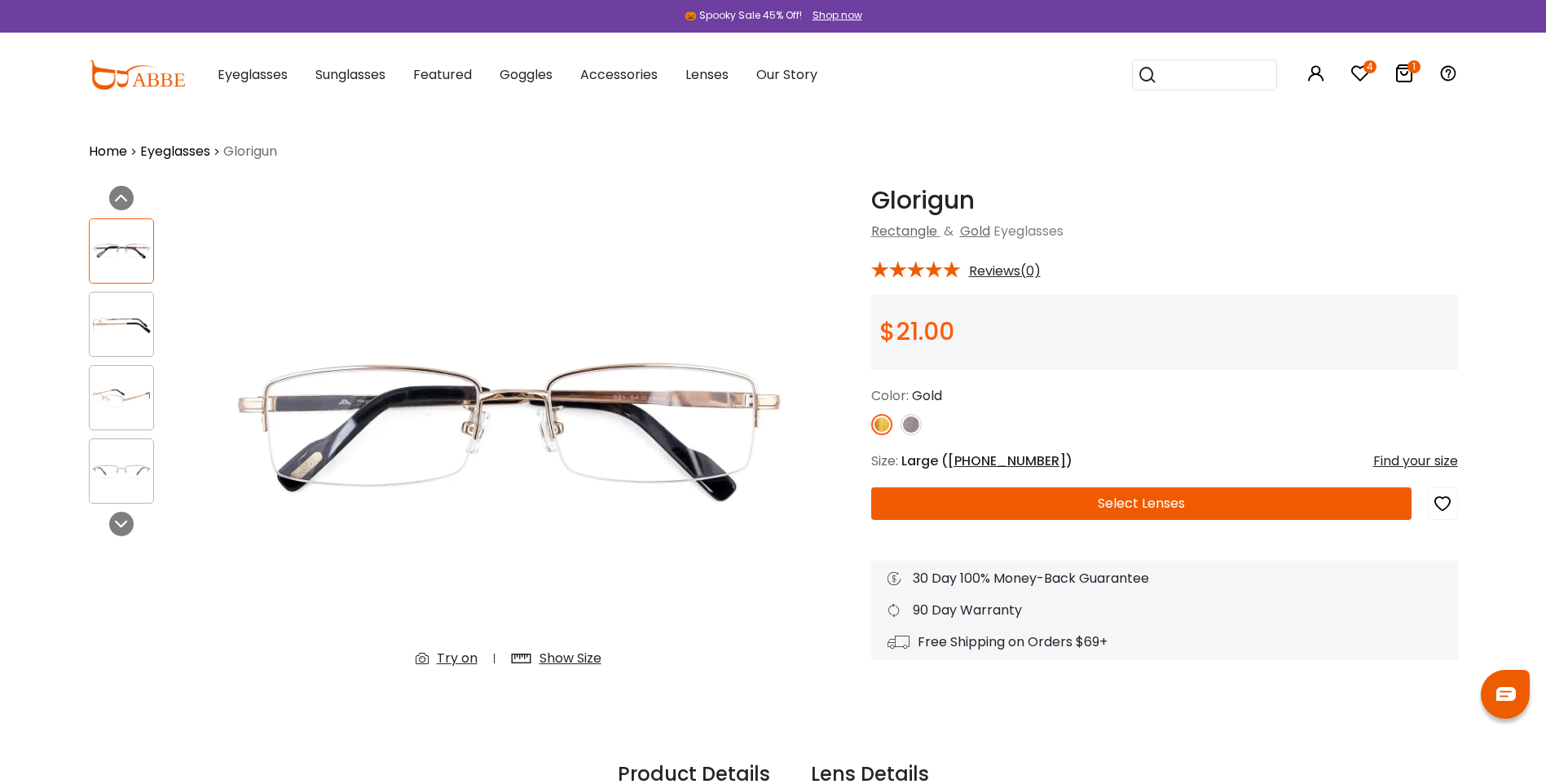
click at [119, 319] on img at bounding box center [122, 325] width 64 height 32
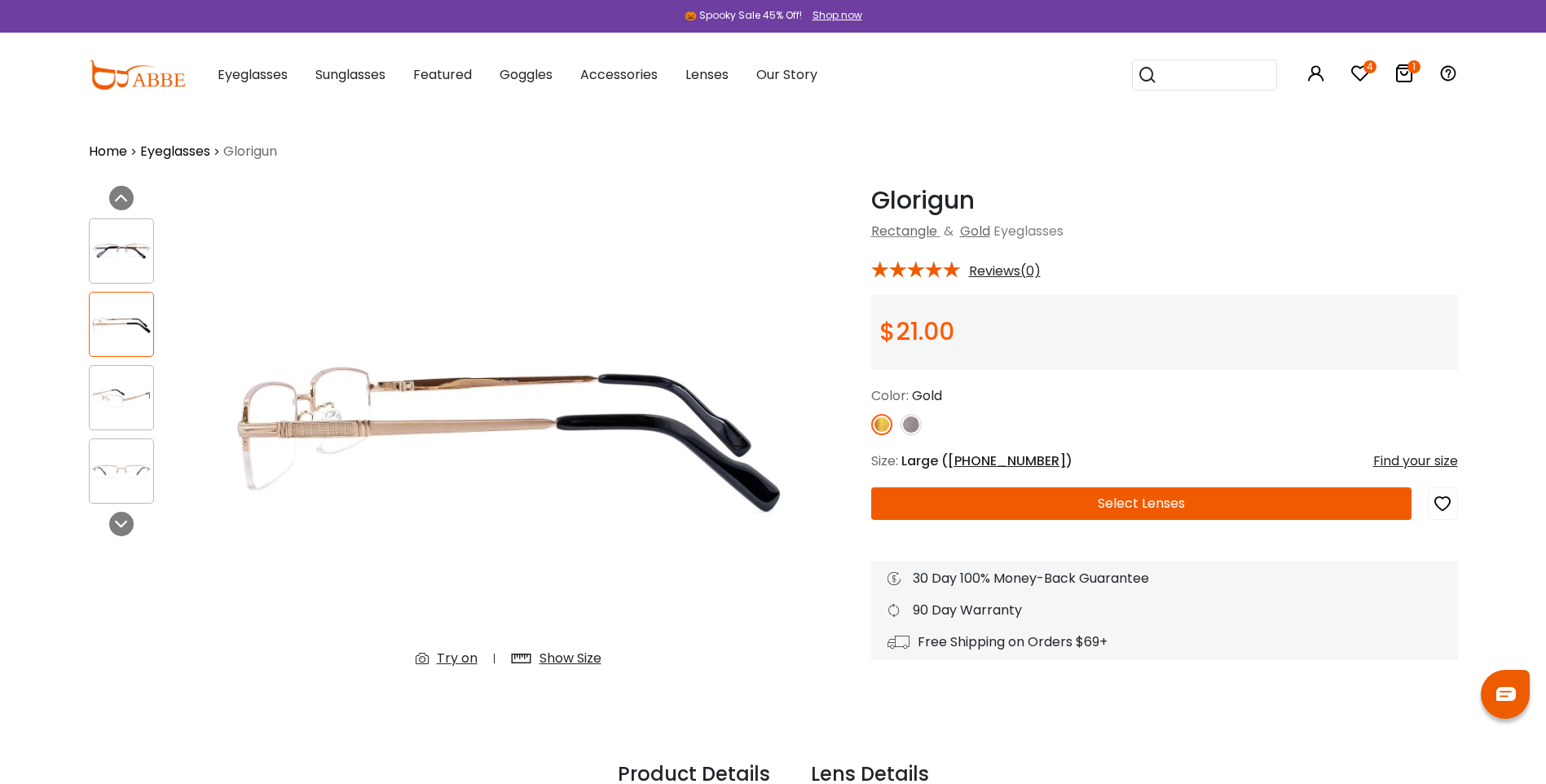
click at [1443, 508] on icon "button" at bounding box center [1443, 503] width 20 height 29
click at [1207, 510] on button "Select Lenses" at bounding box center [1141, 503] width 540 height 33
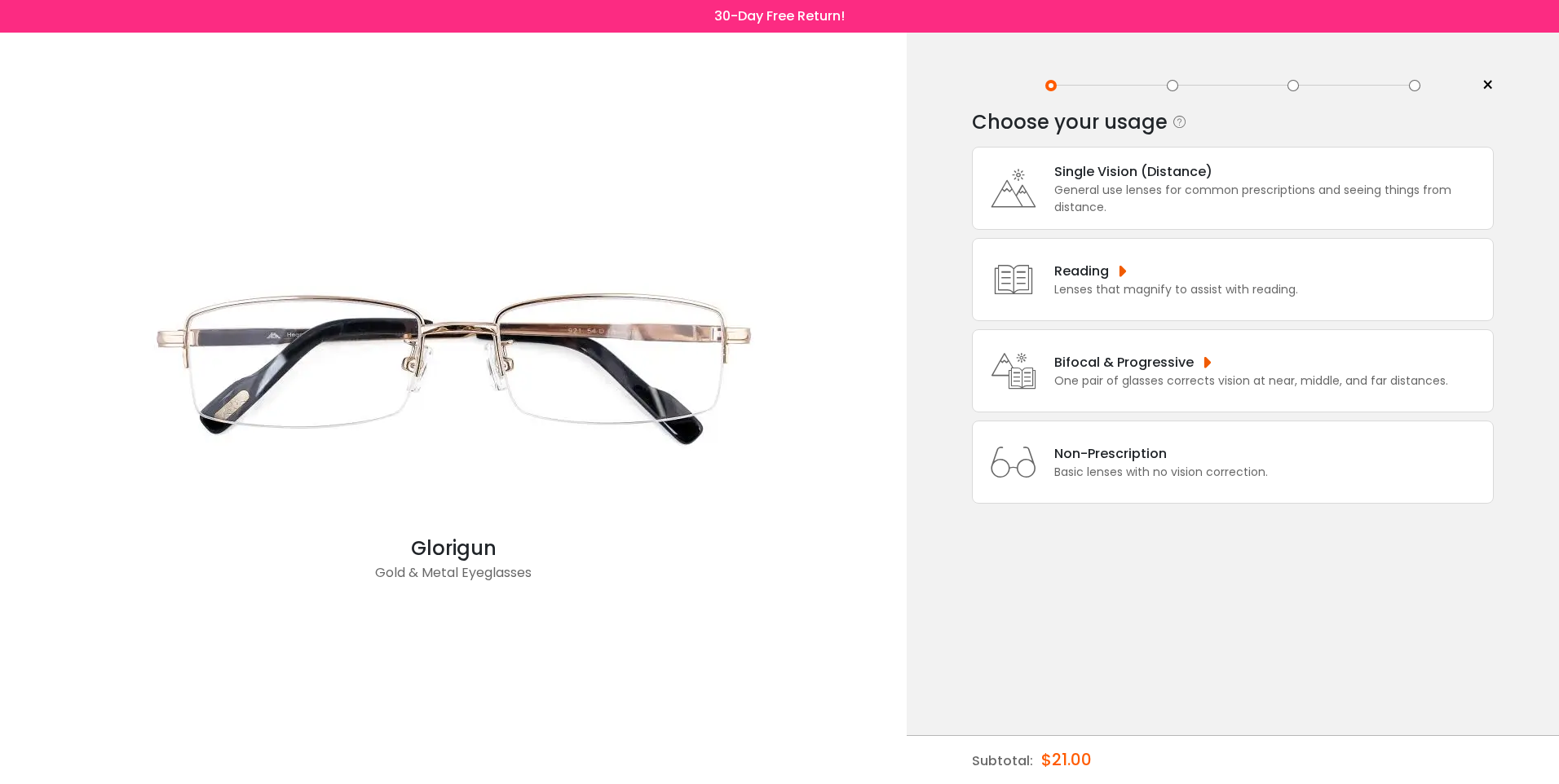
click at [1115, 376] on div "One pair of glasses corrects vision at near, middle, and far distances." at bounding box center [1251, 380] width 393 height 17
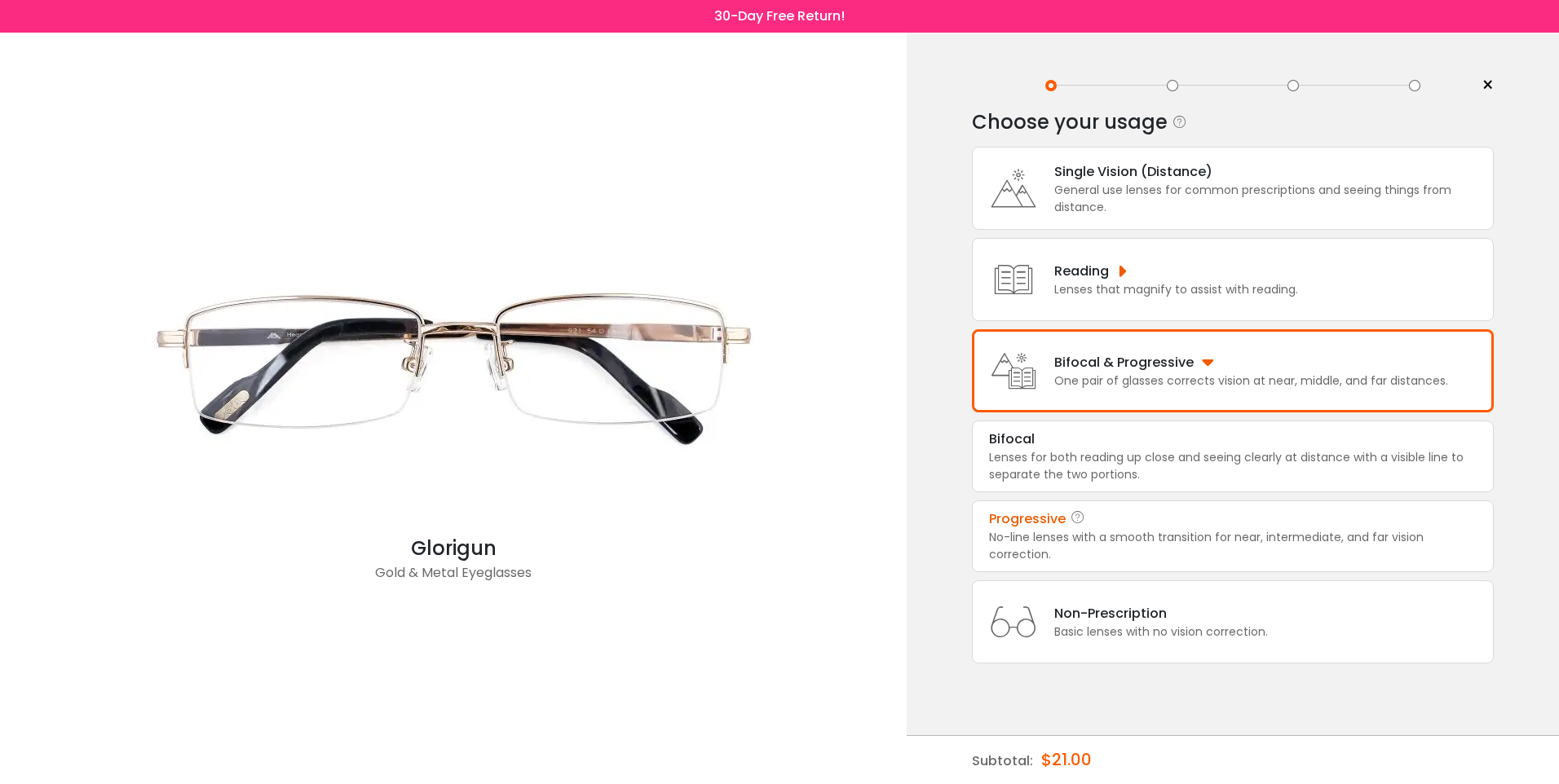
click at [1022, 536] on div "No-line lenses with a smooth transition for near, intermediate, and far vision …" at bounding box center [1233, 546] width 487 height 34
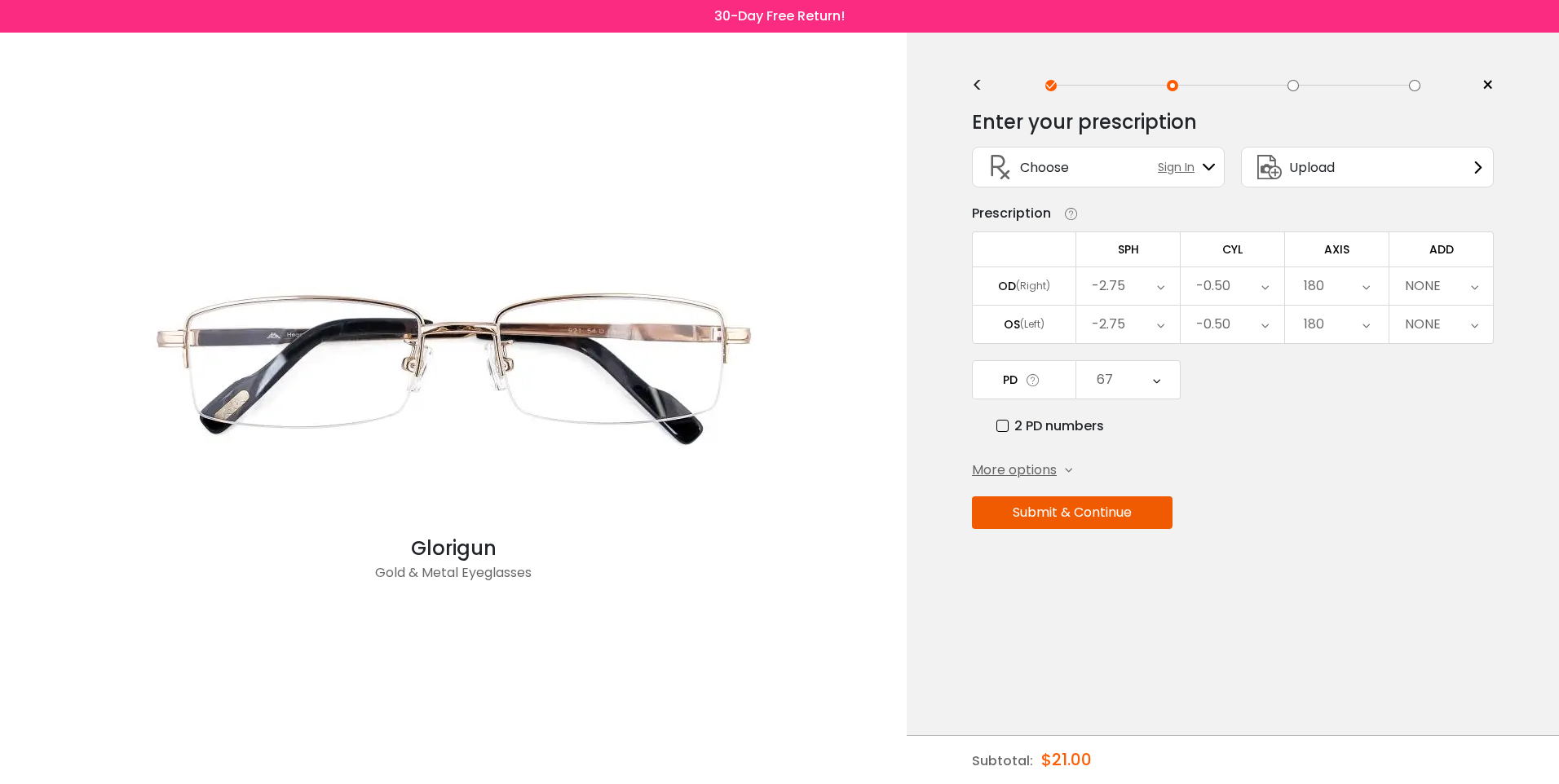
click at [1158, 285] on icon at bounding box center [1160, 286] width 7 height 38
click at [1144, 423] on li "-0.75" at bounding box center [1128, 416] width 104 height 29
click at [1157, 292] on icon at bounding box center [1160, 286] width 7 height 38
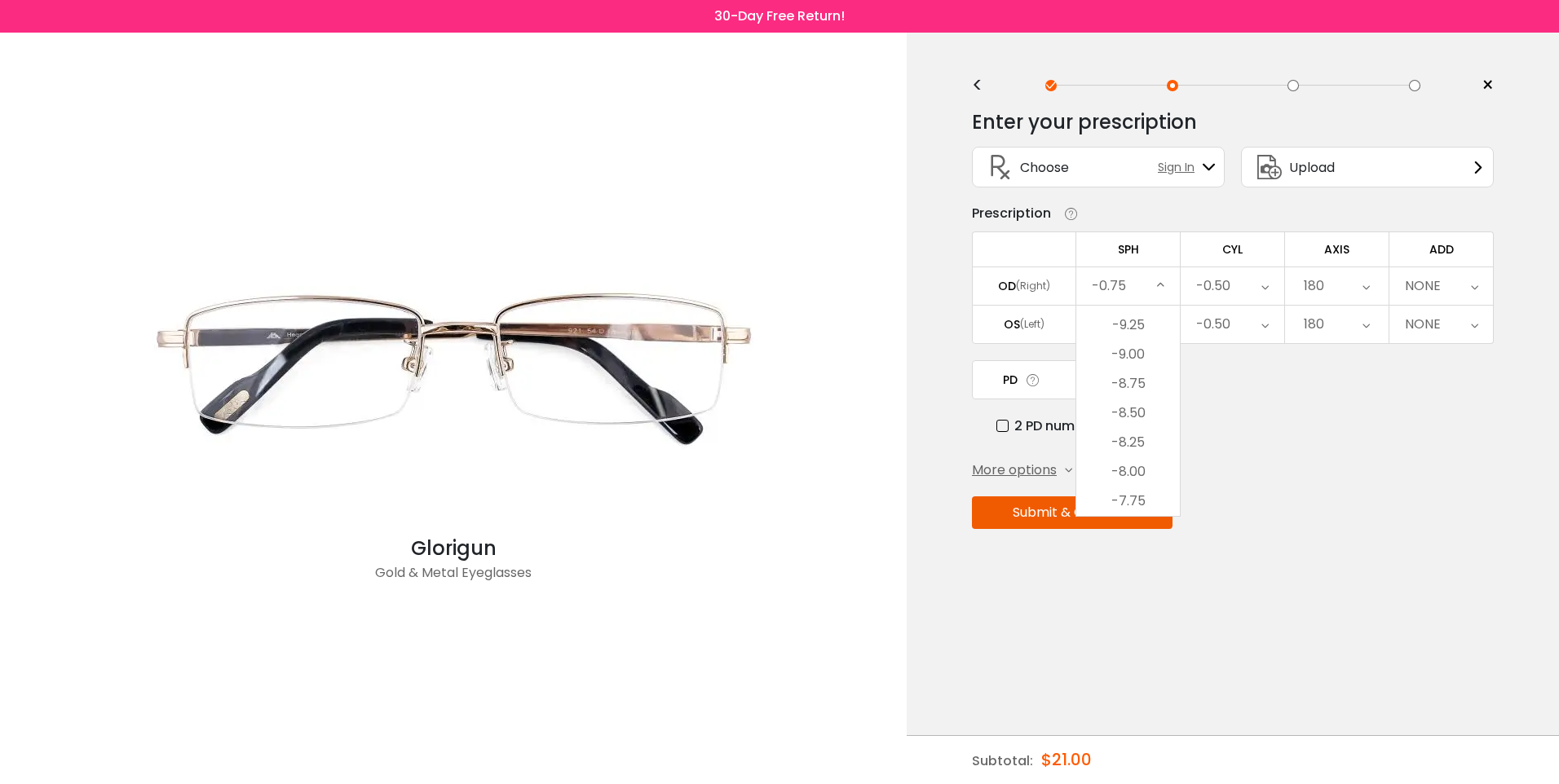
click at [1157, 277] on icon at bounding box center [1160, 286] width 7 height 38
click at [1168, 280] on div "-0.75" at bounding box center [1128, 286] width 104 height 38
click at [1136, 386] on li "+0.75" at bounding box center [1128, 386] width 104 height 29
click at [1158, 329] on icon at bounding box center [1160, 324] width 7 height 38
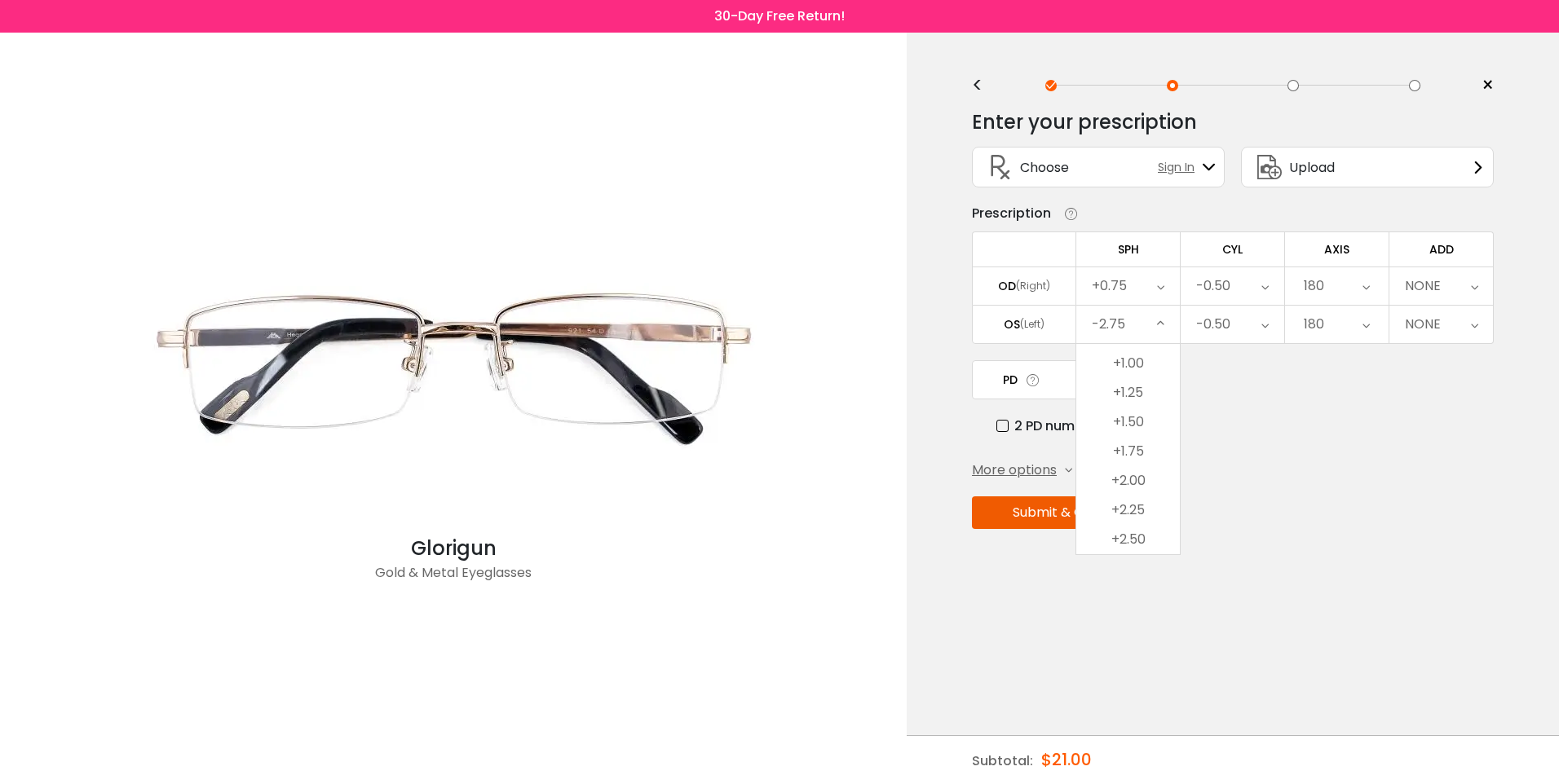
scroll to position [2407, 0]
click at [1138, 417] on li "+0.75" at bounding box center [1128, 415] width 104 height 29
click at [1268, 291] on icon at bounding box center [1264, 286] width 7 height 38
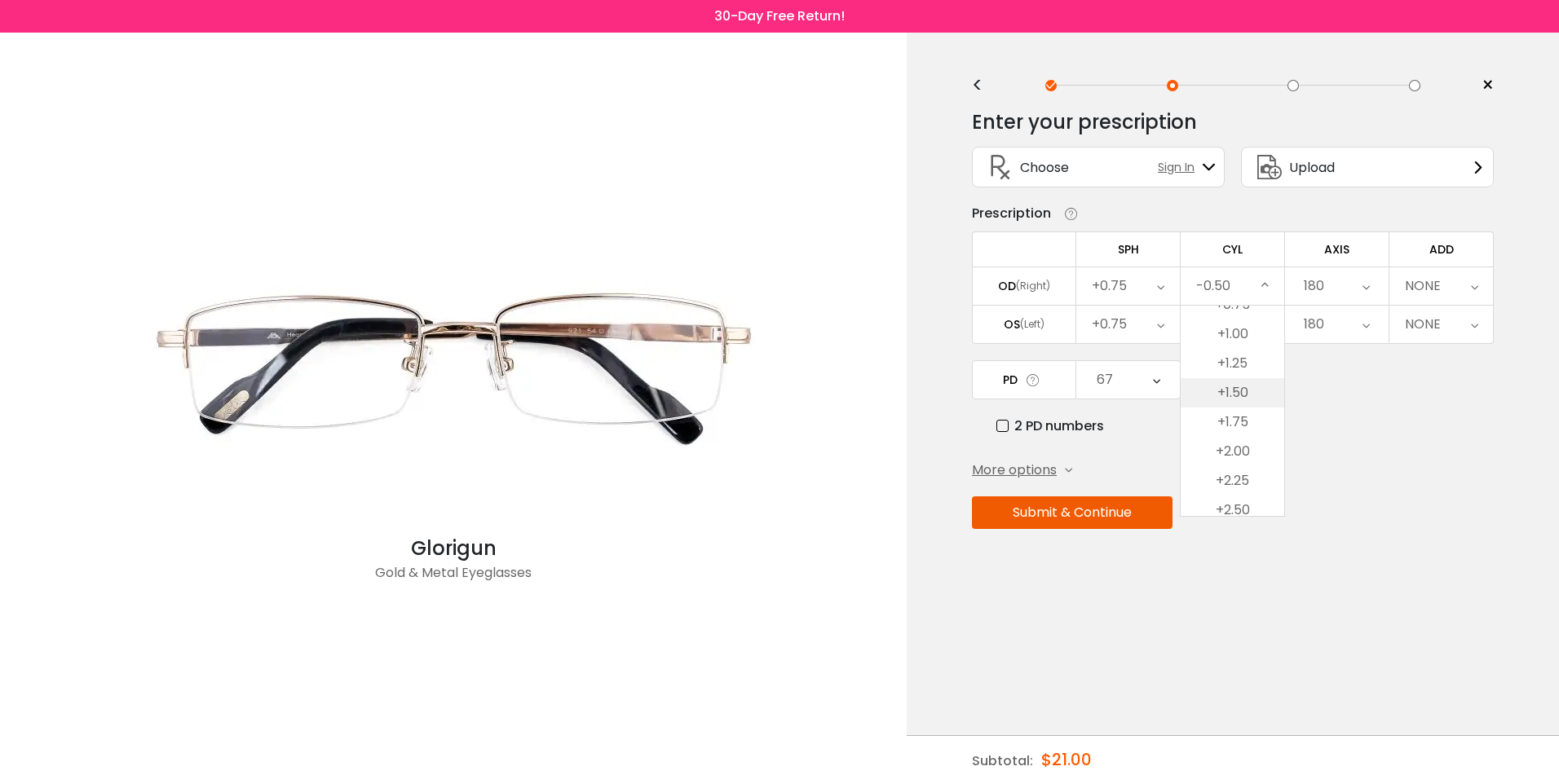
scroll to position [865, 0]
click at [1240, 398] on li "+1.75" at bounding box center [1233, 393] width 104 height 29
click at [1262, 334] on icon at bounding box center [1264, 324] width 7 height 38
click at [1241, 433] on li "+1.75" at bounding box center [1233, 431] width 104 height 29
click at [1364, 290] on icon at bounding box center [1365, 286] width 7 height 38
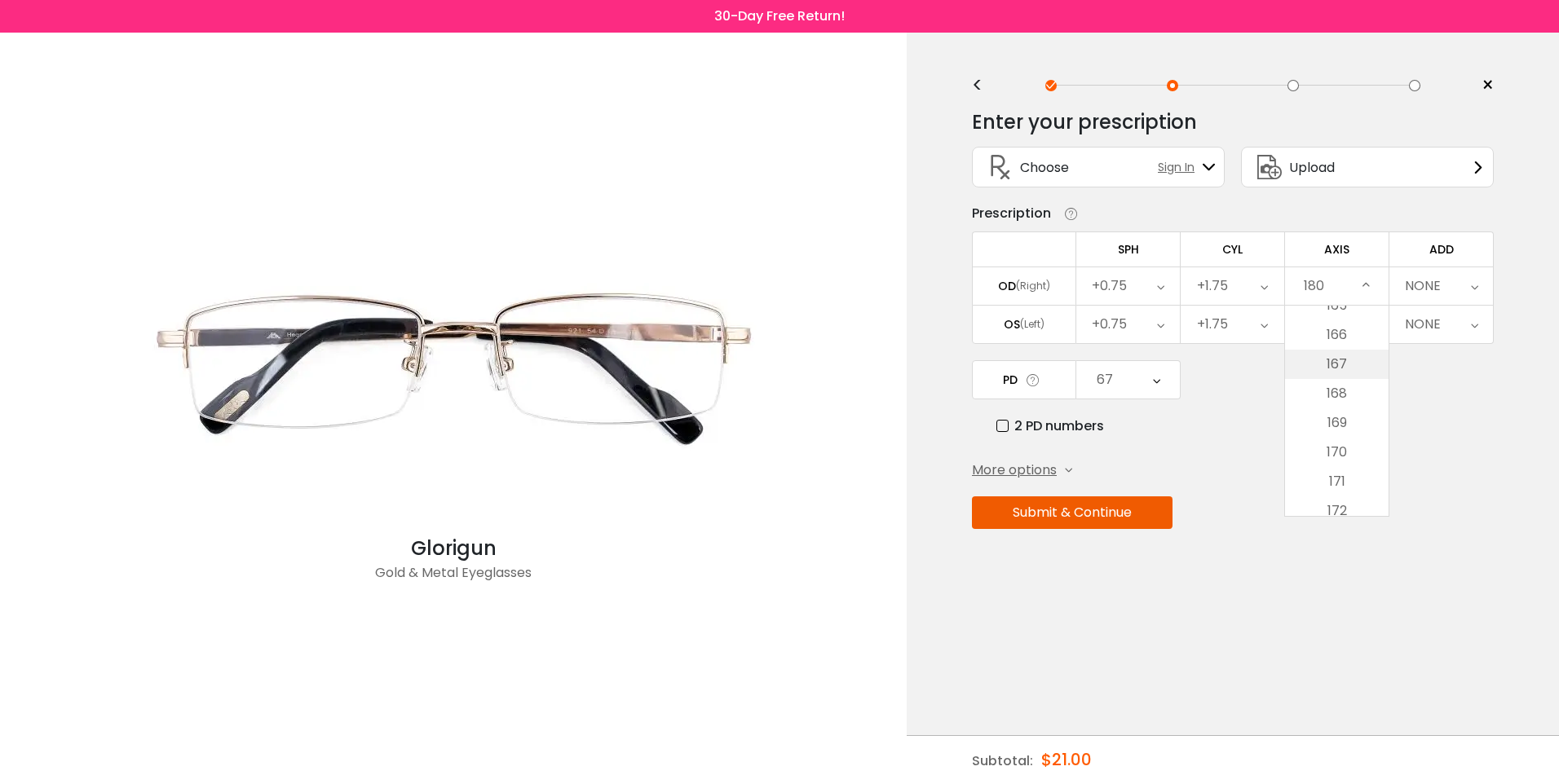
scroll to position [4772, 0]
click at [1337, 393] on li "165" at bounding box center [1336, 386] width 104 height 29
click at [1375, 316] on div "180" at bounding box center [1336, 324] width 104 height 38
click at [1345, 478] on li "6" at bounding box center [1336, 487] width 104 height 29
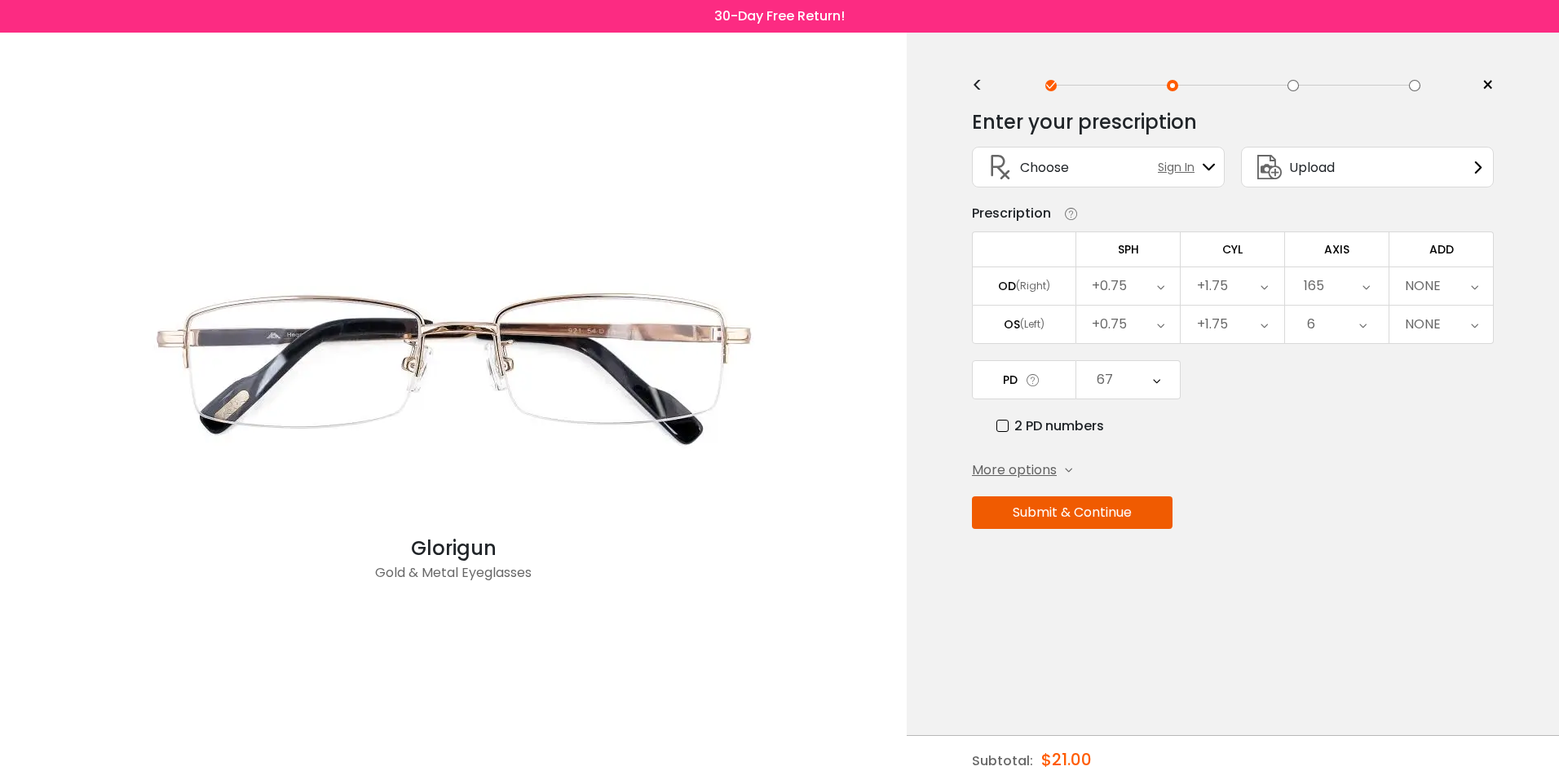
click at [1454, 272] on div "NONE" at bounding box center [1441, 286] width 104 height 38
click at [1434, 415] on li "+2.50" at bounding box center [1441, 421] width 104 height 29
click at [1470, 320] on icon at bounding box center [1473, 324] width 7 height 38
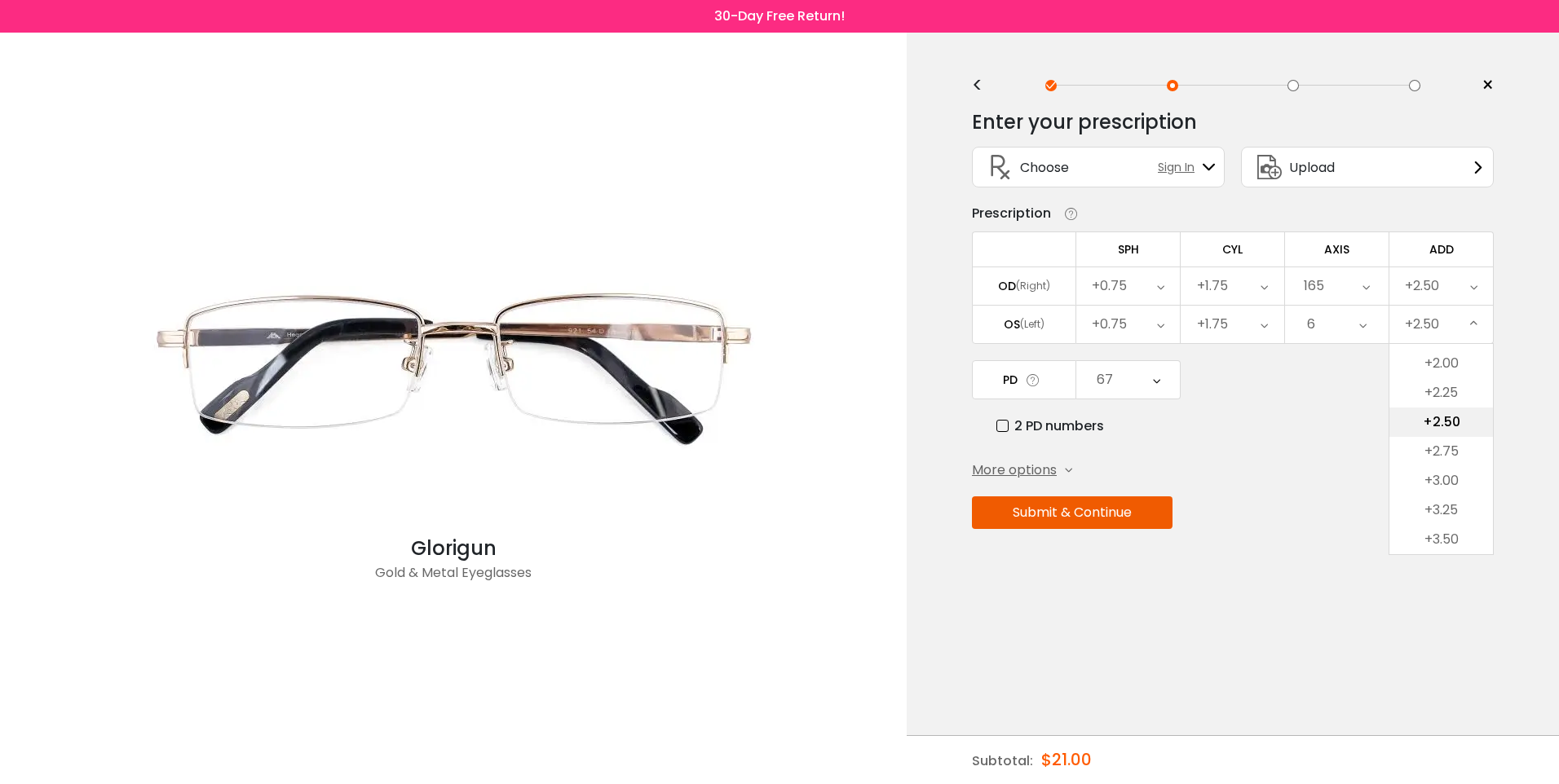
click at [1440, 425] on li "+2.50" at bounding box center [1441, 421] width 104 height 29
click at [1007, 421] on label "2 PD numbers" at bounding box center [1050, 426] width 108 height 20
click at [1146, 383] on div "33.5" at bounding box center [1128, 380] width 104 height 38
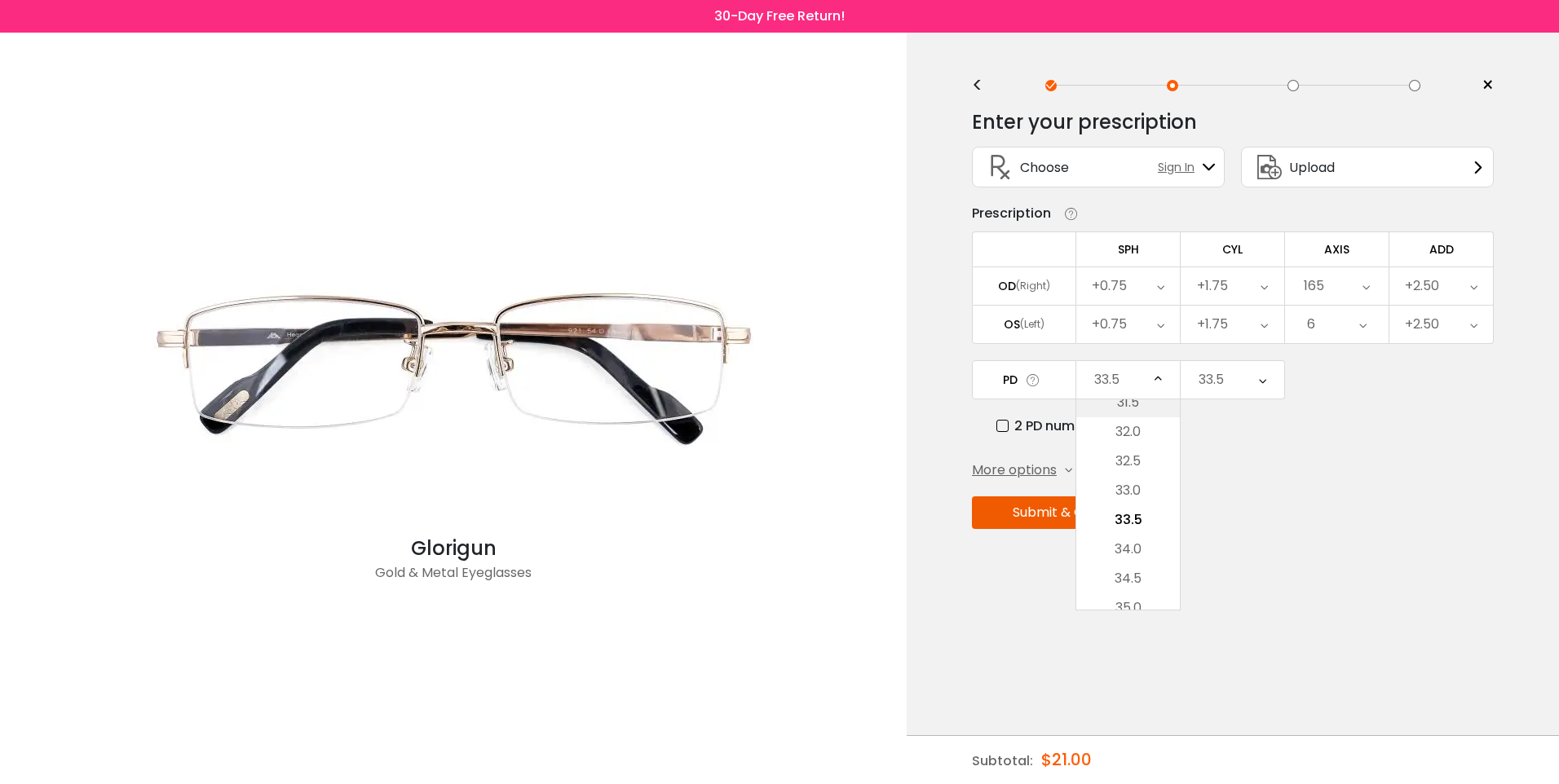
click at [1141, 407] on li "31.5" at bounding box center [1128, 402] width 104 height 29
click at [1248, 380] on div "33.5" at bounding box center [1233, 380] width 104 height 38
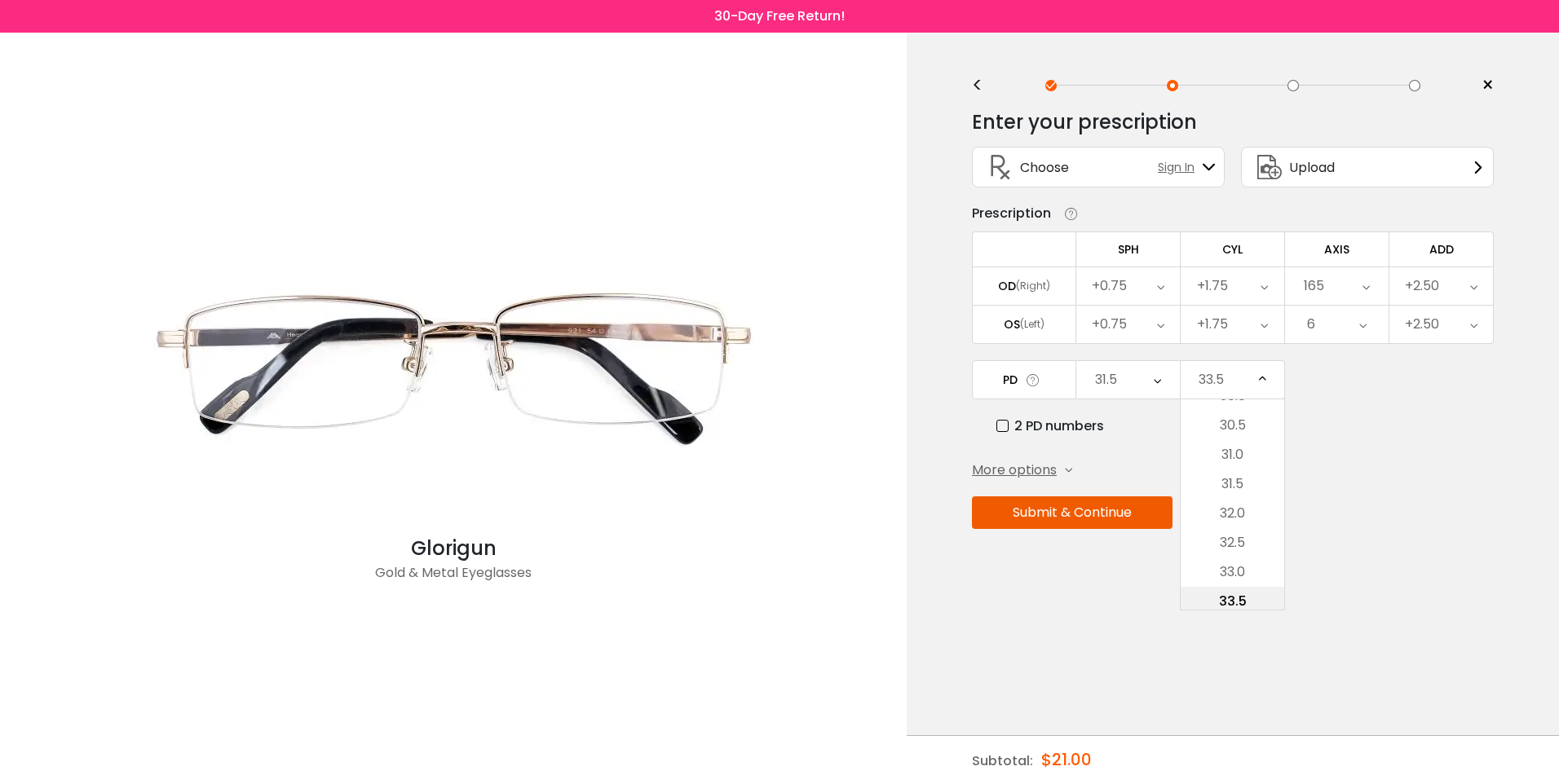
scroll to position [347, 0]
click at [1253, 457] on li "29.5" at bounding box center [1233, 447] width 104 height 29
click at [1250, 285] on div "+1.75" at bounding box center [1233, 286] width 104 height 38
click at [1252, 382] on li "-1.75" at bounding box center [1233, 393] width 104 height 29
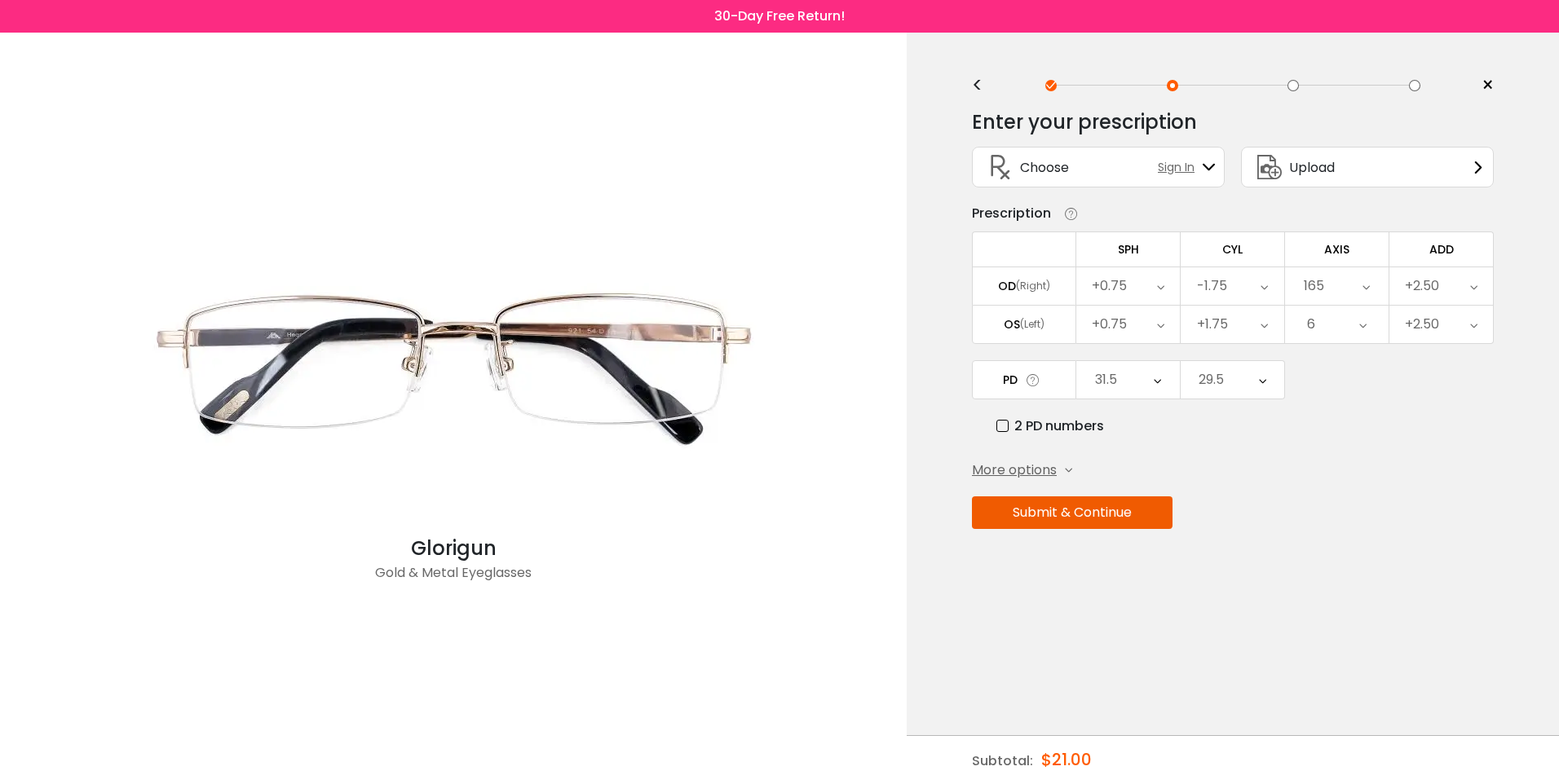
click at [1258, 328] on div "+1.75" at bounding box center [1233, 324] width 104 height 38
click at [1237, 355] on li "-1.75" at bounding box center [1233, 349] width 104 height 29
click at [1298, 392] on div "PD 67 Cancel PD Save 46 47 48 49 50 51 52 53 54 55 56 57 58 59 60 61 62 63 64 6…" at bounding box center [1233, 398] width 522 height 76
click at [1082, 523] on button "Submit & Continue" at bounding box center [1072, 512] width 201 height 33
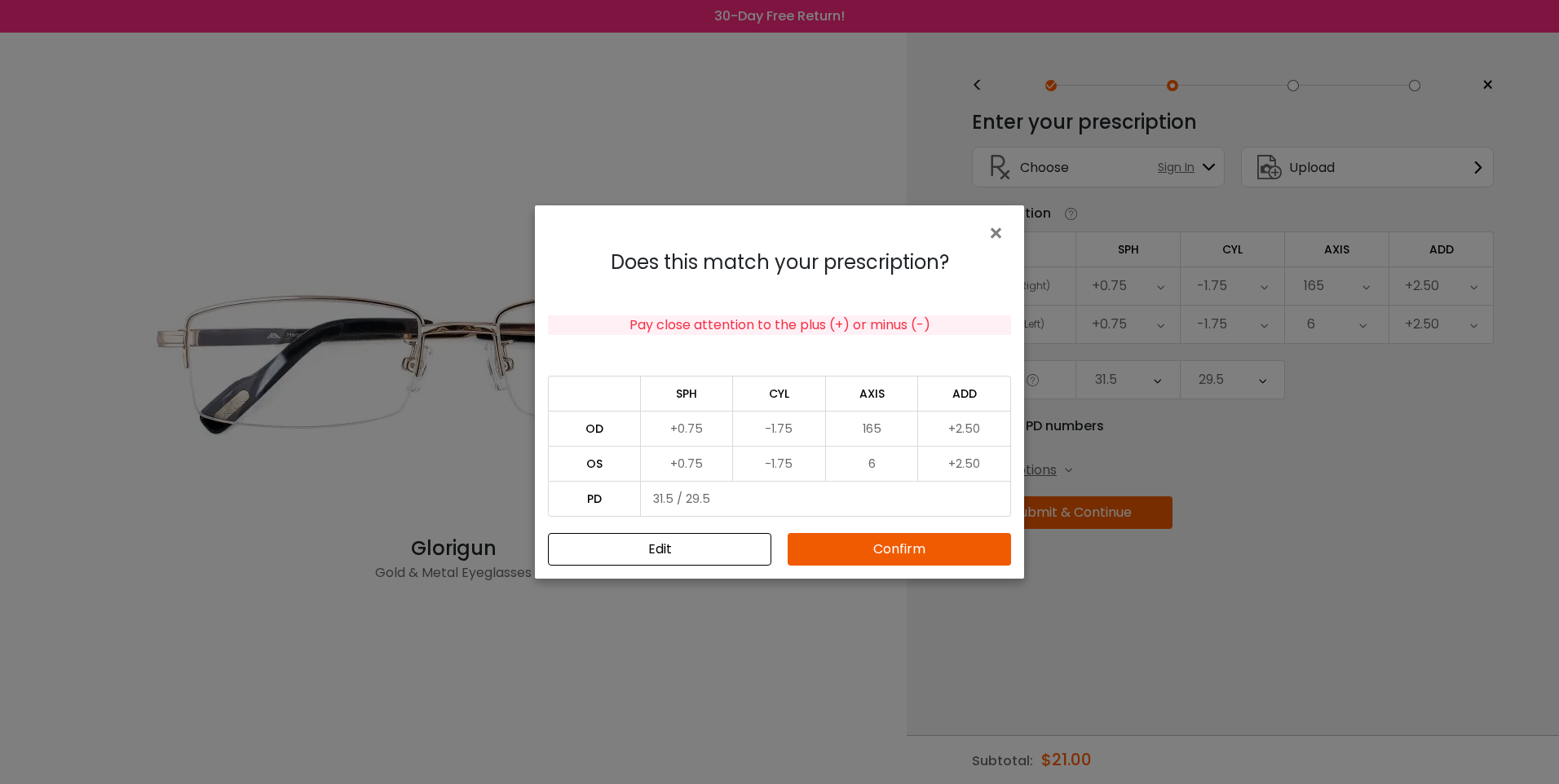
click at [918, 554] on button "Confirm" at bounding box center [899, 549] width 224 height 33
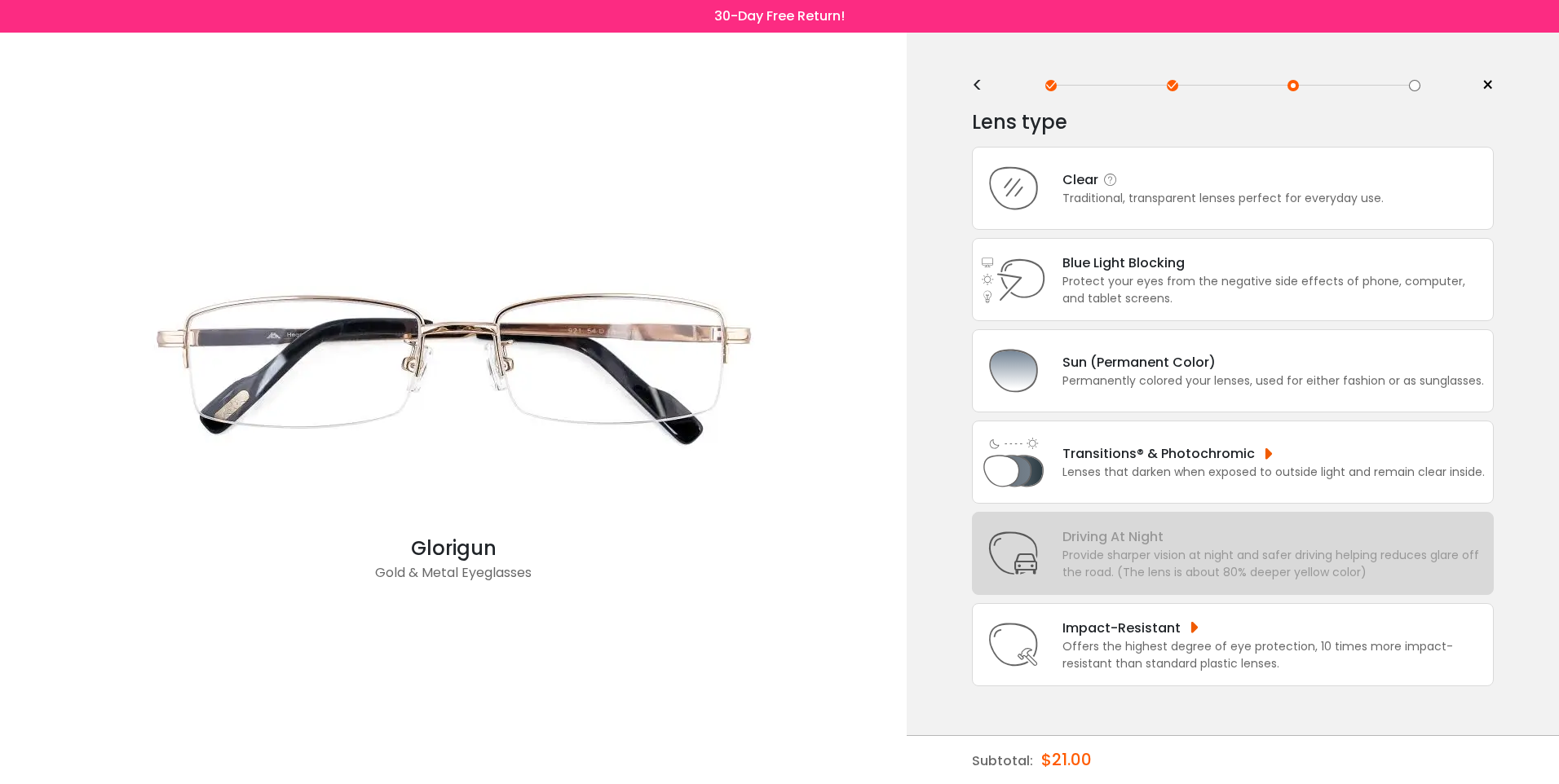
click at [1170, 204] on div "Traditional, transparent lenses perfect for everyday use." at bounding box center [1223, 197] width 321 height 17
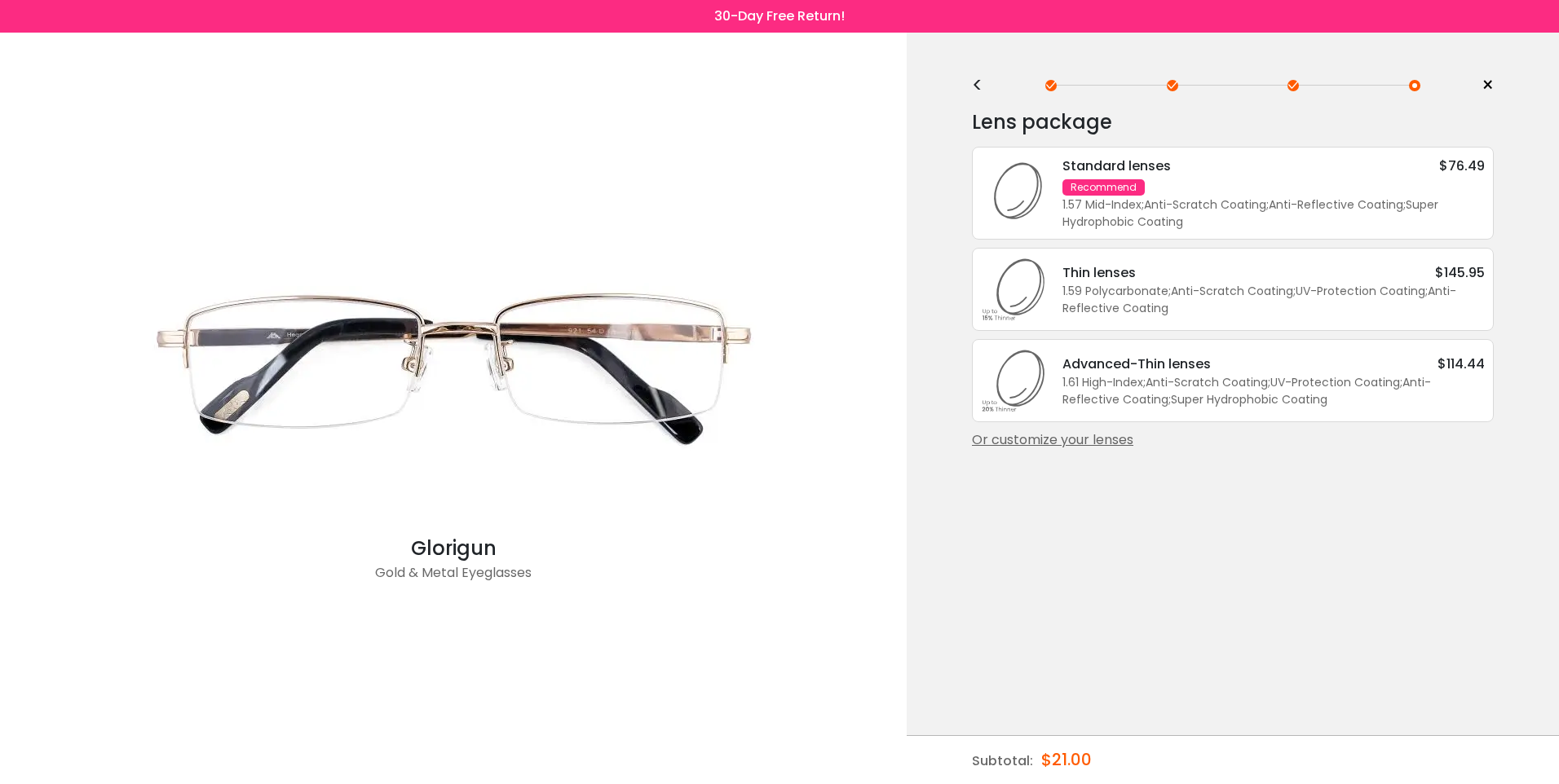
click at [1170, 204] on div "1.57 Mid-Index ; Anti-Scratch Coating ; Anti-Reflective Coating ; Super Hydroph…" at bounding box center [1273, 213] width 422 height 34
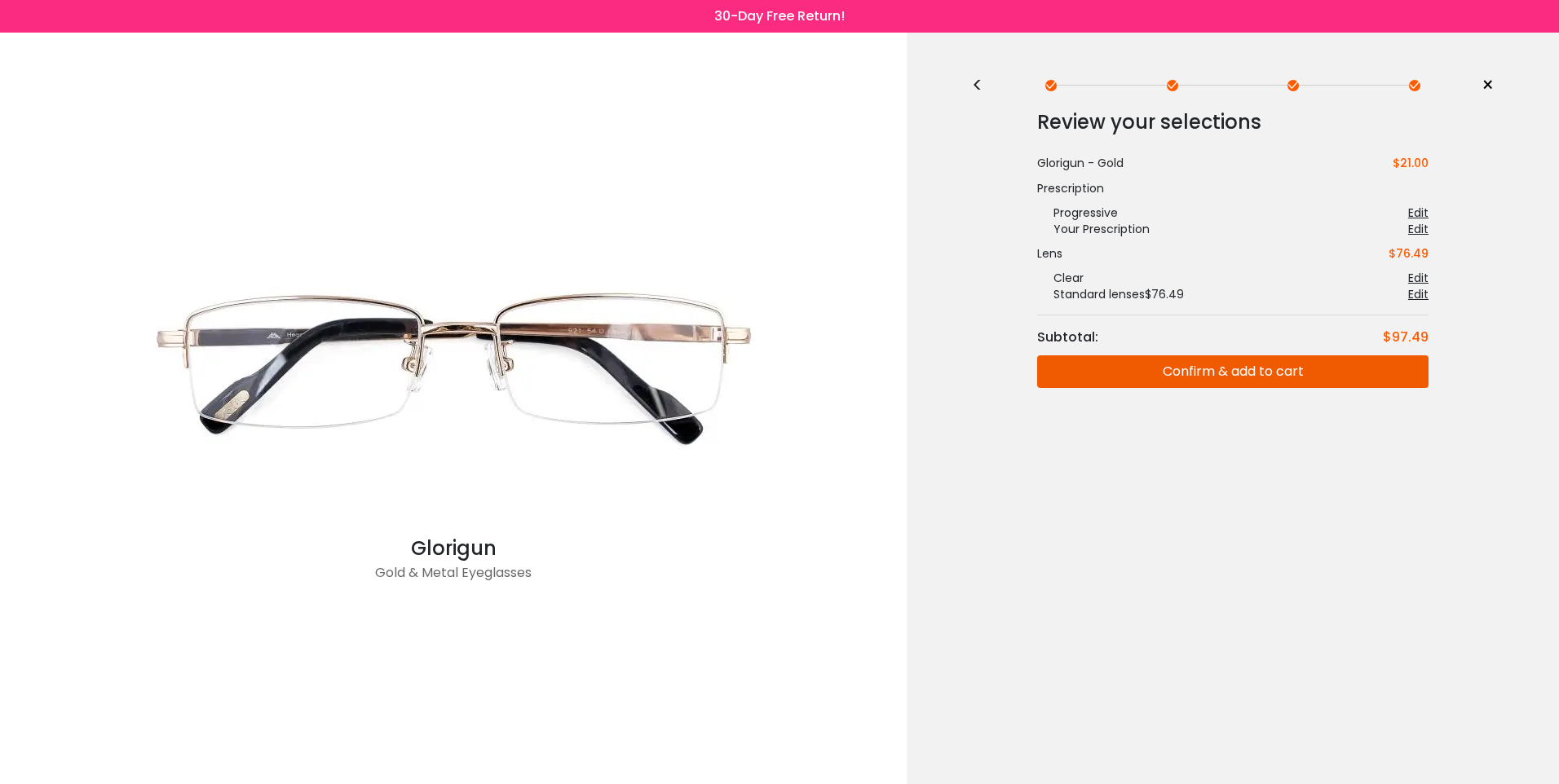
click at [1152, 377] on button "Confirm & add to cart" at bounding box center [1233, 371] width 391 height 33
